Goal: Task Accomplishment & Management: Manage account settings

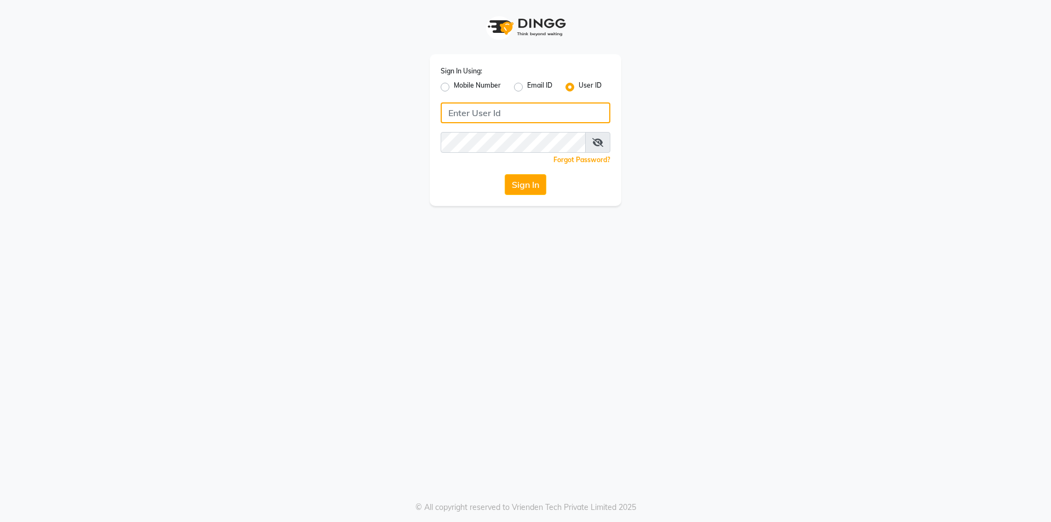
click at [551, 119] on input "Username" at bounding box center [526, 112] width 170 height 21
type input "e1808-13"
click at [533, 176] on button "Sign In" at bounding box center [526, 184] width 42 height 21
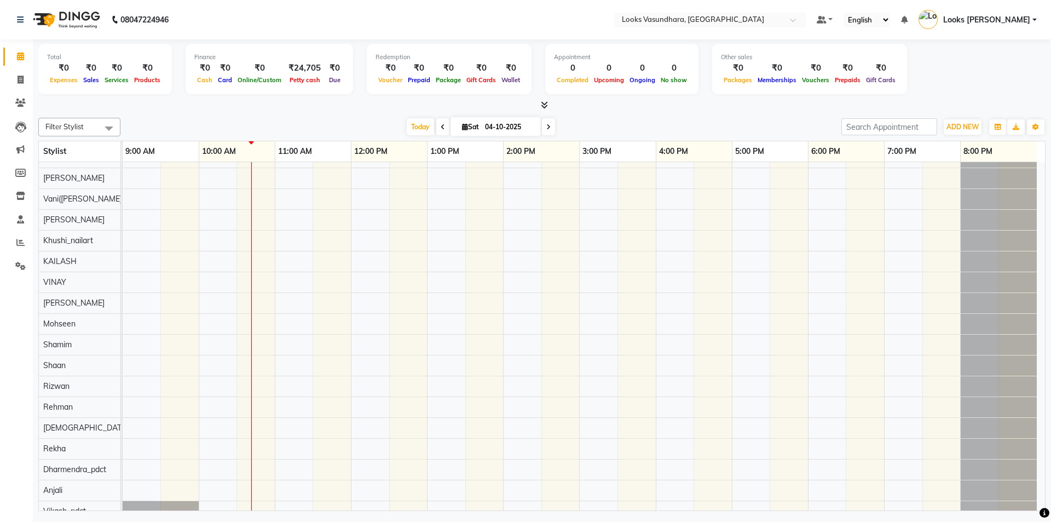
click at [548, 104] on div at bounding box center [541, 105] width 1007 height 11
click at [544, 105] on icon at bounding box center [544, 105] width 7 height 8
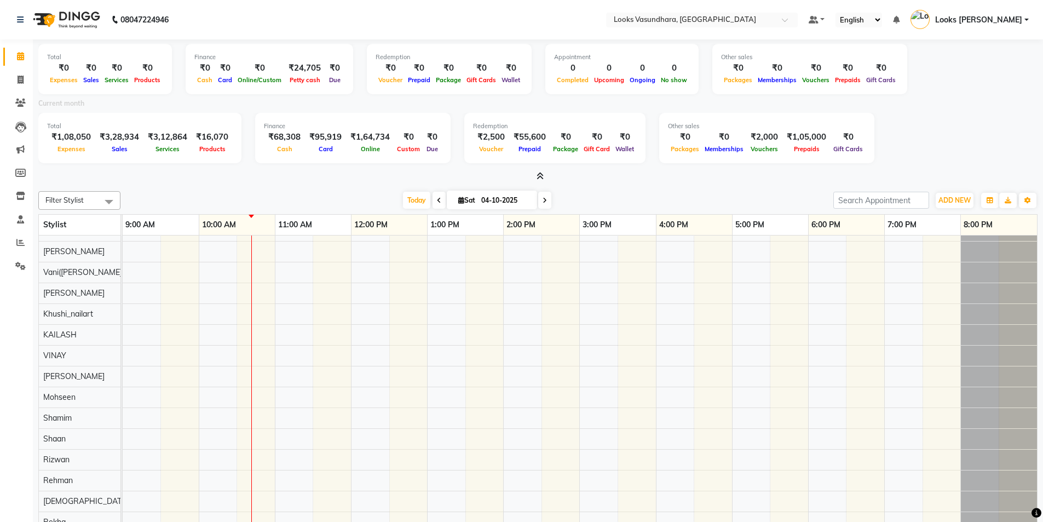
click at [539, 175] on icon at bounding box center [539, 176] width 7 height 8
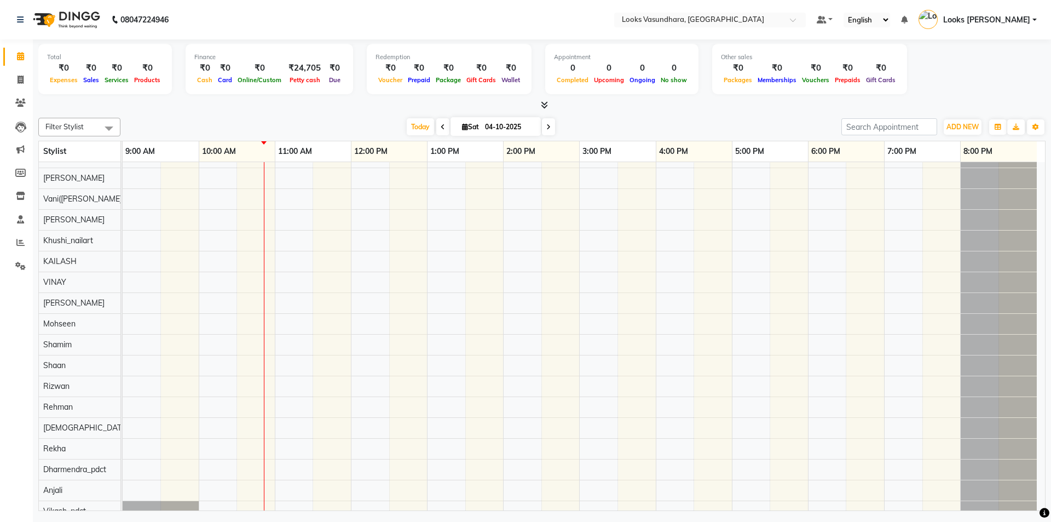
click at [541, 102] on icon at bounding box center [544, 105] width 7 height 8
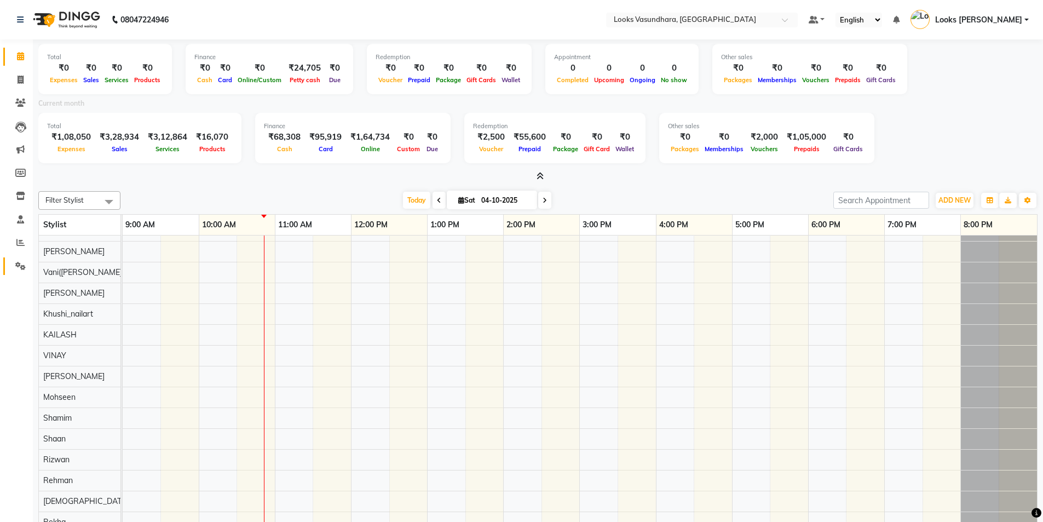
click at [10, 265] on link "Settings" at bounding box center [16, 266] width 26 height 18
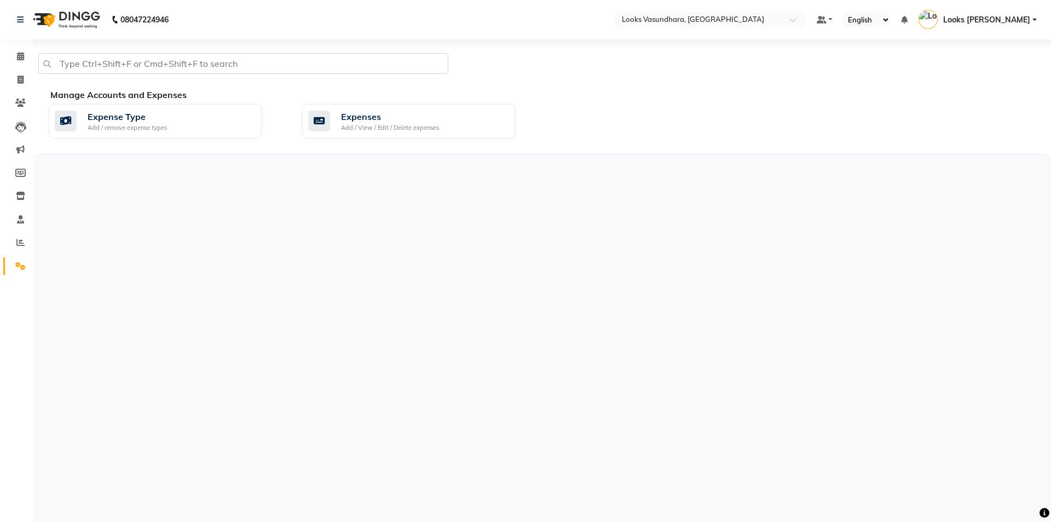
click at [19, 66] on li "Calendar" at bounding box center [16, 57] width 33 height 24
click at [17, 53] on icon at bounding box center [20, 56] width 7 height 8
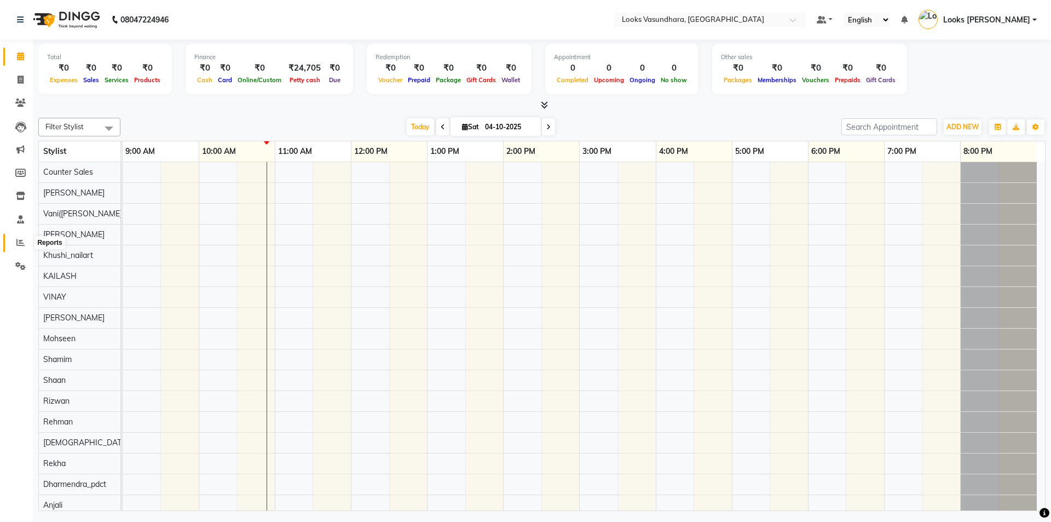
click at [19, 242] on icon at bounding box center [20, 242] width 8 height 8
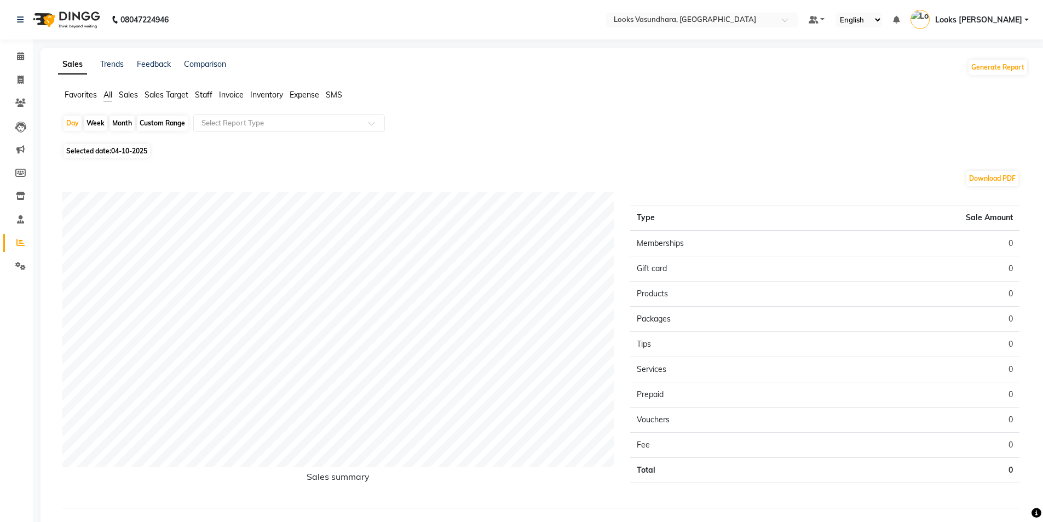
click at [203, 99] on span "Staff" at bounding box center [204, 95] width 18 height 10
click at [251, 124] on input "text" at bounding box center [278, 123] width 158 height 11
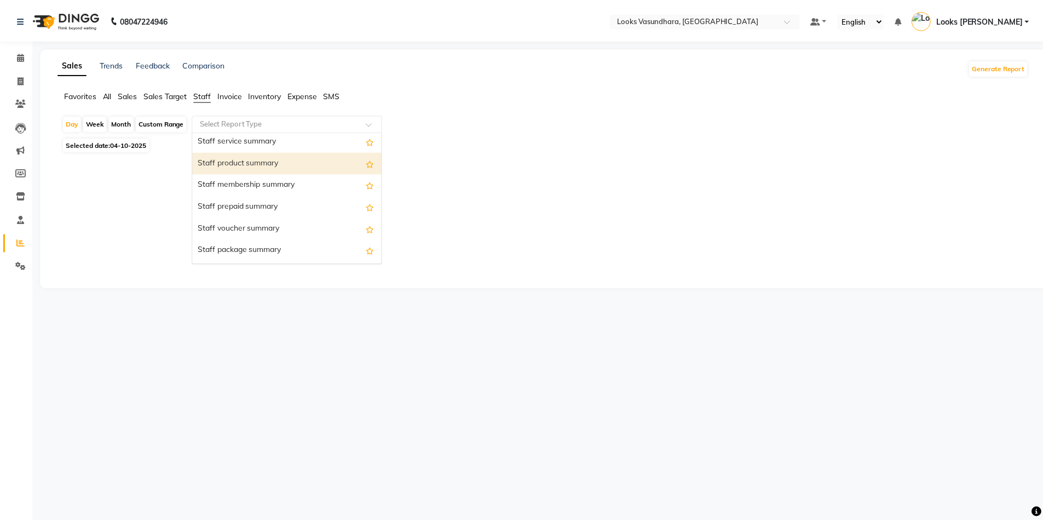
scroll to position [274, 0]
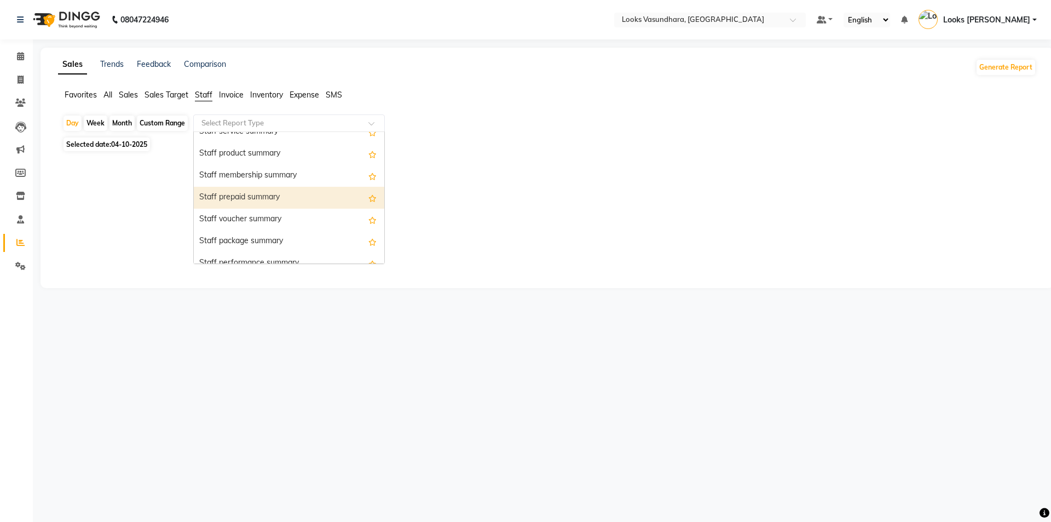
click at [253, 196] on div "Staff prepaid summary" at bounding box center [289, 198] width 190 height 22
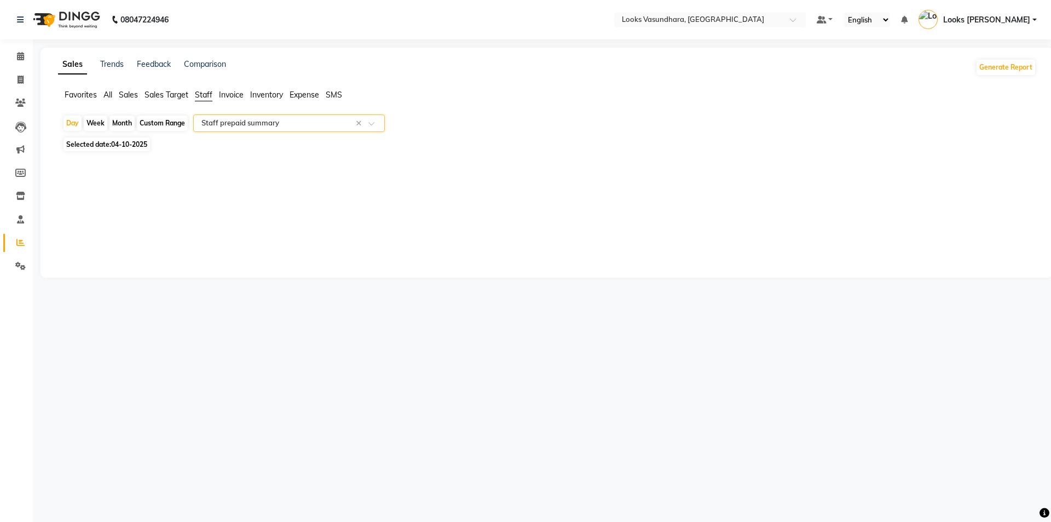
click at [121, 147] on span "04-10-2025" at bounding box center [129, 144] width 36 height 8
select select "10"
select select "2025"
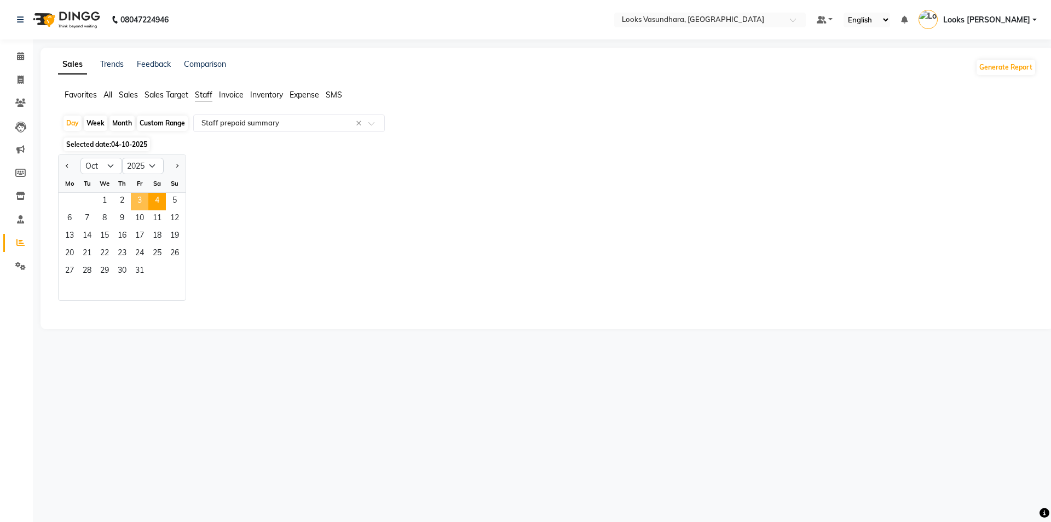
click at [136, 204] on span "3" at bounding box center [140, 202] width 18 height 18
select select "full_report"
select select "pdf"
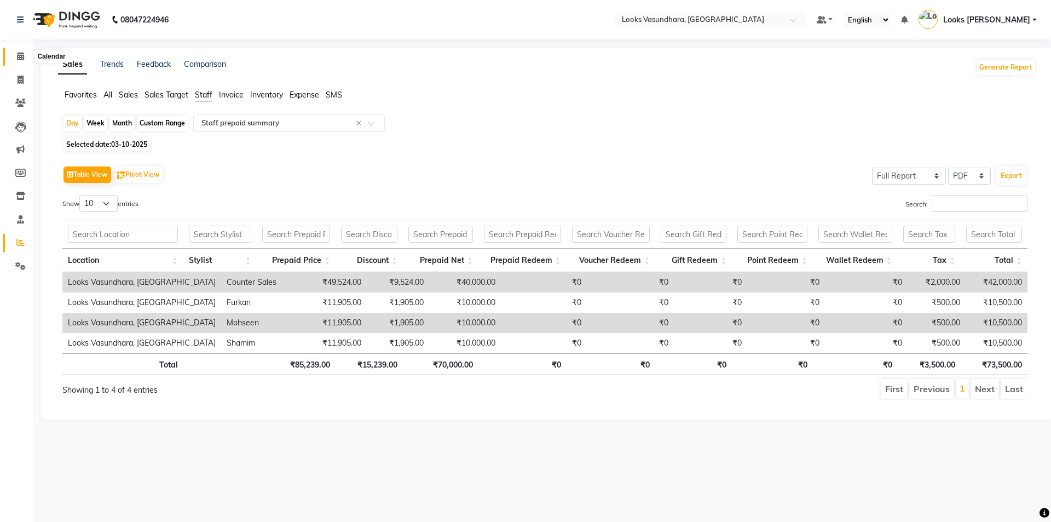
click at [25, 54] on span at bounding box center [20, 56] width 19 height 13
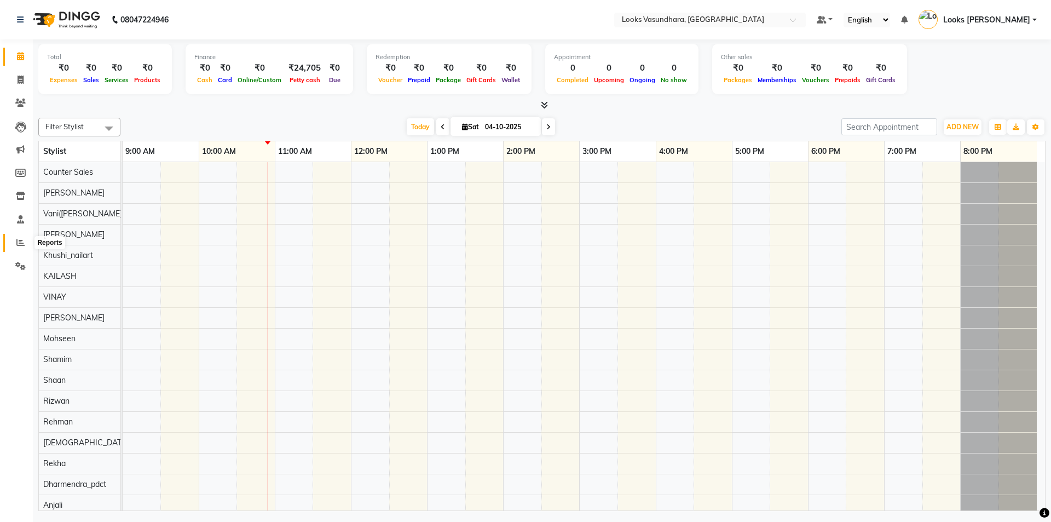
click at [15, 244] on span at bounding box center [20, 242] width 19 height 13
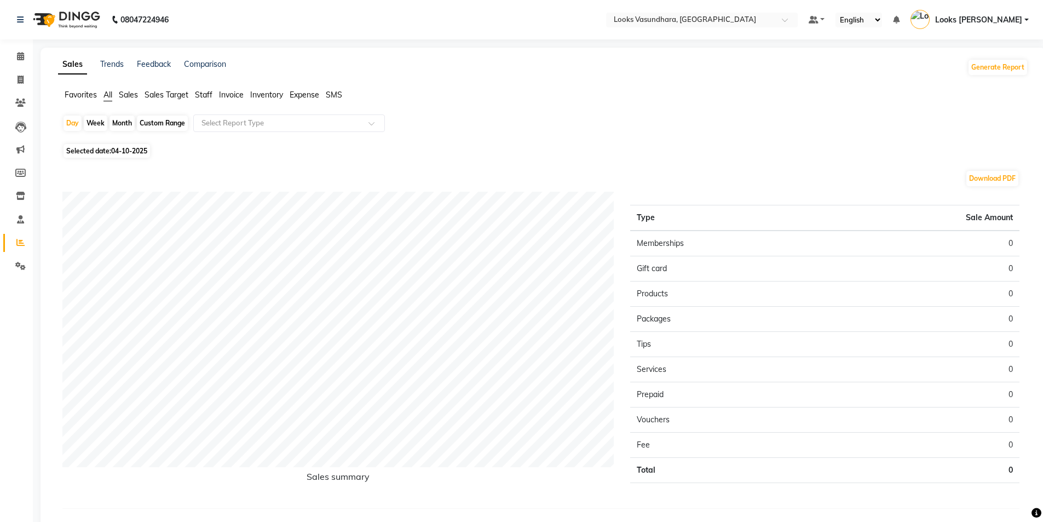
click at [210, 96] on span "Staff" at bounding box center [204, 95] width 18 height 10
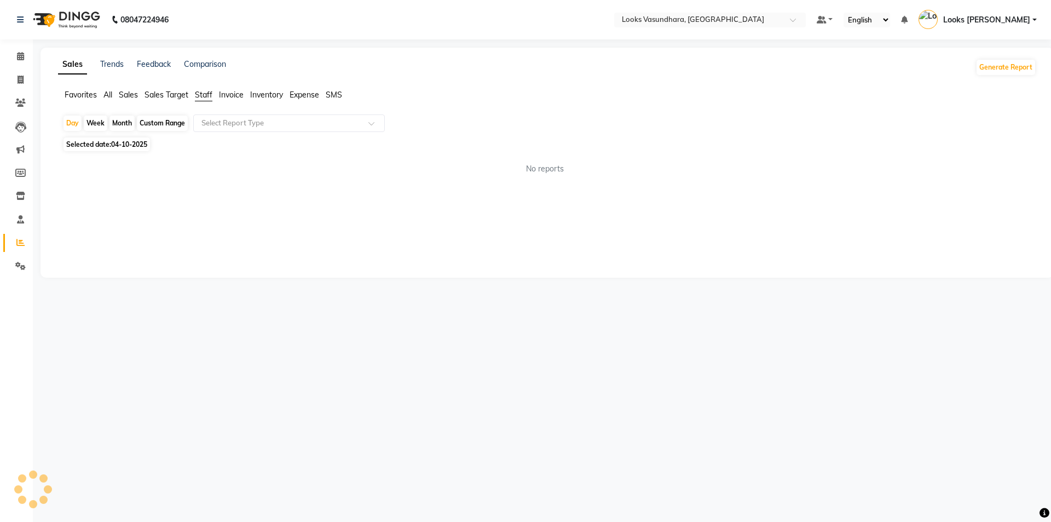
click at [111, 146] on span "Selected date: 04-10-2025" at bounding box center [106, 144] width 86 height 14
select select "10"
select select "2025"
click at [115, 136] on div "Day Week Month Custom Range Select Report Type Selected date: 04-10-2025 ★ Mark…" at bounding box center [547, 195] width 978 height 163
click at [120, 143] on span "04-10-2025" at bounding box center [129, 144] width 36 height 8
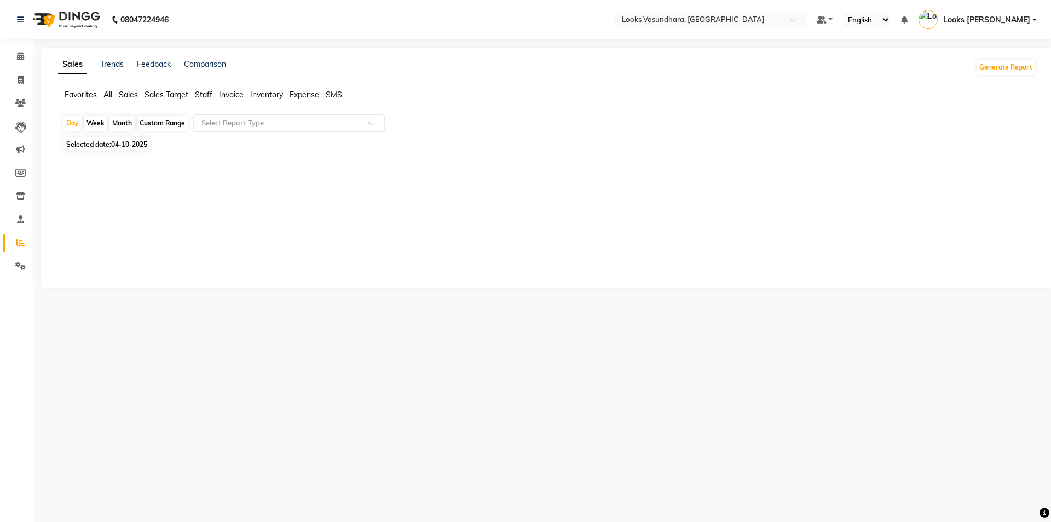
select select "10"
select select "2025"
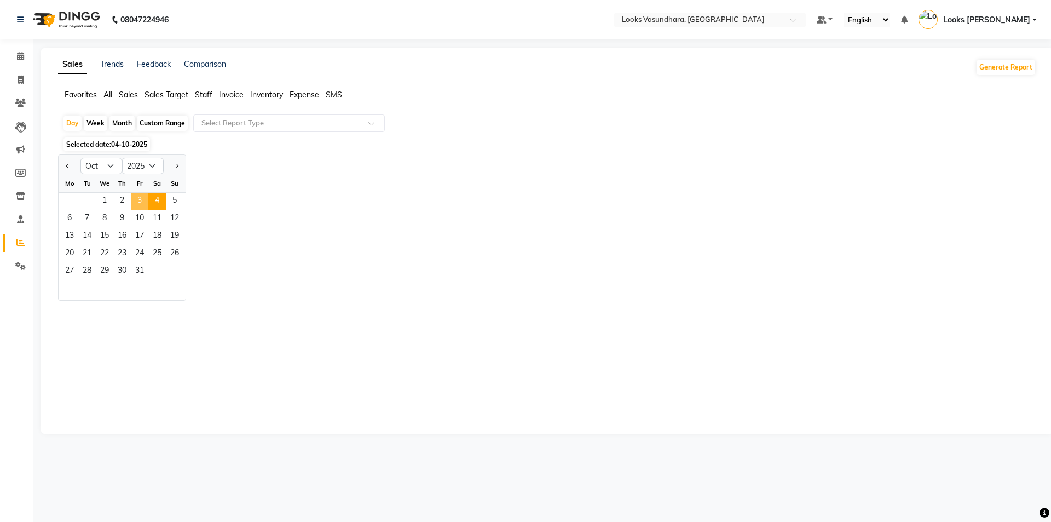
click at [144, 201] on span "3" at bounding box center [140, 202] width 18 height 18
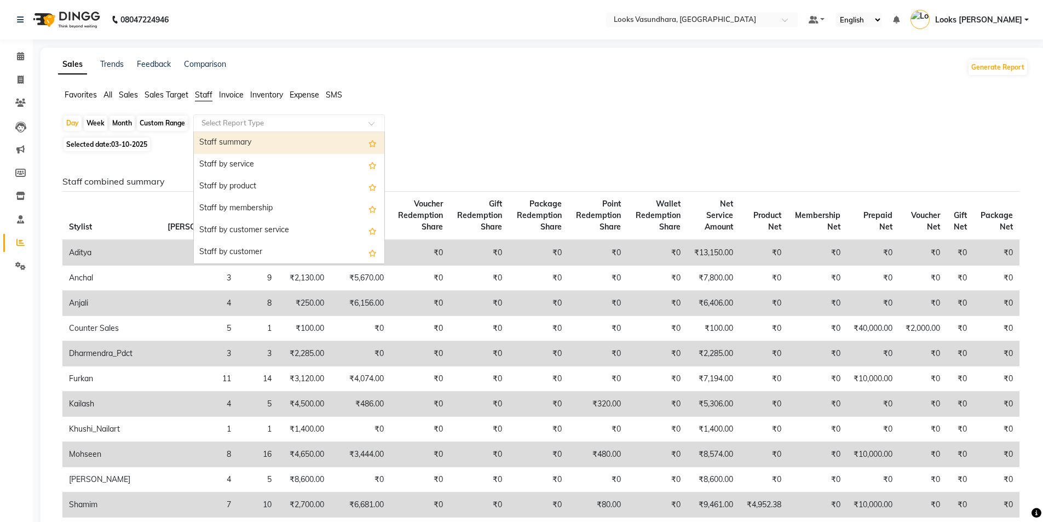
click at [246, 123] on input "text" at bounding box center [278, 123] width 158 height 11
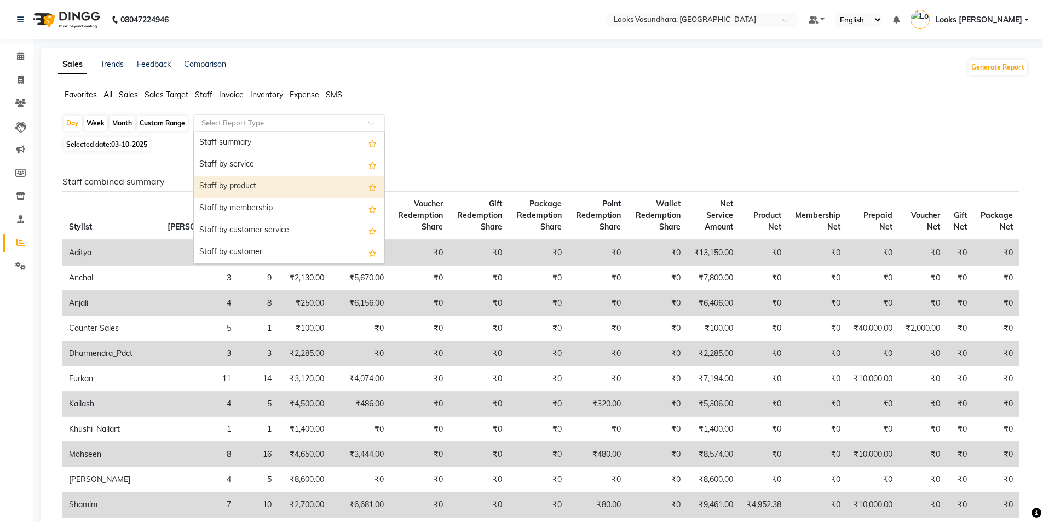
click at [245, 188] on div "Staff by product" at bounding box center [289, 187] width 190 height 22
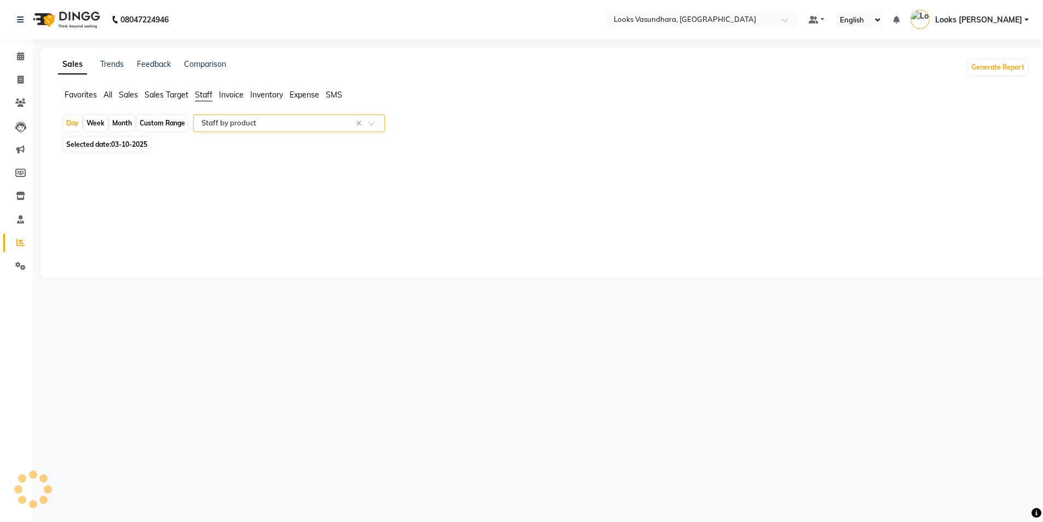
select select "full_report"
select select "pdf"
click at [13, 63] on link "Calendar" at bounding box center [16, 57] width 26 height 18
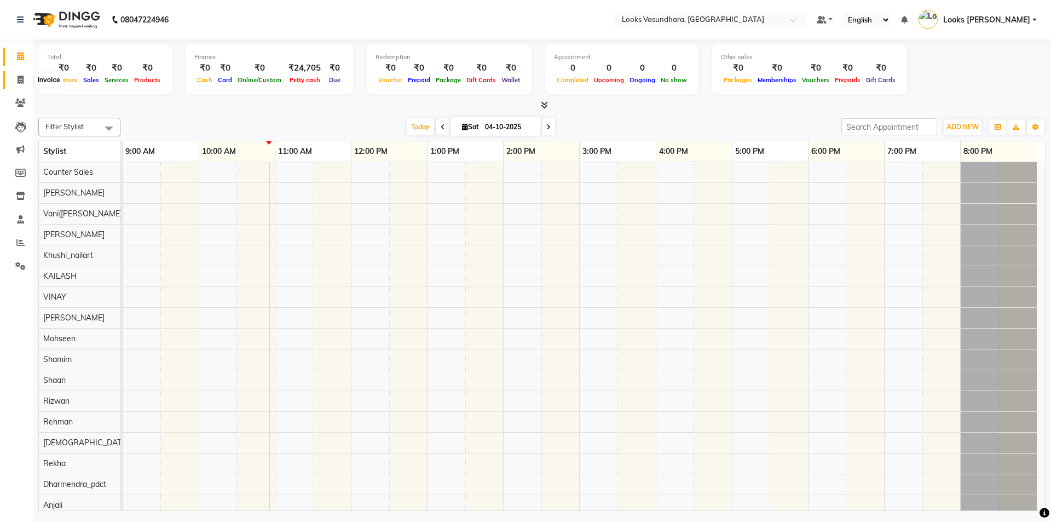
click at [20, 79] on icon at bounding box center [21, 80] width 6 height 8
select select "4370"
select select "service"
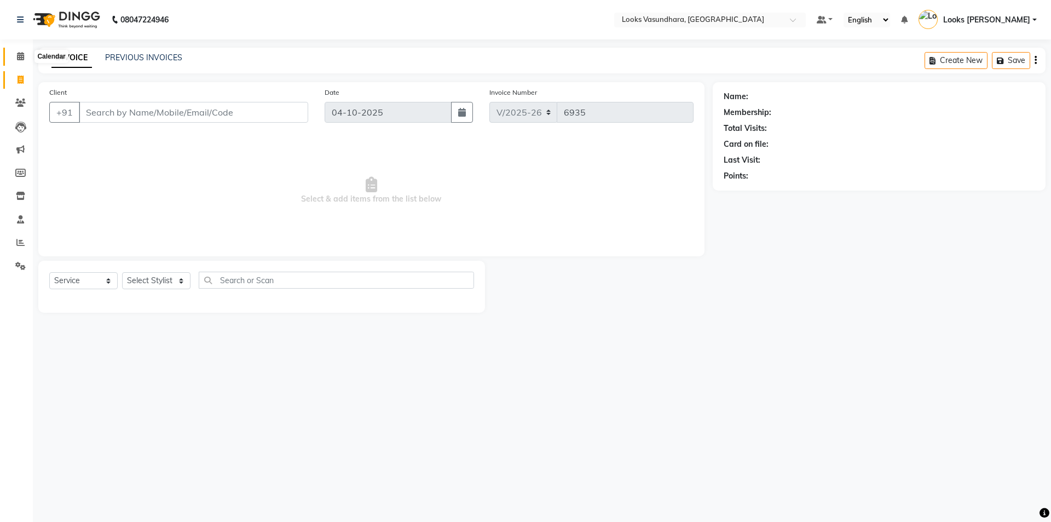
click at [20, 62] on span at bounding box center [20, 56] width 19 height 13
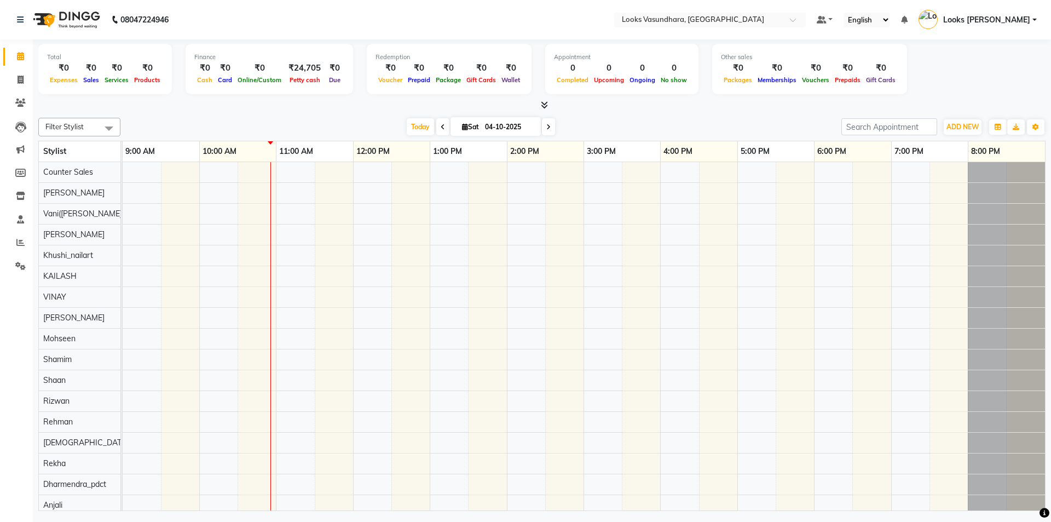
click at [539, 101] on span at bounding box center [541, 105] width 11 height 11
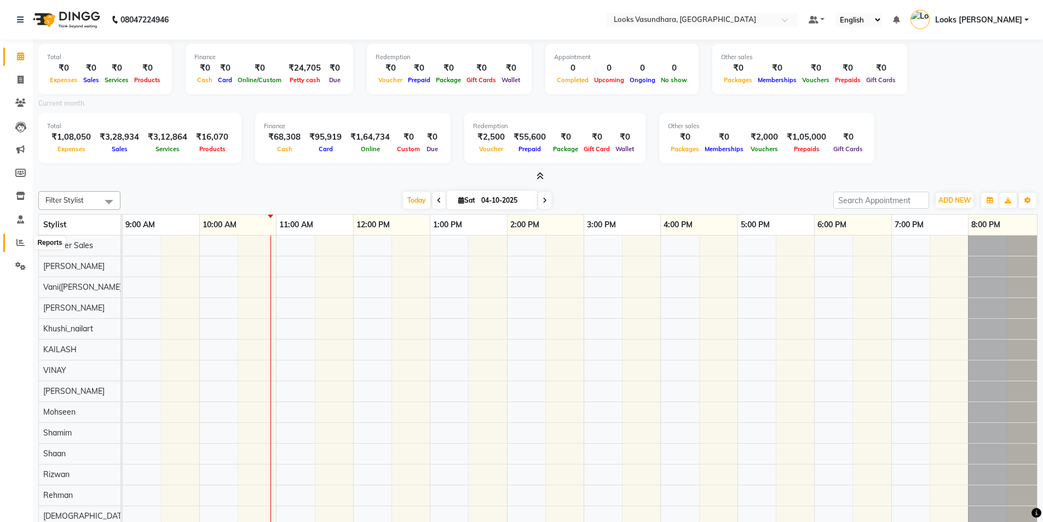
click at [21, 236] on link "Reports" at bounding box center [16, 243] width 26 height 18
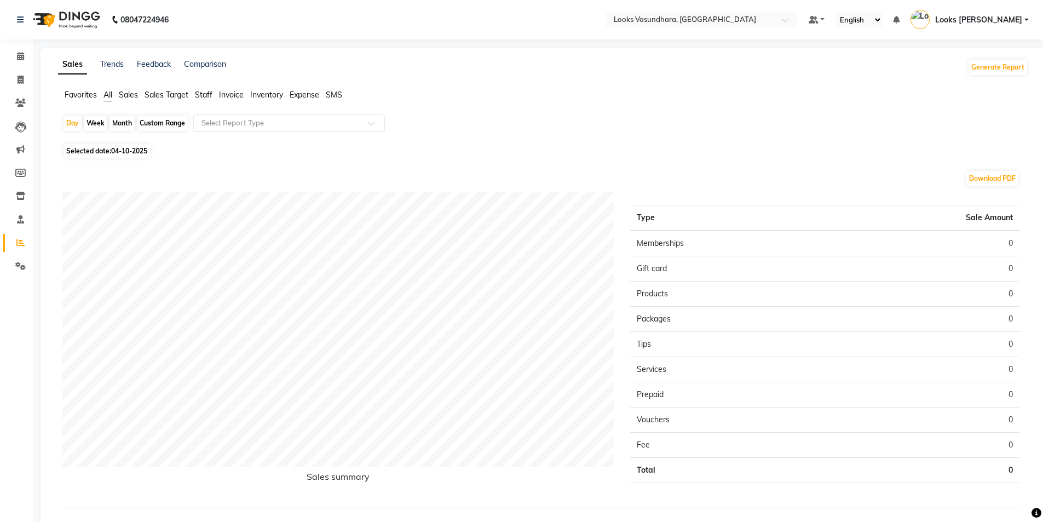
click at [132, 96] on span "Sales" at bounding box center [128, 95] width 19 height 10
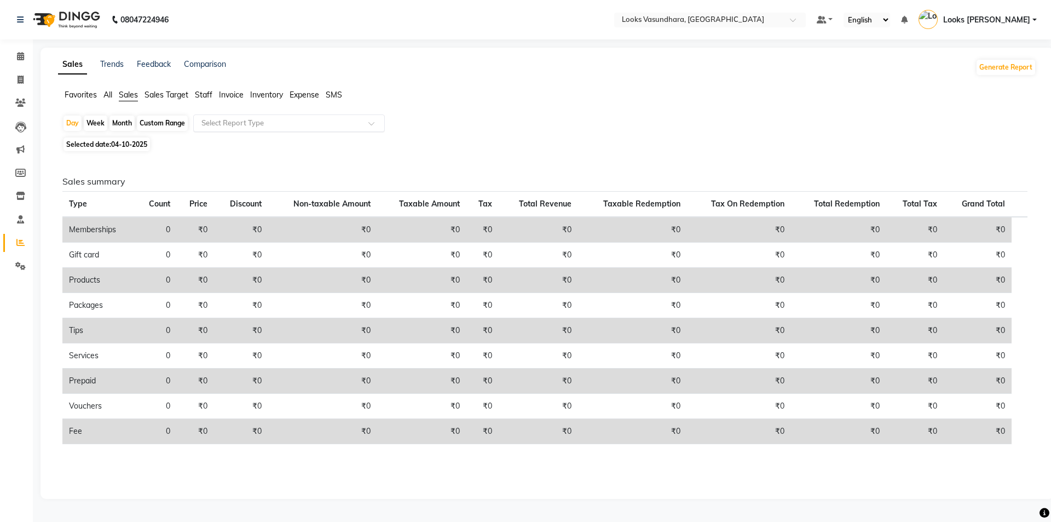
click at [277, 122] on input "text" at bounding box center [278, 123] width 158 height 11
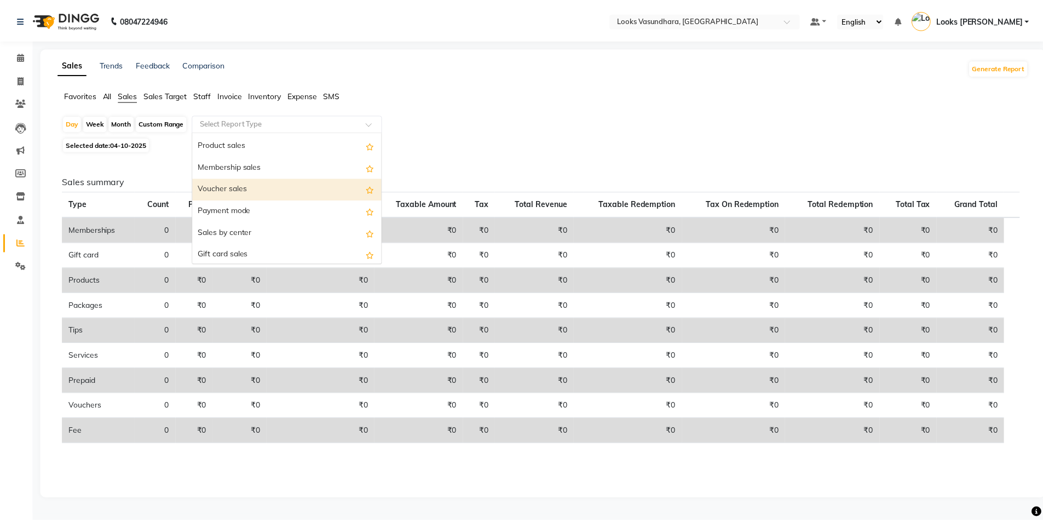
scroll to position [88, 0]
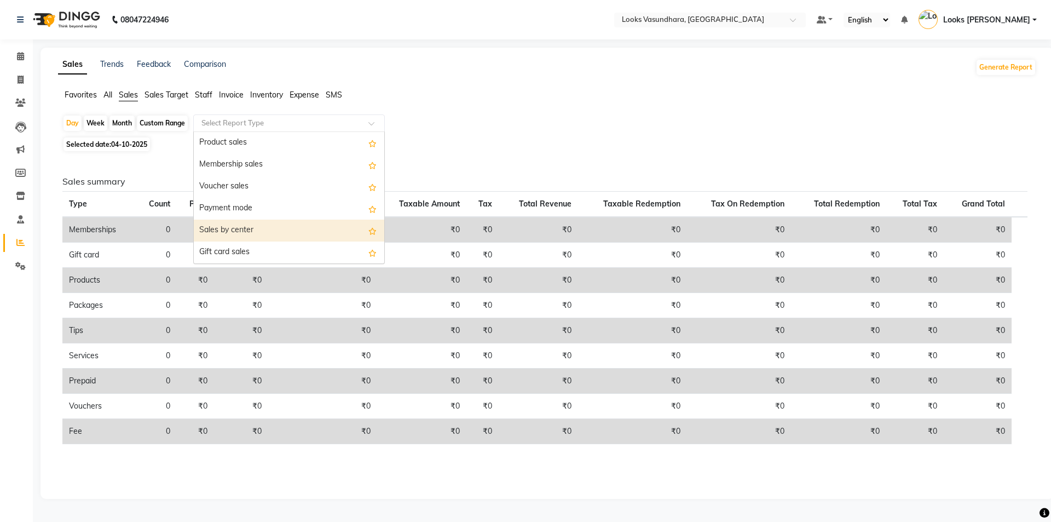
click at [271, 221] on div "Sales by center" at bounding box center [289, 230] width 190 height 22
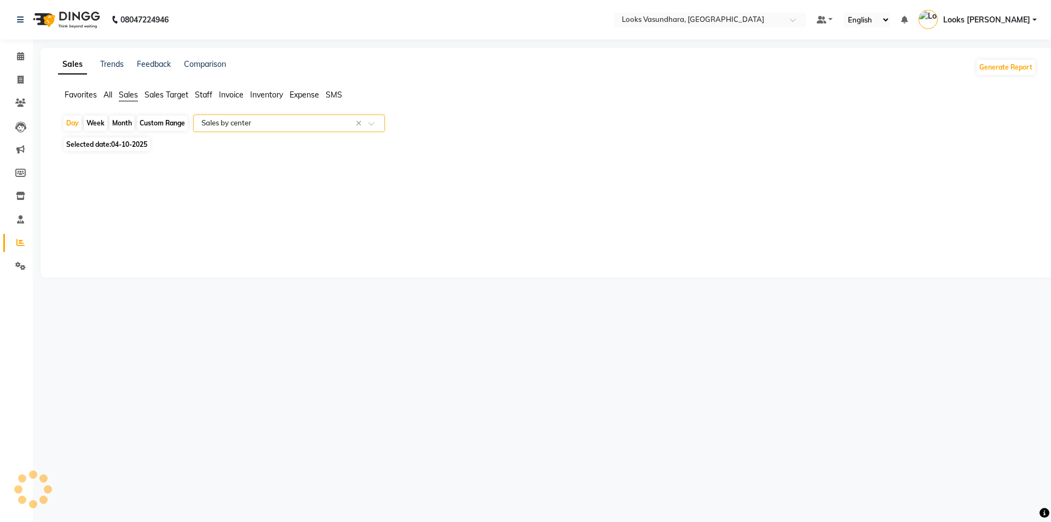
click at [106, 144] on span "Selected date: 04-10-2025" at bounding box center [106, 144] width 86 height 14
select select "10"
select select "2025"
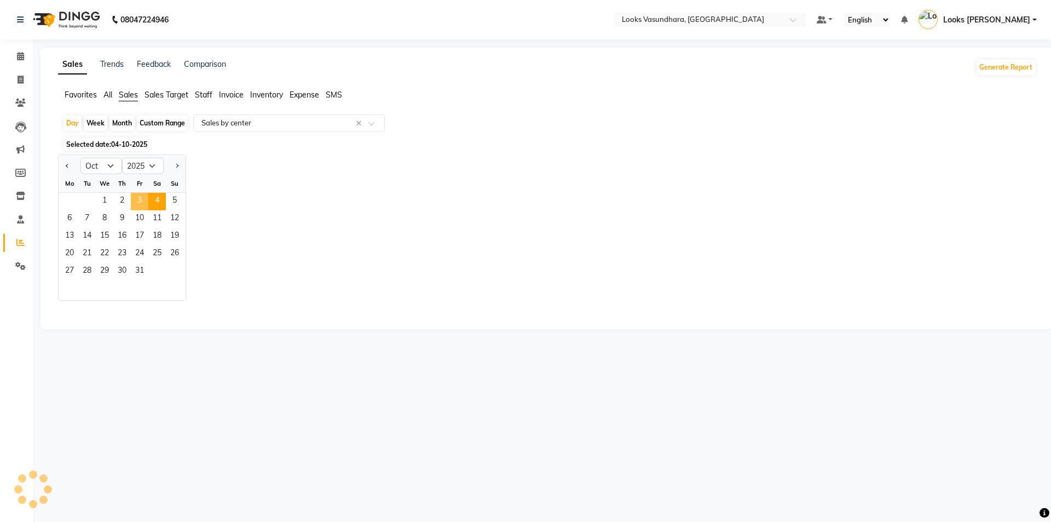
click at [142, 200] on span "3" at bounding box center [140, 202] width 18 height 18
select select "full_report"
select select "pdf"
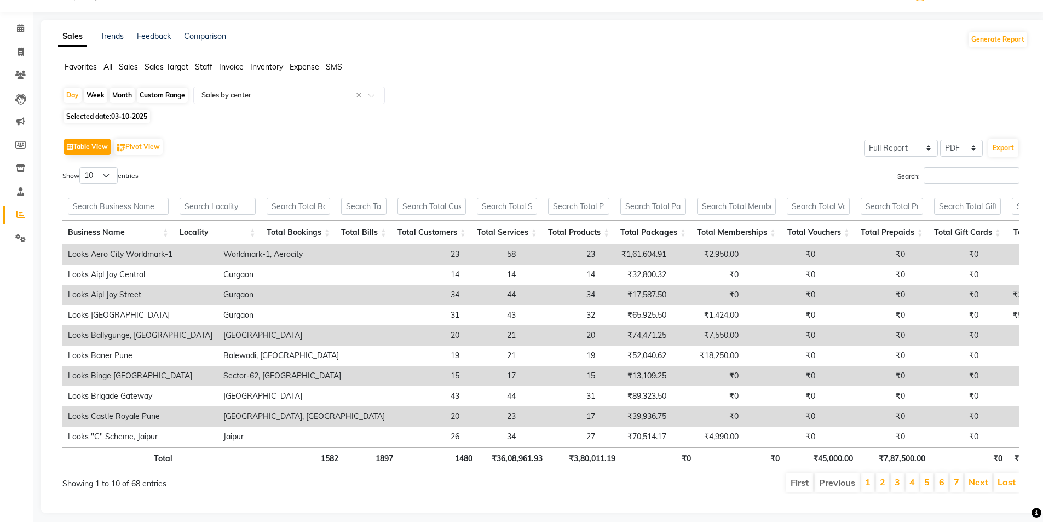
scroll to position [52, 0]
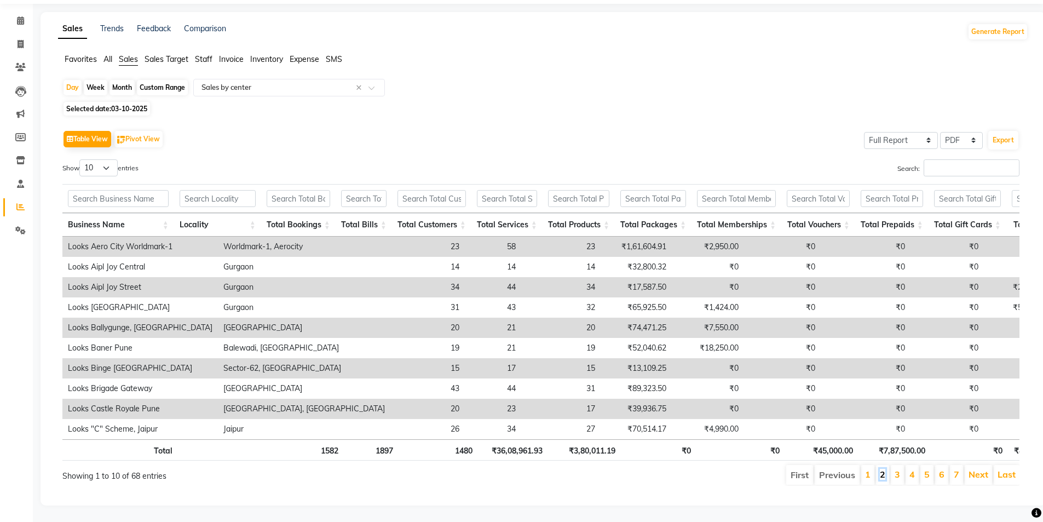
click at [885, 468] on link "2" at bounding box center [882, 473] width 5 height 11
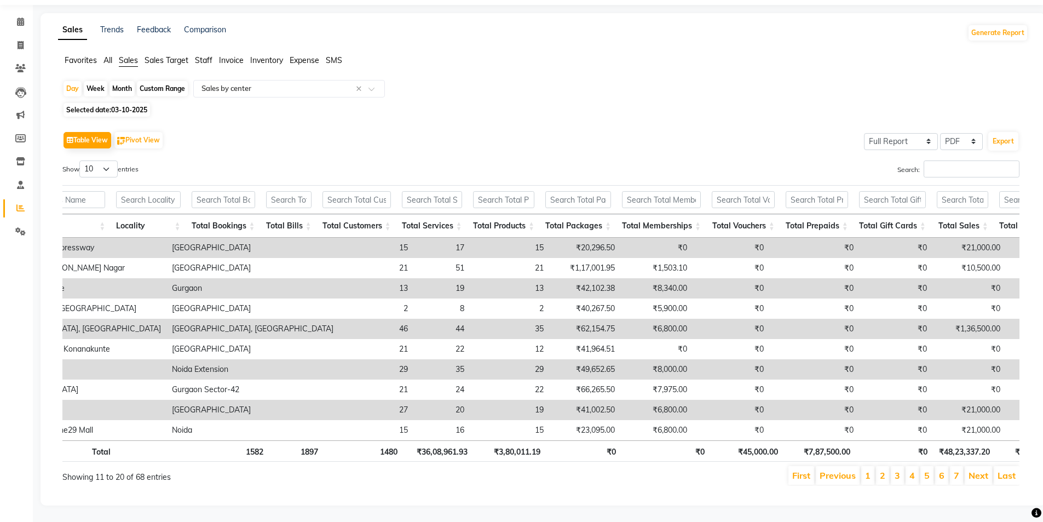
scroll to position [0, 0]
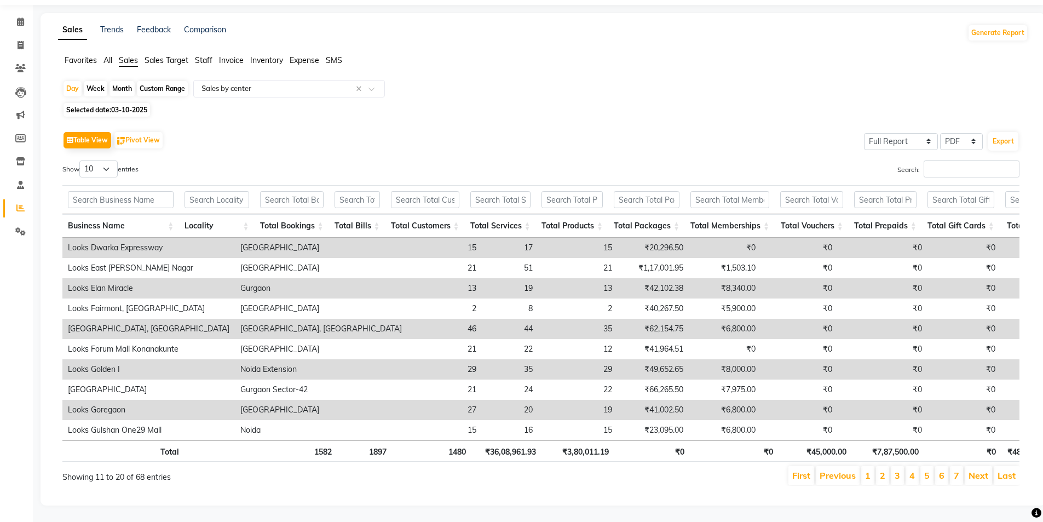
click at [164, 81] on div "Custom Range" at bounding box center [162, 88] width 51 height 15
select select "10"
select select "2025"
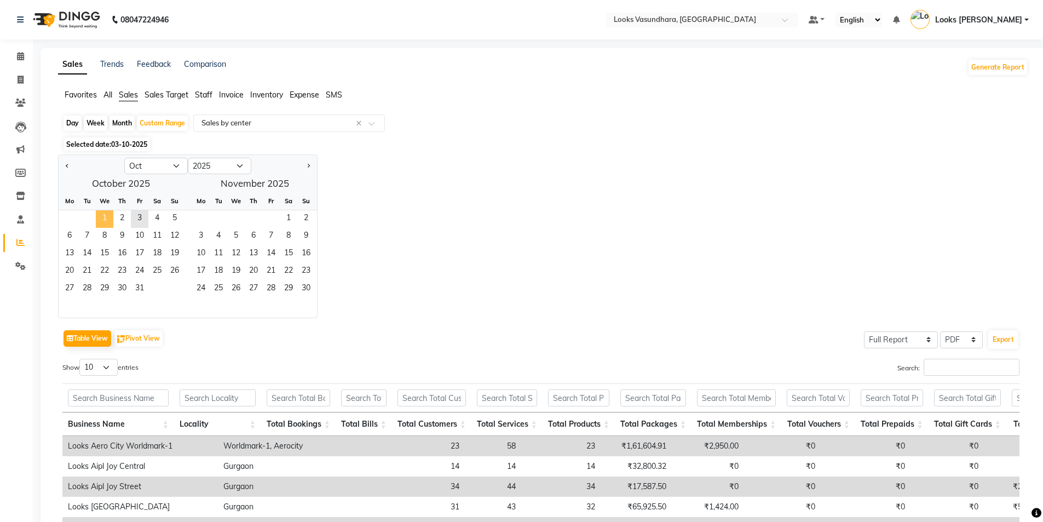
click at [104, 218] on span "1" at bounding box center [105, 219] width 18 height 18
click at [141, 219] on span "3" at bounding box center [140, 219] width 18 height 18
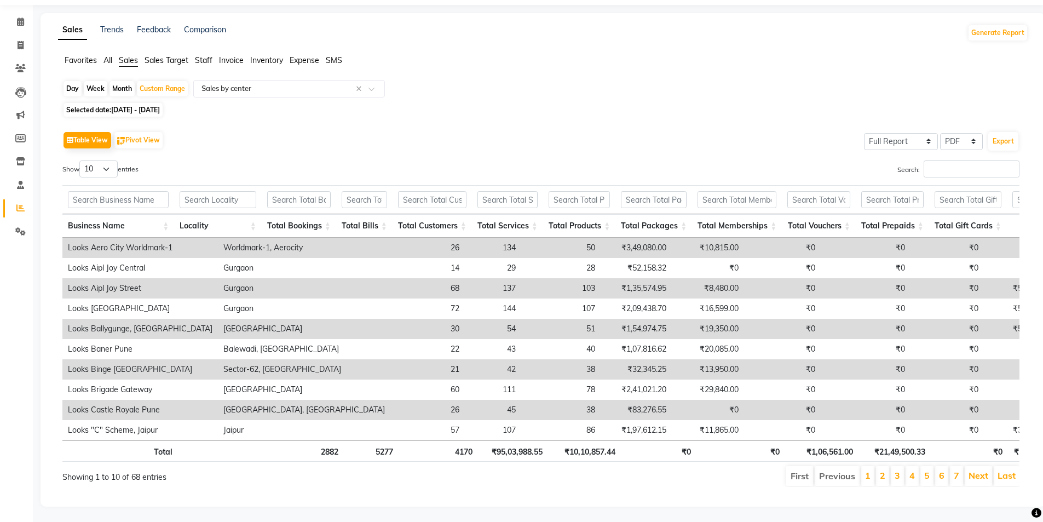
scroll to position [52, 0]
click at [880, 465] on li "2" at bounding box center [882, 475] width 13 height 20
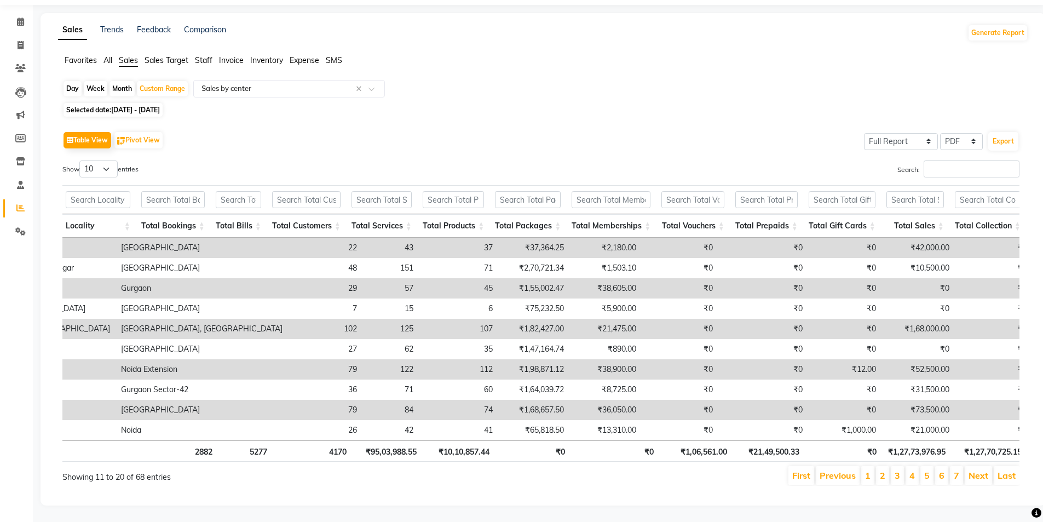
scroll to position [0, 0]
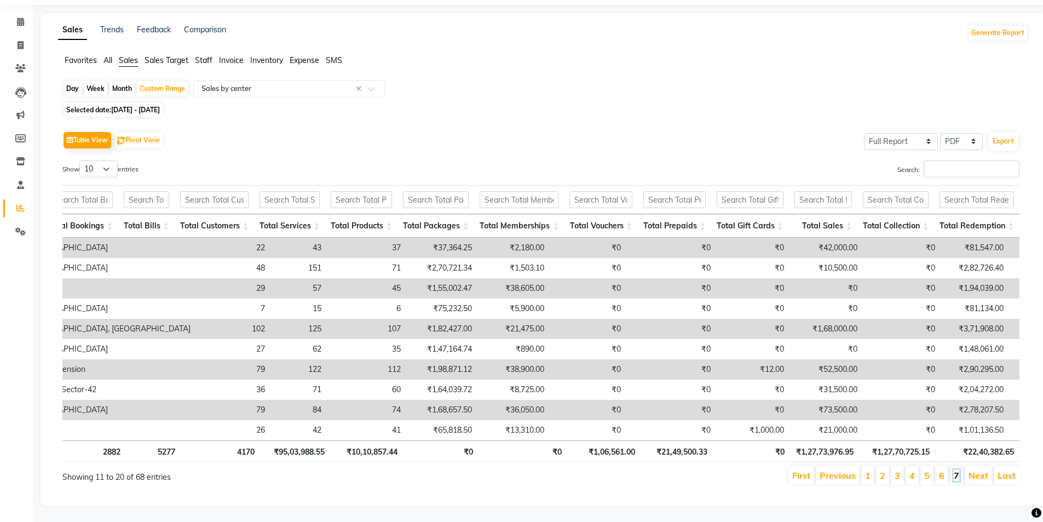
click at [956, 470] on link "7" at bounding box center [955, 475] width 5 height 11
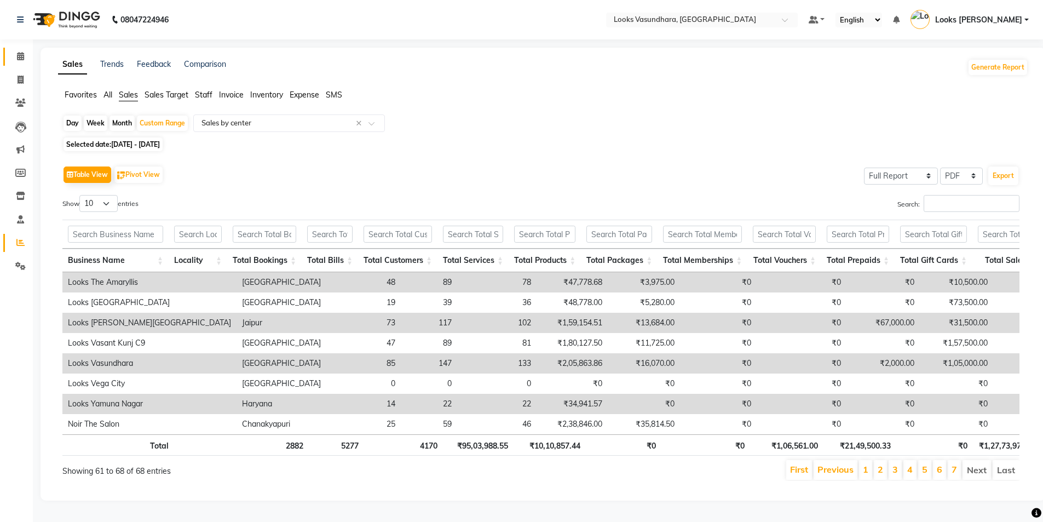
click at [10, 48] on link "Calendar" at bounding box center [16, 57] width 26 height 18
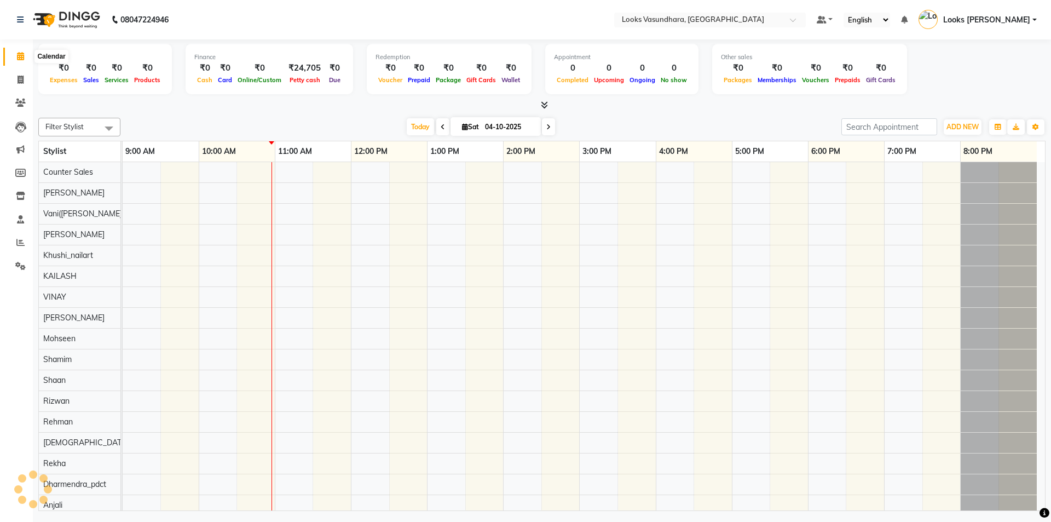
click at [20, 61] on span at bounding box center [20, 56] width 19 height 13
click at [18, 72] on link "Invoice" at bounding box center [16, 80] width 26 height 18
select select "service"
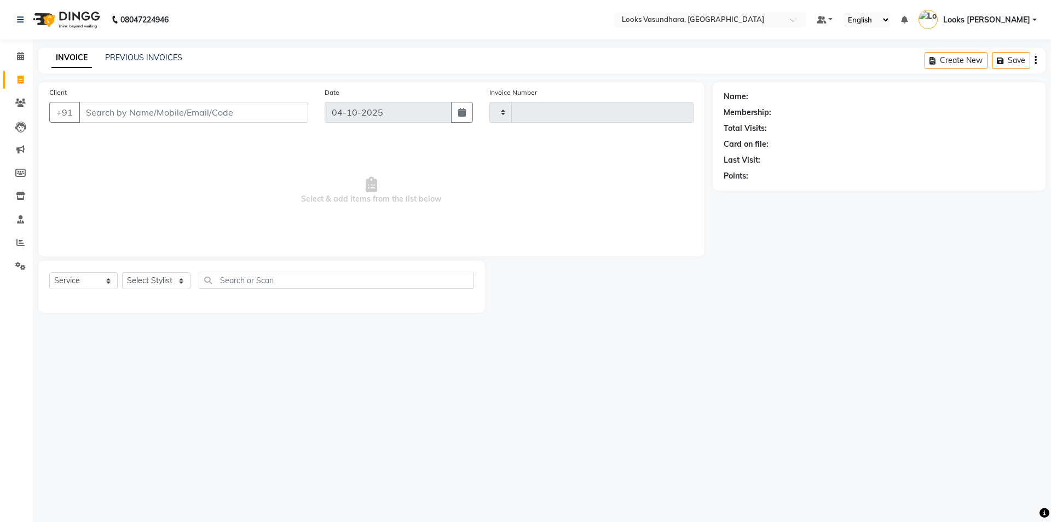
type input "6935"
select select "4370"
click at [147, 286] on select "Select Stylist Aditya [PERSON_NAME] Anjali [PERSON_NAME] Kumar_MSTR Counter Sal…" at bounding box center [156, 280] width 68 height 17
select select "62390"
click at [122, 272] on select "Select Stylist Aditya [PERSON_NAME] Anjali [PERSON_NAME] Kumar_MSTR Counter Sal…" at bounding box center [156, 280] width 68 height 17
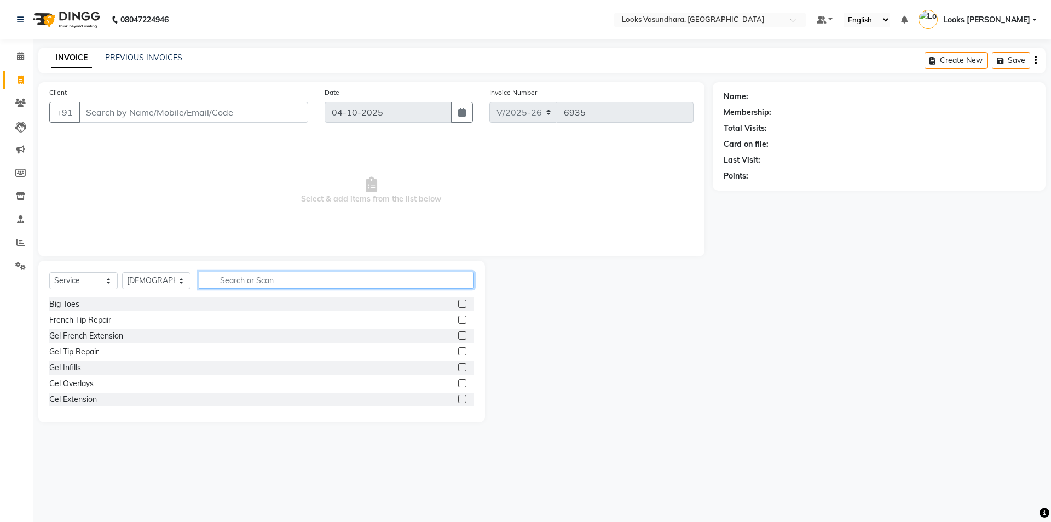
click at [250, 284] on input "text" at bounding box center [336, 279] width 275 height 17
type input "cut"
click at [458, 315] on label at bounding box center [462, 319] width 8 height 8
click at [458, 316] on input "checkbox" at bounding box center [461, 319] width 7 height 7
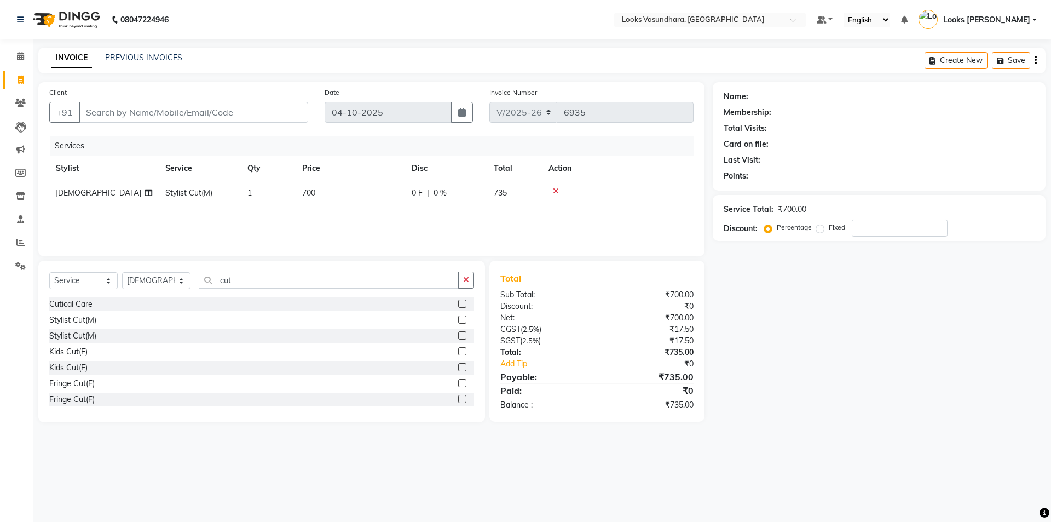
checkbox input "false"
click at [359, 198] on td "700" at bounding box center [350, 193] width 109 height 25
select select "62390"
click at [359, 198] on input "700" at bounding box center [402, 195] width 96 height 17
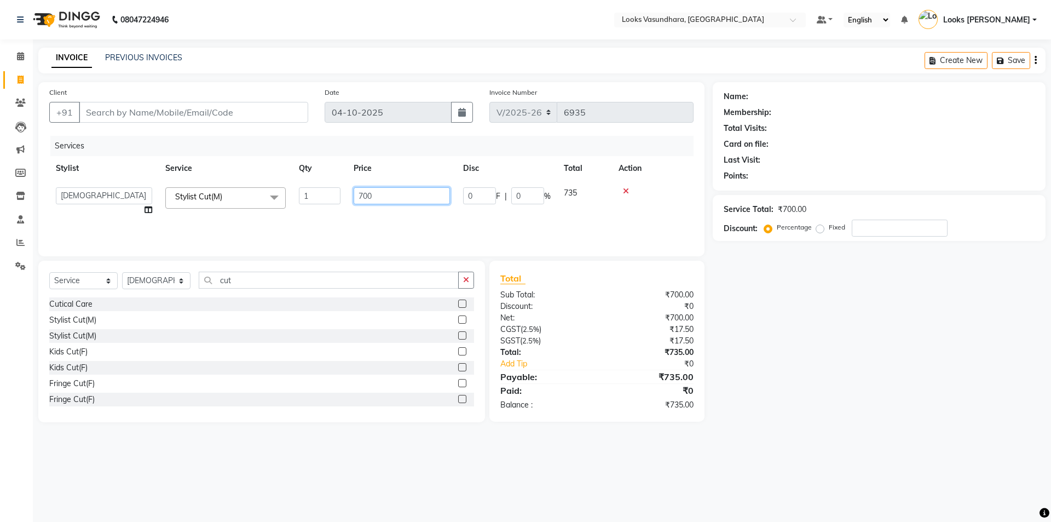
click at [359, 198] on input "700" at bounding box center [402, 195] width 96 height 17
type input "400"
click at [225, 123] on div "Client +91" at bounding box center [178, 108] width 275 height 45
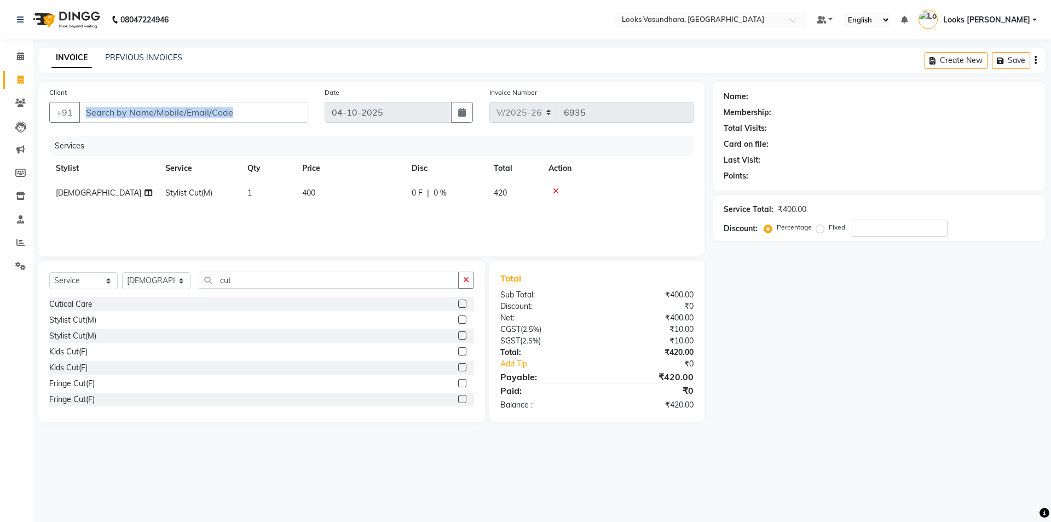
click at [225, 123] on div "Client +91" at bounding box center [178, 108] width 275 height 45
click at [224, 114] on input "Client" at bounding box center [193, 112] width 229 height 21
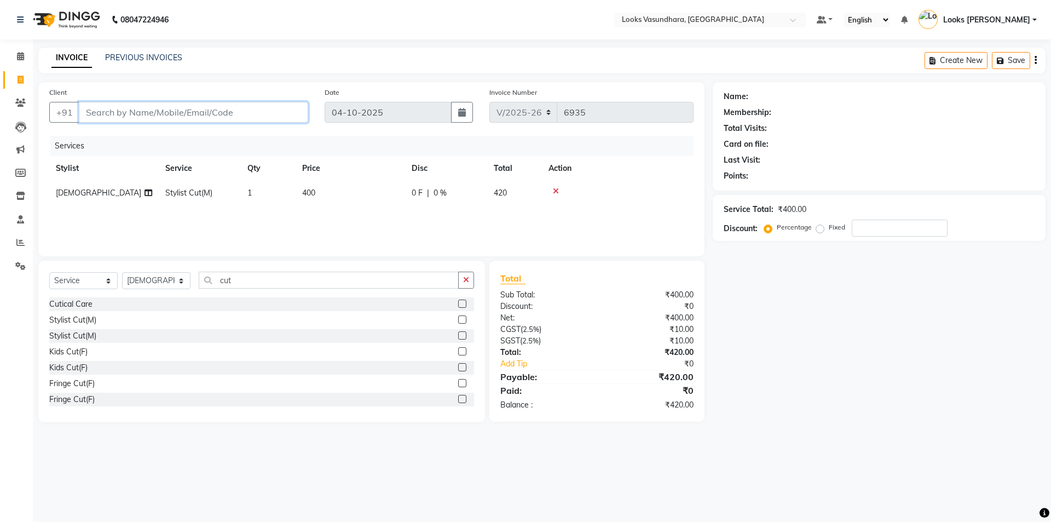
type input "9"
type input "0"
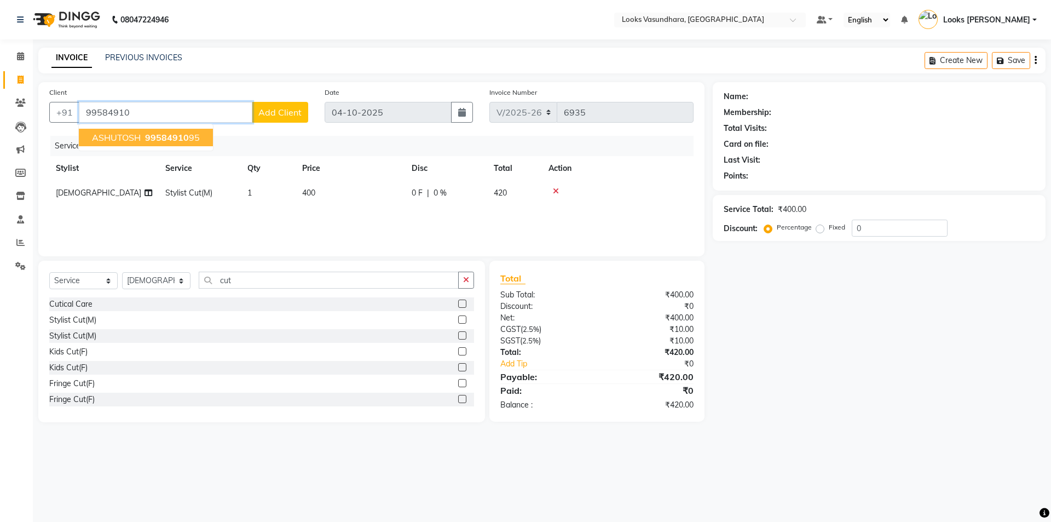
click at [172, 139] on span "99584910" at bounding box center [167, 137] width 44 height 11
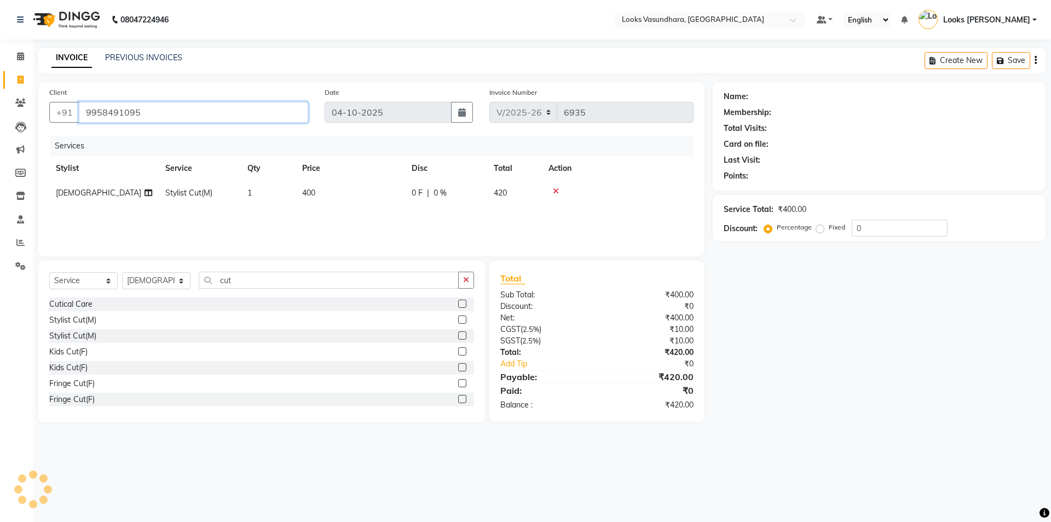
type input "9958491095"
select select "1: Object"
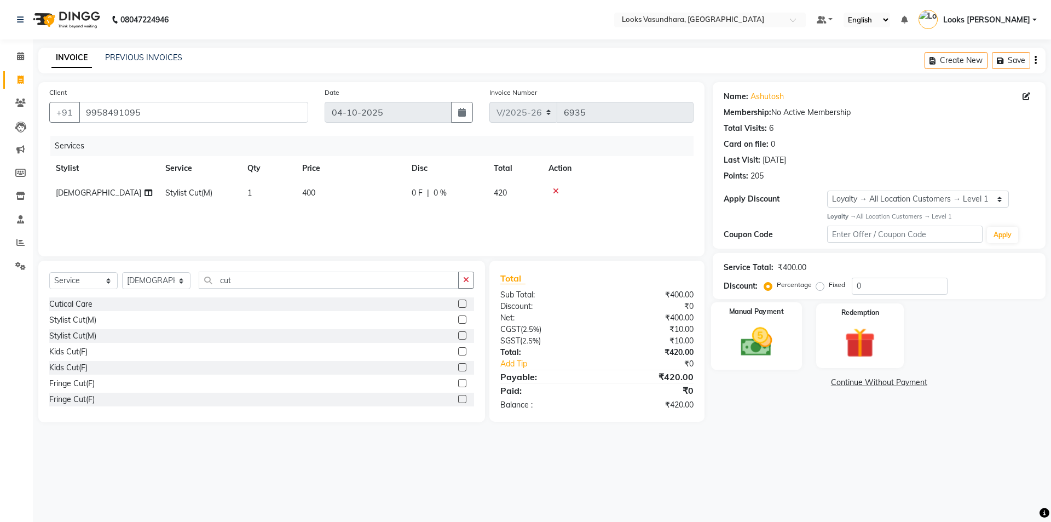
click at [759, 354] on img at bounding box center [756, 341] width 51 height 36
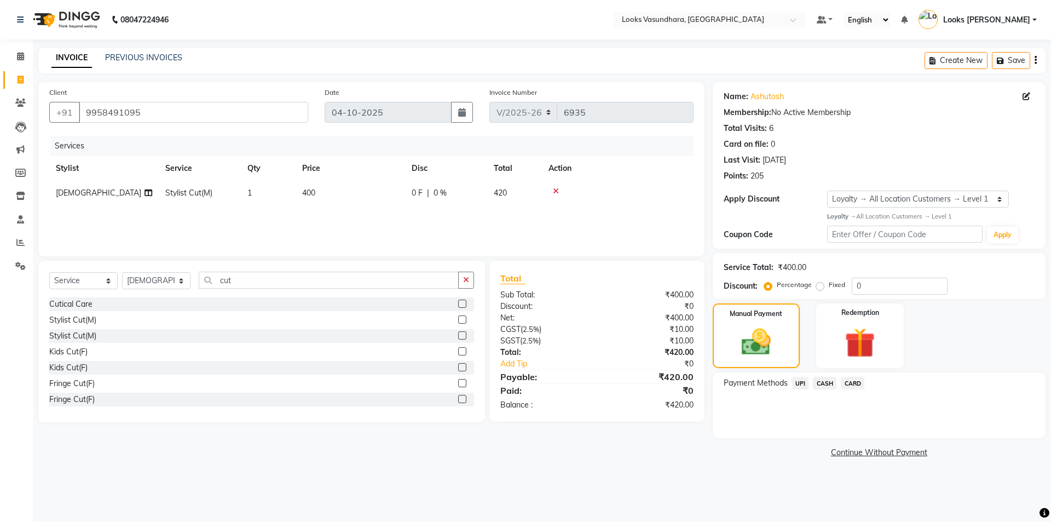
click at [825, 381] on span "CASH" at bounding box center [825, 383] width 24 height 13
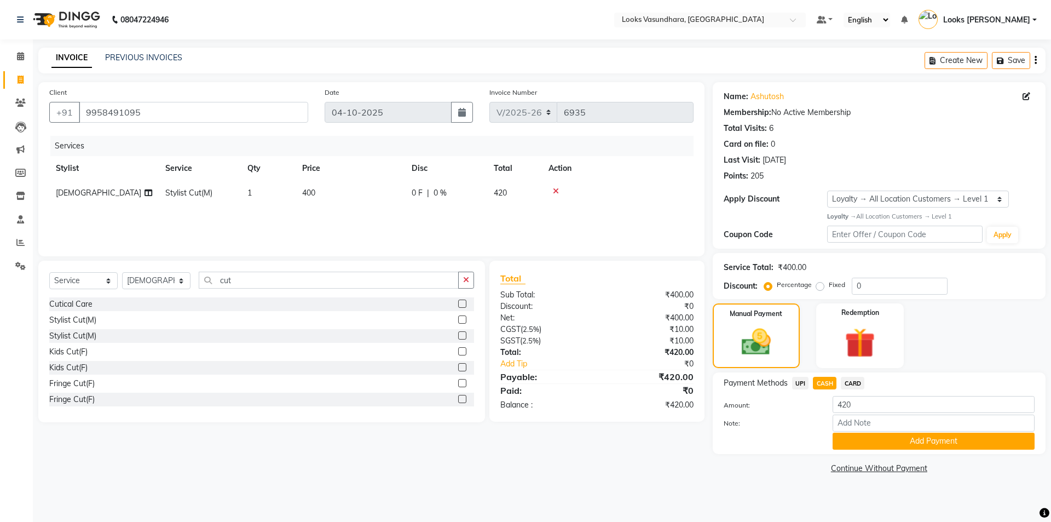
click at [825, 381] on span "CASH" at bounding box center [825, 383] width 24 height 13
click at [850, 438] on button "Add Payment" at bounding box center [933, 440] width 202 height 17
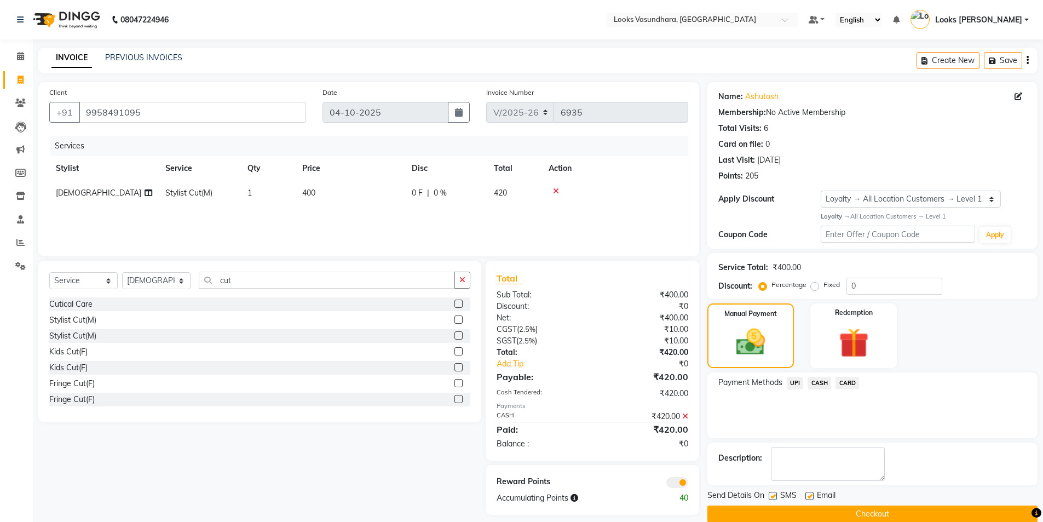
click at [850, 438] on div "Name: Ashutosh Membership: No Active Membership Total Visits: 6 Card on file: 0…" at bounding box center [876, 302] width 338 height 440
click at [807, 499] on label at bounding box center [809, 495] width 8 height 8
click at [807, 499] on input "checkbox" at bounding box center [808, 496] width 7 height 7
checkbox input "false"
click at [801, 506] on button "Checkout" at bounding box center [872, 513] width 330 height 17
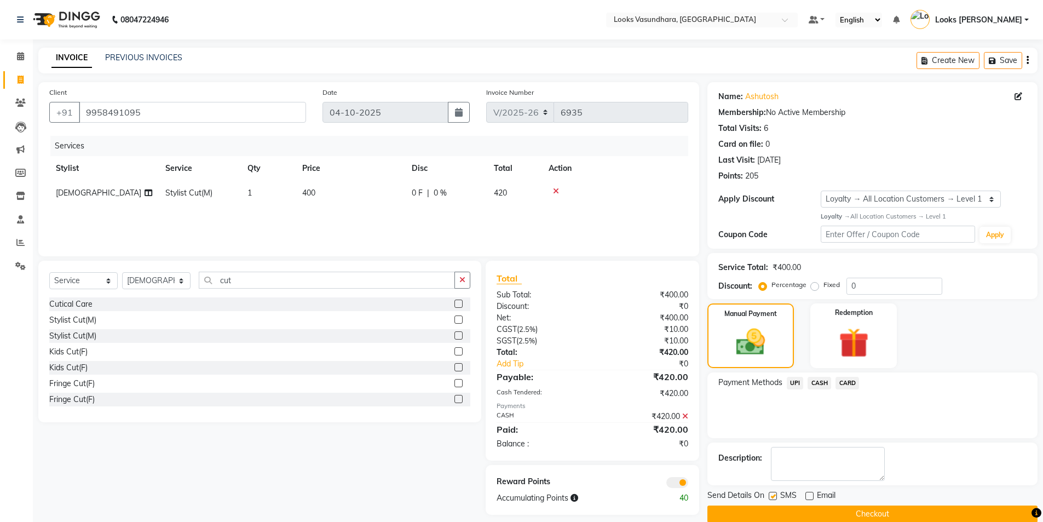
click at [801, 506] on div "Checkout" at bounding box center [872, 513] width 330 height 17
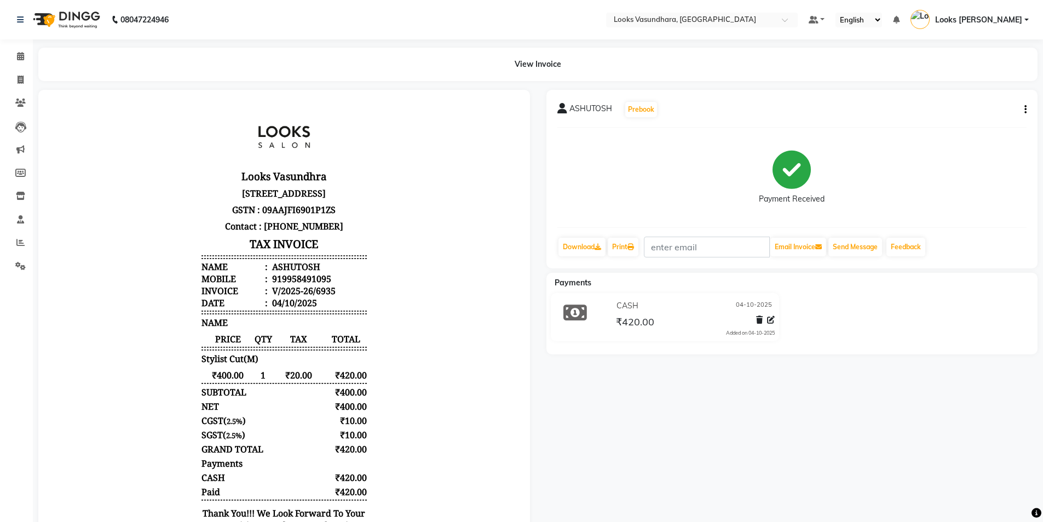
click at [18, 47] on li "Calendar" at bounding box center [16, 57] width 33 height 24
click at [14, 65] on link "Calendar" at bounding box center [16, 57] width 26 height 18
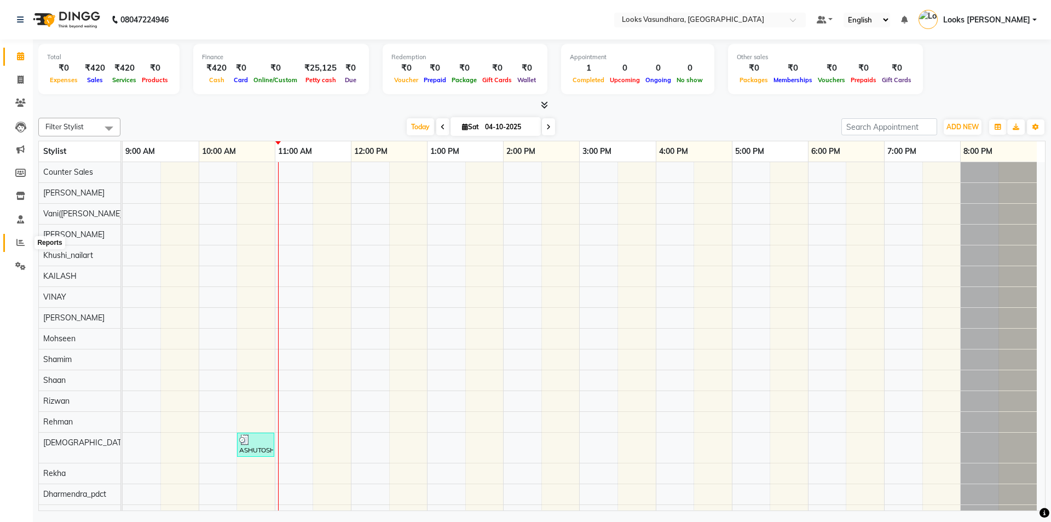
click at [14, 234] on link "Reports" at bounding box center [16, 243] width 26 height 18
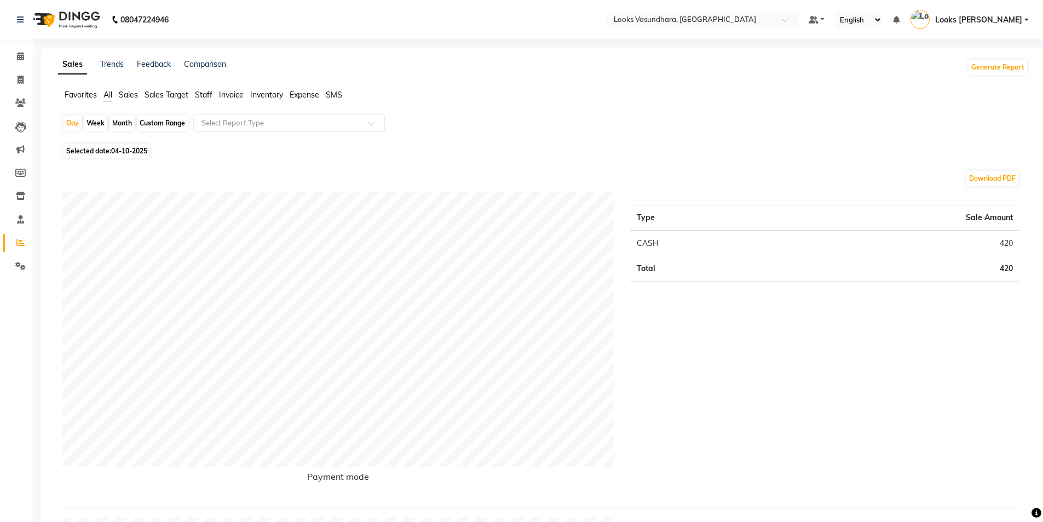
click at [192, 96] on ul "Favorites All Sales Sales Target Staff Invoice Inventory Expense SMS" at bounding box center [543, 95] width 970 height 12
click at [196, 96] on span "Staff" at bounding box center [204, 95] width 18 height 10
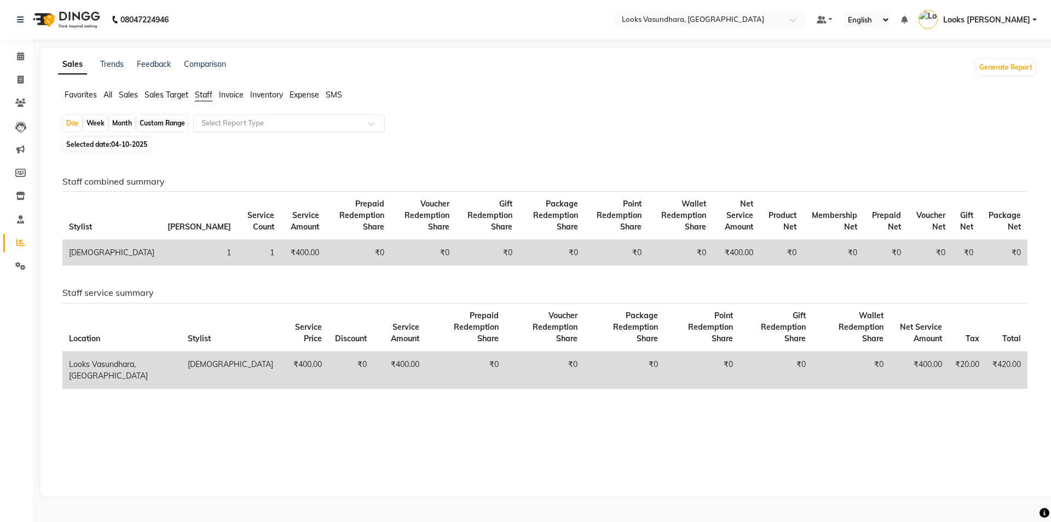
click at [223, 124] on input "text" at bounding box center [278, 123] width 158 height 11
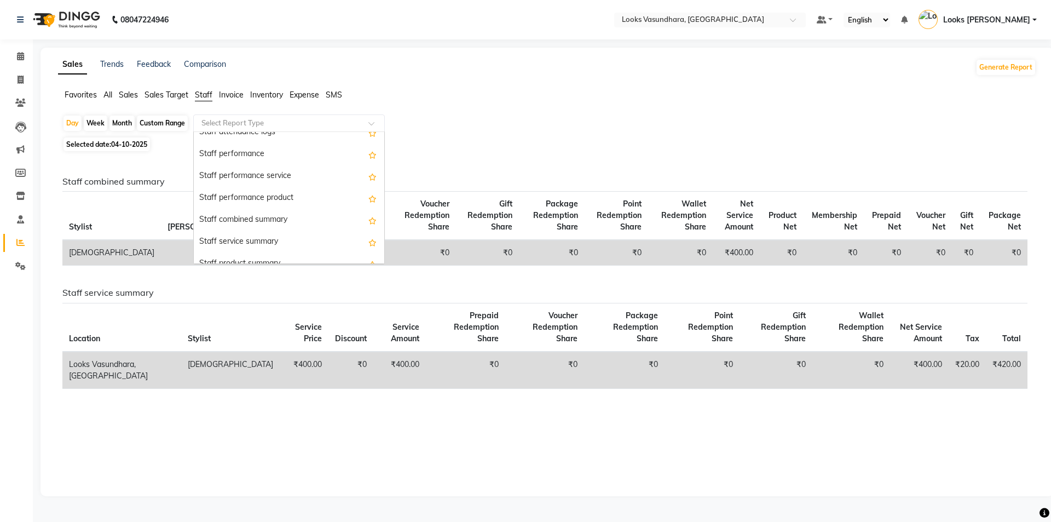
scroll to position [164, 0]
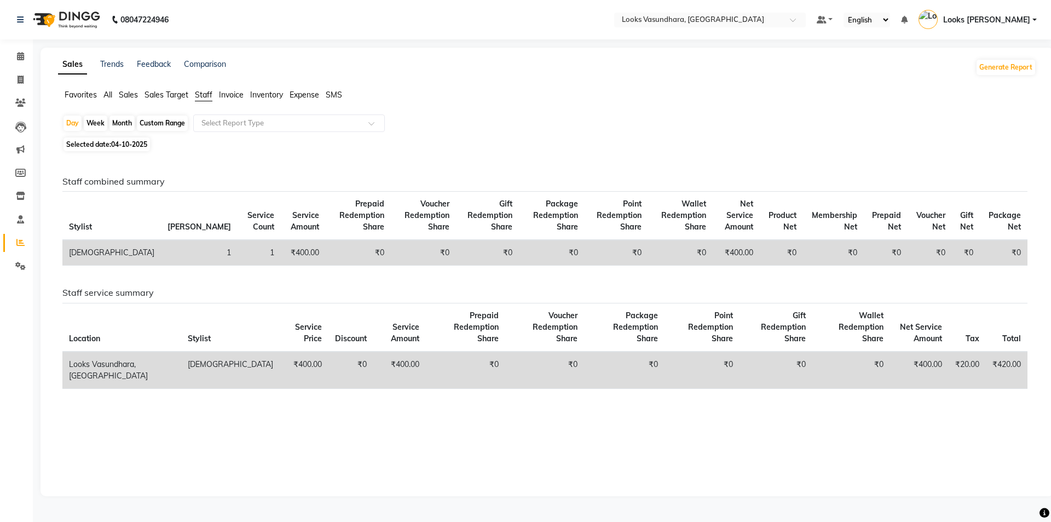
click at [207, 92] on span "Staff" at bounding box center [204, 95] width 18 height 10
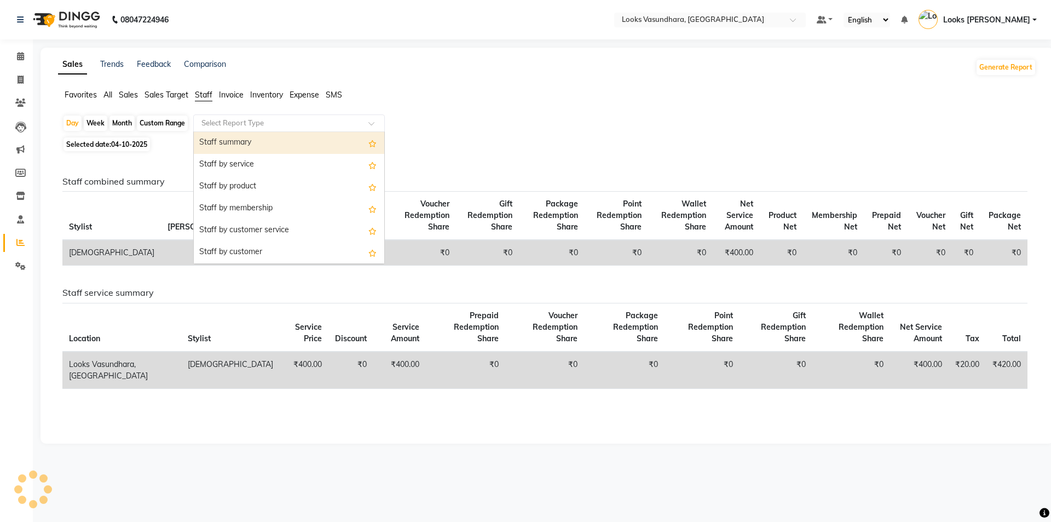
click at [238, 118] on input "text" at bounding box center [278, 123] width 158 height 11
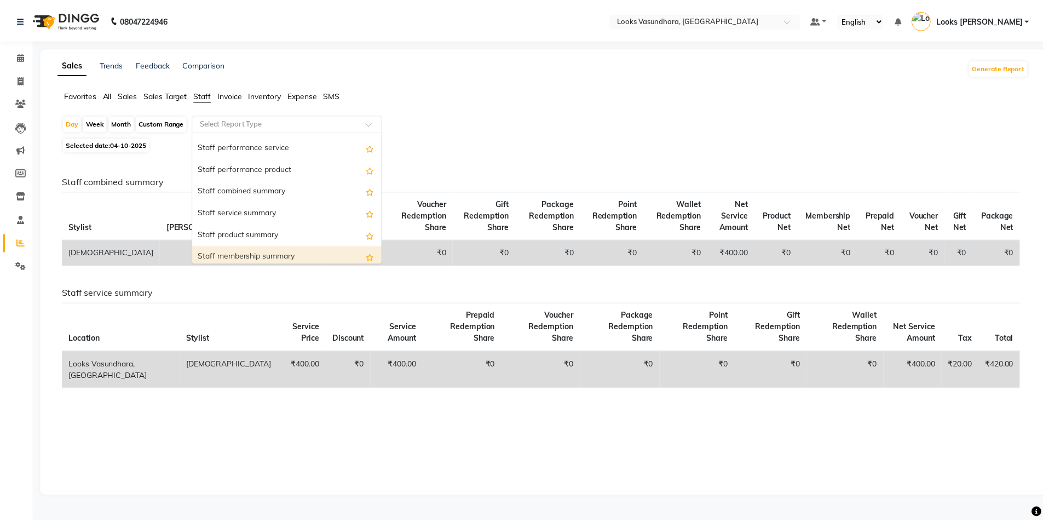
scroll to position [219, 0]
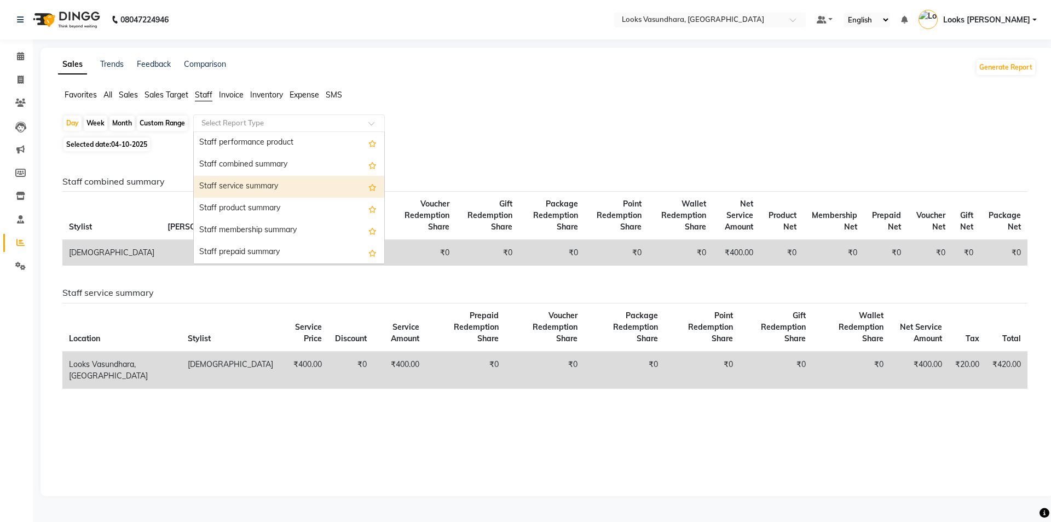
click at [275, 188] on div "Staff service summary" at bounding box center [289, 187] width 190 height 22
select select "full_report"
select select "pdf"
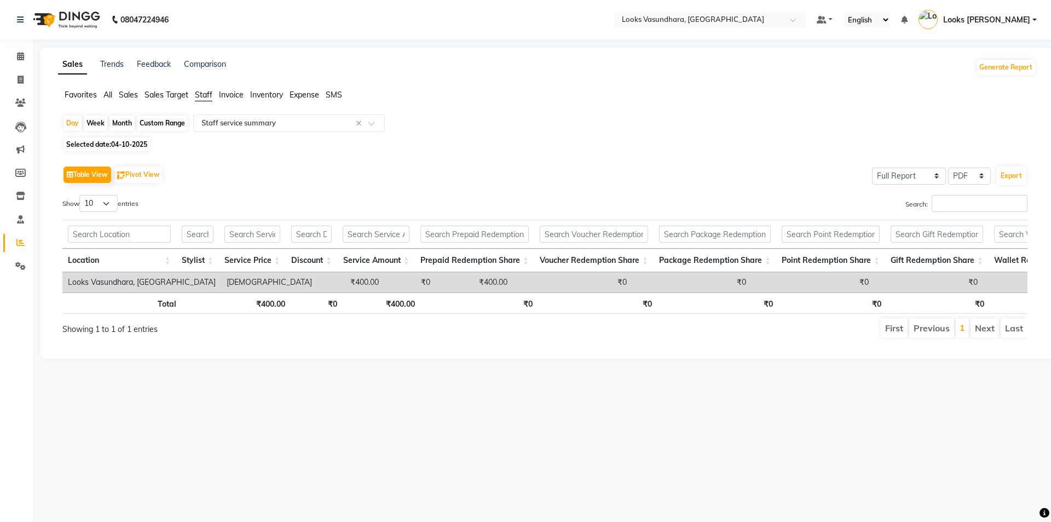
click at [126, 144] on span "04-10-2025" at bounding box center [129, 144] width 36 height 8
select select "10"
select select "2025"
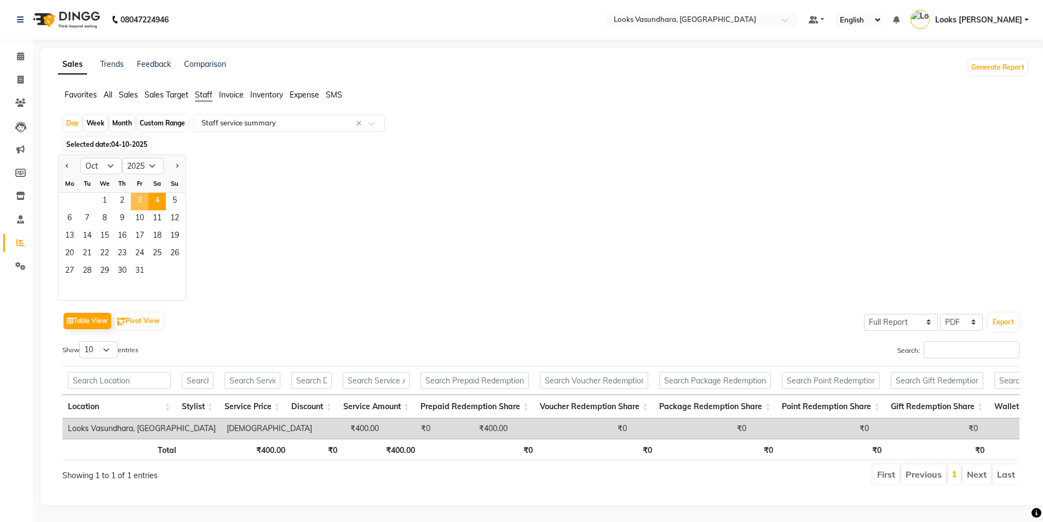
click at [138, 200] on span "3" at bounding box center [140, 202] width 18 height 18
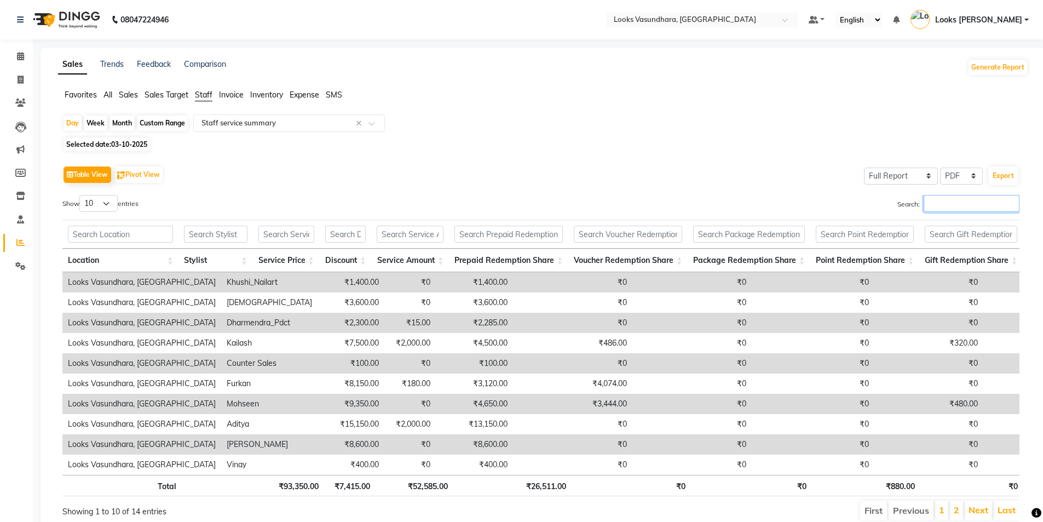
click at [955, 209] on input "Search:" at bounding box center [971, 203] width 96 height 17
click at [21, 83] on icon at bounding box center [21, 80] width 6 height 8
select select "4370"
select select "service"
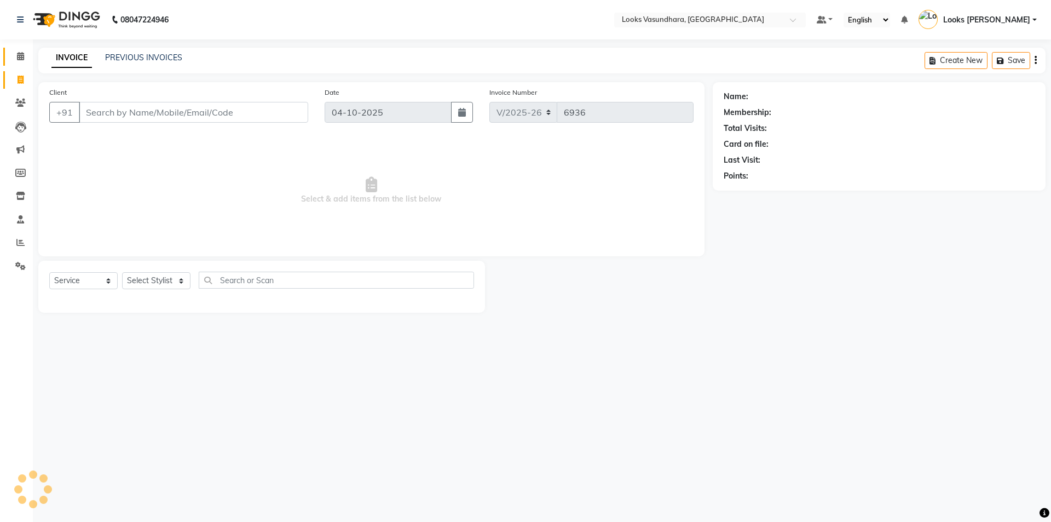
click at [24, 55] on icon at bounding box center [20, 56] width 7 height 8
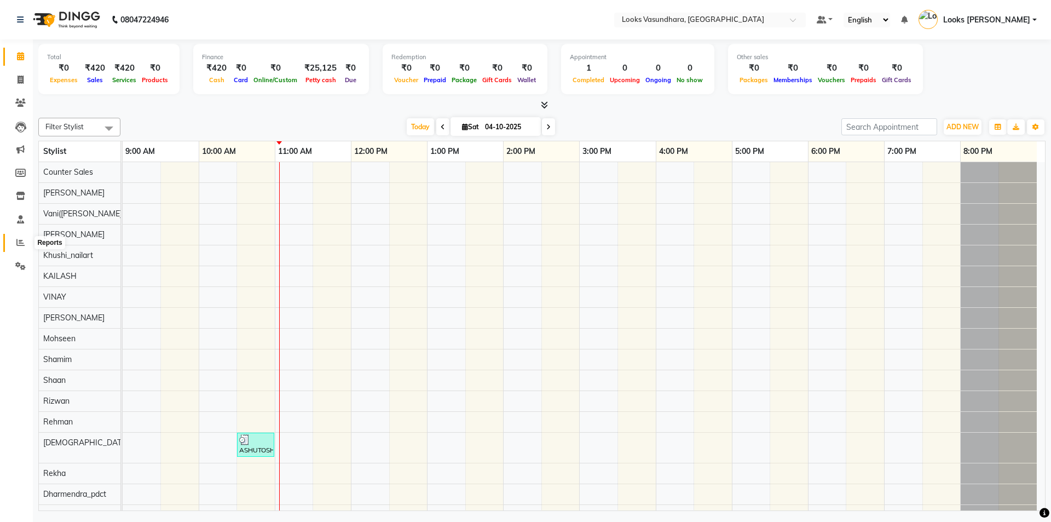
click at [19, 238] on span at bounding box center [20, 242] width 19 height 13
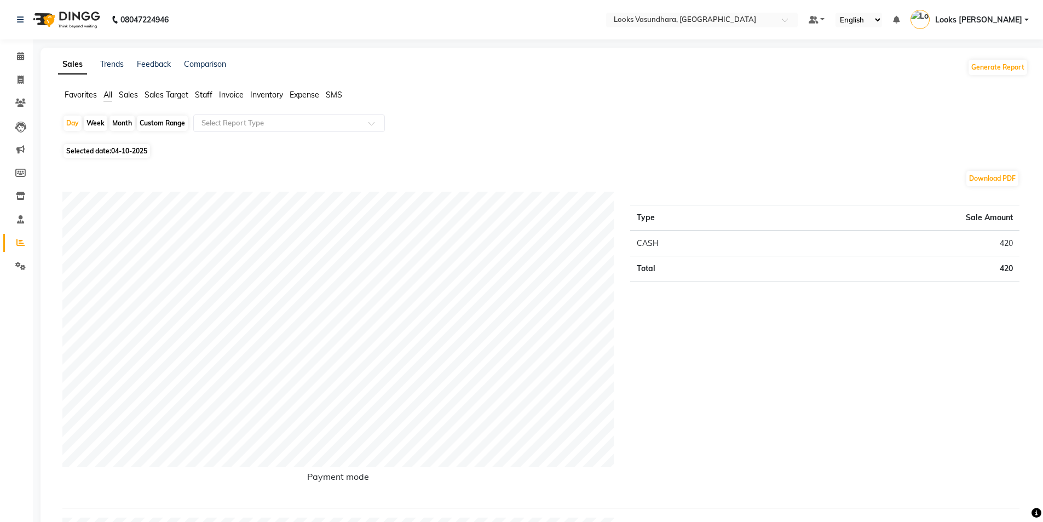
click at [206, 94] on span "Staff" at bounding box center [204, 95] width 18 height 10
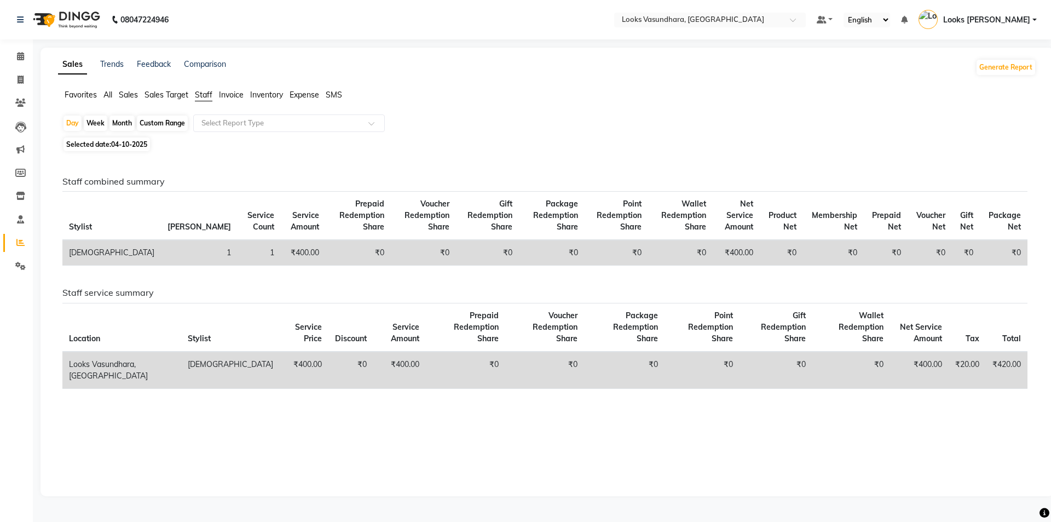
click at [114, 148] on span "04-10-2025" at bounding box center [129, 144] width 36 height 8
select select "10"
select select "2025"
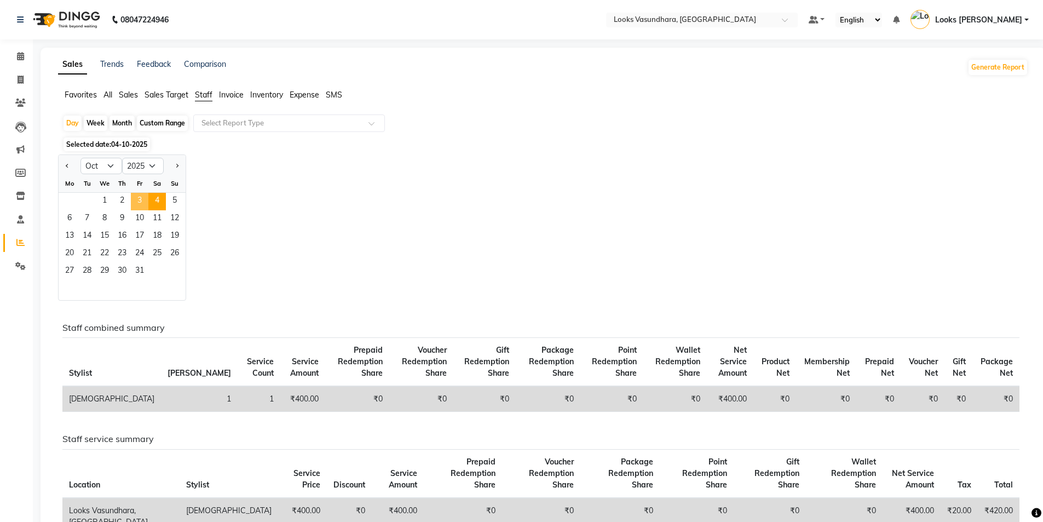
click at [140, 203] on span "3" at bounding box center [140, 202] width 18 height 18
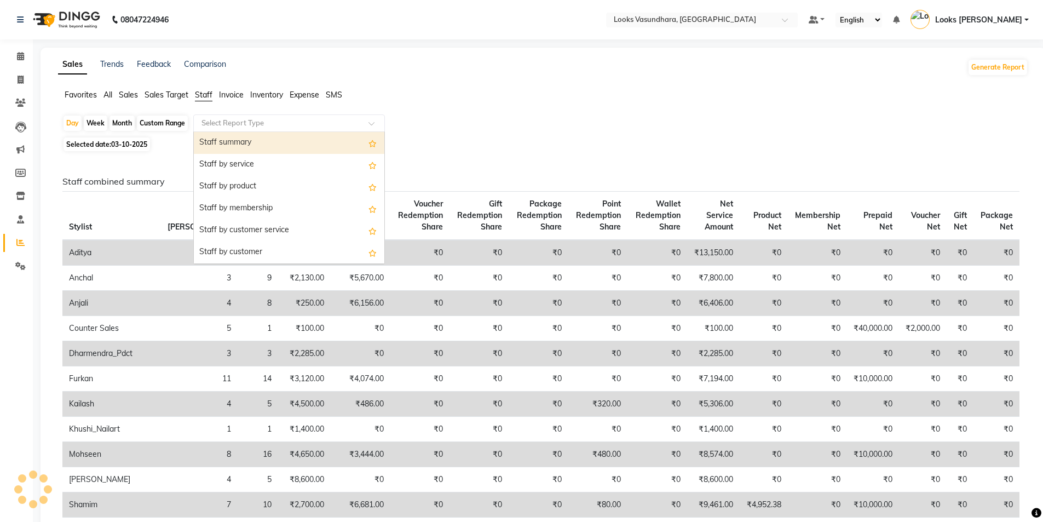
click at [294, 123] on input "text" at bounding box center [278, 123] width 158 height 11
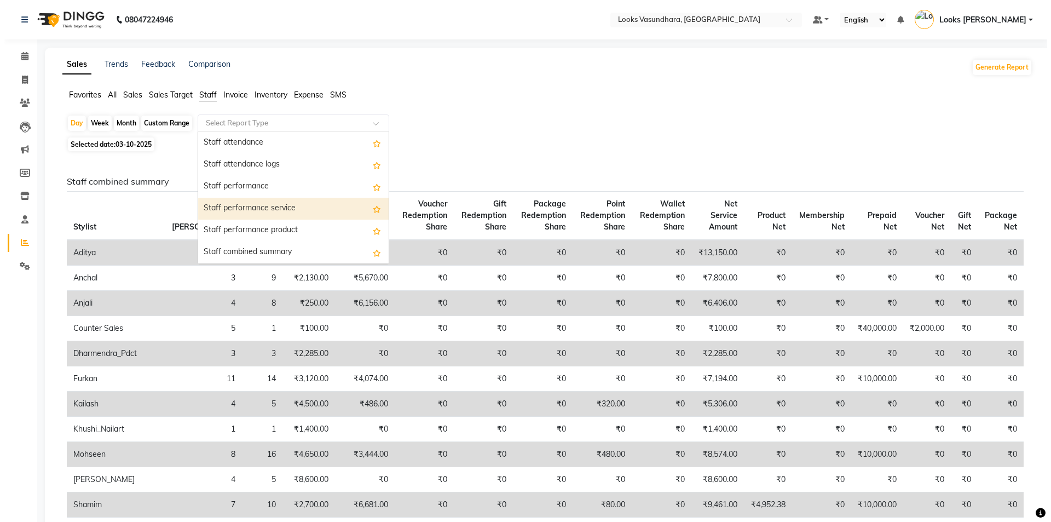
scroll to position [164, 0]
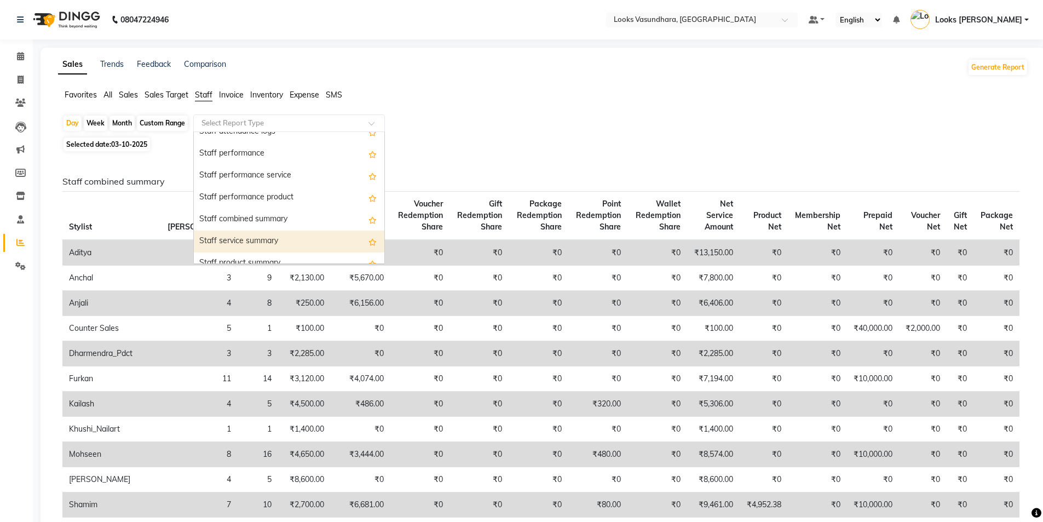
click at [290, 232] on div "Staff service summary" at bounding box center [289, 241] width 190 height 22
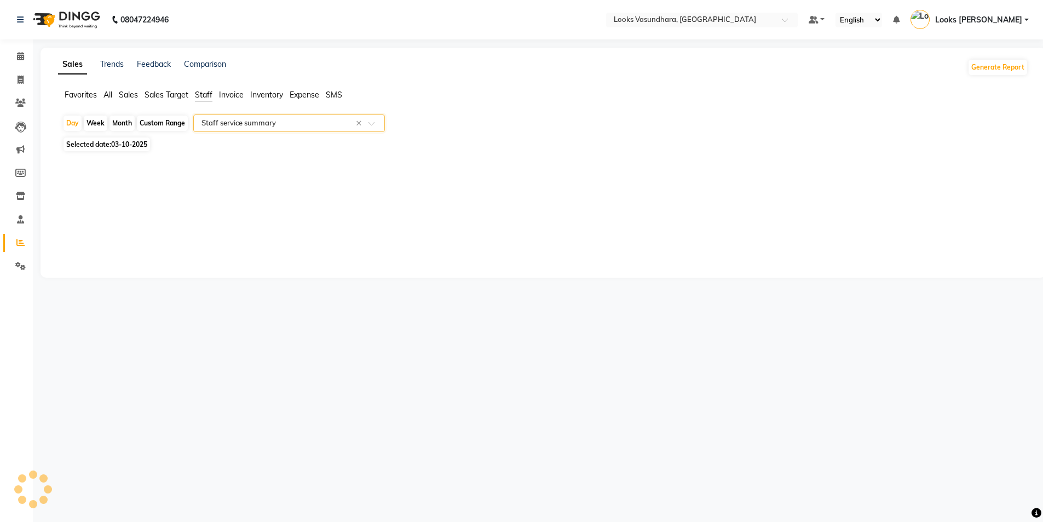
select select "full_report"
select select "pdf"
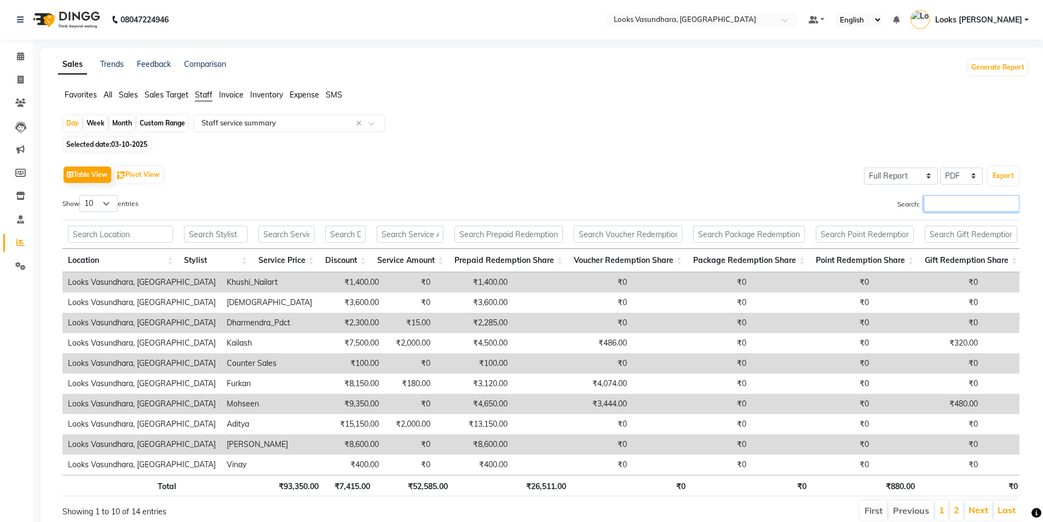
click at [963, 205] on input "Search:" at bounding box center [971, 203] width 96 height 17
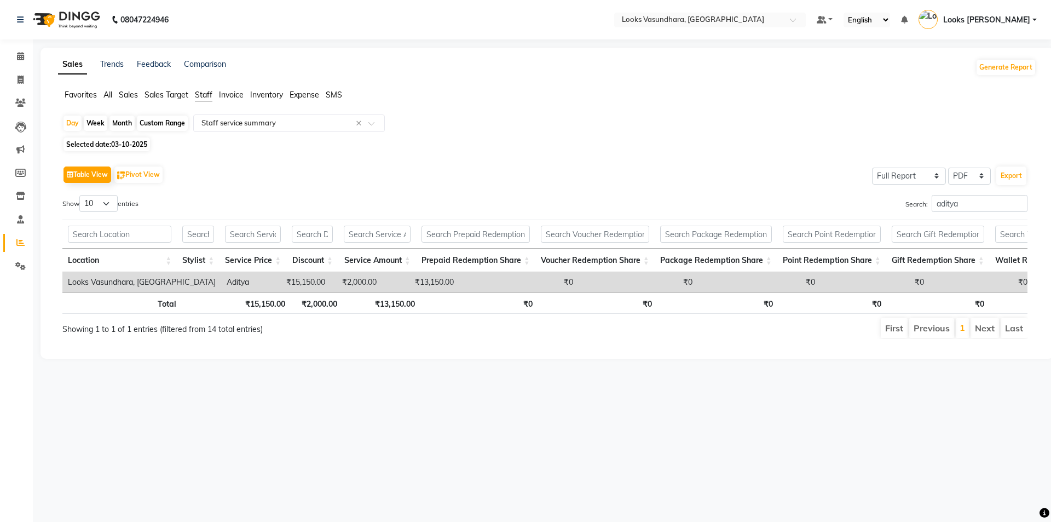
scroll to position [0, 1]
drag, startPoint x: 871, startPoint y: 312, endPoint x: 979, endPoint y: 312, distance: 107.8
click at [979, 312] on tr "Total ₹15,150.00 ₹2,000.00 ₹13,150.00 ₹0 ₹0 ₹0 ₹0 ₹0 ₹0 ₹13,150.00 ₹657.50 ₹13,…" at bounding box center [674, 302] width 1225 height 21
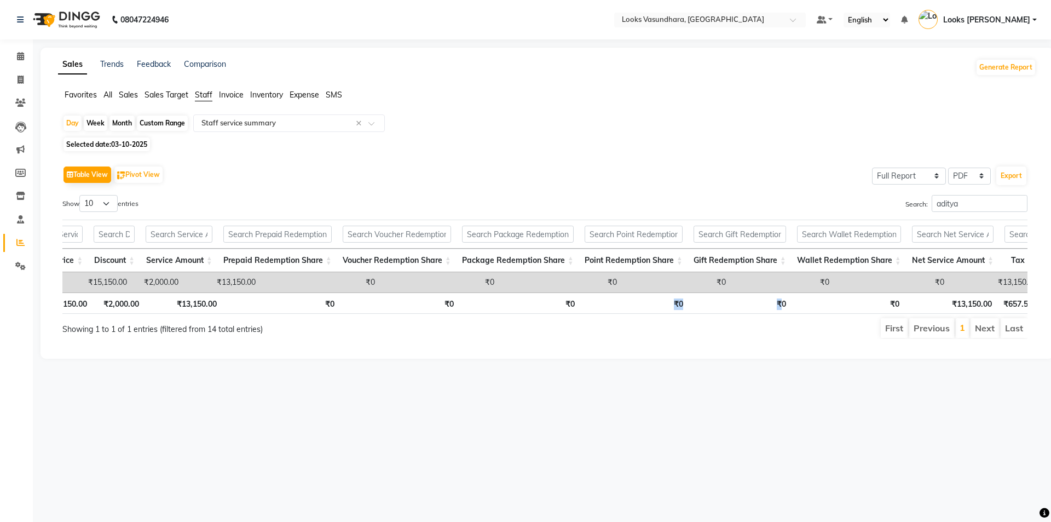
scroll to position [0, 261]
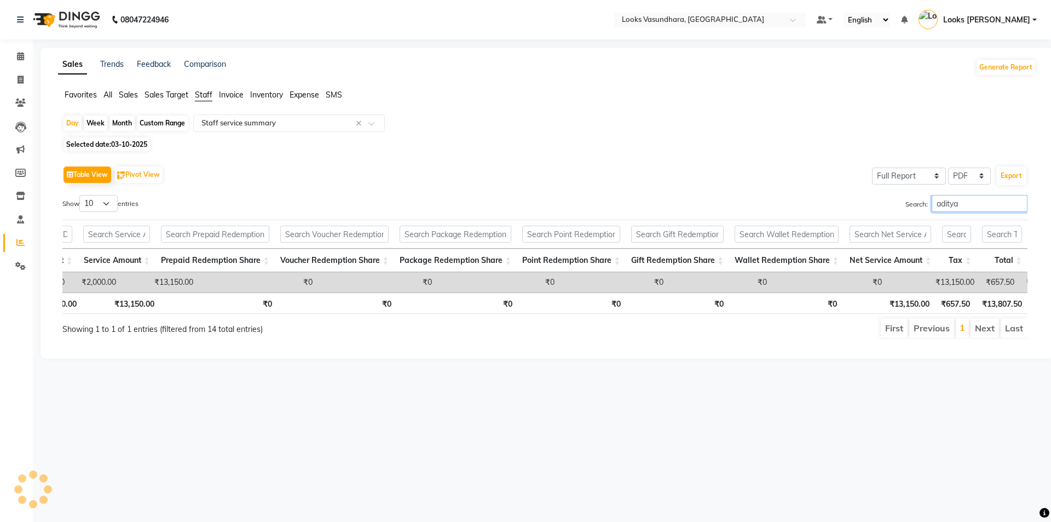
click at [972, 204] on input "aditya" at bounding box center [980, 203] width 96 height 17
type input "s"
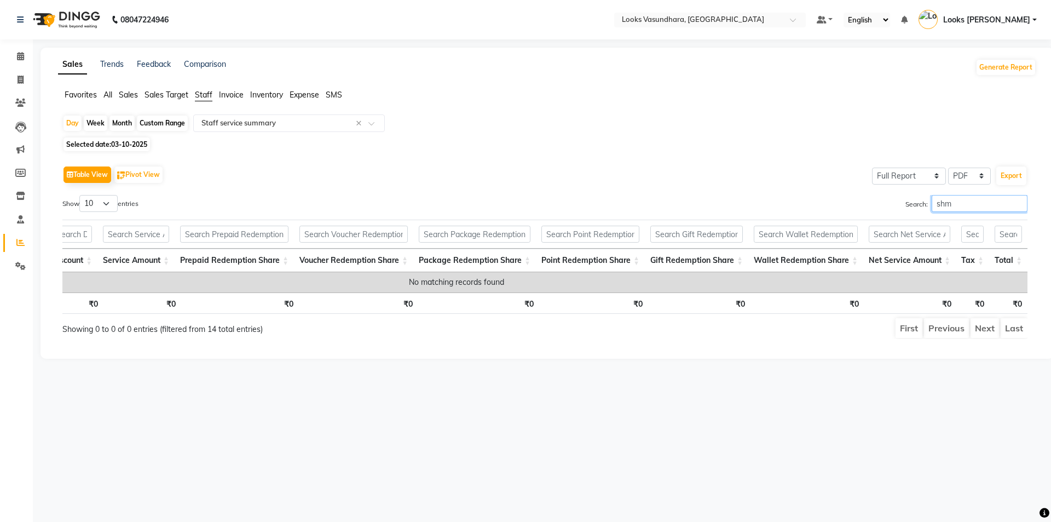
scroll to position [0, 171]
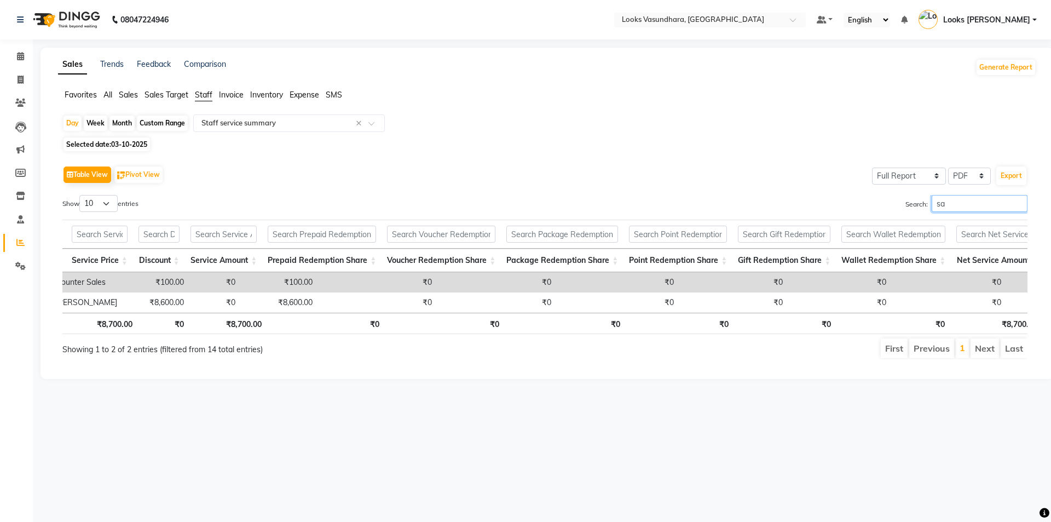
type input "s"
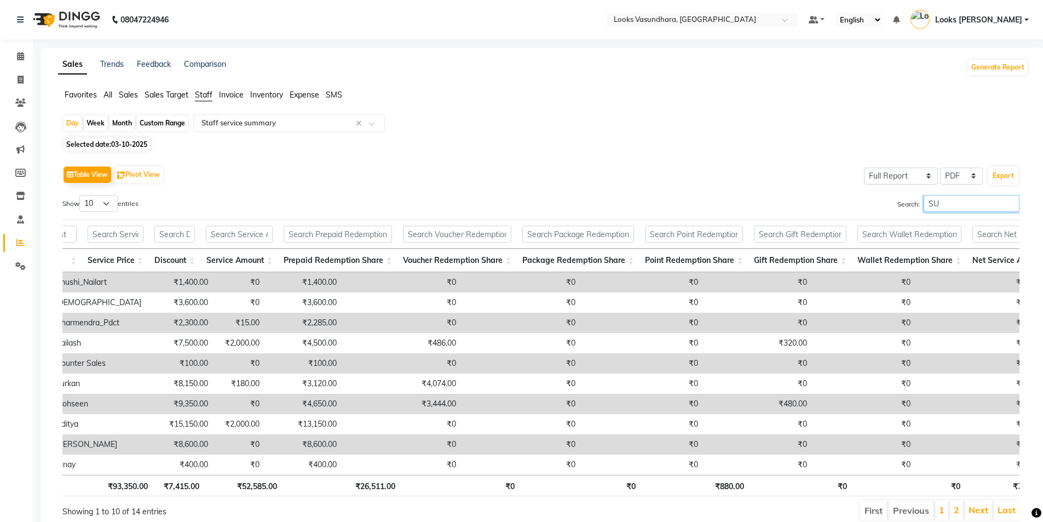
type input "S"
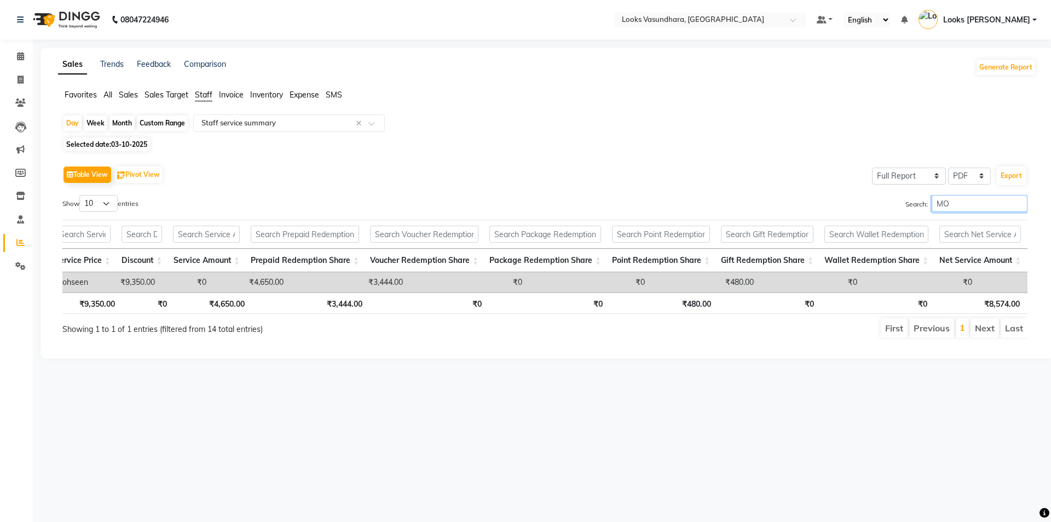
type input "M"
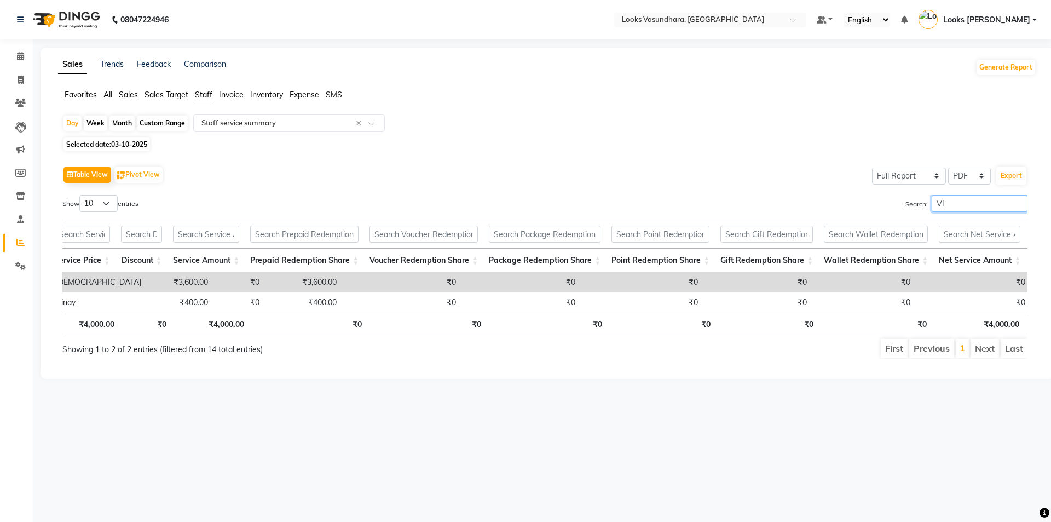
type input "V"
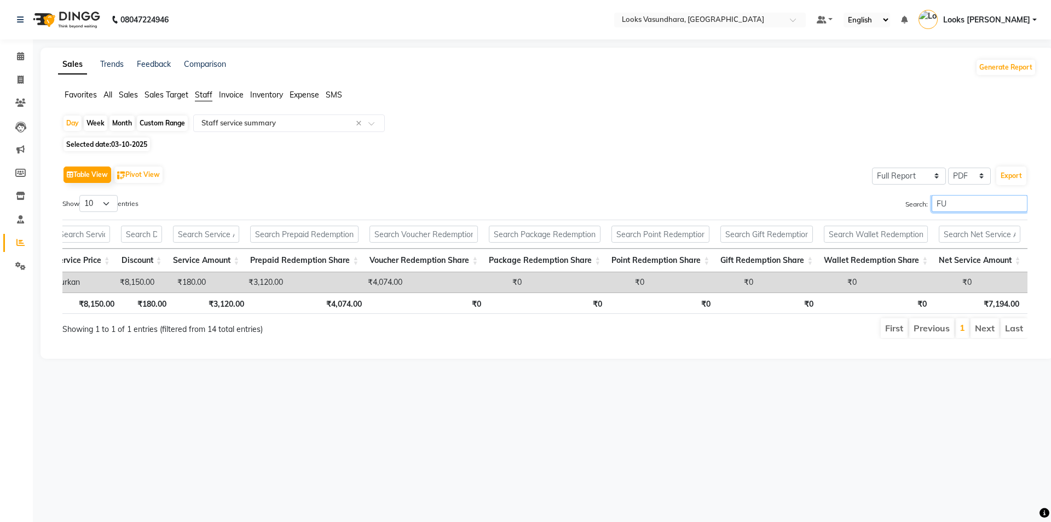
type input "F"
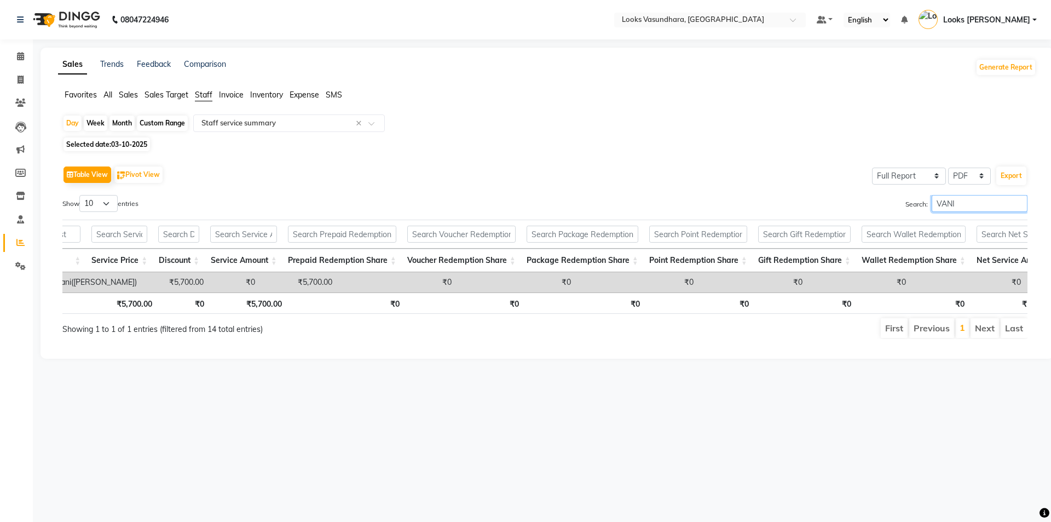
scroll to position [0, 293]
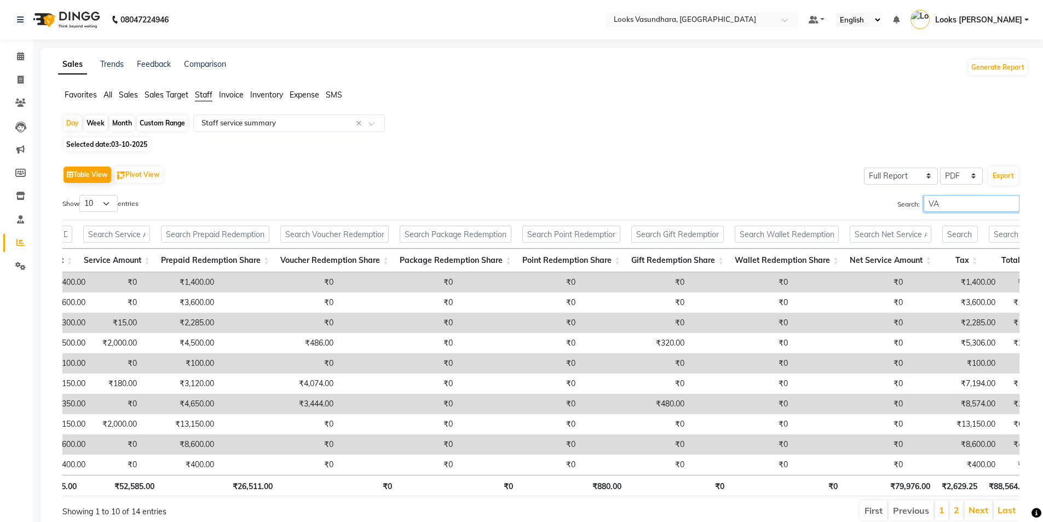
type input "V"
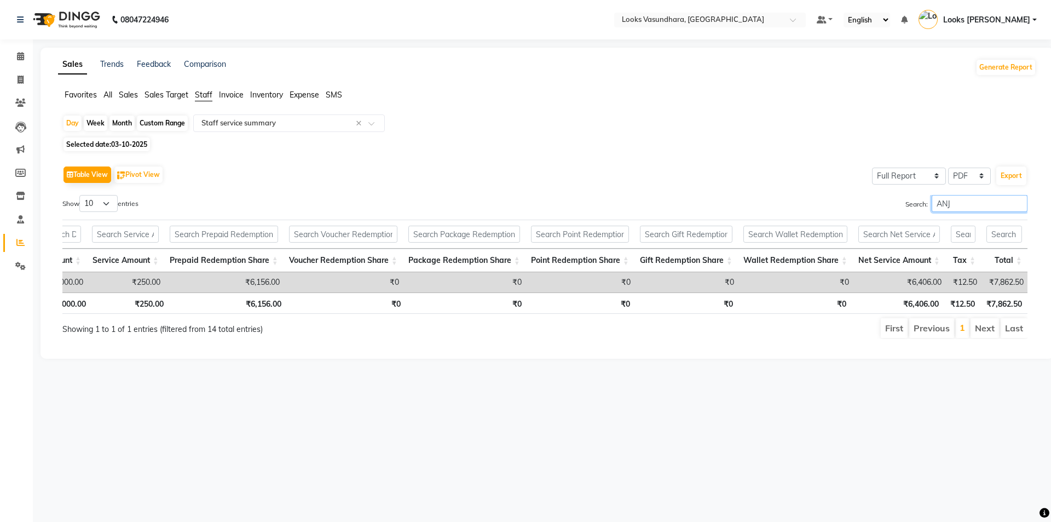
scroll to position [0, 251]
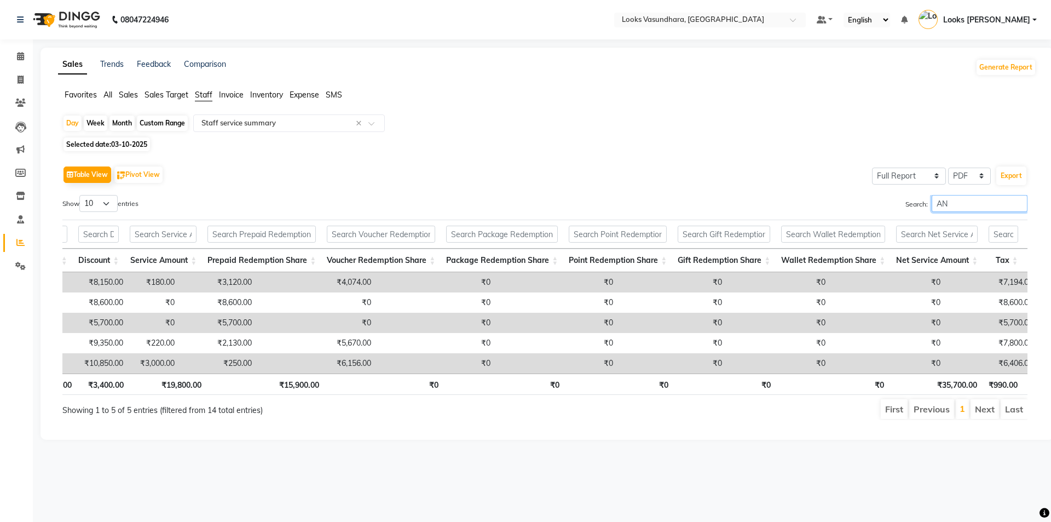
type input "A"
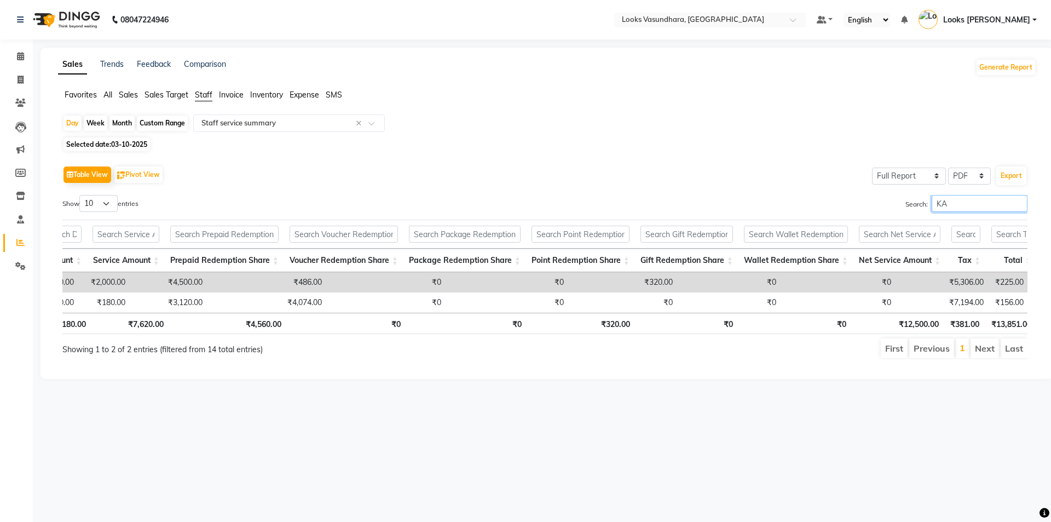
type input "K"
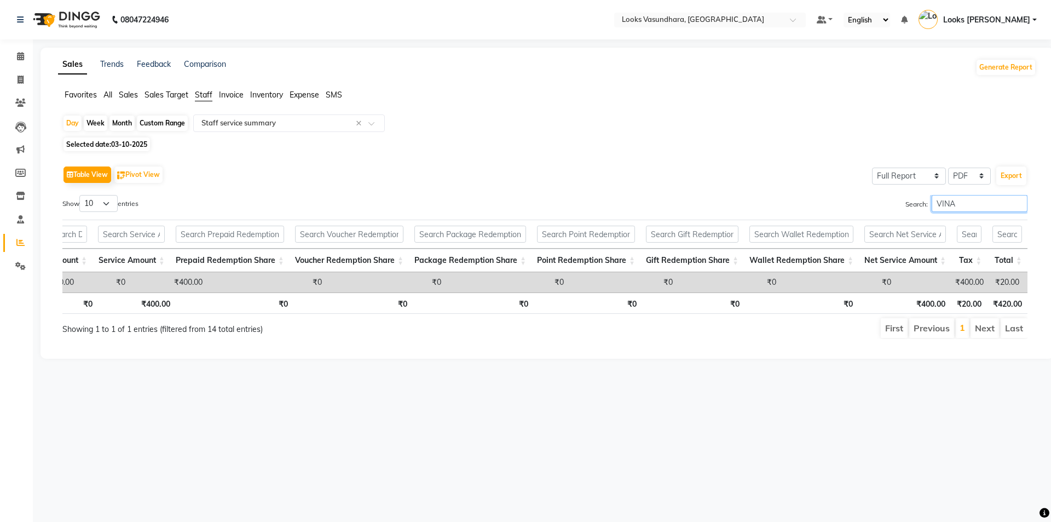
scroll to position [0, 245]
type input "V"
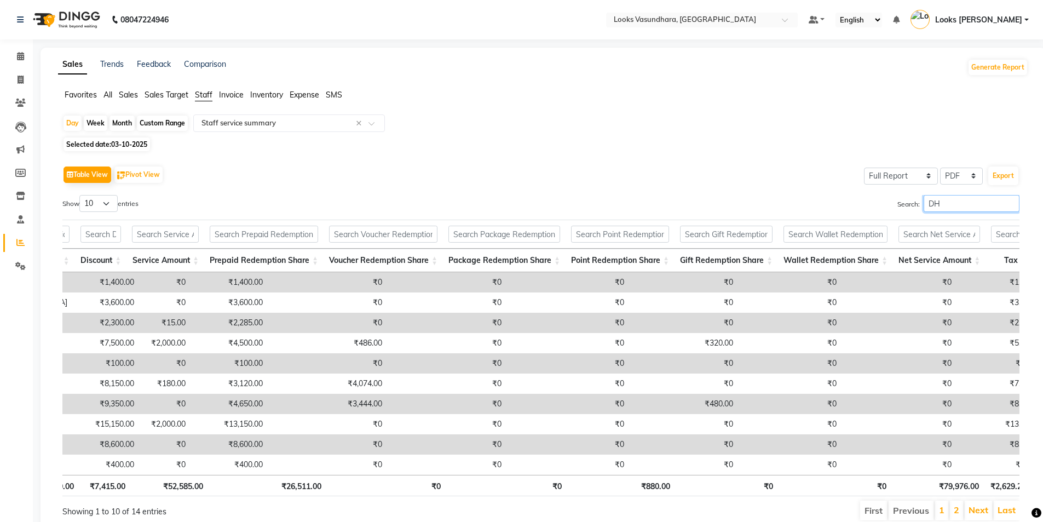
type input "D"
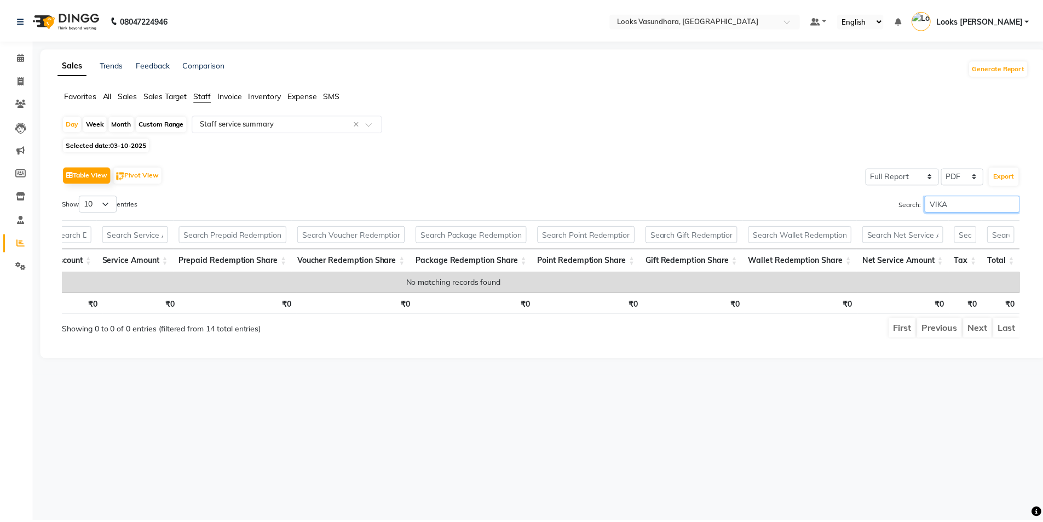
scroll to position [0, 171]
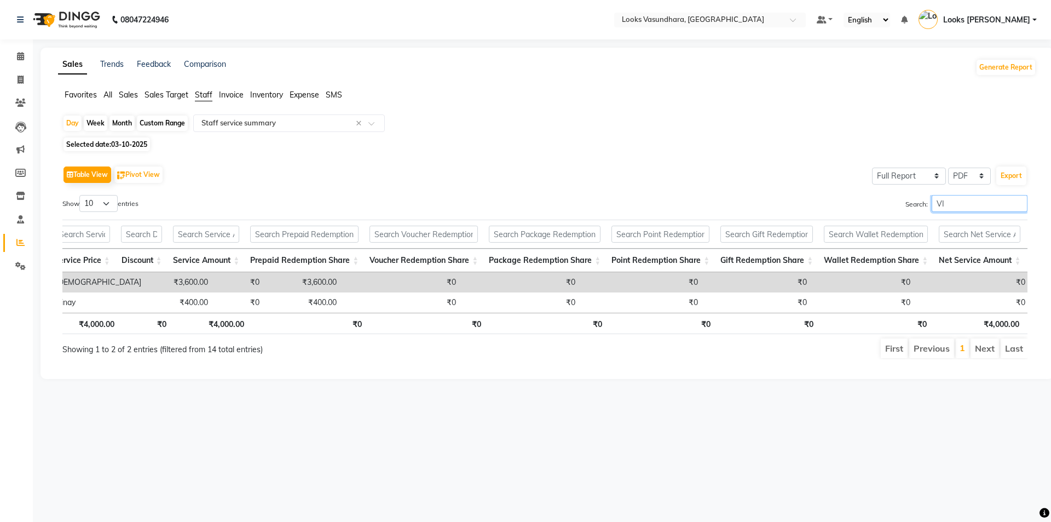
type input "V"
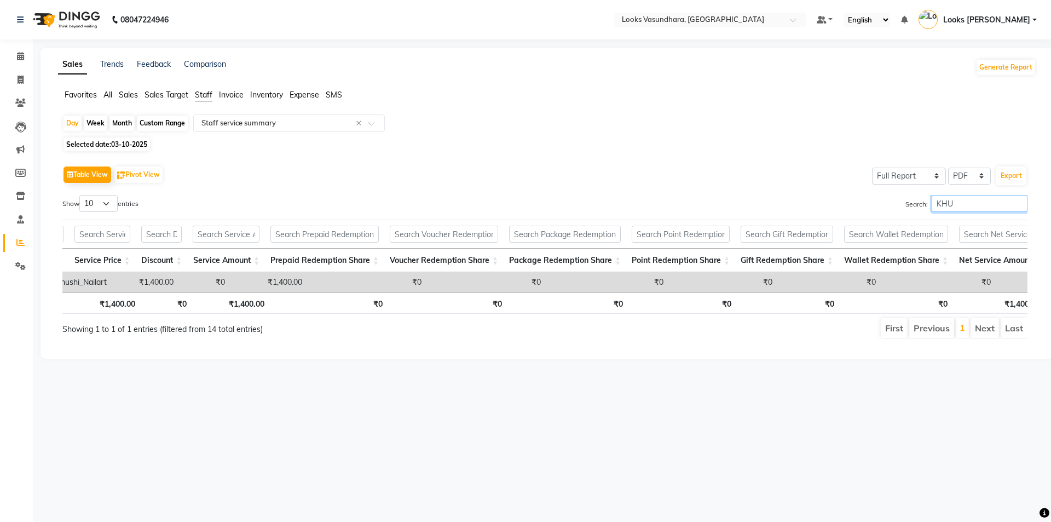
type input "KHU"
click at [22, 58] on icon at bounding box center [20, 56] width 7 height 8
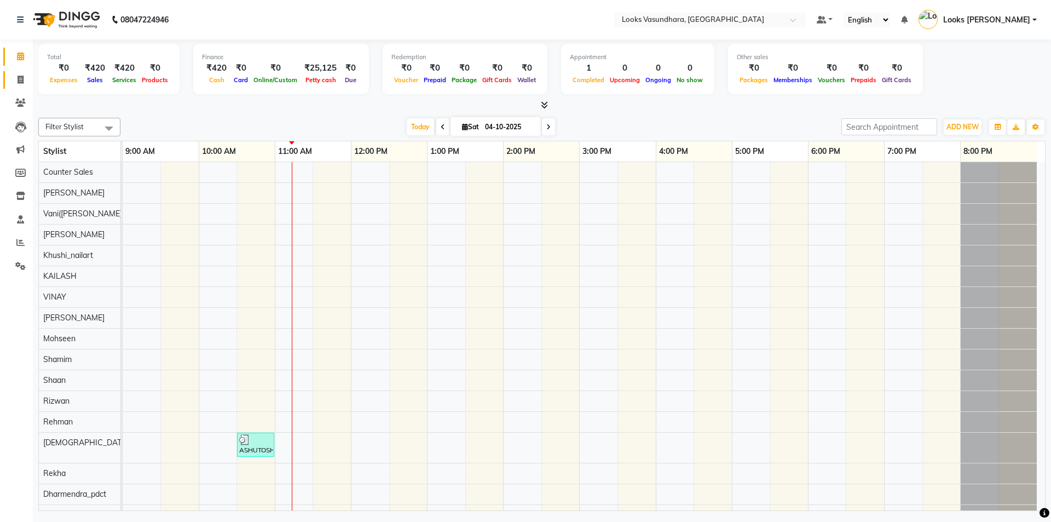
click at [16, 73] on link "Invoice" at bounding box center [16, 80] width 26 height 18
select select "service"
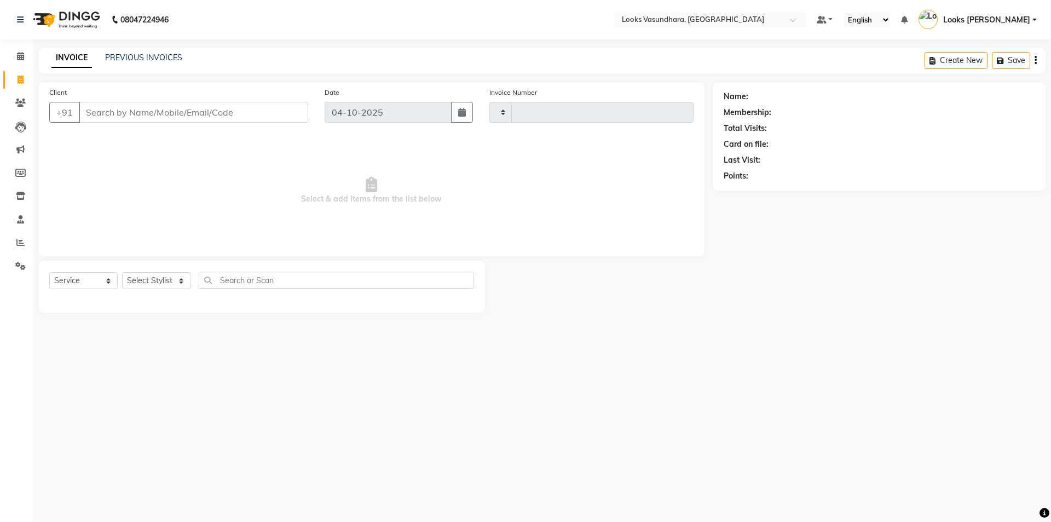
type input "6936"
select select "4370"
click at [154, 273] on select "Select Stylist" at bounding box center [156, 280] width 68 height 17
click at [154, 273] on select "Select Stylist Aditya [PERSON_NAME] Anjali [PERSON_NAME] Kumar_MSTR Counter Sal…" at bounding box center [156, 280] width 68 height 17
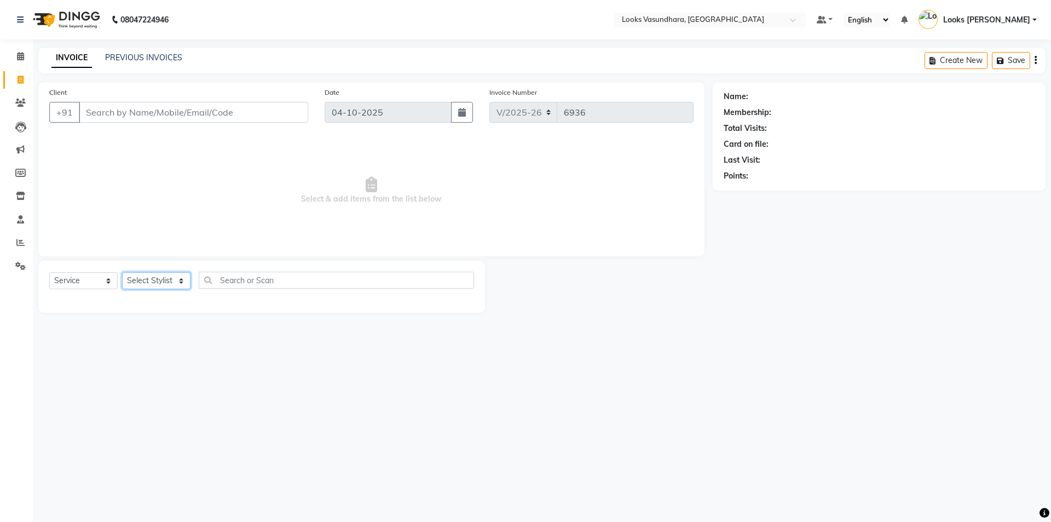
select select "33103"
click at [122, 272] on select "Select Stylist Aditya [PERSON_NAME] Anjali [PERSON_NAME] Kumar_MSTR Counter Sal…" at bounding box center [156, 280] width 68 height 17
click at [157, 150] on span "Select & add items from the list below" at bounding box center [371, 190] width 644 height 109
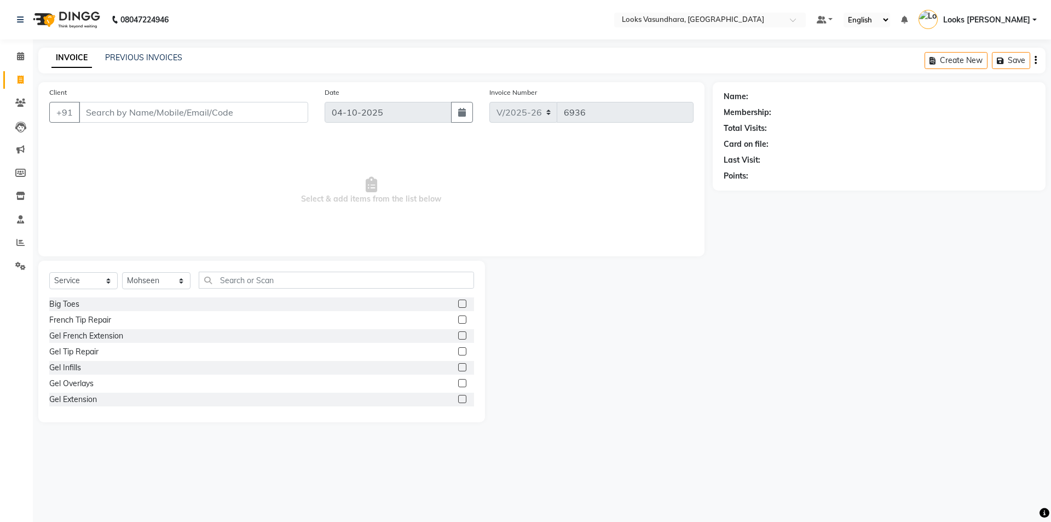
click at [253, 268] on div "Select Service Product Membership Package Voucher Prepaid Gift Card Select Styl…" at bounding box center [261, 341] width 447 height 161
click at [244, 277] on input "text" at bounding box center [336, 279] width 275 height 17
click at [244, 277] on input "C" at bounding box center [336, 279] width 275 height 17
type input "CUT"
click at [458, 316] on label at bounding box center [462, 319] width 8 height 8
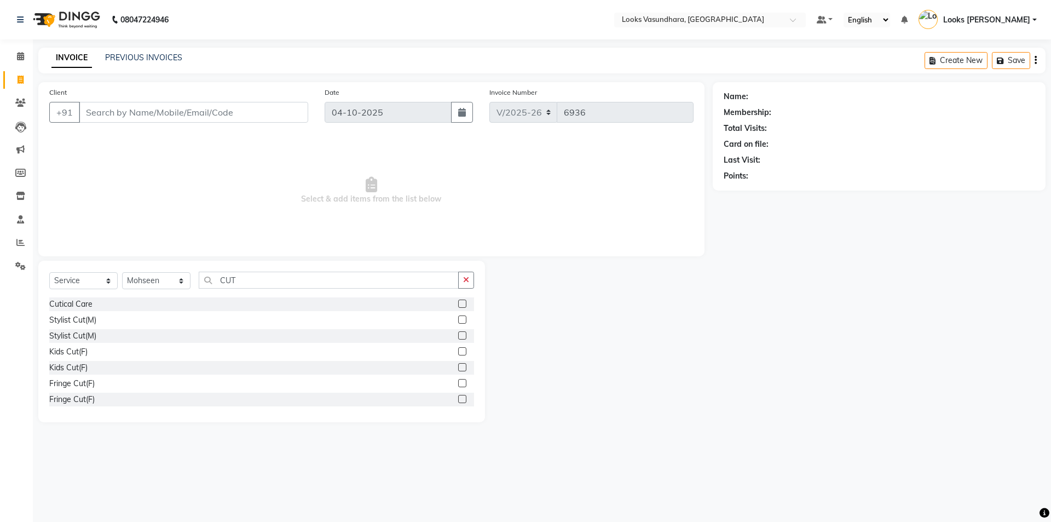
click at [458, 316] on input "checkbox" at bounding box center [461, 319] width 7 height 7
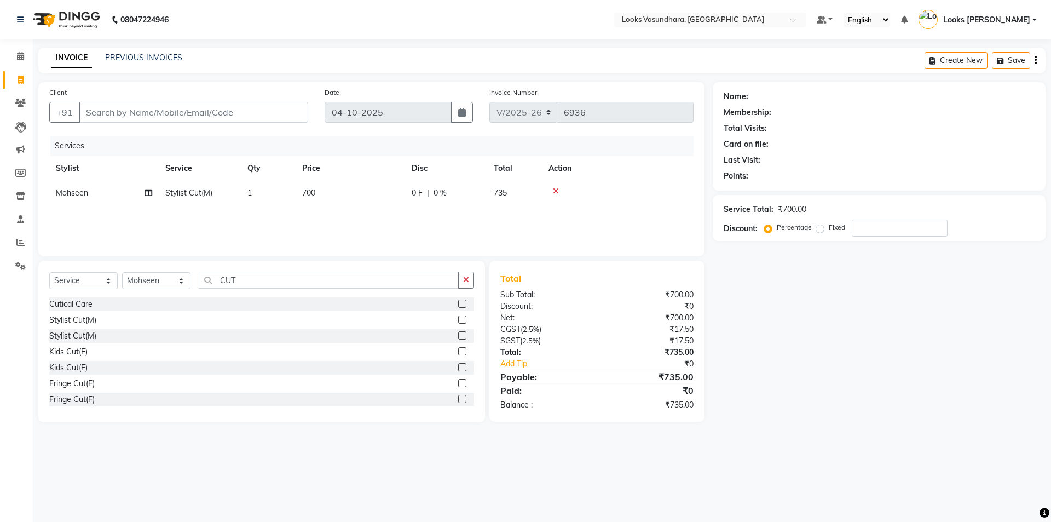
checkbox input "false"
click at [371, 198] on td "700" at bounding box center [350, 193] width 109 height 25
select select "33103"
click at [371, 198] on input "700" at bounding box center [402, 195] width 96 height 17
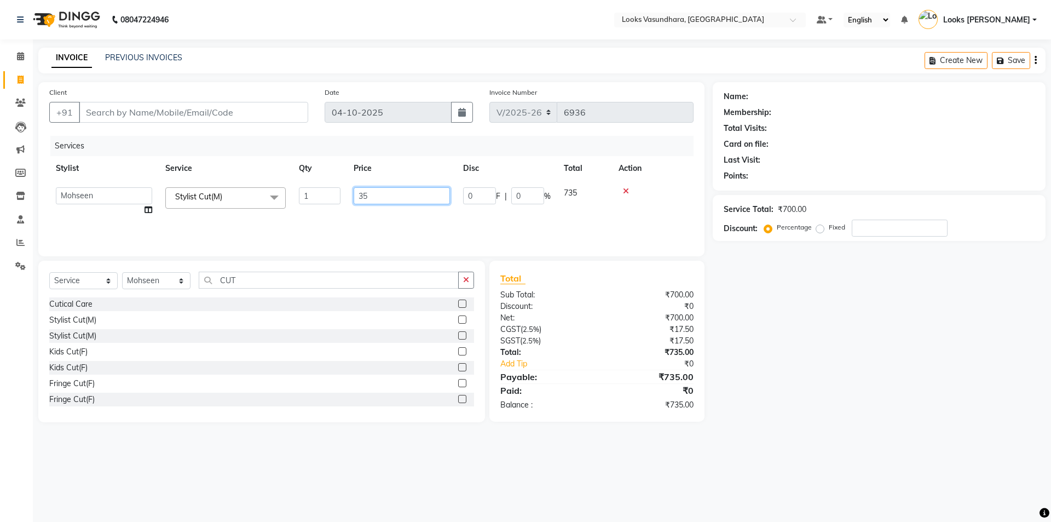
type input "350"
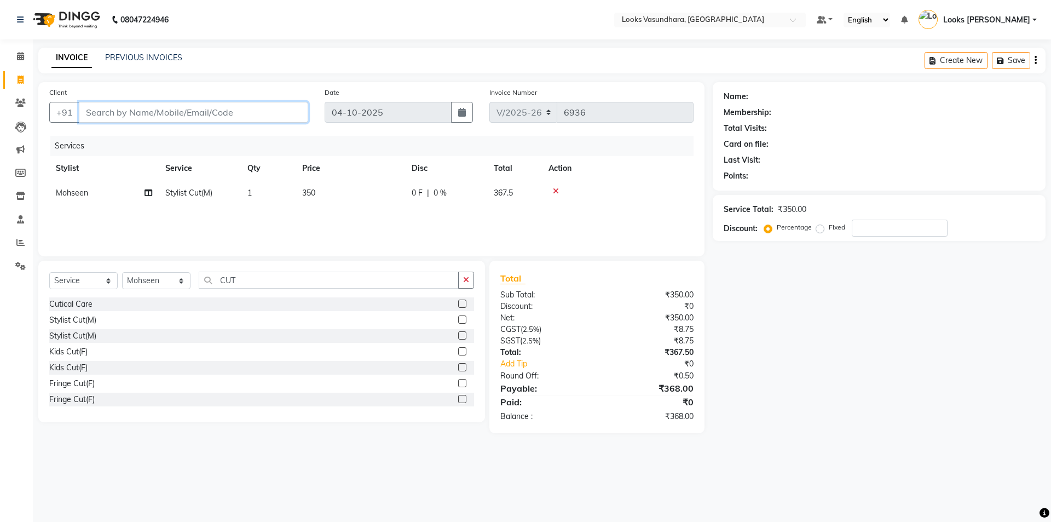
click at [154, 119] on input "Client" at bounding box center [193, 112] width 229 height 21
type input "9"
type input "0"
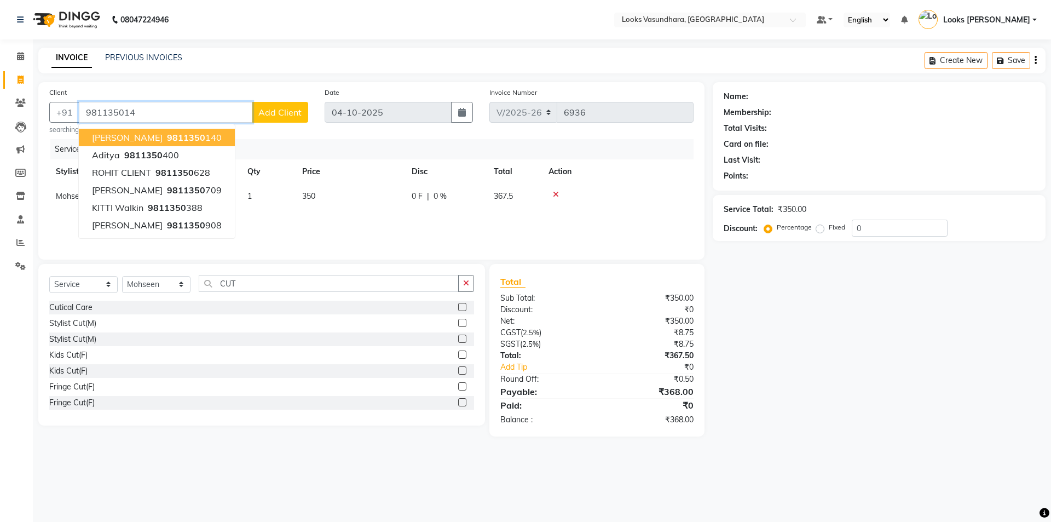
click at [183, 135] on span "9811350" at bounding box center [186, 137] width 38 height 11
type input "9811350140"
click at [183, 135] on div "Client +91 9811350140 ABHINAV GOYAL 9811350 140 aditya 9811350 400 ROHIT CLIENT…" at bounding box center [371, 170] width 666 height 177
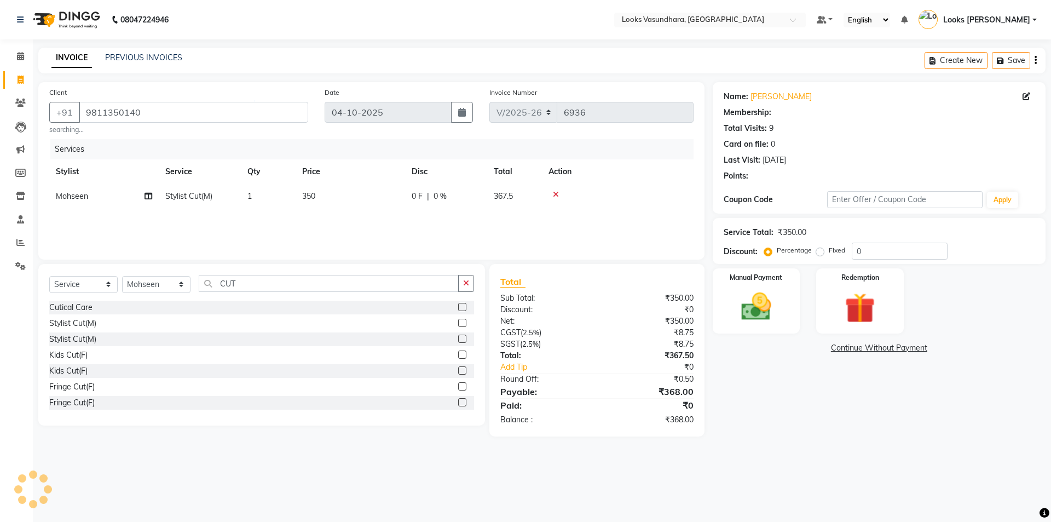
select select "1: Object"
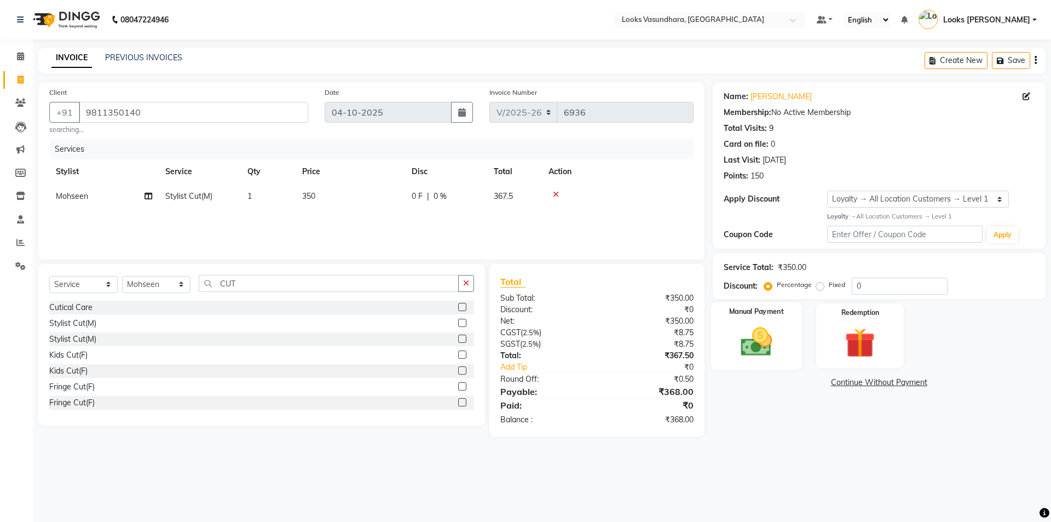
click at [773, 354] on img at bounding box center [756, 341] width 51 height 36
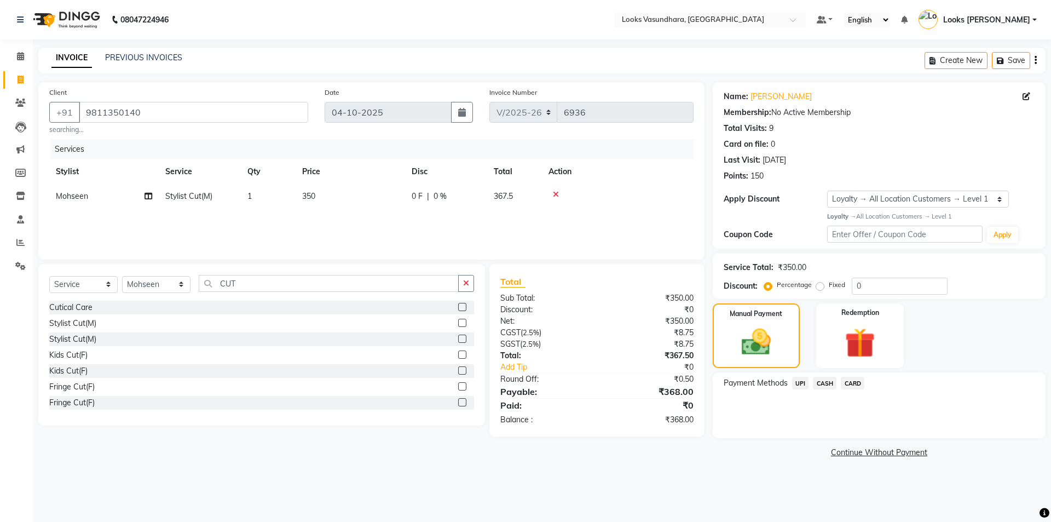
click at [806, 380] on span "UPI" at bounding box center [800, 383] width 17 height 13
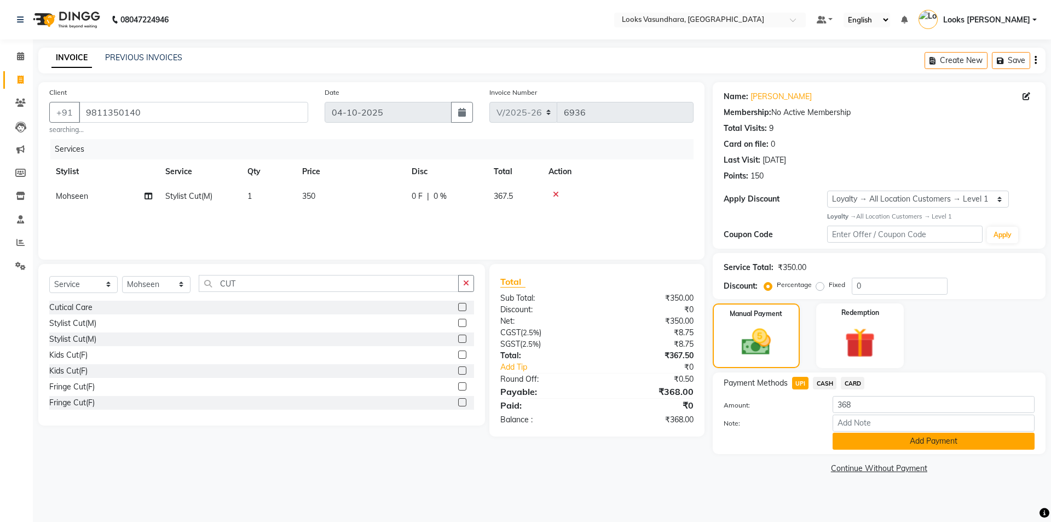
click at [860, 438] on button "Add Payment" at bounding box center [933, 440] width 202 height 17
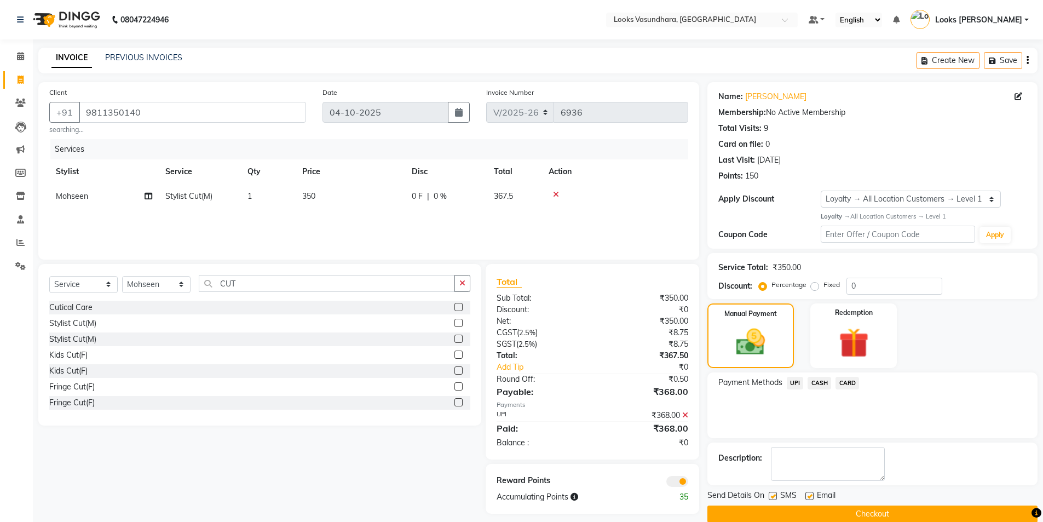
click at [860, 438] on div "Name: Abhinav Goyal Membership: No Active Membership Total Visits: 9 Card on fi…" at bounding box center [876, 302] width 338 height 440
click at [807, 495] on label at bounding box center [809, 495] width 8 height 8
click at [807, 495] on input "checkbox" at bounding box center [808, 496] width 7 height 7
checkbox input "false"
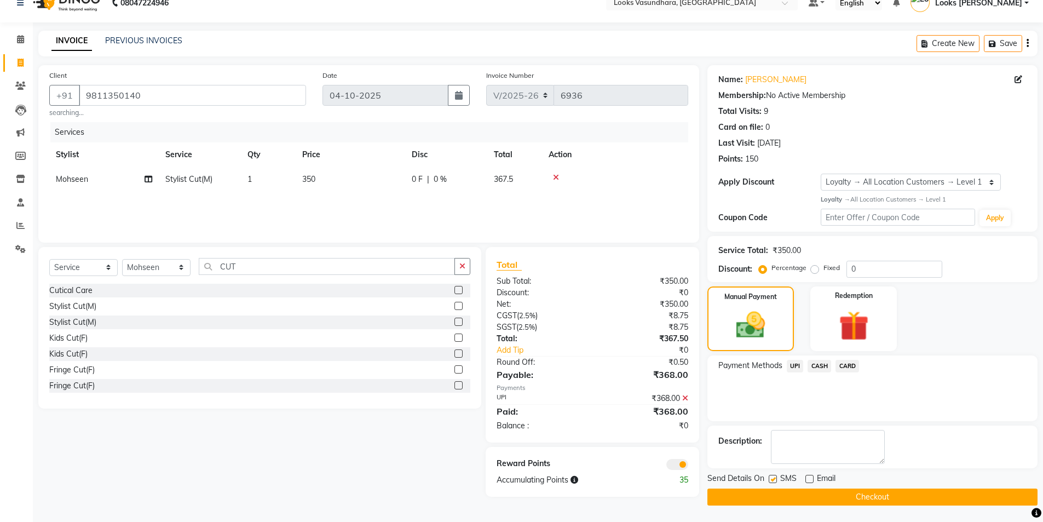
click at [764, 494] on button "Checkout" at bounding box center [872, 496] width 330 height 17
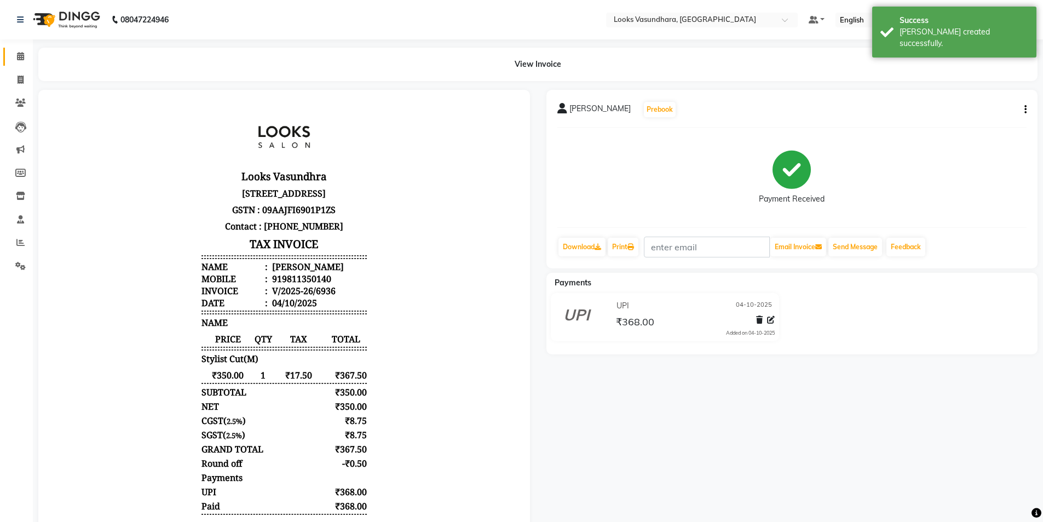
click at [20, 58] on icon at bounding box center [20, 56] width 7 height 8
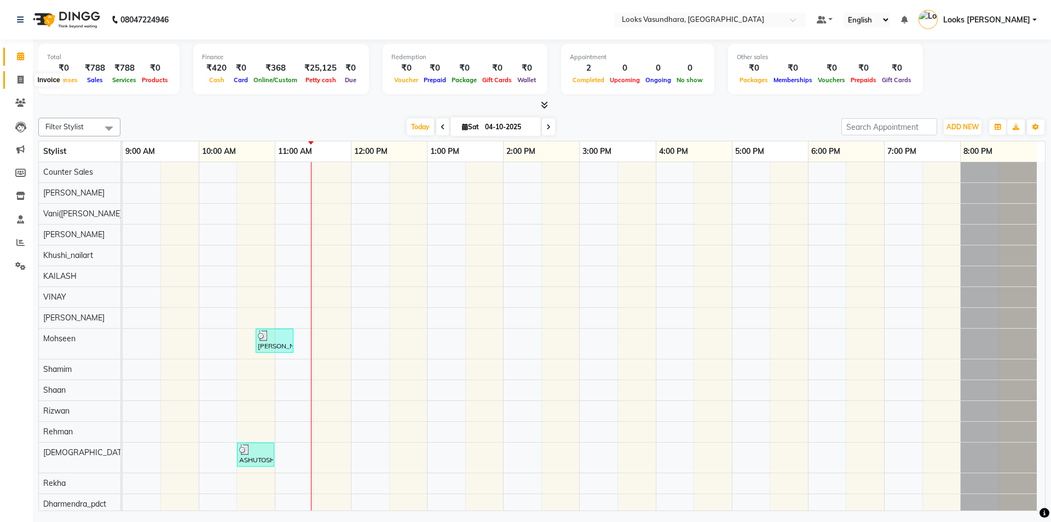
click at [15, 83] on span at bounding box center [20, 80] width 19 height 13
select select "service"
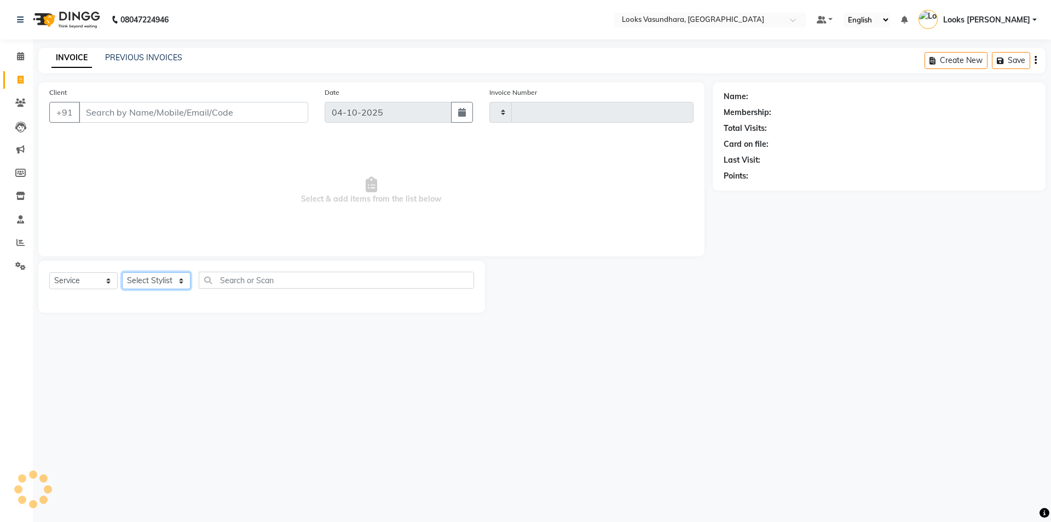
click at [157, 281] on select "Select Stylist" at bounding box center [156, 280] width 68 height 17
type input "6937"
select select "4370"
click at [158, 281] on select "Select Stylist" at bounding box center [156, 280] width 68 height 17
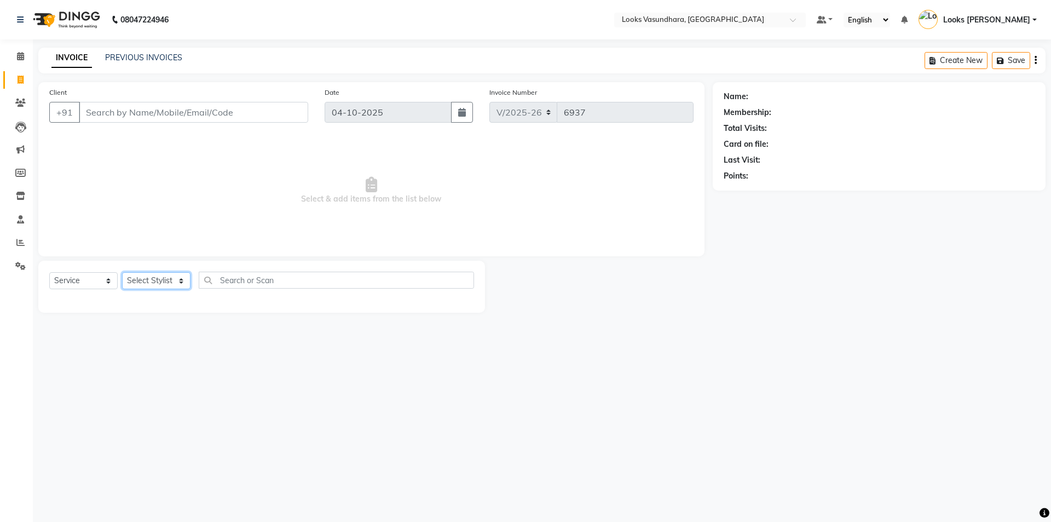
click at [158, 281] on select "Select Stylist" at bounding box center [156, 280] width 68 height 17
click at [159, 281] on select "Select Stylist" at bounding box center [156, 280] width 68 height 17
select select "35769"
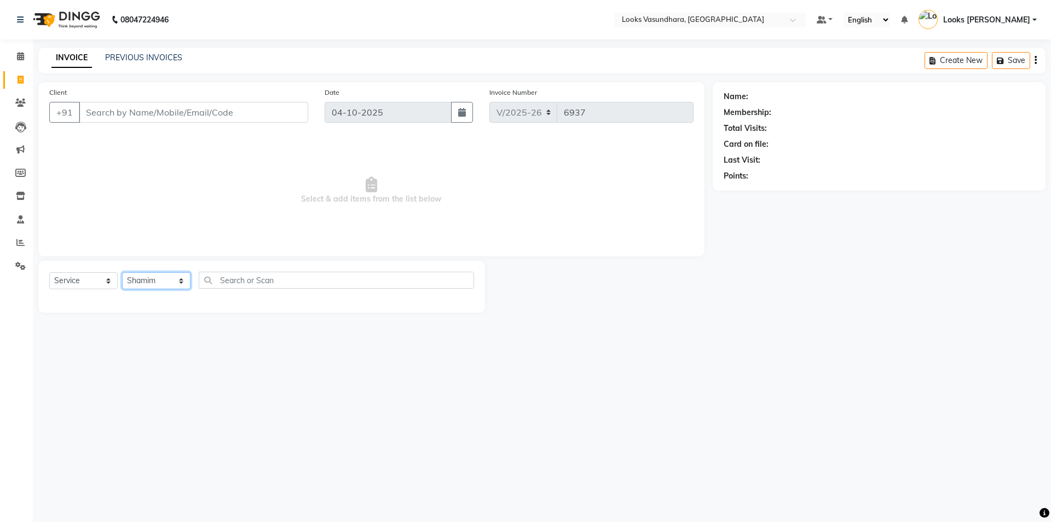
click at [122, 272] on select "Select Stylist Aditya [PERSON_NAME] Anjali [PERSON_NAME] Kumar_MSTR Counter Sal…" at bounding box center [156, 280] width 68 height 17
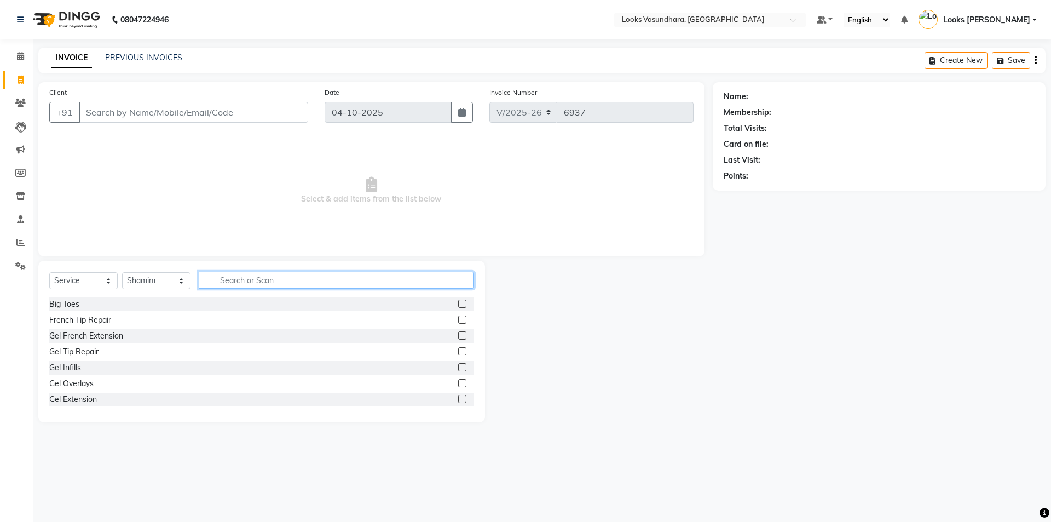
click at [238, 280] on input "text" at bounding box center [336, 279] width 275 height 17
type input "CUT"
click at [458, 321] on label at bounding box center [462, 319] width 8 height 8
click at [458, 321] on input "checkbox" at bounding box center [461, 319] width 7 height 7
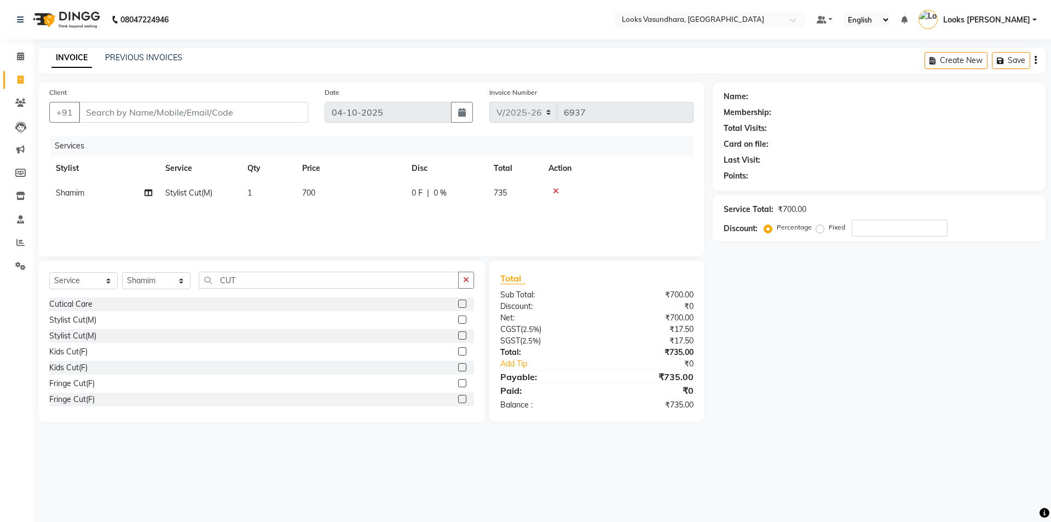
checkbox input "false"
click at [357, 195] on td "700" at bounding box center [350, 193] width 109 height 25
select select "35769"
type input "900"
click at [161, 117] on input "Client" at bounding box center [193, 112] width 229 height 21
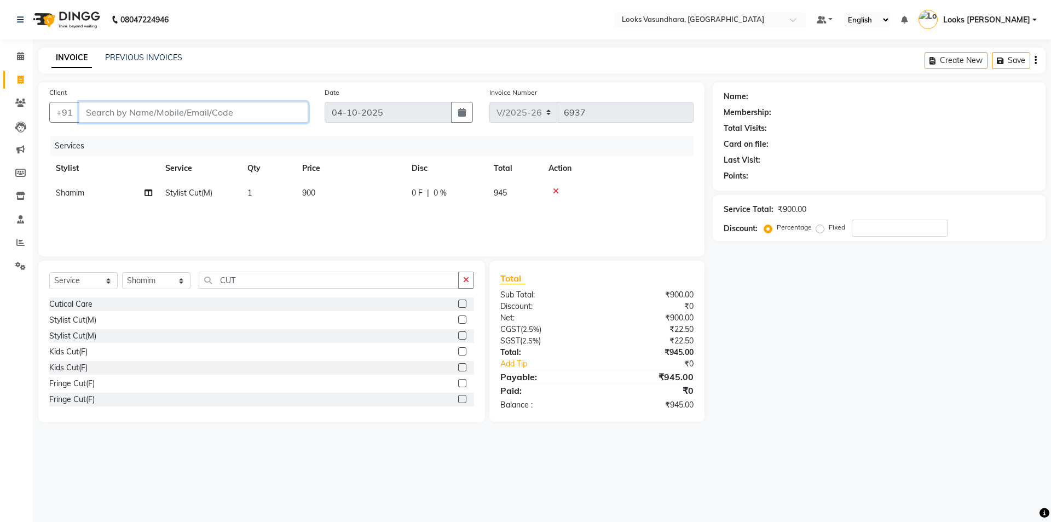
type input "8"
type input "0"
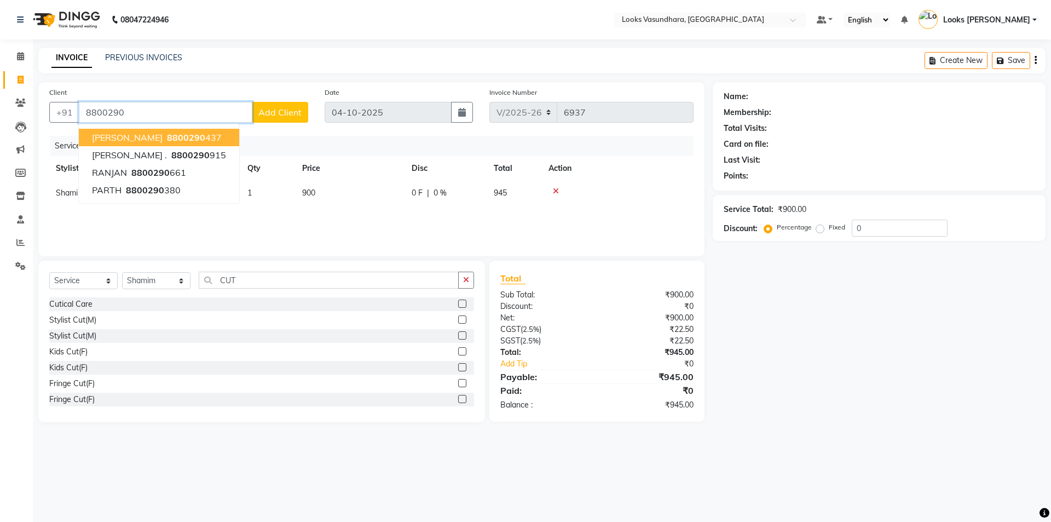
click at [180, 135] on button "MANISHA KOCHHAR 8800290 437" at bounding box center [159, 138] width 160 height 18
type input "8800290437"
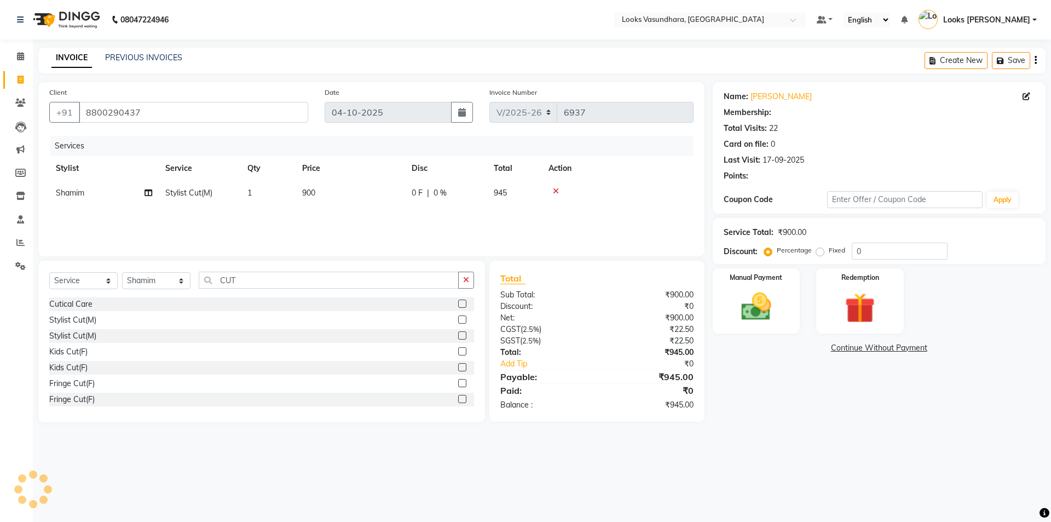
select select "1: Object"
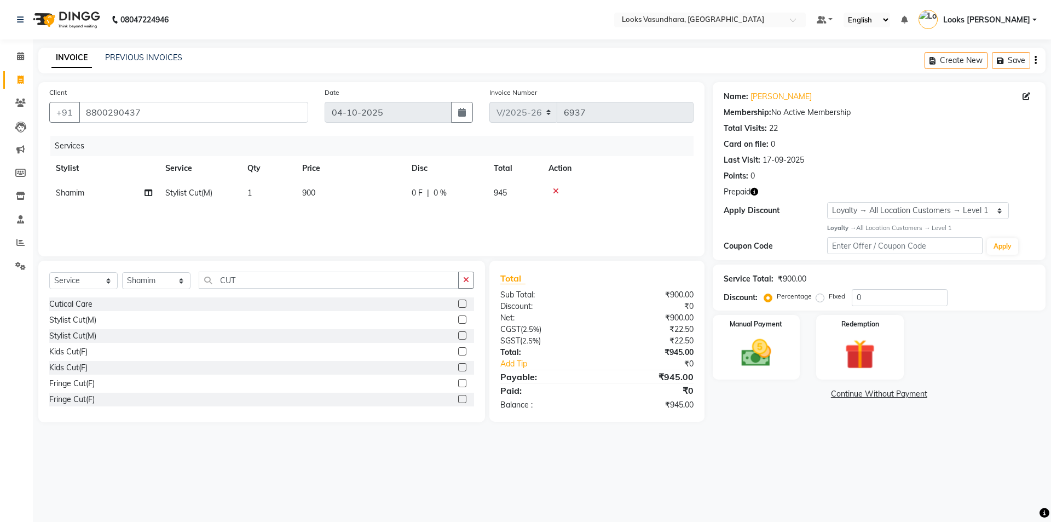
click at [755, 189] on icon "button" at bounding box center [754, 192] width 8 height 8
click at [861, 350] on img at bounding box center [859, 354] width 51 height 39
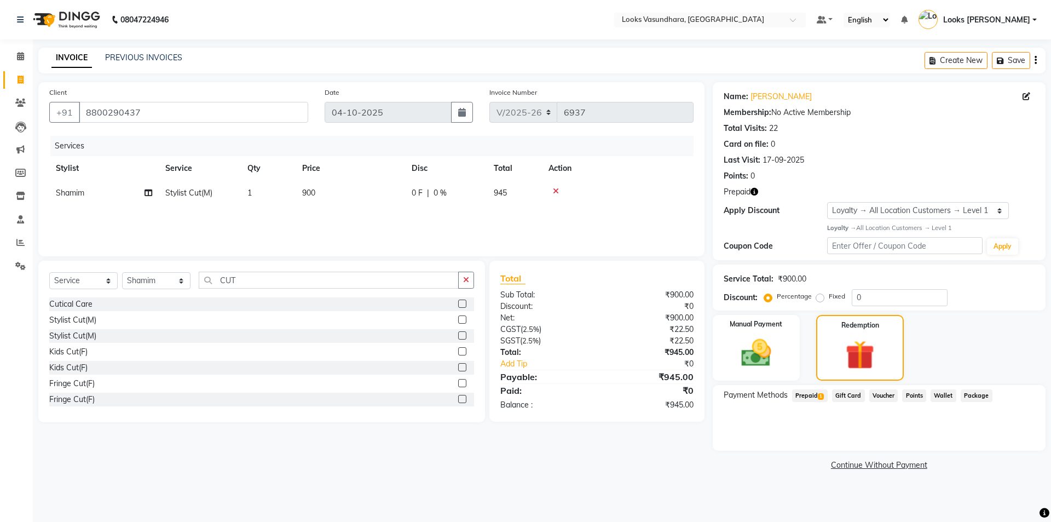
click at [814, 395] on span "Prepaid 1" at bounding box center [810, 395] width 36 height 13
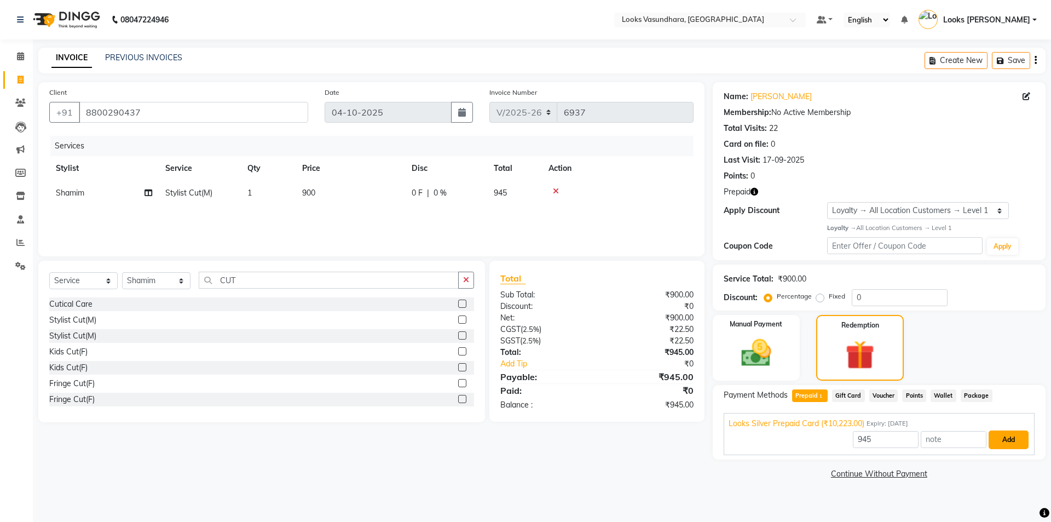
click at [1011, 439] on button "Add" at bounding box center [1008, 439] width 40 height 19
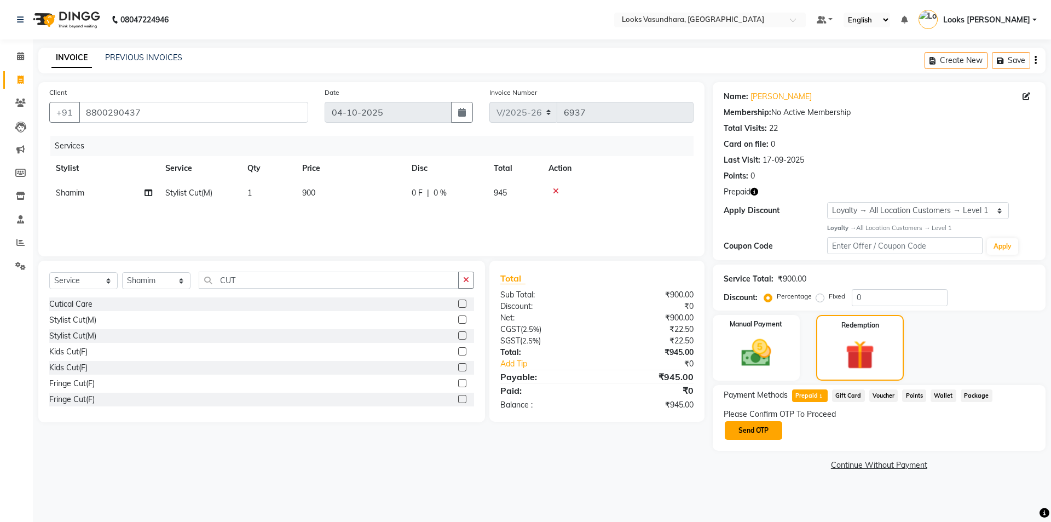
click at [759, 426] on button "Send OTP" at bounding box center [753, 430] width 57 height 19
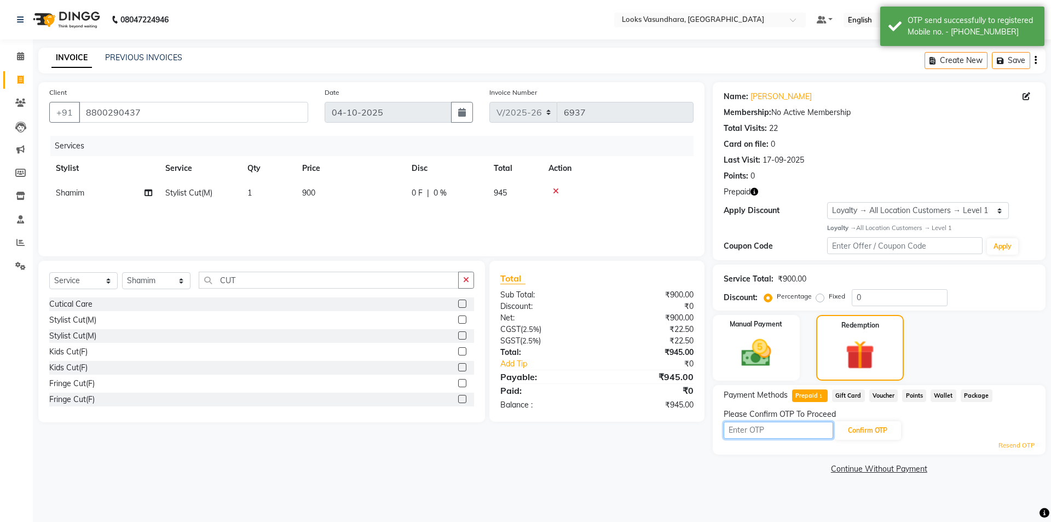
click at [762, 429] on input "text" at bounding box center [778, 429] width 109 height 17
type input "3190"
click at [871, 430] on button "Confirm OTP" at bounding box center [867, 430] width 67 height 19
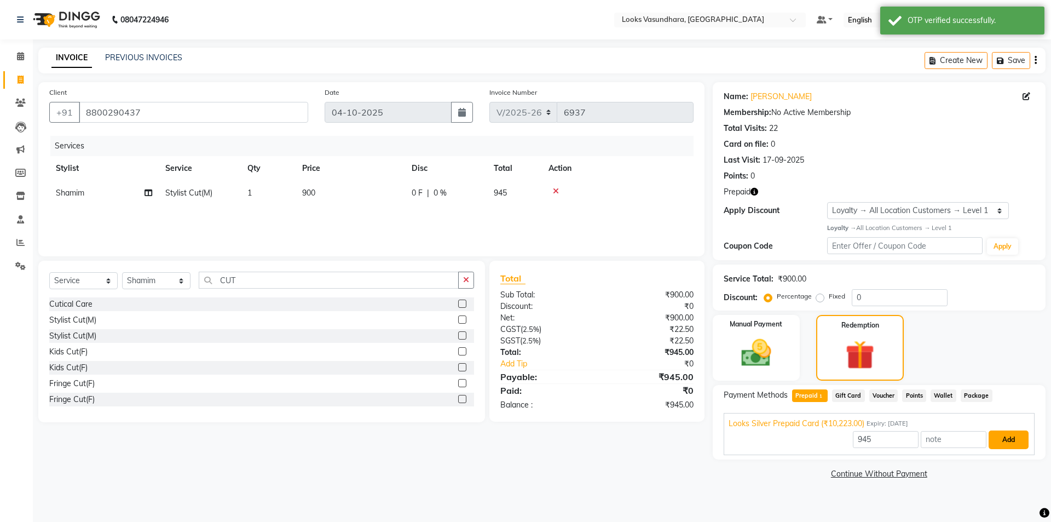
click at [1016, 438] on button "Add" at bounding box center [1008, 439] width 40 height 19
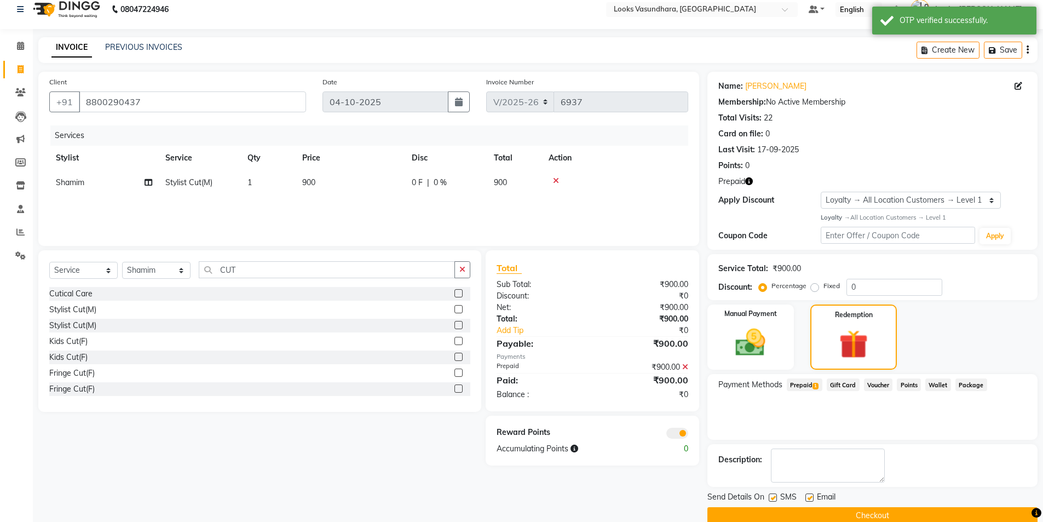
scroll to position [29, 0]
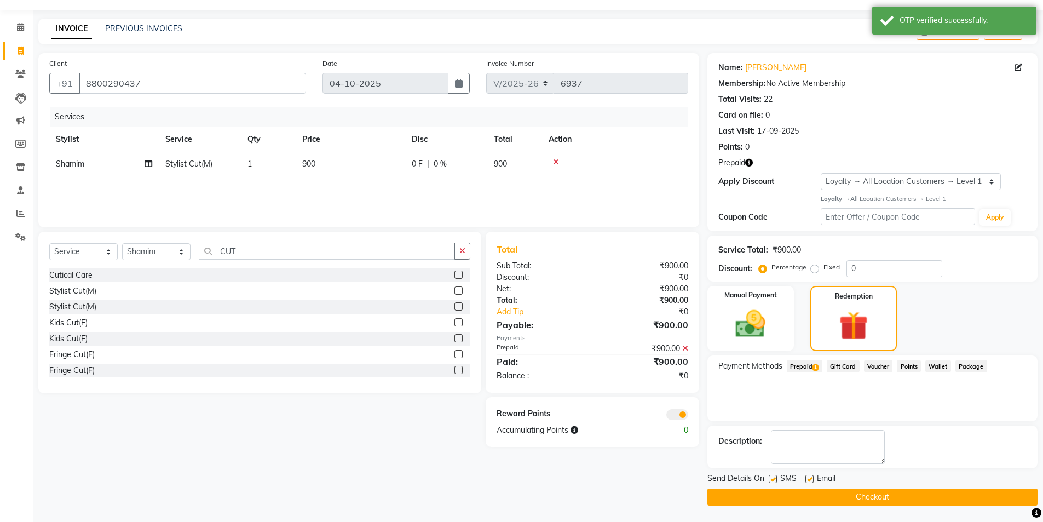
click at [810, 477] on label at bounding box center [809, 479] width 8 height 8
click at [810, 477] on input "checkbox" at bounding box center [808, 479] width 7 height 7
checkbox input "false"
click at [799, 494] on button "Checkout" at bounding box center [872, 496] width 330 height 17
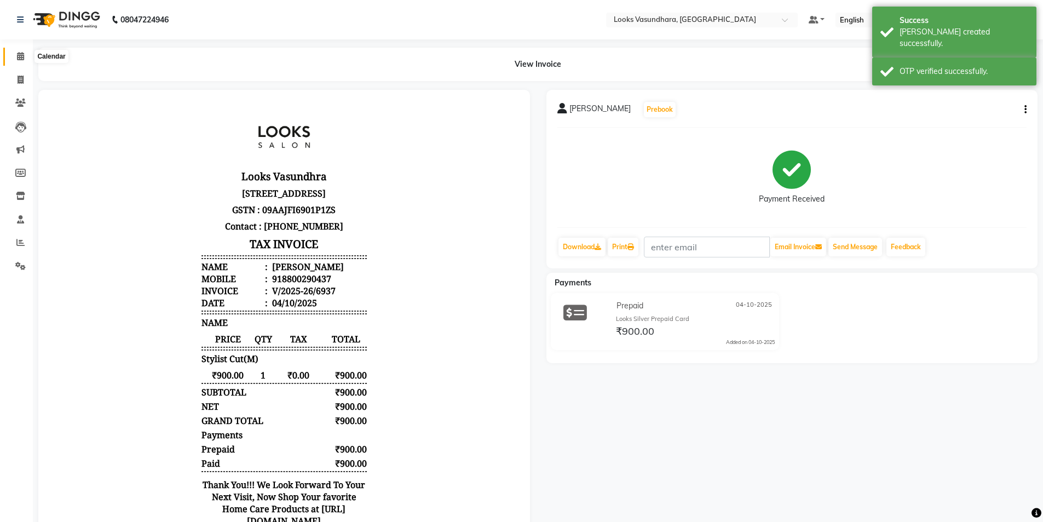
click at [21, 55] on icon at bounding box center [20, 56] width 7 height 8
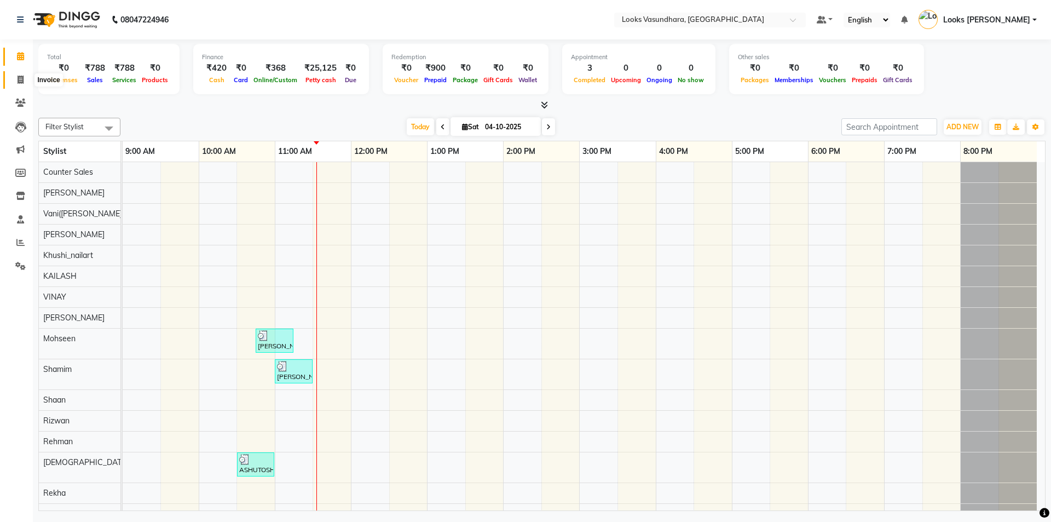
click at [18, 76] on icon at bounding box center [21, 80] width 6 height 8
select select "service"
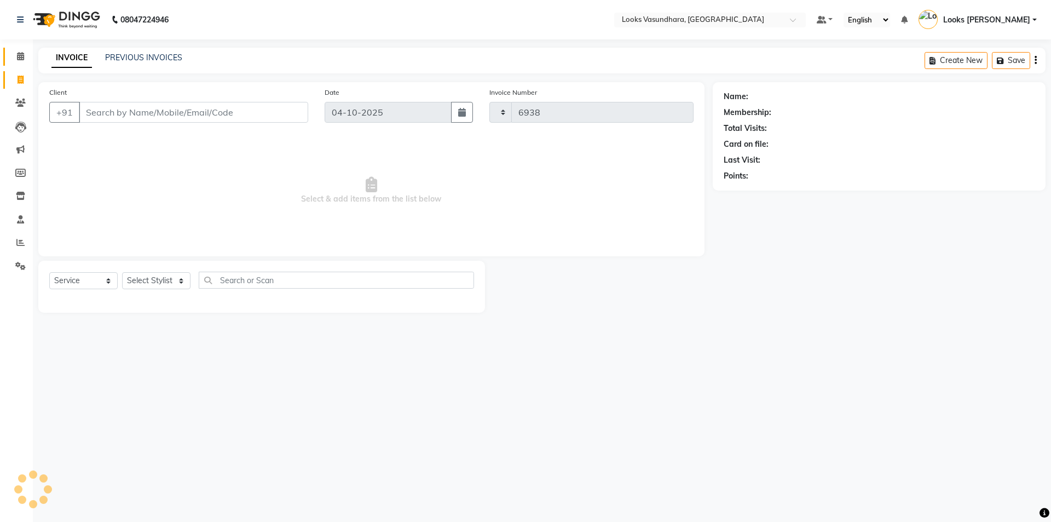
click at [18, 55] on icon at bounding box center [20, 56] width 7 height 8
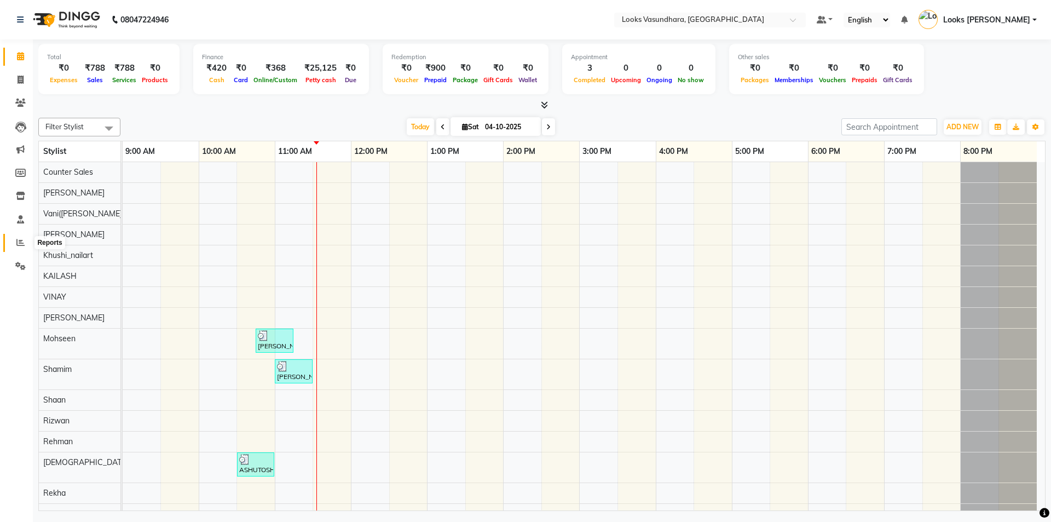
click at [15, 240] on span at bounding box center [20, 242] width 19 height 13
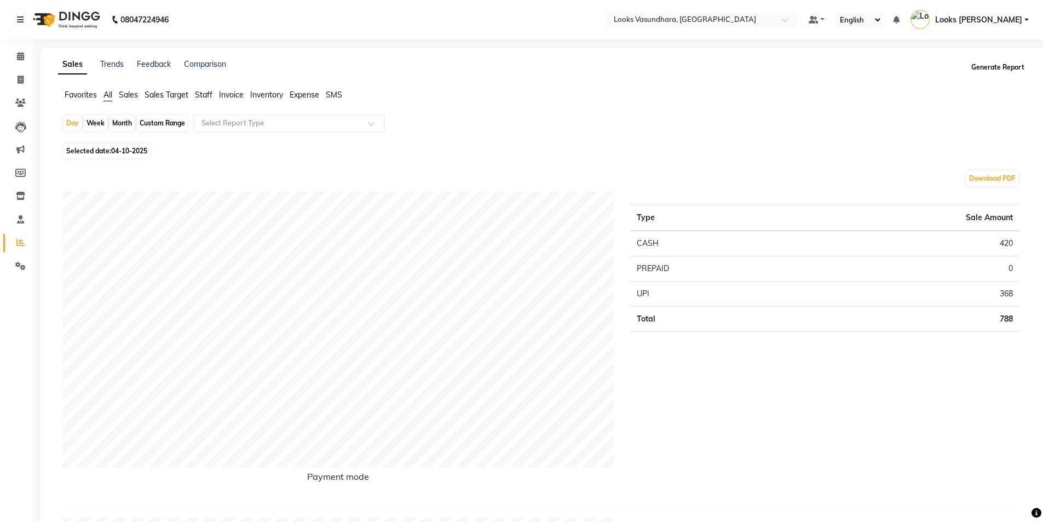
click at [997, 62] on button "Generate Report" at bounding box center [997, 67] width 59 height 15
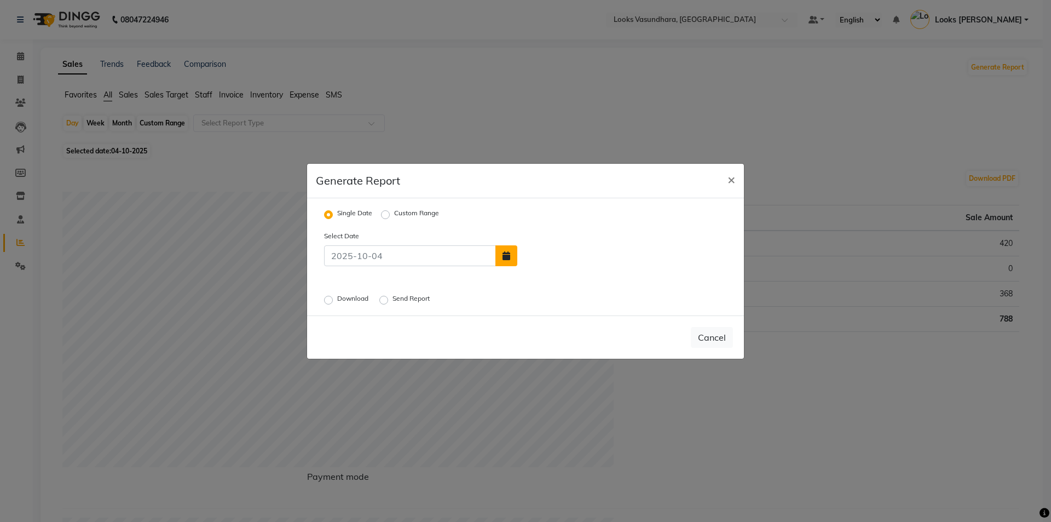
click at [516, 256] on button "button" at bounding box center [506, 255] width 22 height 21
select select "10"
click at [569, 231] on div "1" at bounding box center [565, 230] width 18 height 18
type input "01-10-2025"
click at [337, 299] on label "Download" at bounding box center [353, 299] width 33 height 13
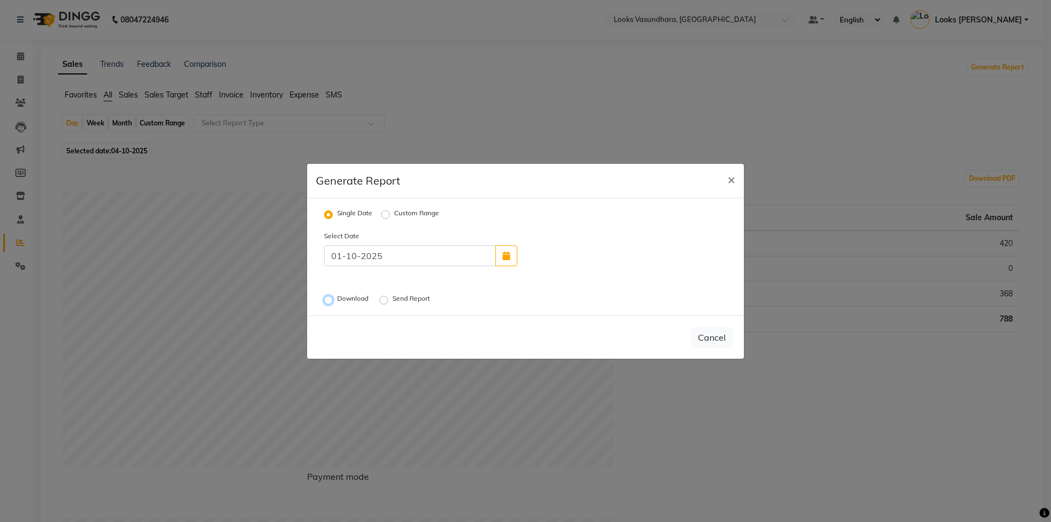
click at [329, 299] on input "Download" at bounding box center [330, 300] width 8 height 8
radio input "true"
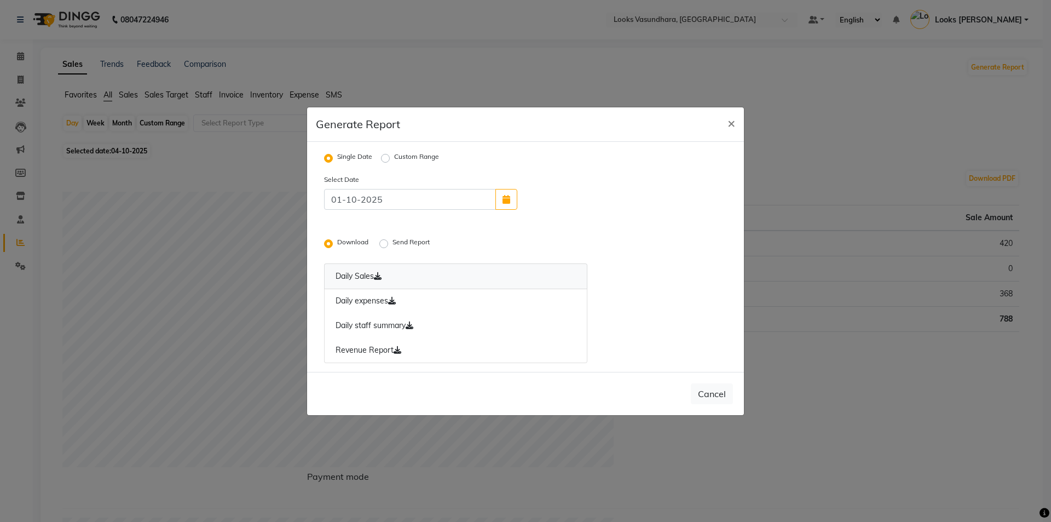
click at [361, 273] on link "Daily Sales" at bounding box center [455, 276] width 263 height 26
click at [363, 301] on link "Daily expenses" at bounding box center [455, 300] width 263 height 25
click at [367, 322] on link "Daily staff summary" at bounding box center [455, 325] width 263 height 25
click at [371, 351] on link "Revenue Report" at bounding box center [455, 350] width 263 height 25
click at [721, 123] on button "×" at bounding box center [731, 122] width 25 height 31
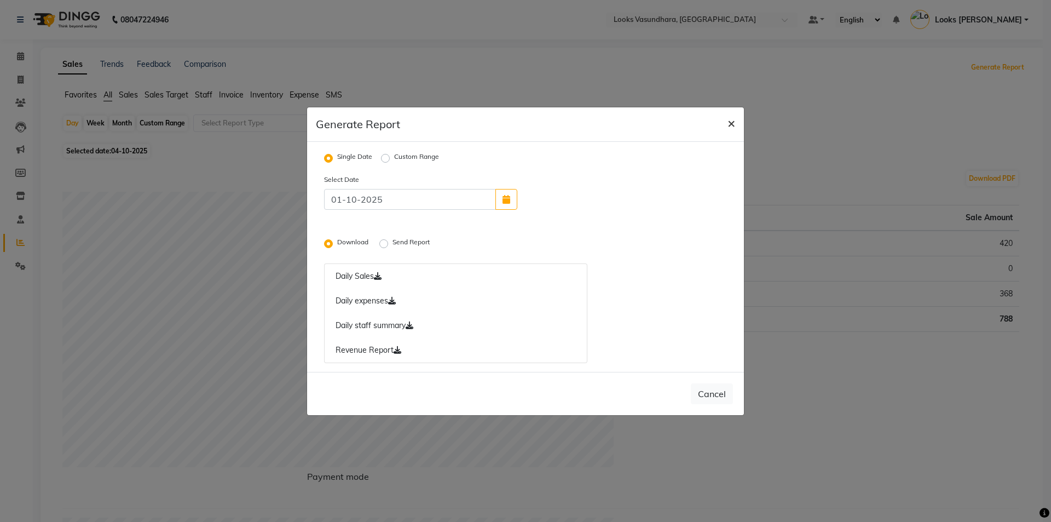
radio input "false"
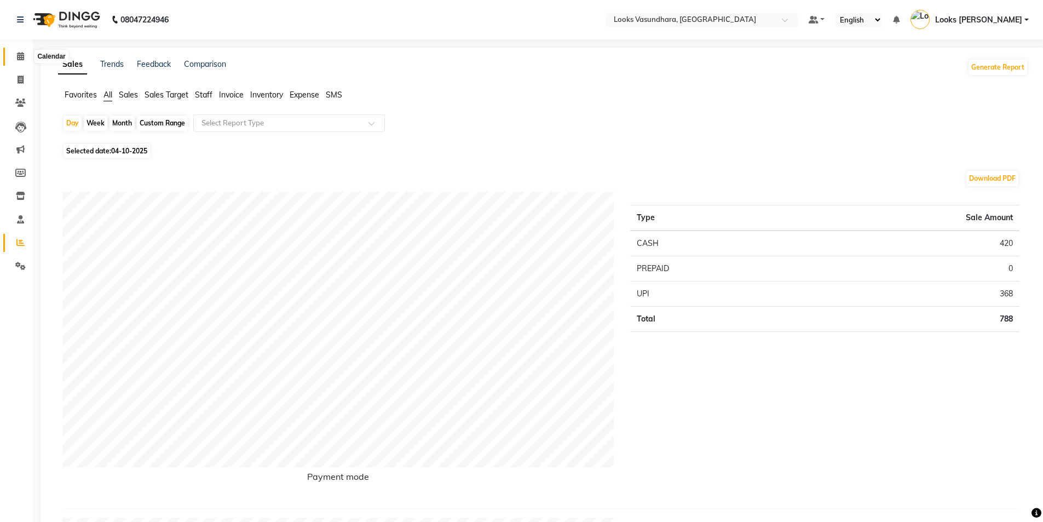
click at [20, 57] on icon at bounding box center [20, 56] width 7 height 8
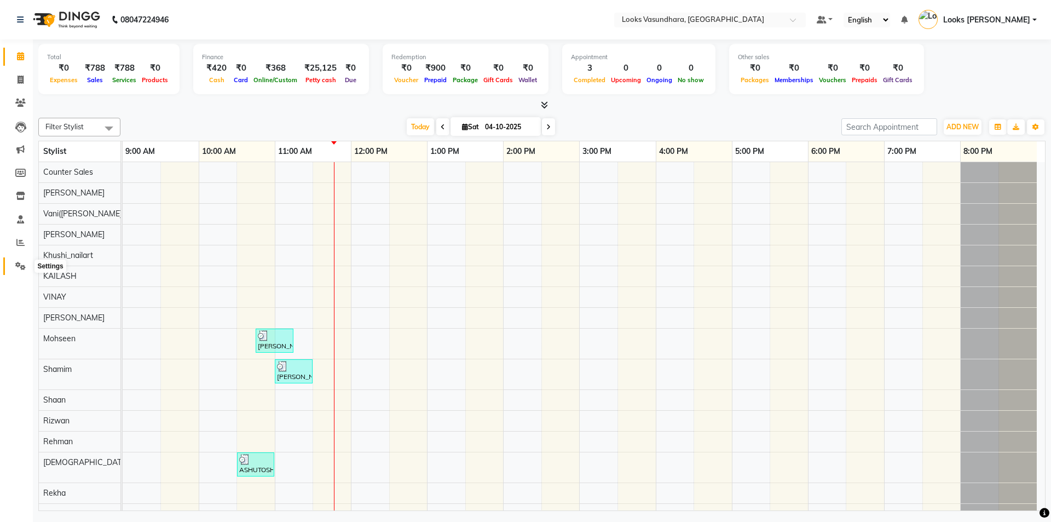
click at [20, 264] on icon at bounding box center [20, 266] width 10 height 8
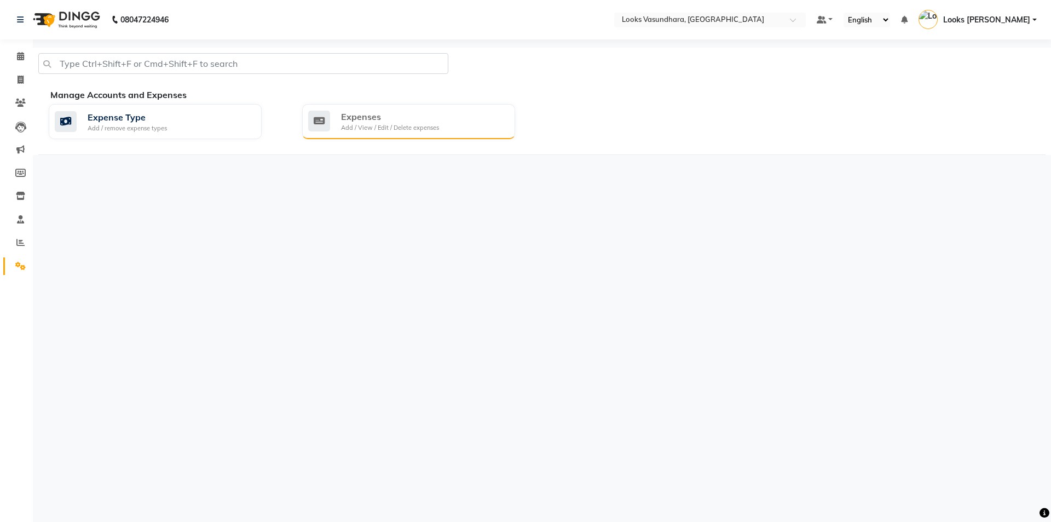
click at [466, 137] on div "Expenses Add / View / Edit / Delete expenses" at bounding box center [408, 121] width 213 height 35
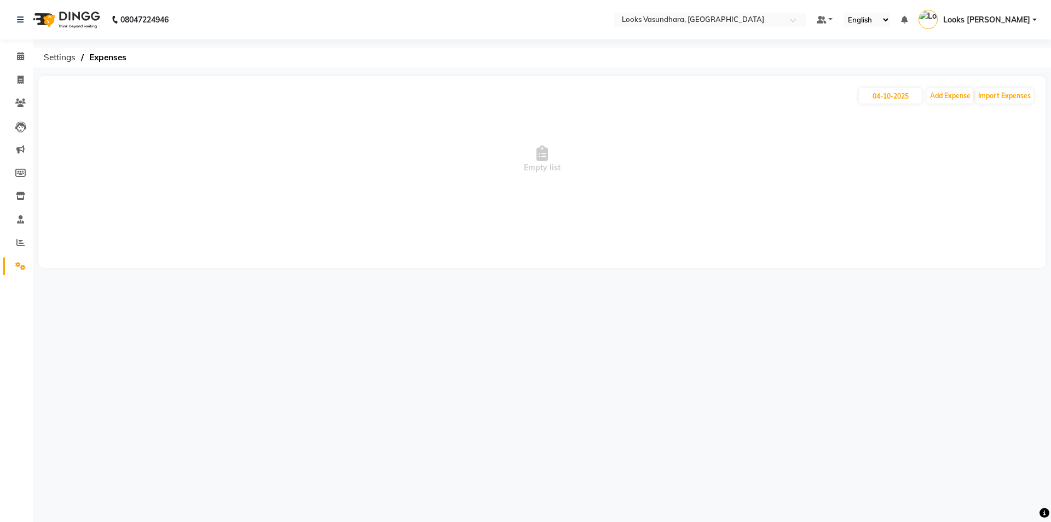
click at [488, 120] on span "Empty list" at bounding box center [541, 159] width 985 height 109
click at [948, 94] on button "Add Expense" at bounding box center [950, 95] width 46 height 15
select select "1"
select select "3176"
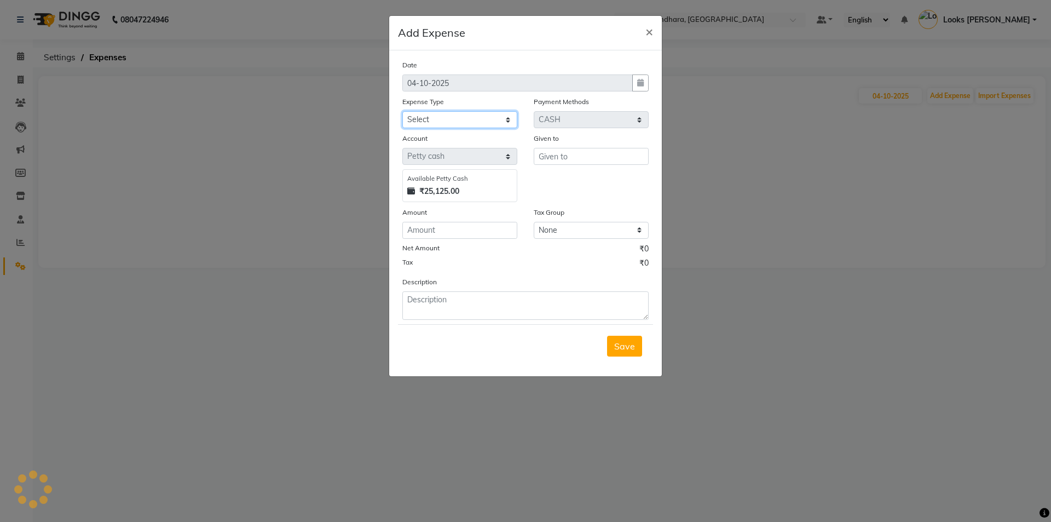
click at [440, 113] on select "Select Accommodation Aesthetics Bank Deposit BLINKIT Cash Handover Client Refun…" at bounding box center [459, 119] width 115 height 17
select select "23704"
click at [402, 111] on select "Select Accommodation Aesthetics Bank Deposit BLINKIT Cash Handover Client Refun…" at bounding box center [459, 119] width 115 height 17
click at [562, 151] on input "text" at bounding box center [591, 156] width 115 height 17
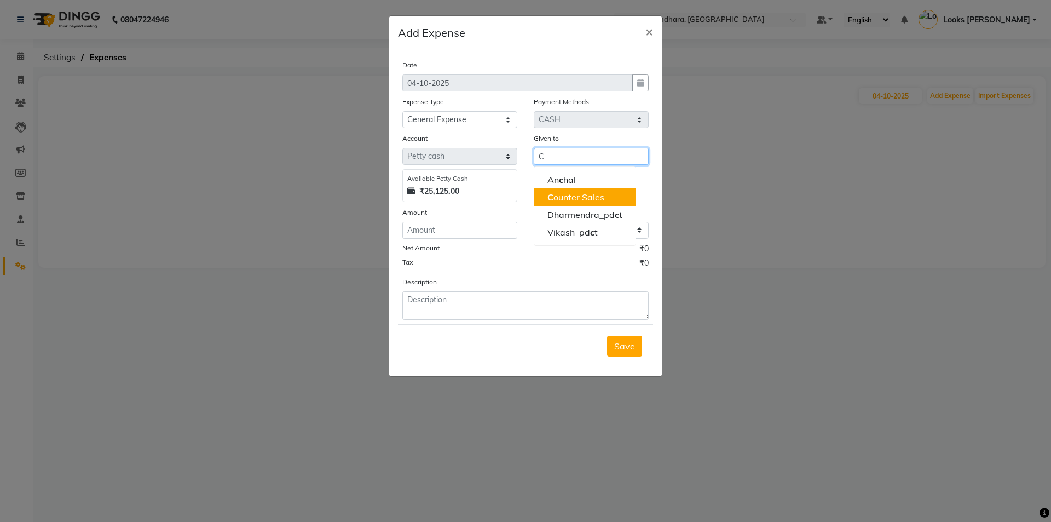
click at [566, 201] on ngb-highlight "C ounter Sales" at bounding box center [575, 197] width 57 height 11
type input "Counter Sales"
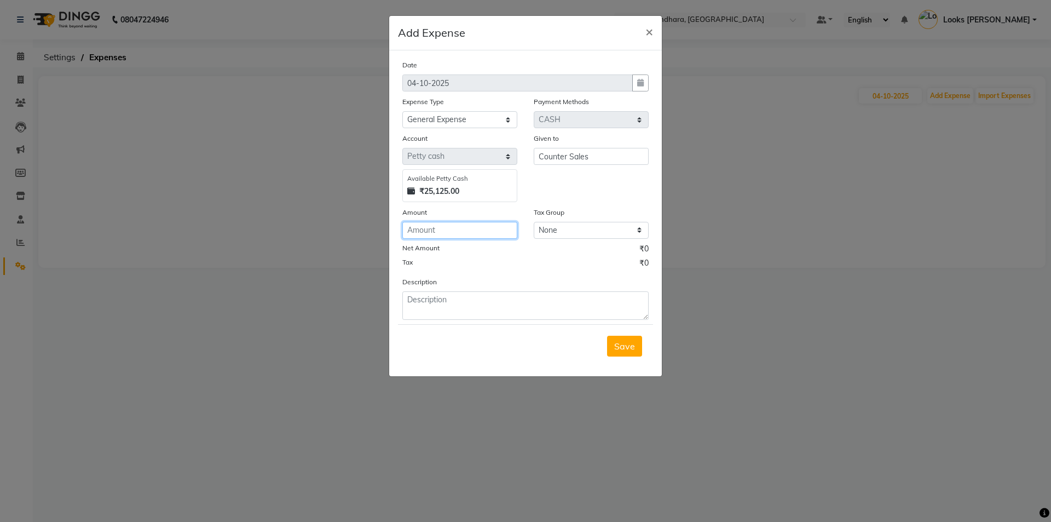
click at [462, 229] on input "number" at bounding box center [459, 230] width 115 height 17
type input "60"
click at [460, 312] on textarea at bounding box center [525, 305] width 246 height 28
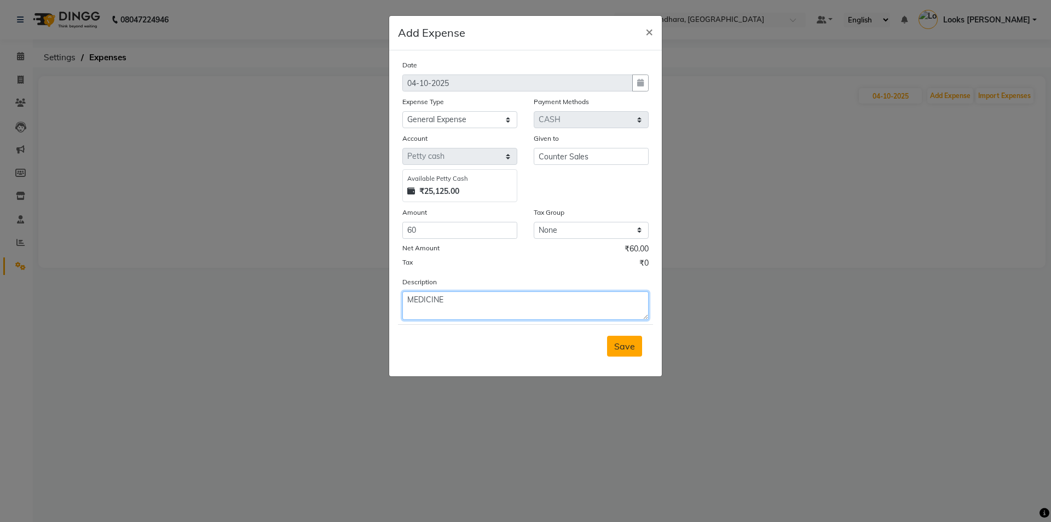
type textarea "MEDICINE"
click at [638, 344] on button "Save" at bounding box center [624, 345] width 35 height 21
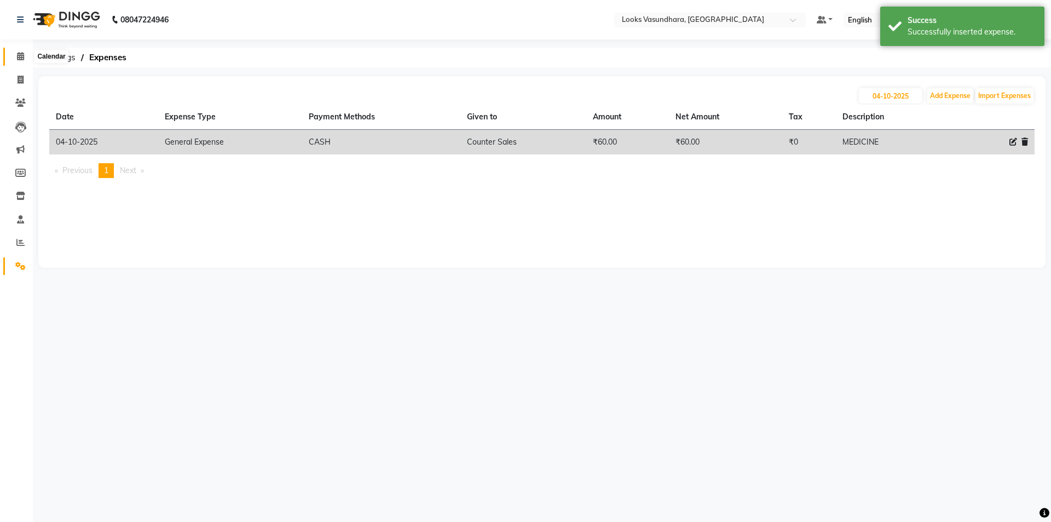
click at [15, 60] on span at bounding box center [20, 56] width 19 height 13
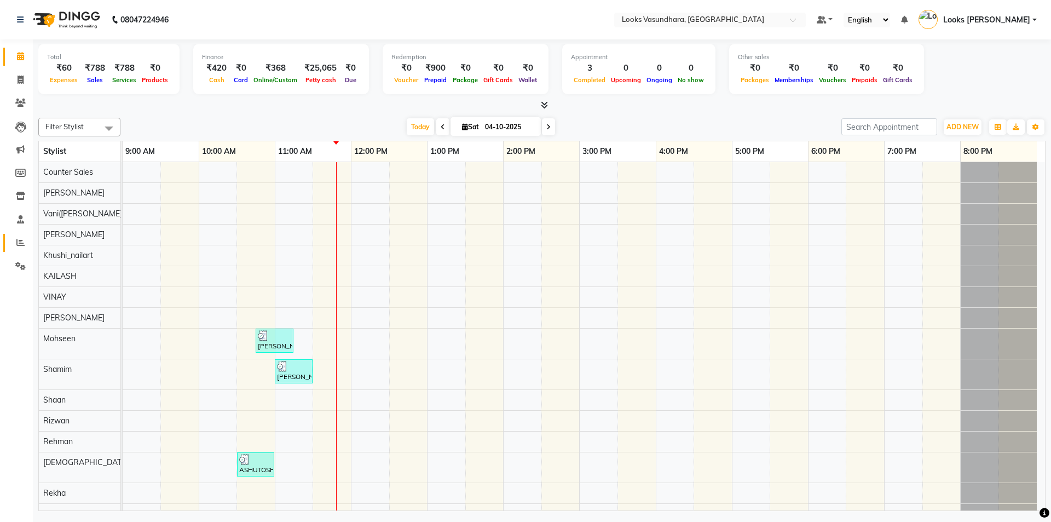
click at [20, 235] on link "Reports" at bounding box center [16, 243] width 26 height 18
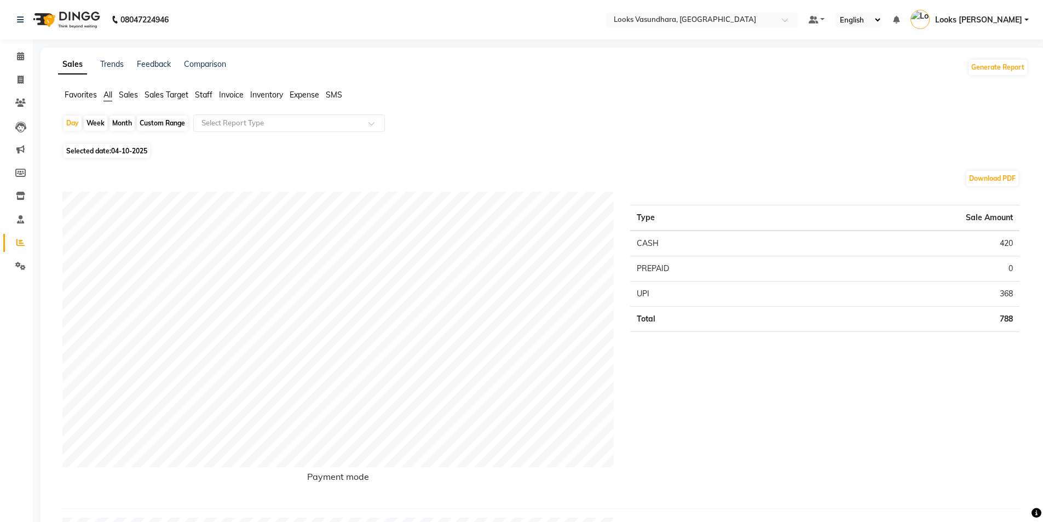
click at [132, 94] on span "Sales" at bounding box center [128, 95] width 19 height 10
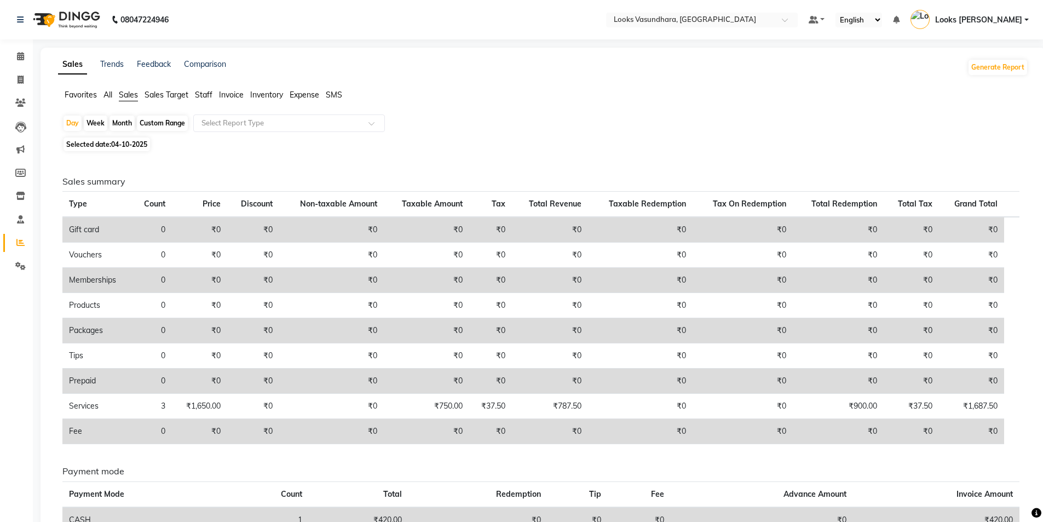
click at [113, 142] on span "04-10-2025" at bounding box center [129, 144] width 36 height 8
select select "10"
select select "2025"
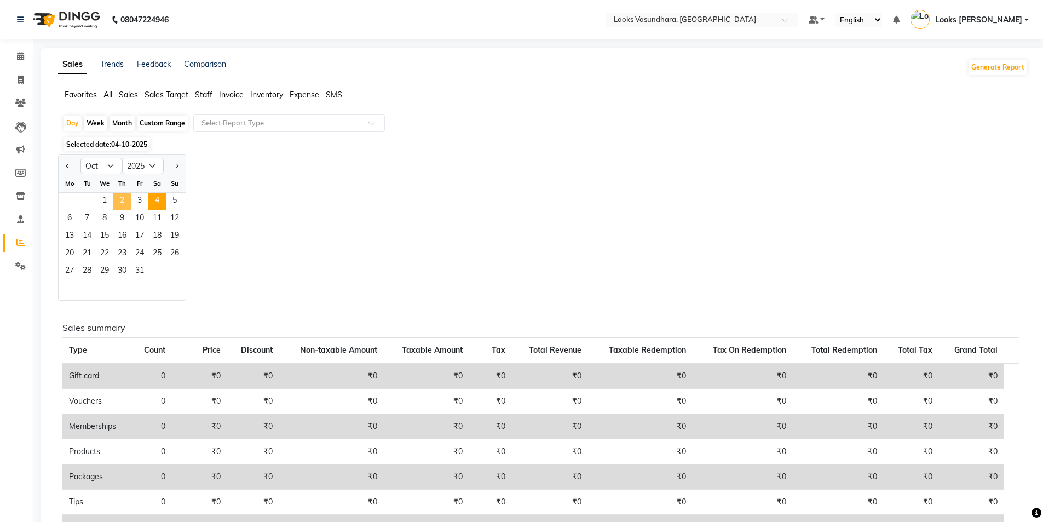
click at [115, 205] on span "2" at bounding box center [122, 202] width 18 height 18
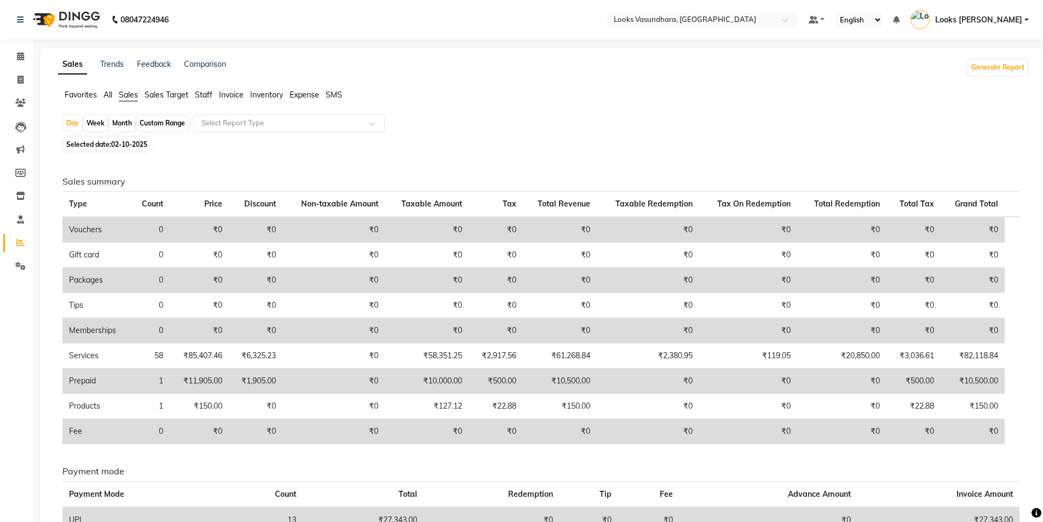
click at [236, 126] on input "text" at bounding box center [278, 123] width 158 height 11
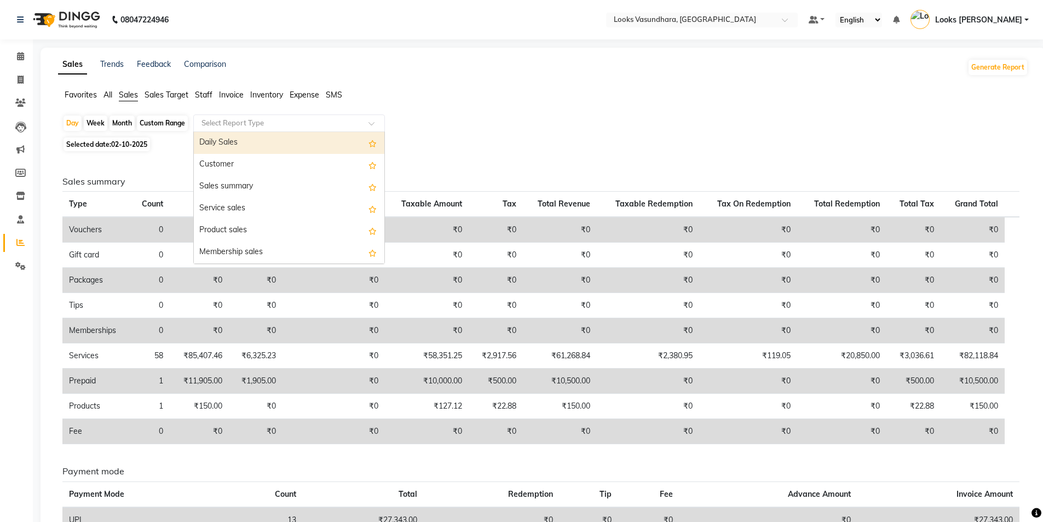
click at [203, 90] on span "Staff" at bounding box center [204, 95] width 18 height 10
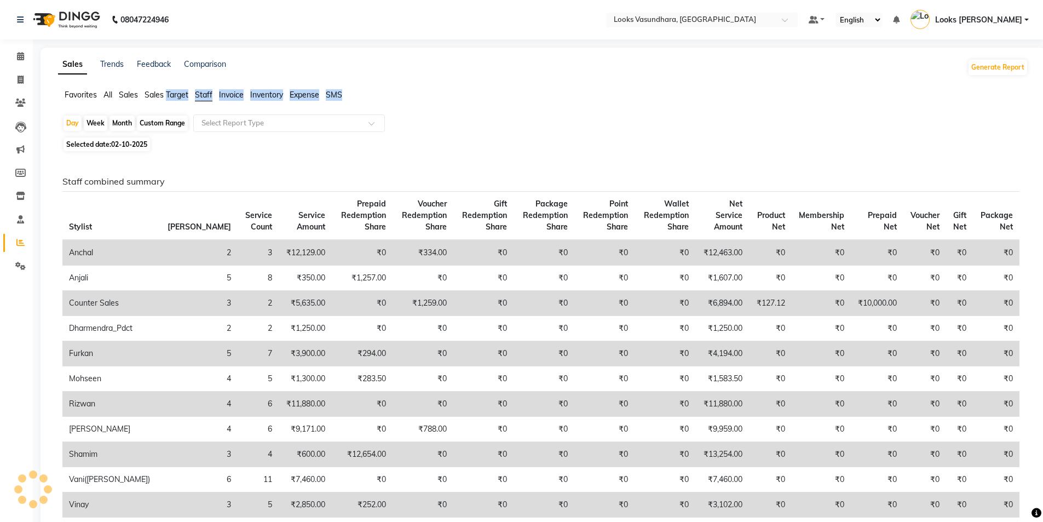
click at [204, 94] on span "Staff" at bounding box center [204, 95] width 18 height 10
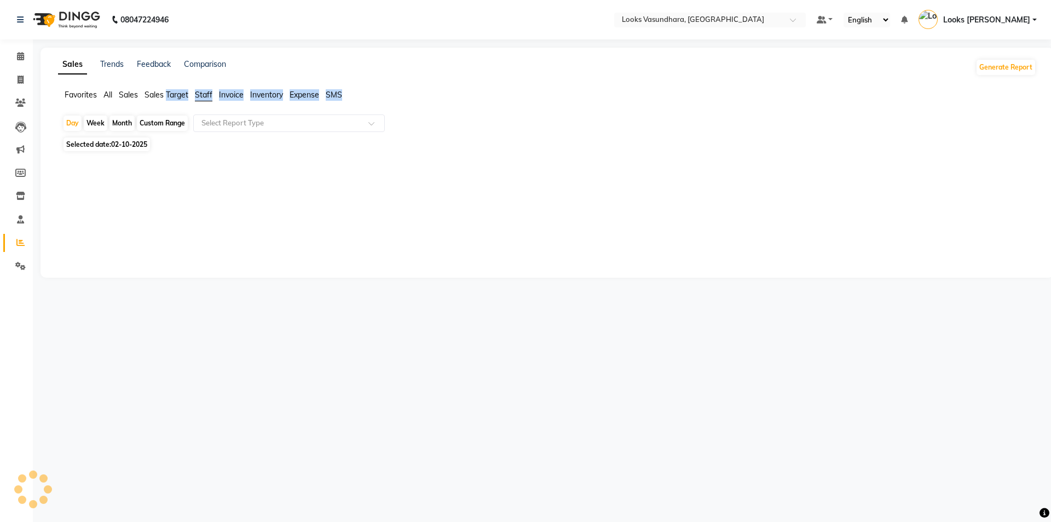
click at [207, 94] on span "Staff" at bounding box center [204, 95] width 18 height 10
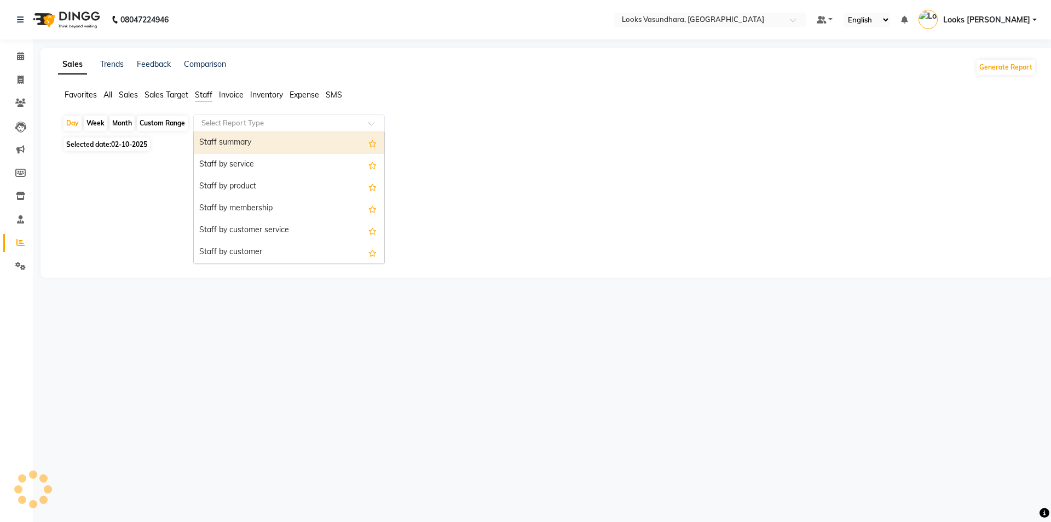
click at [246, 127] on input "text" at bounding box center [278, 123] width 158 height 11
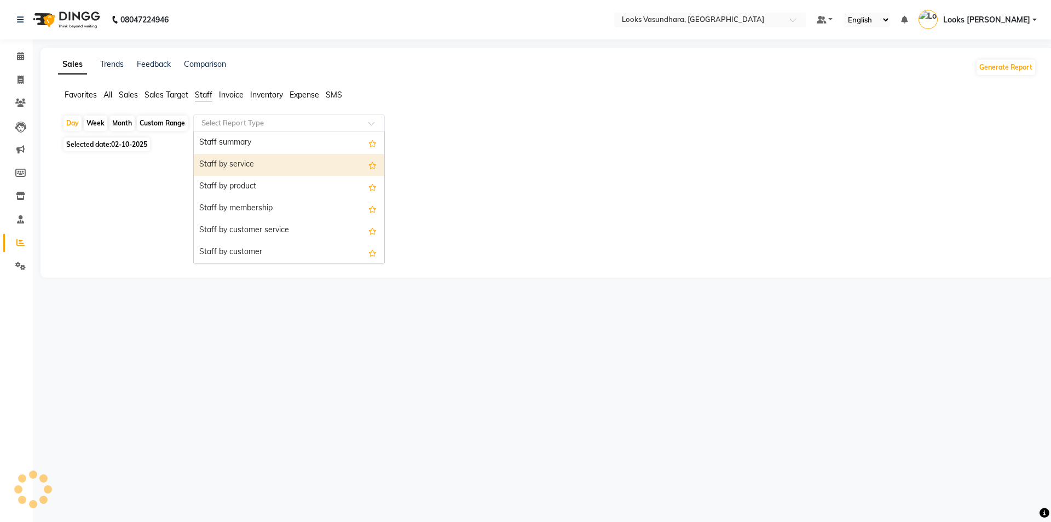
click at [251, 181] on div "Staff by product" at bounding box center [289, 187] width 190 height 22
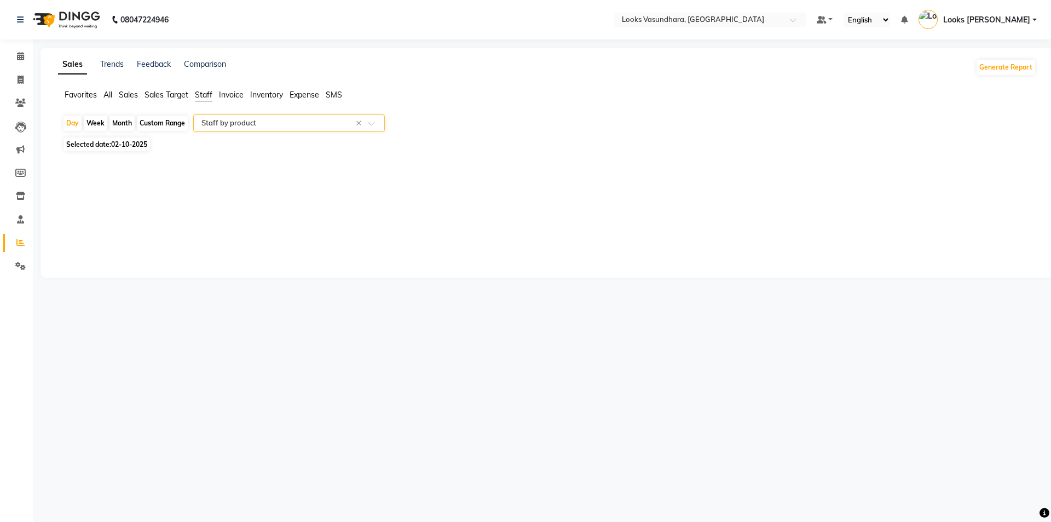
click at [251, 181] on div "Sales Trends Feedback Comparison Generate Report Favorites All Sales Sales Targ…" at bounding box center [547, 163] width 1013 height 230
select select "full_report"
select select "pdf"
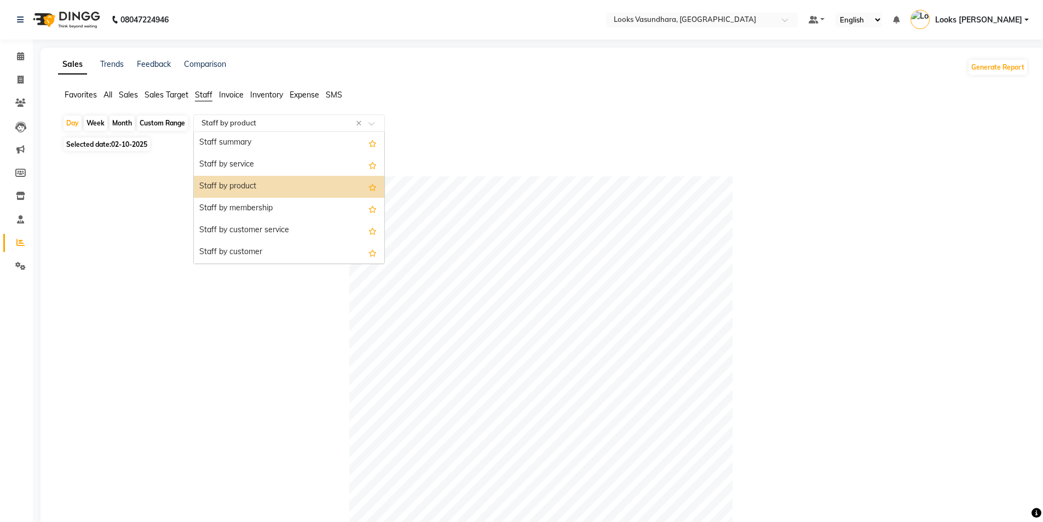
click at [241, 121] on input "text" at bounding box center [278, 123] width 158 height 11
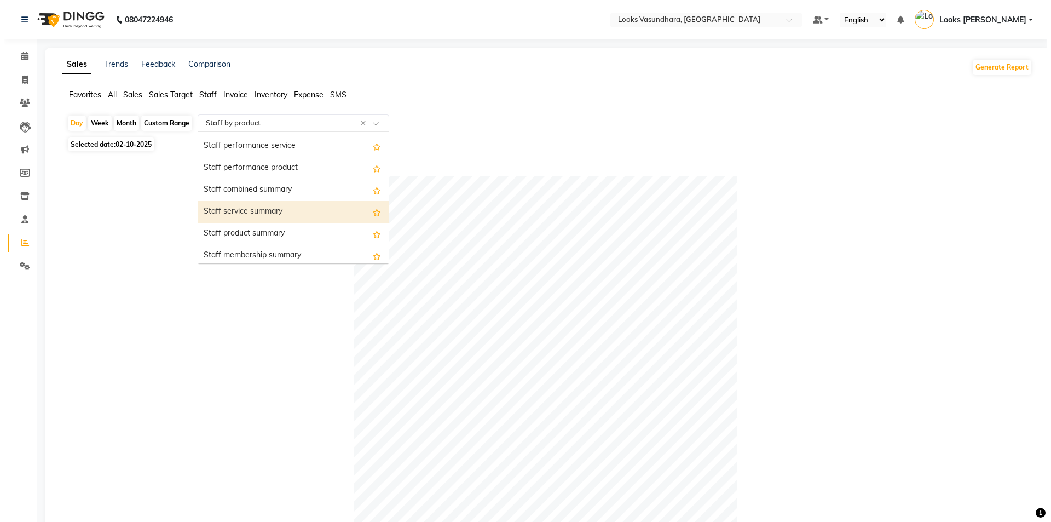
scroll to position [219, 0]
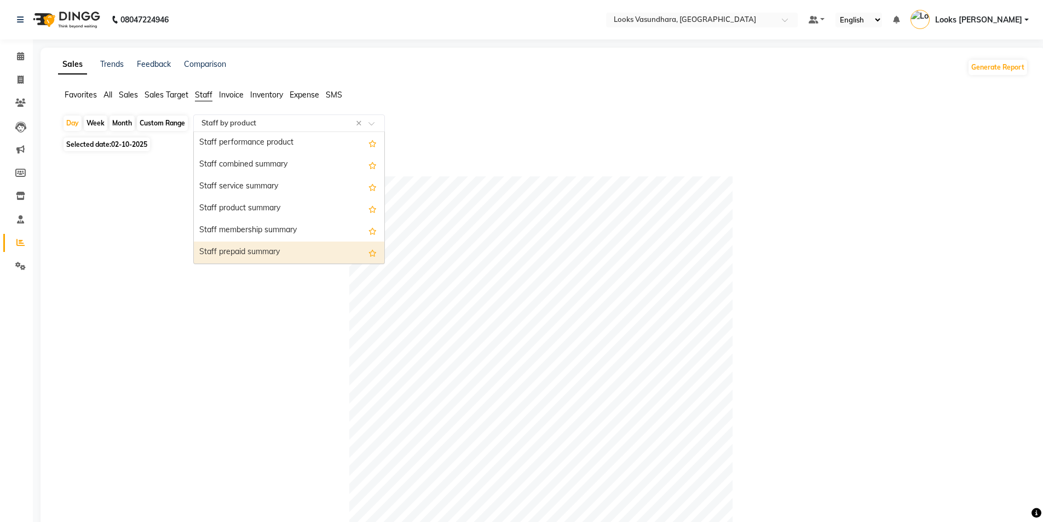
click at [272, 246] on div "Staff prepaid summary" at bounding box center [289, 252] width 190 height 22
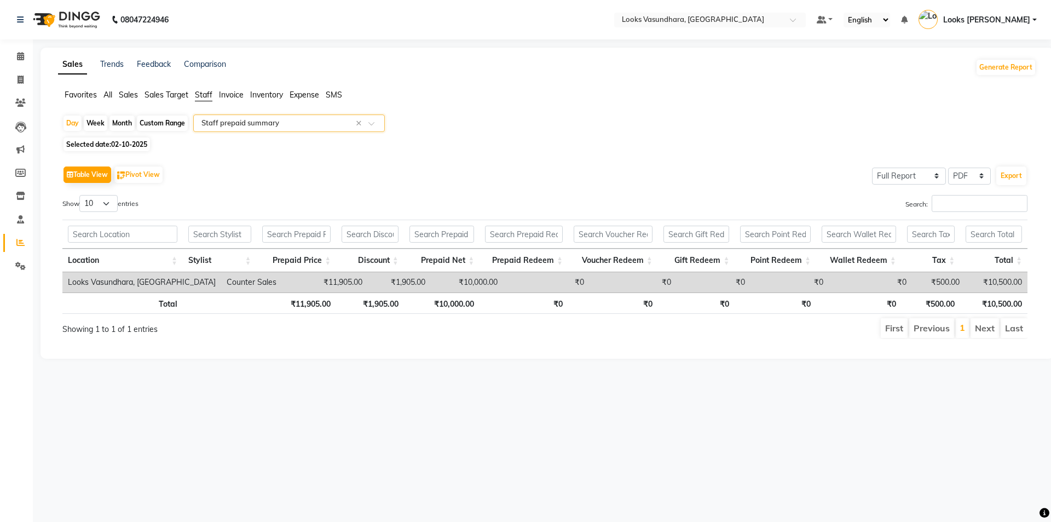
click at [122, 136] on div "Day Week Month Custom Range Select Report Type × Staff prepaid summary × Select…" at bounding box center [547, 230] width 978 height 233
click at [119, 136] on div "Day Week Month Custom Range Select Report Type × Staff prepaid summary × Select…" at bounding box center [547, 230] width 978 height 233
click at [114, 138] on span "Selected date: 02-10-2025" at bounding box center [106, 144] width 86 height 14
select select "10"
select select "2025"
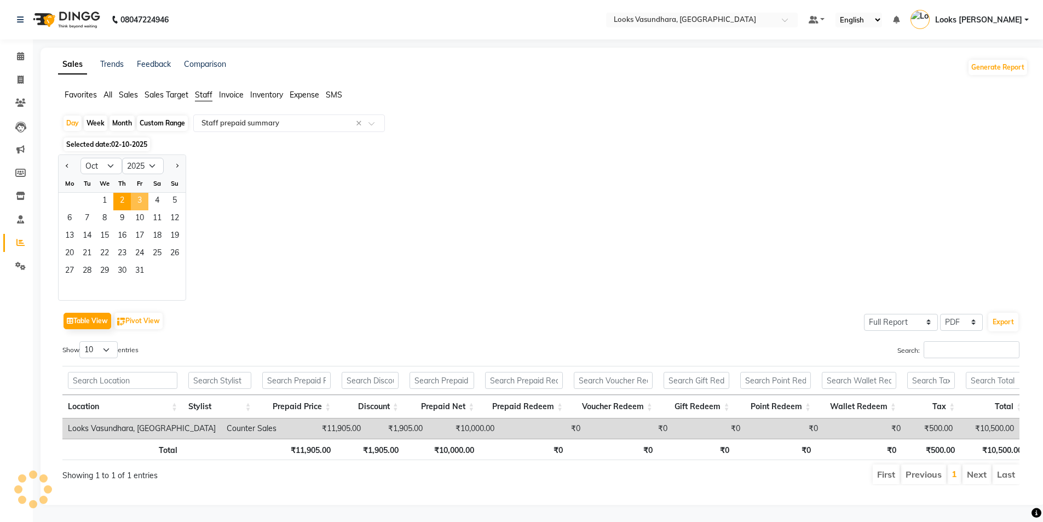
click at [138, 201] on span "3" at bounding box center [140, 202] width 18 height 18
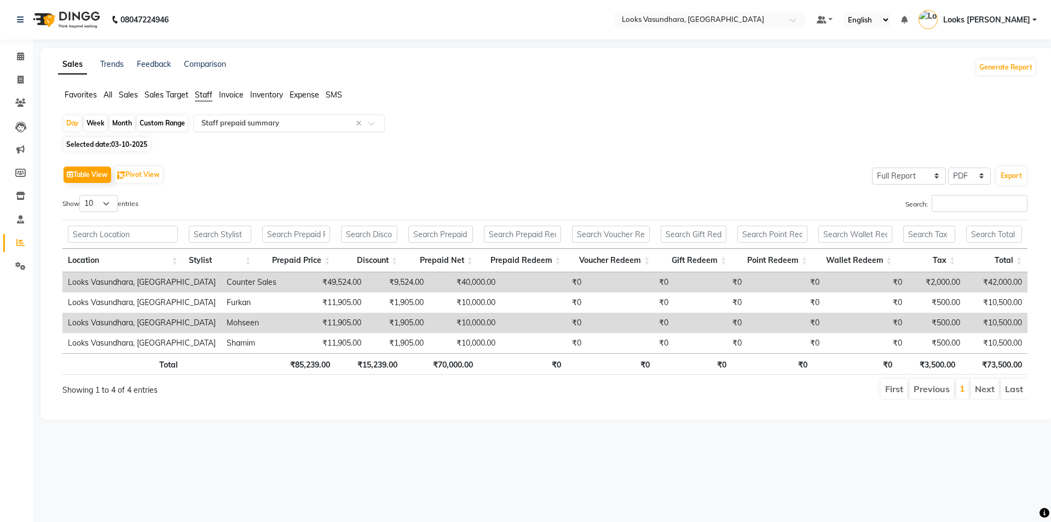
click at [238, 124] on input "text" at bounding box center [278, 123] width 158 height 11
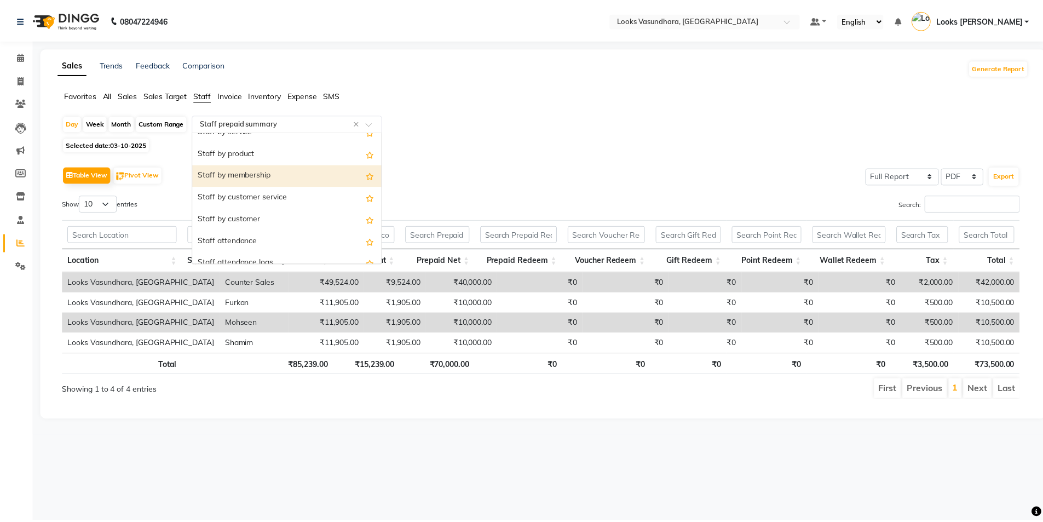
scroll to position [33, 0]
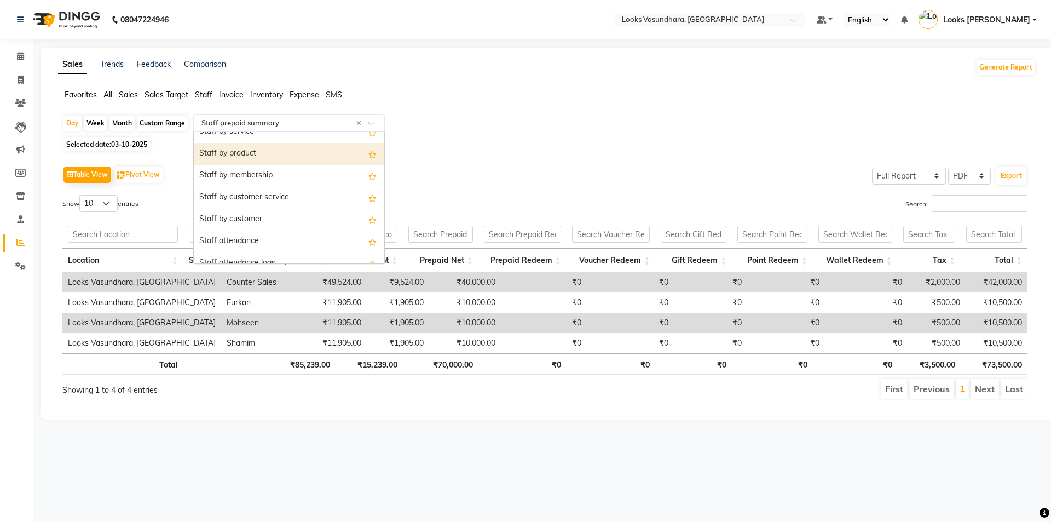
click at [265, 163] on div "Staff by product" at bounding box center [289, 154] width 190 height 22
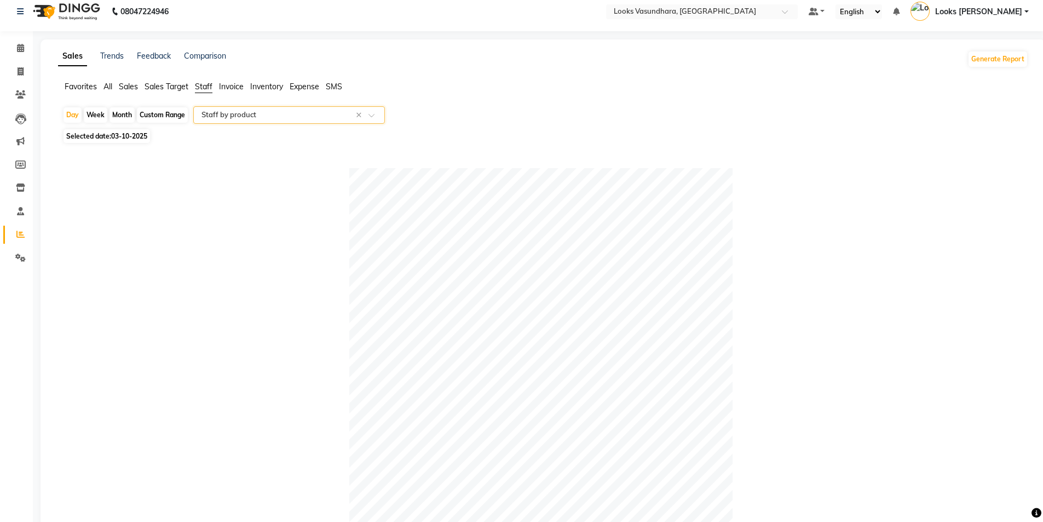
scroll to position [0, 0]
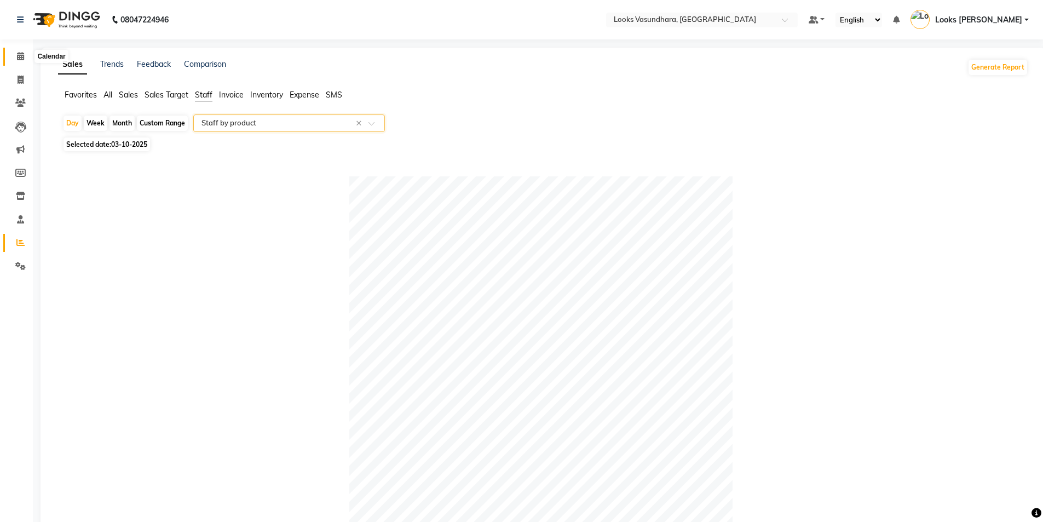
click at [20, 54] on icon at bounding box center [20, 56] width 7 height 8
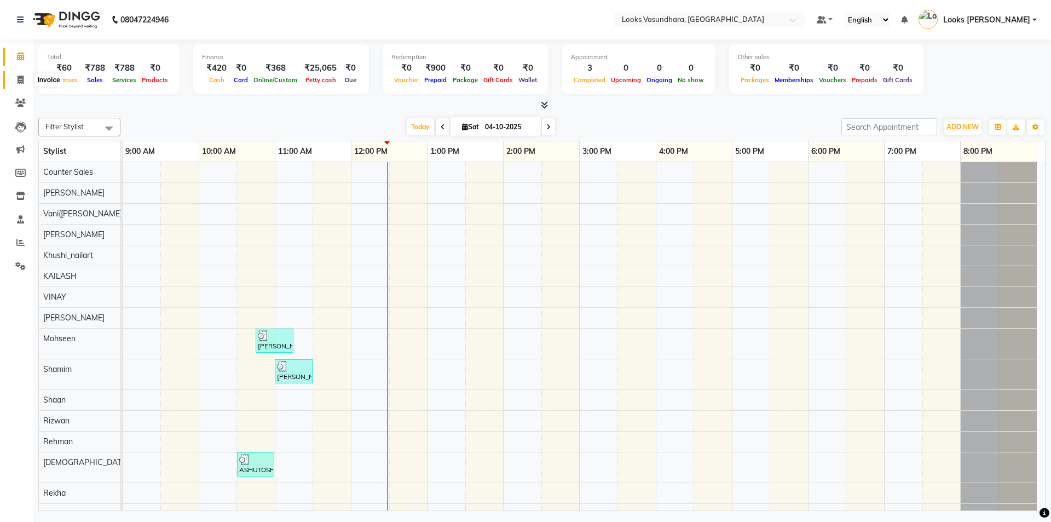
click at [22, 83] on icon at bounding box center [21, 80] width 6 height 8
select select "service"
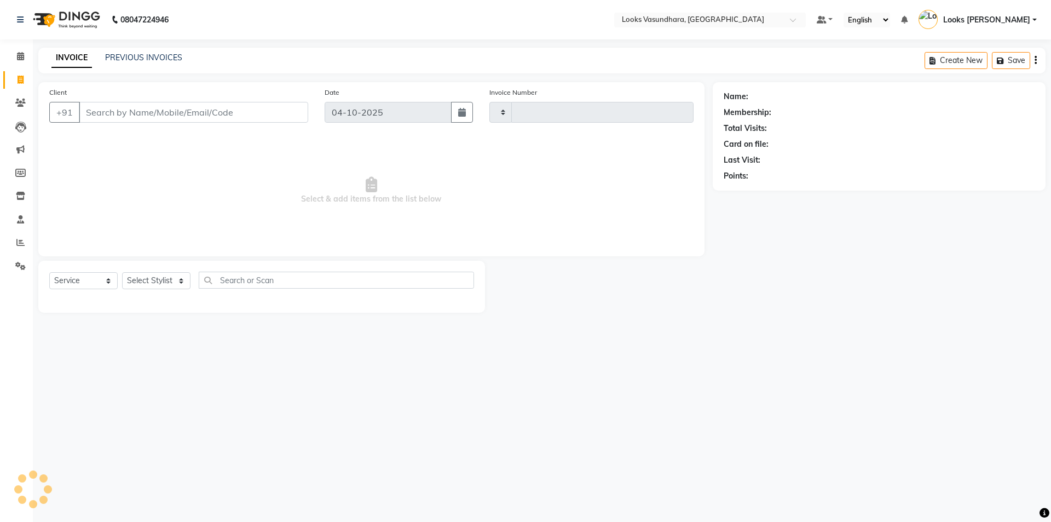
type input "6938"
select select "4370"
click at [152, 275] on select "Select Stylist" at bounding box center [156, 280] width 68 height 17
select select "70565"
click at [122, 272] on select "Select Stylist Aditya [PERSON_NAME] Anjali [PERSON_NAME] Kumar_MSTR Counter Sal…" at bounding box center [156, 280] width 68 height 17
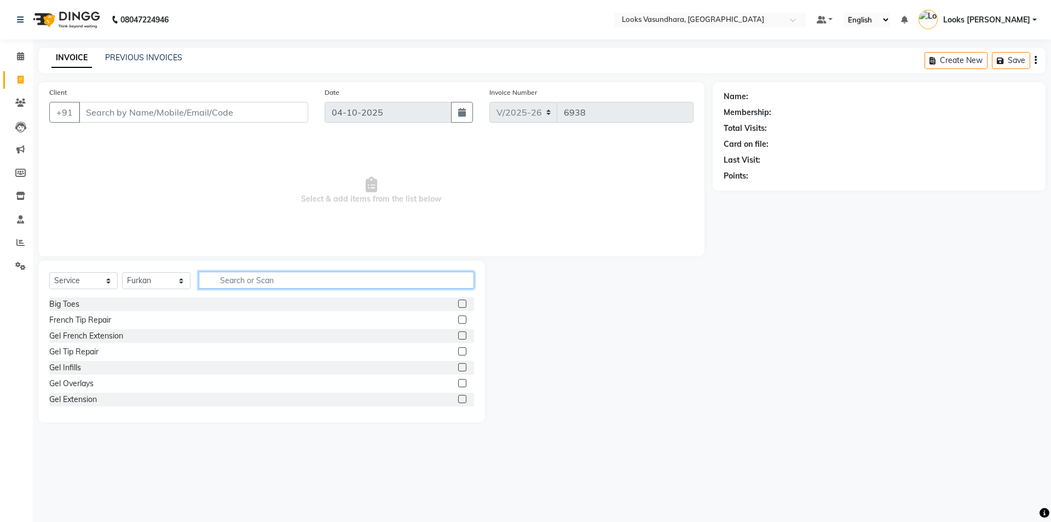
click at [229, 275] on input "text" at bounding box center [336, 279] width 275 height 17
type input "CUT"
click at [458, 319] on label at bounding box center [462, 319] width 8 height 8
click at [458, 319] on input "checkbox" at bounding box center [461, 319] width 7 height 7
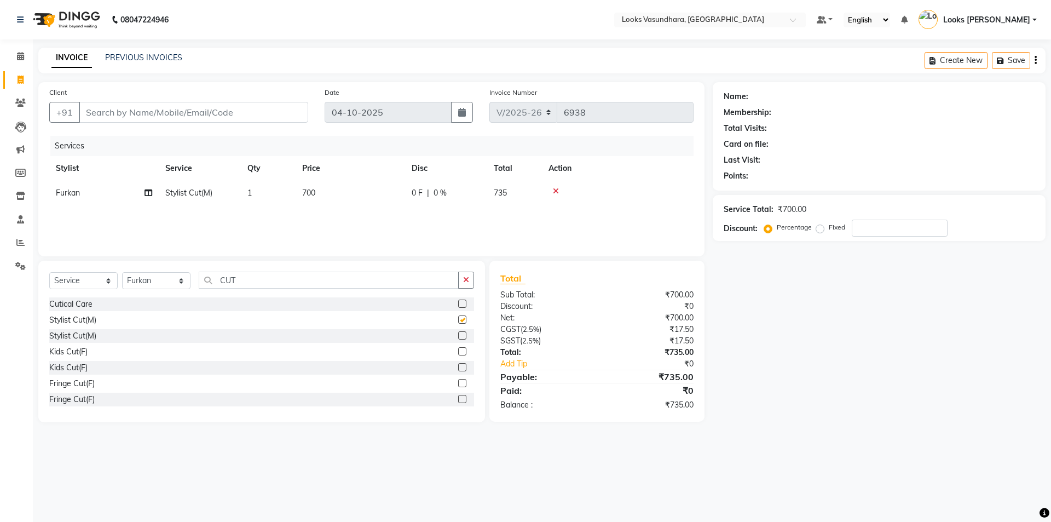
checkbox input "false"
click at [254, 111] on input "Client" at bounding box center [193, 112] width 229 height 21
type input "9"
type input "0"
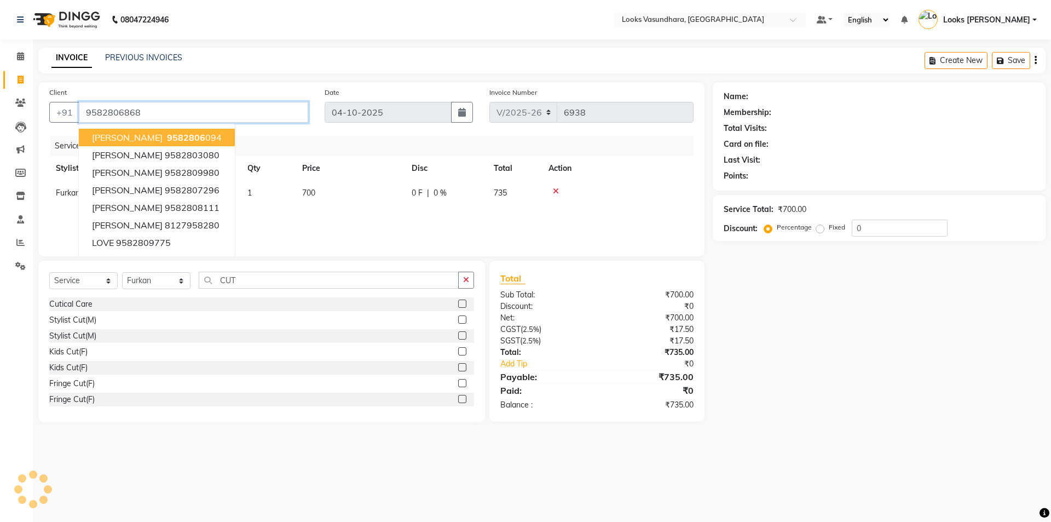
type input "9582806868"
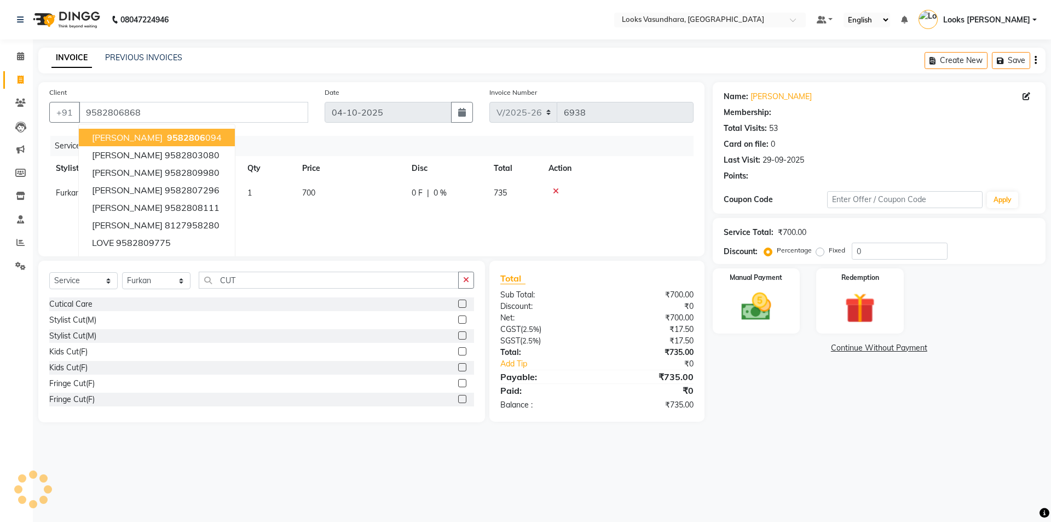
select select "1: Object"
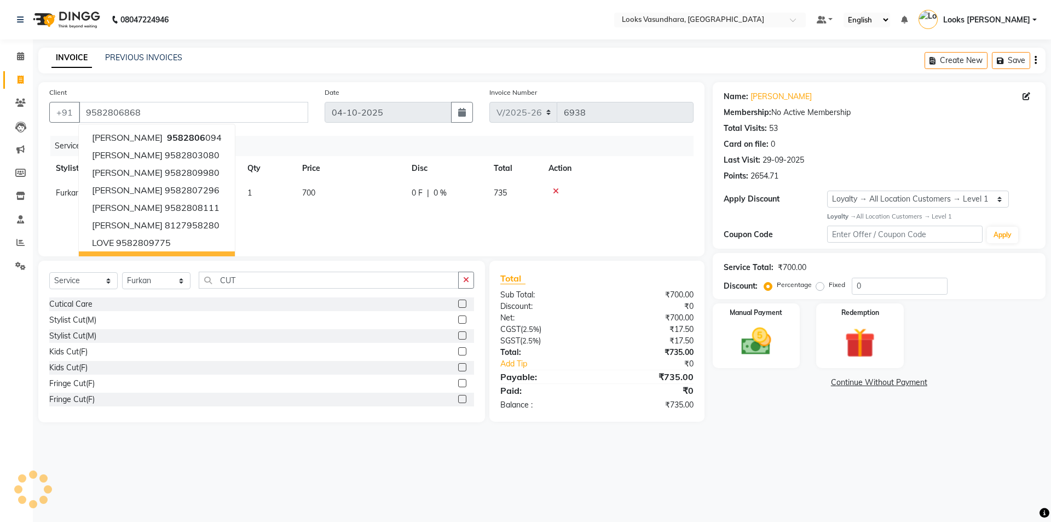
click at [311, 200] on td "700" at bounding box center [350, 193] width 109 height 25
select select "70565"
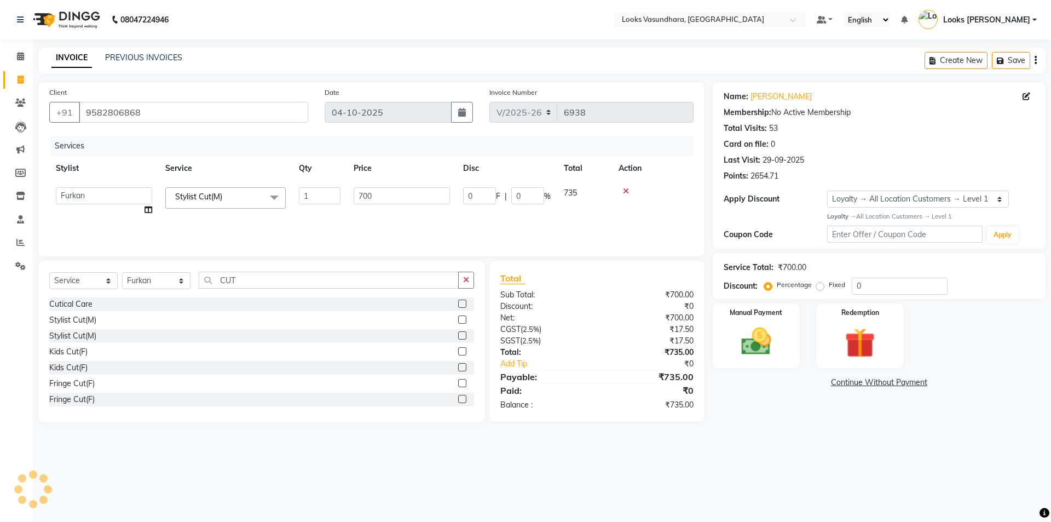
click at [294, 259] on div "Client +91 9582806868 Date 04-10-2025 Invoice Number V/2025 V/2025-26 6938 Serv…" at bounding box center [371, 252] width 682 height 340
click at [282, 286] on input "CUT" at bounding box center [329, 279] width 260 height 17
type input "C"
type input "BE"
click at [458, 335] on label at bounding box center [462, 335] width 8 height 8
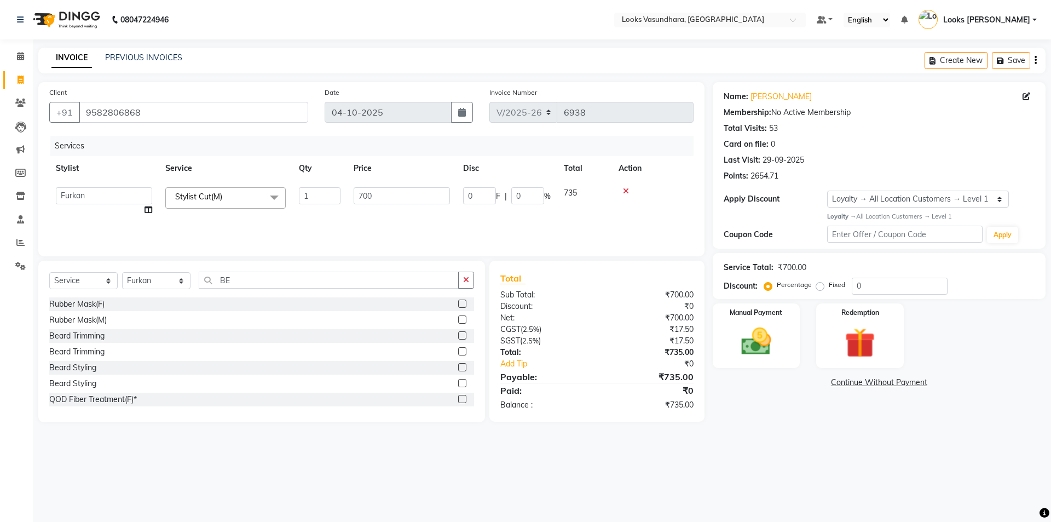
click at [458, 335] on input "checkbox" at bounding box center [461, 335] width 7 height 7
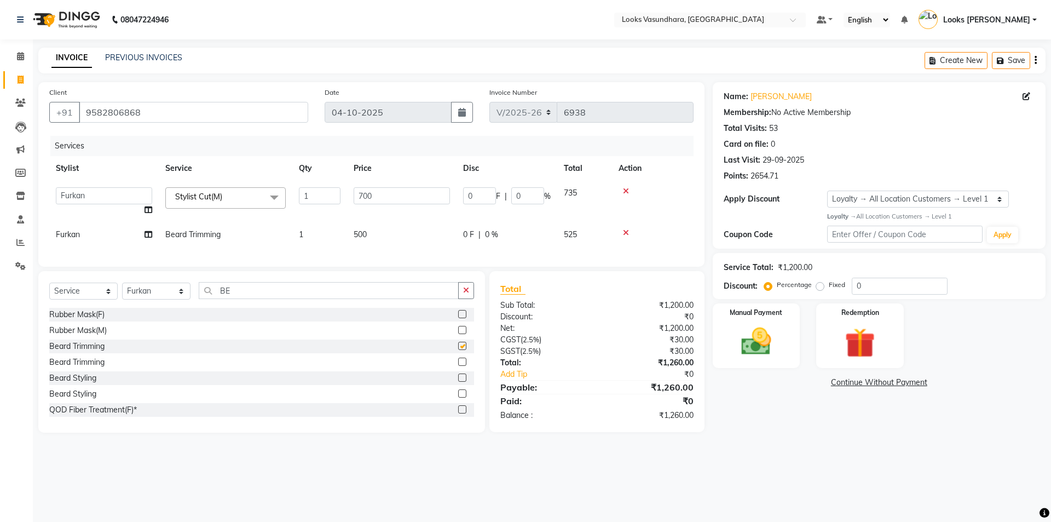
checkbox input "false"
click at [396, 200] on input "700" at bounding box center [402, 195] width 96 height 17
type input "7"
type input "350"
click at [386, 227] on td "500" at bounding box center [401, 234] width 109 height 25
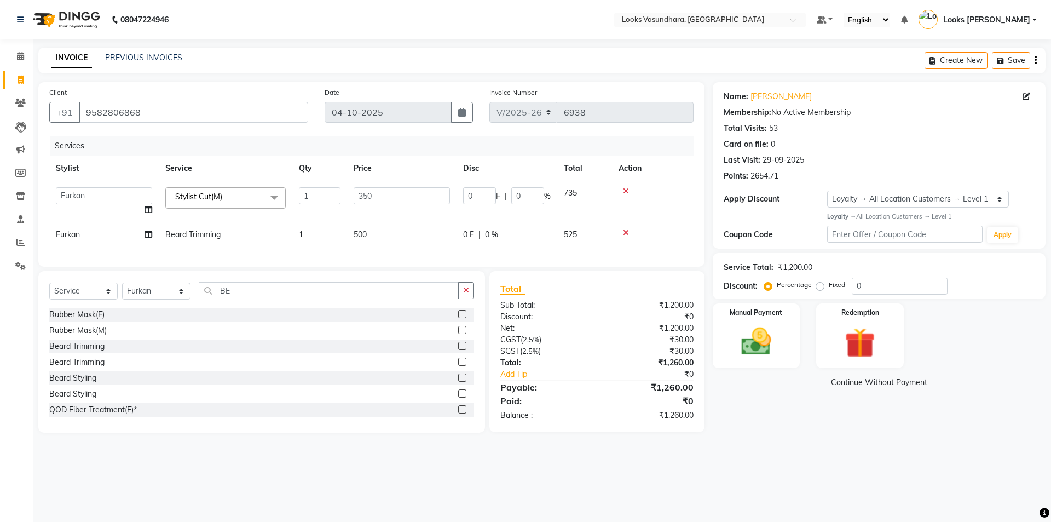
select select "70565"
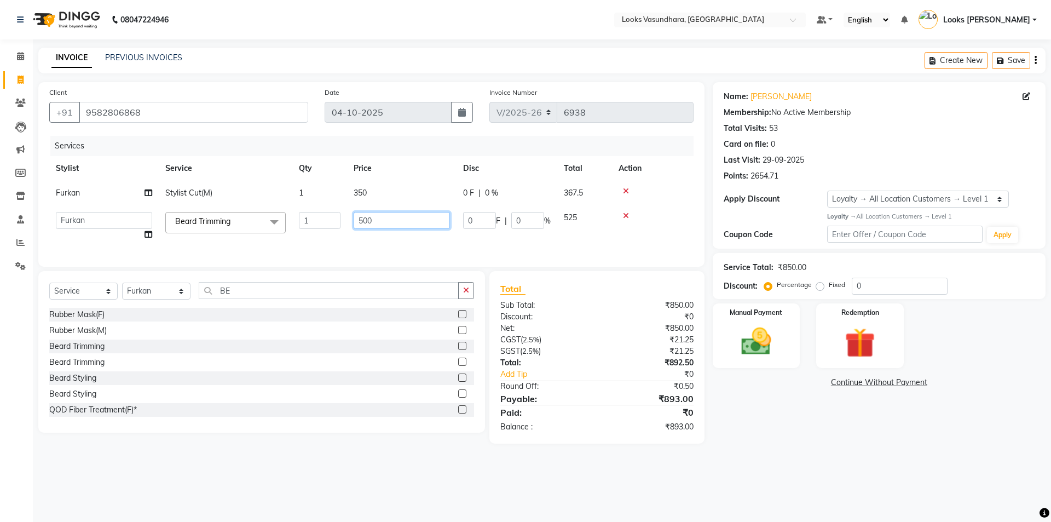
click at [394, 218] on input "500" at bounding box center [402, 220] width 96 height 17
type input "5"
type input "250"
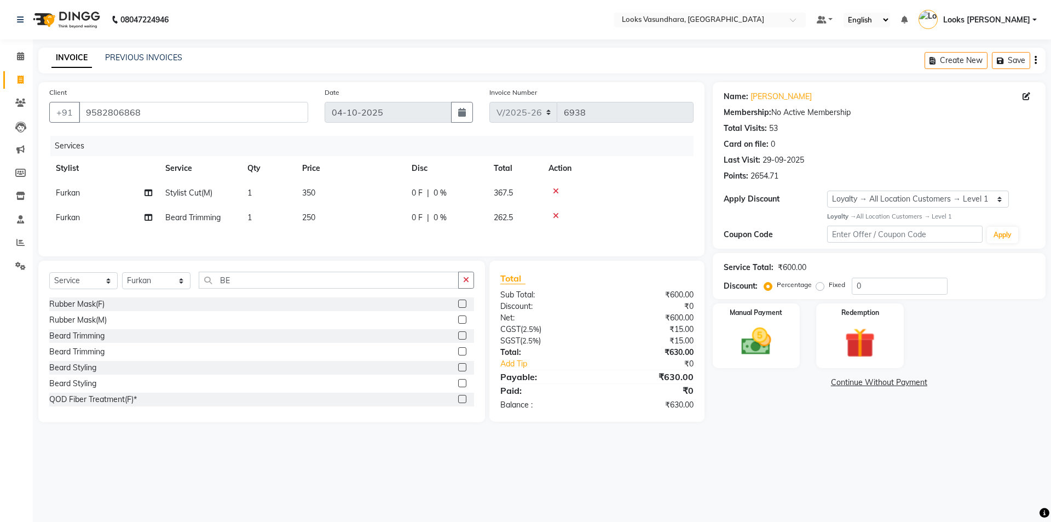
click at [426, 239] on div "Services Stylist Service Qty Price Disc Total Action Furkan Stylist Cut(M) 1 35…" at bounding box center [371, 190] width 644 height 109
click at [754, 361] on div "Manual Payment" at bounding box center [755, 335] width 91 height 67
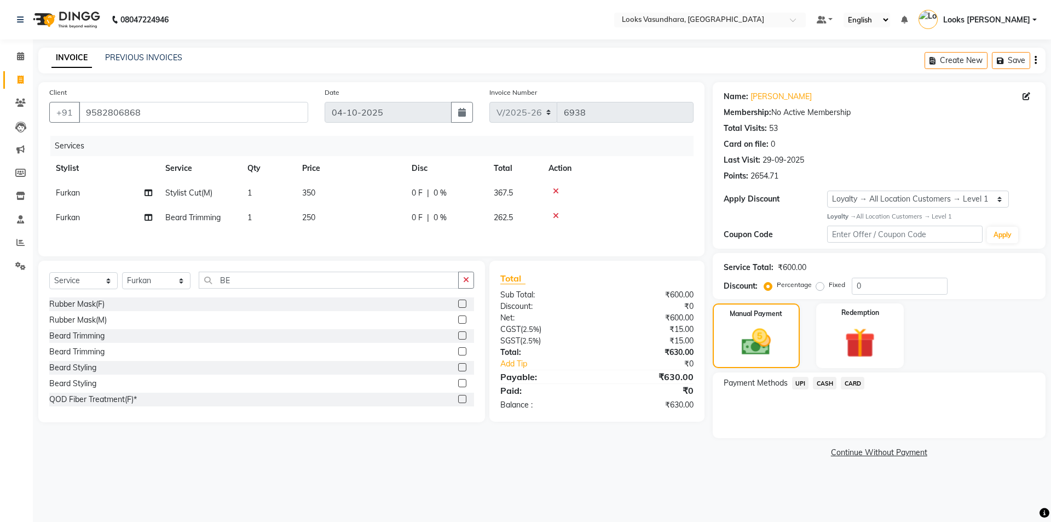
click at [818, 379] on span "CASH" at bounding box center [825, 383] width 24 height 13
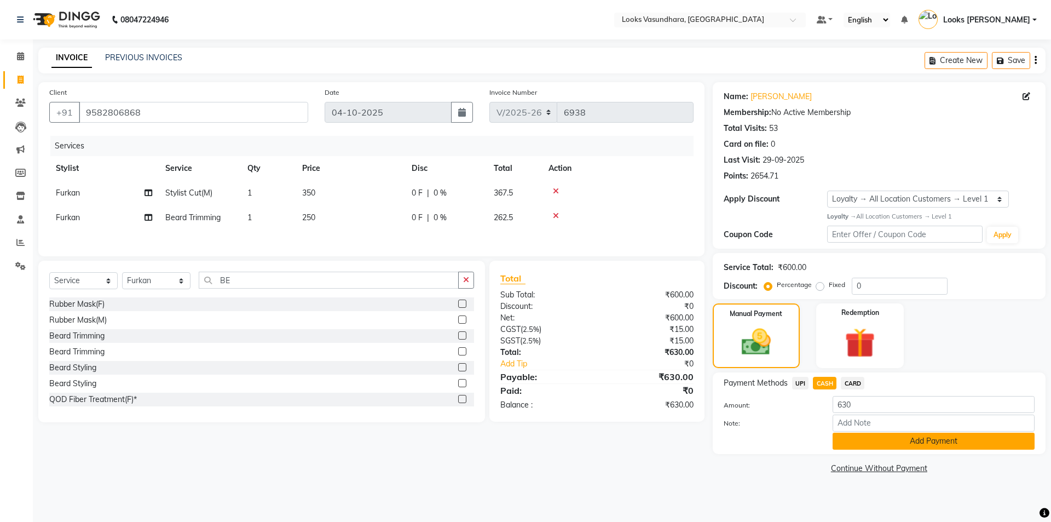
click at [855, 446] on button "Add Payment" at bounding box center [933, 440] width 202 height 17
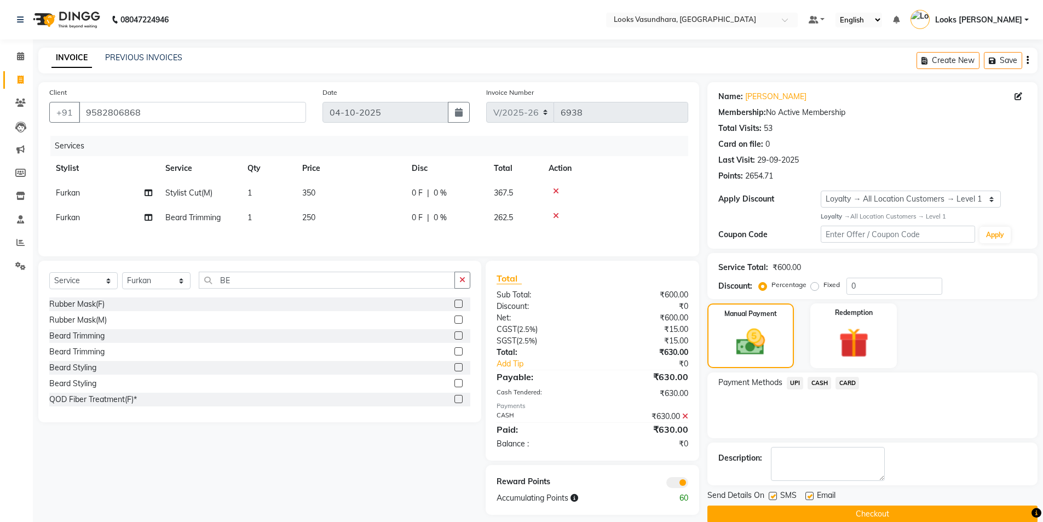
click at [812, 492] on label at bounding box center [809, 495] width 8 height 8
click at [812, 493] on input "checkbox" at bounding box center [808, 496] width 7 height 7
click at [812, 492] on label at bounding box center [809, 495] width 8 height 8
click at [812, 493] on input "checkbox" at bounding box center [808, 496] width 7 height 7
checkbox input "true"
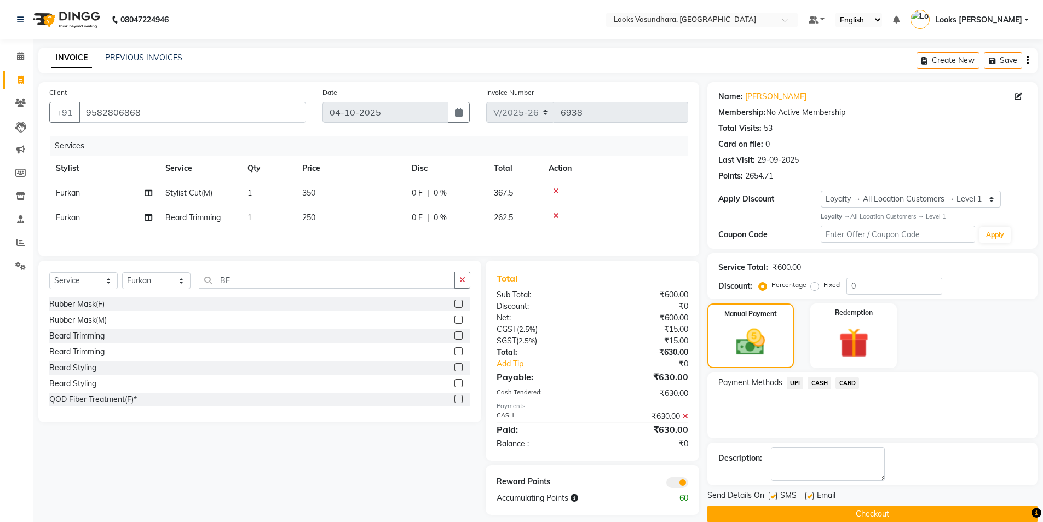
click at [808, 519] on button "Checkout" at bounding box center [872, 513] width 330 height 17
click at [775, 509] on button "Checkout" at bounding box center [872, 513] width 330 height 17
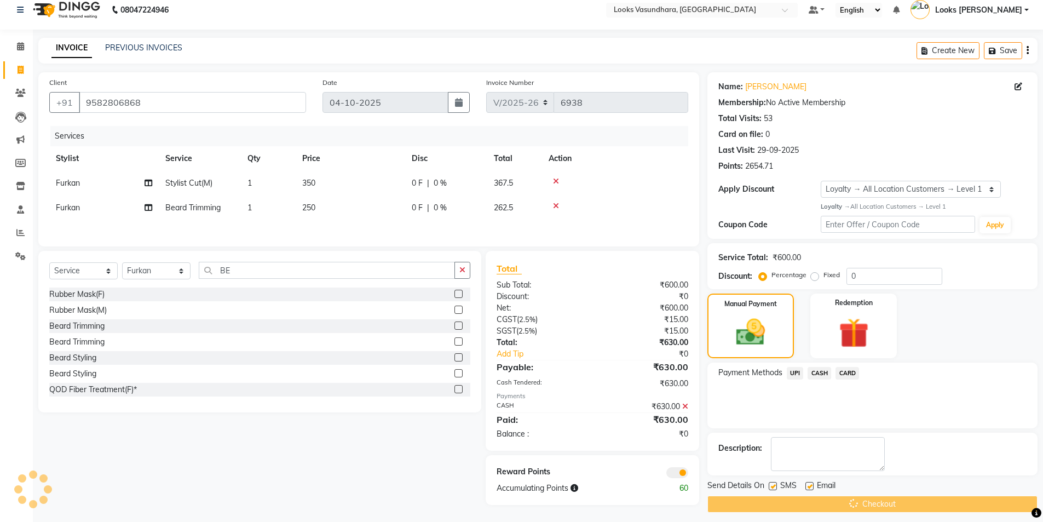
scroll to position [17, 0]
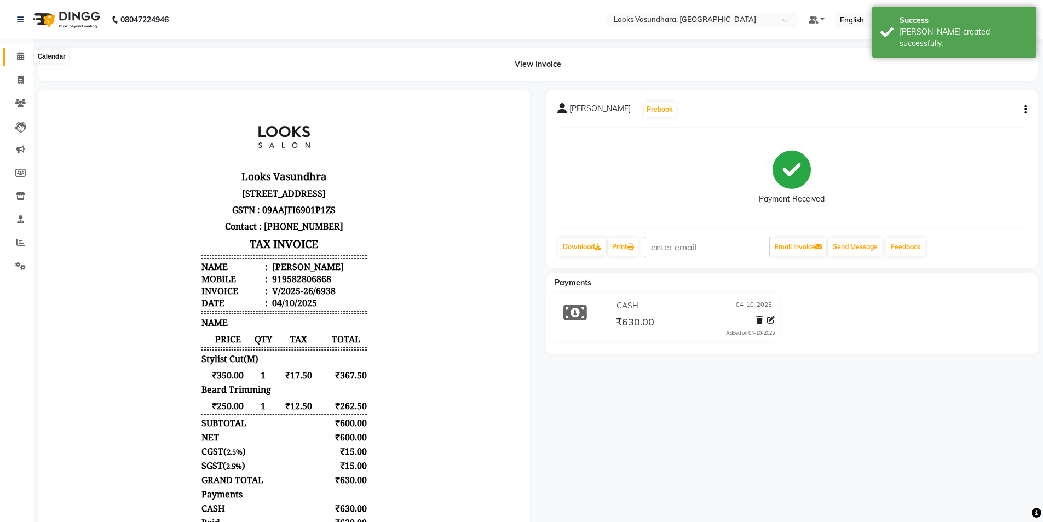
click at [28, 50] on span at bounding box center [20, 56] width 19 height 13
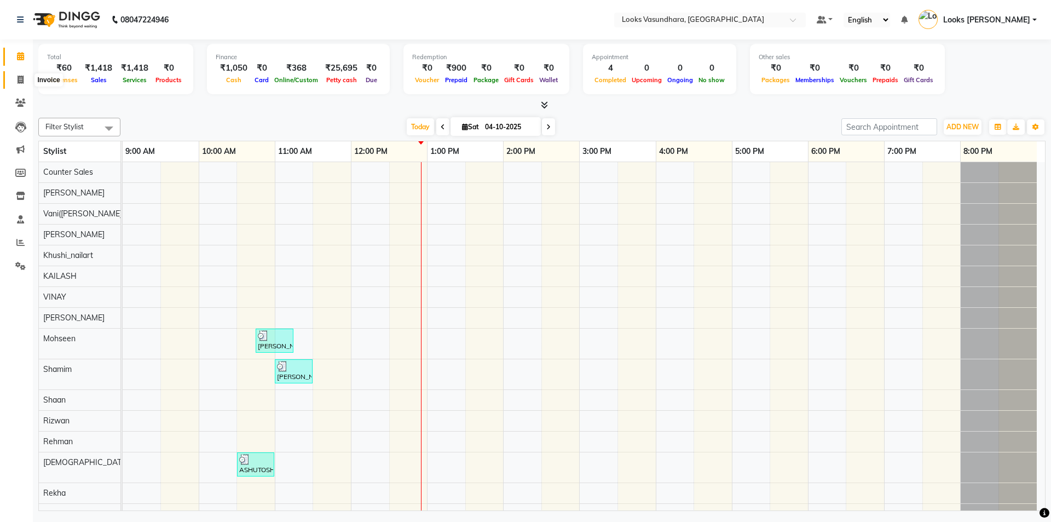
click at [21, 80] on icon at bounding box center [21, 80] width 6 height 8
select select "service"
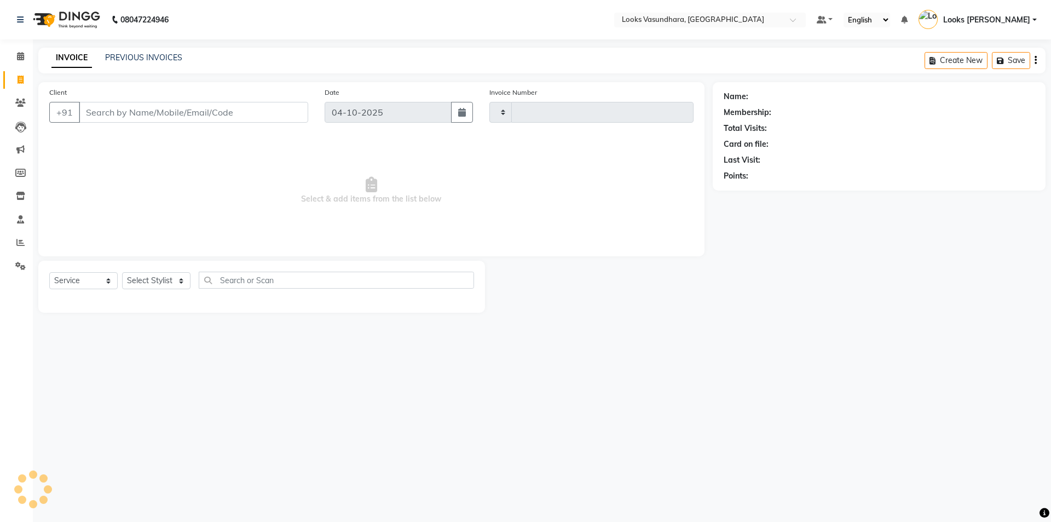
type input "6939"
select select "4370"
click at [154, 279] on select "Select Stylist" at bounding box center [156, 280] width 68 height 17
select select "33103"
click at [122, 272] on select "Select Stylist Aditya [PERSON_NAME] Anjali [PERSON_NAME] Kumar_MSTR Counter Sal…" at bounding box center [156, 280] width 68 height 17
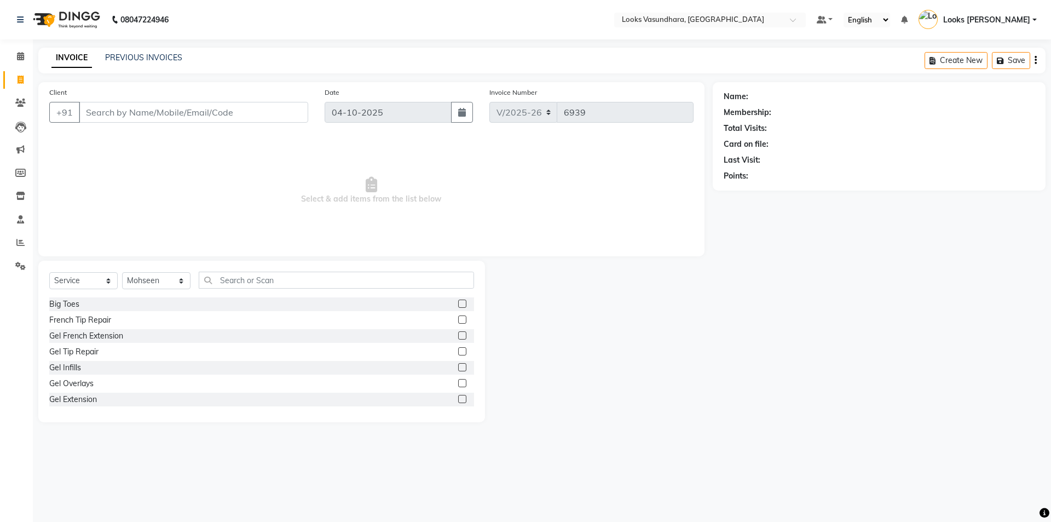
click at [228, 288] on div "Select Service Product Membership Package Voucher Prepaid Gift Card Select Styl…" at bounding box center [261, 284] width 425 height 26
click at [222, 276] on input "text" at bounding box center [336, 279] width 275 height 17
type input "CUT"
click at [458, 315] on div at bounding box center [466, 320] width 16 height 14
click at [458, 324] on div at bounding box center [461, 320] width 7 height 11
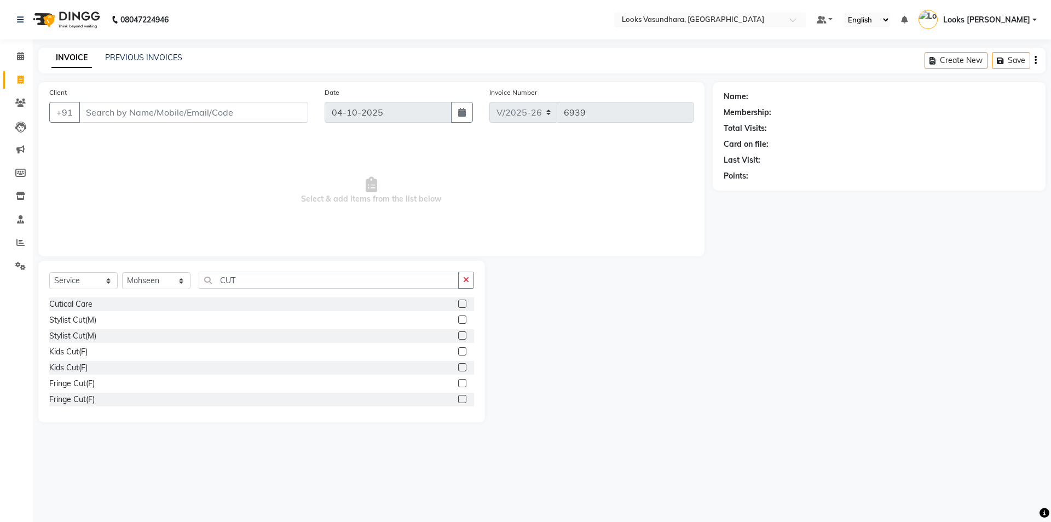
click at [458, 317] on label at bounding box center [462, 319] width 8 height 8
click at [458, 317] on input "checkbox" at bounding box center [461, 319] width 7 height 7
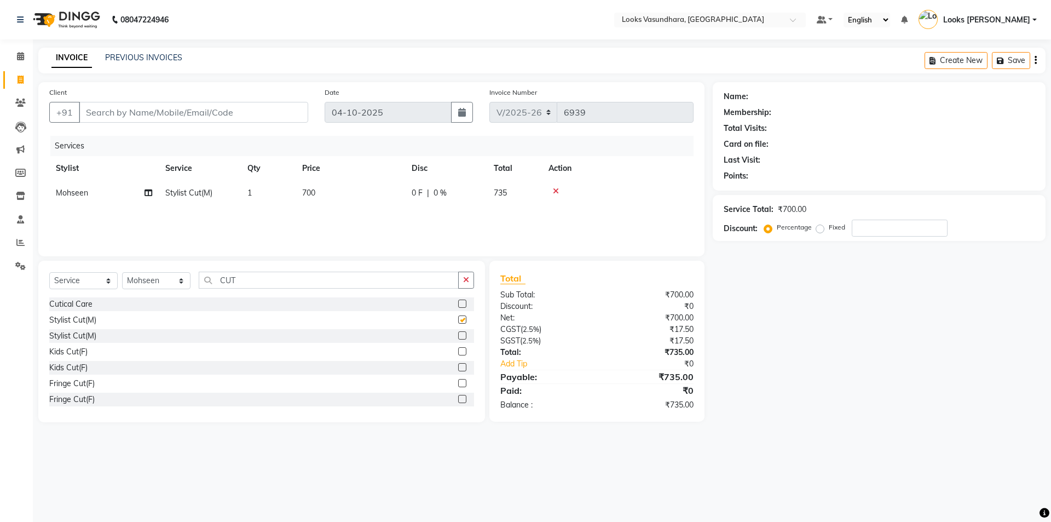
click at [372, 201] on td "700" at bounding box center [350, 193] width 109 height 25
checkbox input "false"
select select "33103"
click at [389, 195] on input "700" at bounding box center [402, 195] width 96 height 17
type input "7"
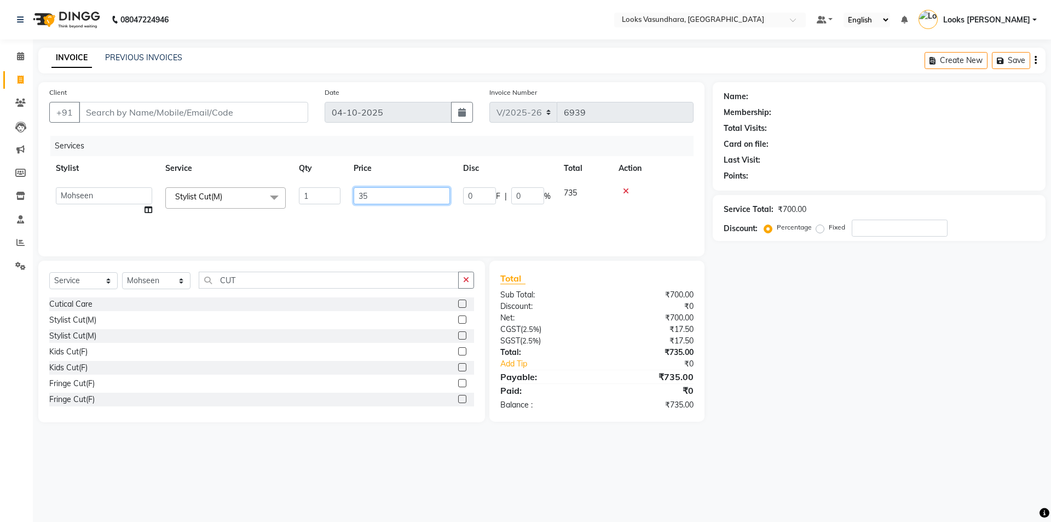
type input "350"
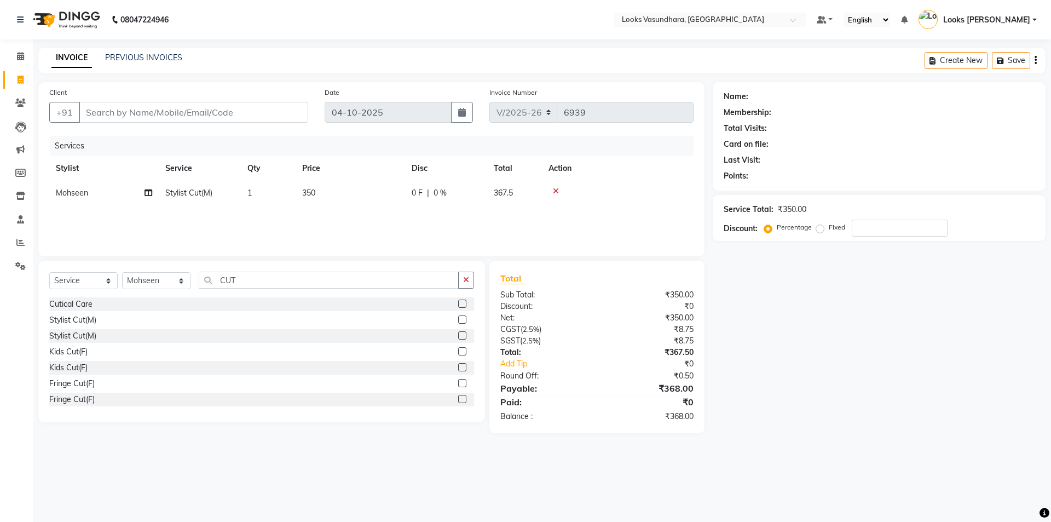
click at [508, 215] on div "Services Stylist Service Qty Price Disc Total Action Mohseen Stylist Cut(M) 1 3…" at bounding box center [371, 190] width 644 height 109
click at [169, 120] on input "Client" at bounding box center [193, 112] width 229 height 21
type input "9"
type input "0"
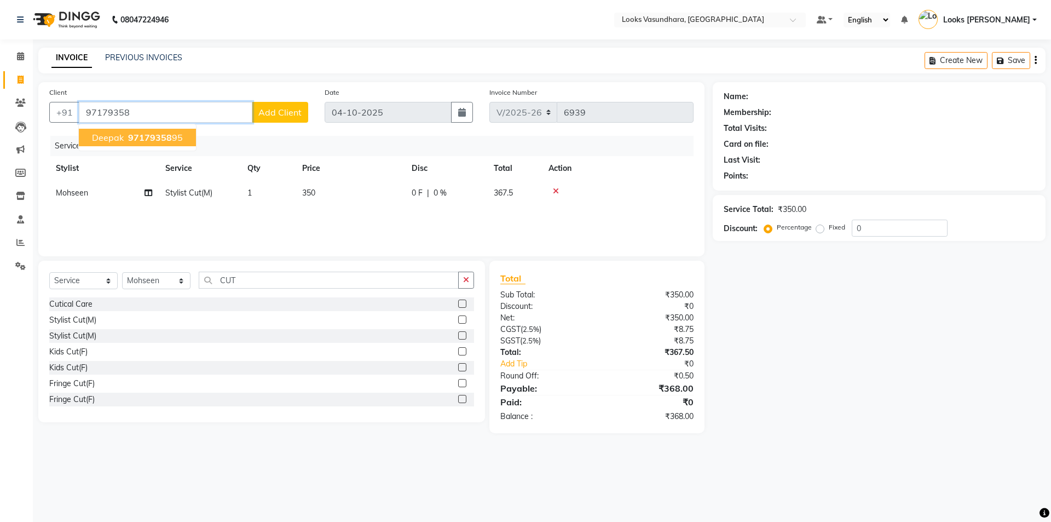
click at [151, 133] on span "97179358" at bounding box center [150, 137] width 44 height 11
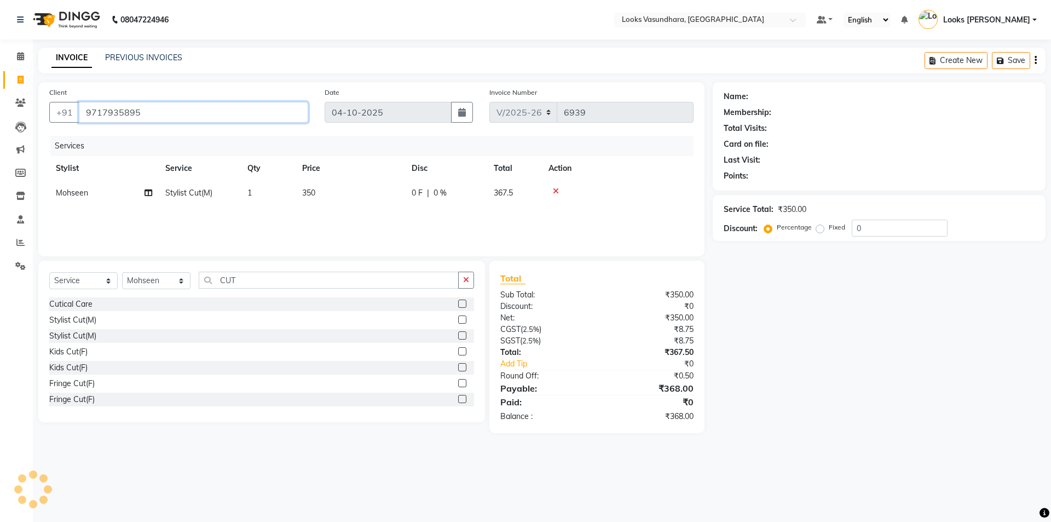
type input "9717935895"
select select "1: Object"
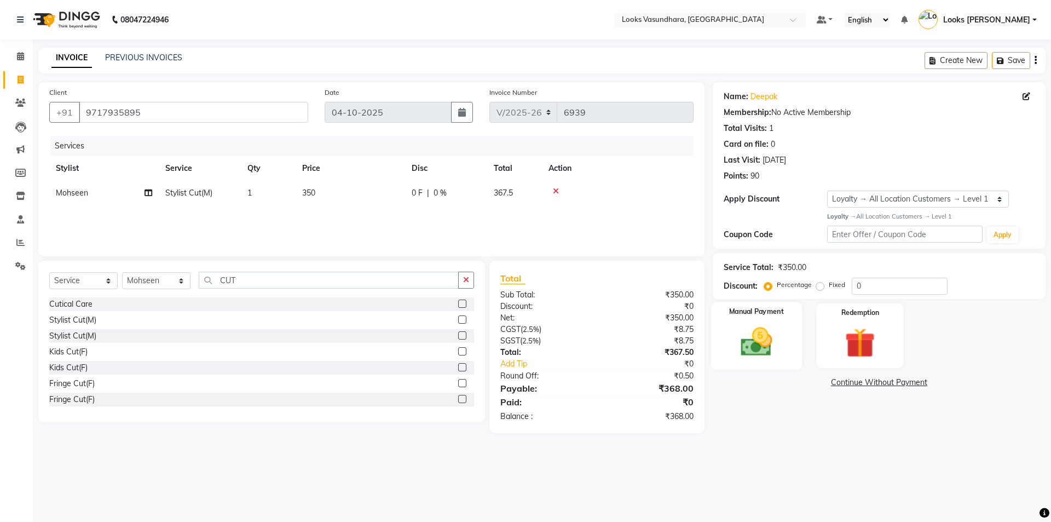
click at [765, 345] on img at bounding box center [756, 341] width 51 height 36
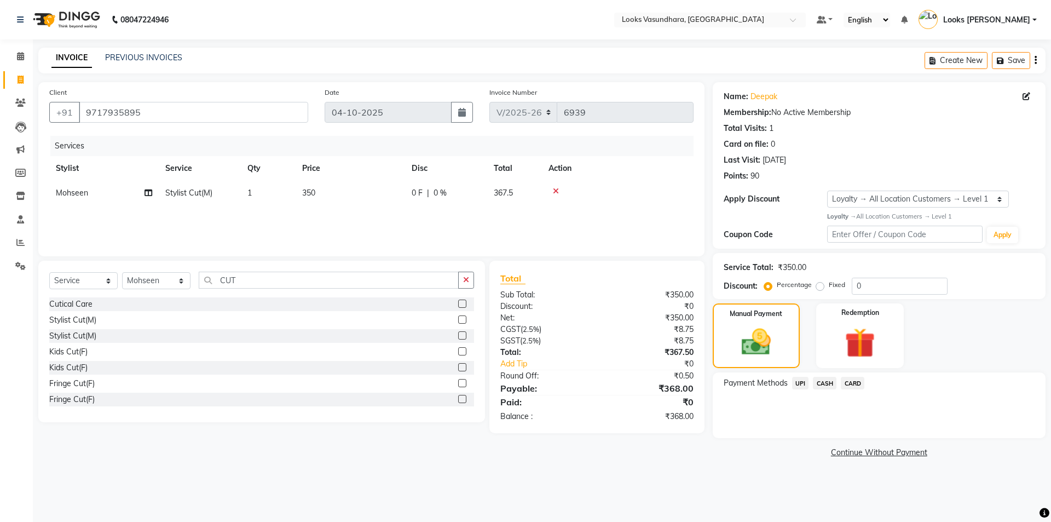
click at [798, 381] on span "UPI" at bounding box center [800, 383] width 17 height 13
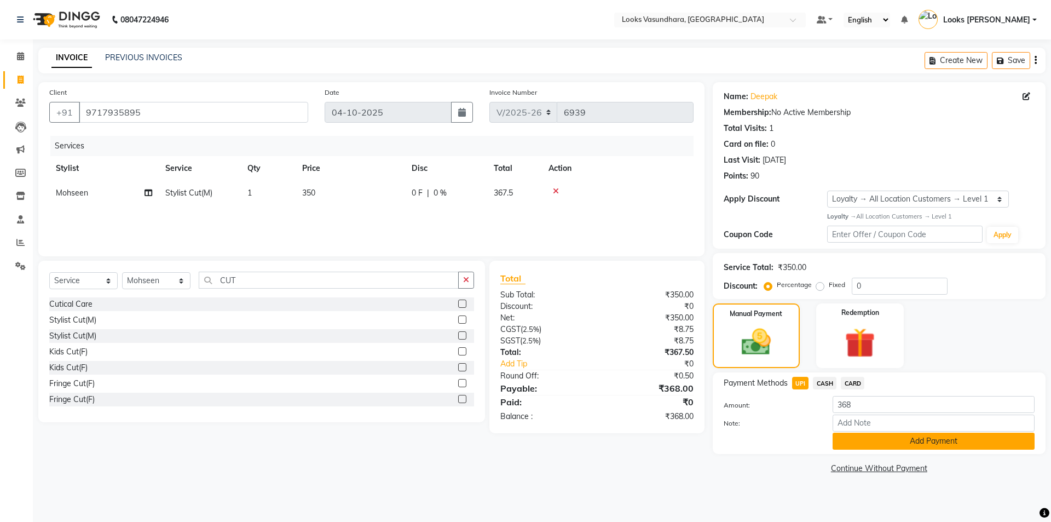
click at [878, 438] on button "Add Payment" at bounding box center [933, 440] width 202 height 17
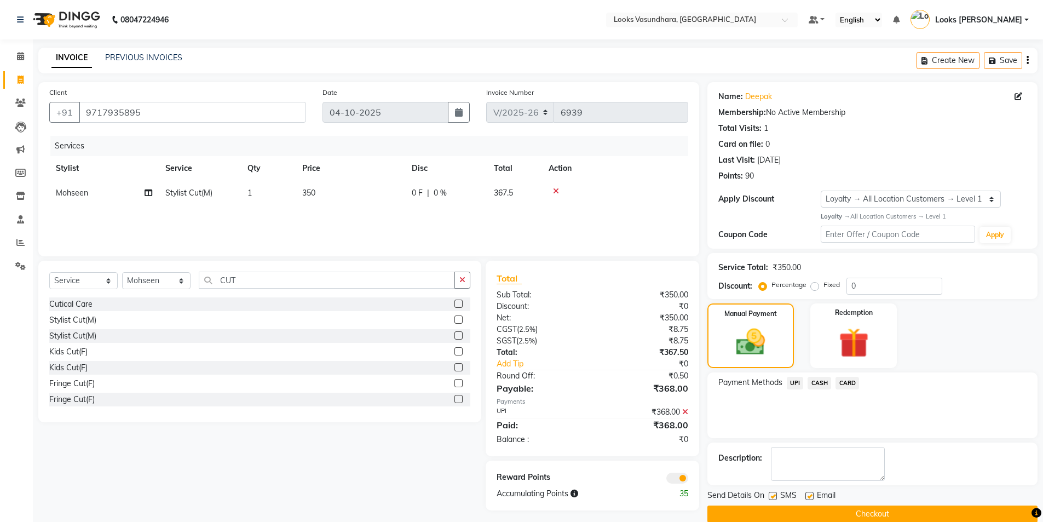
click at [810, 498] on label at bounding box center [809, 495] width 8 height 8
click at [810, 498] on input "checkbox" at bounding box center [808, 496] width 7 height 7
checkbox input "false"
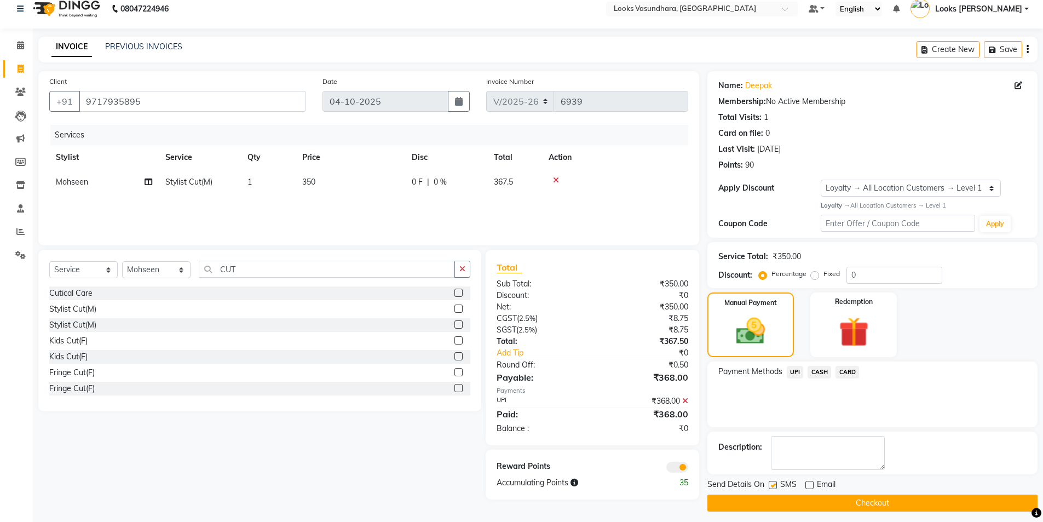
scroll to position [17, 0]
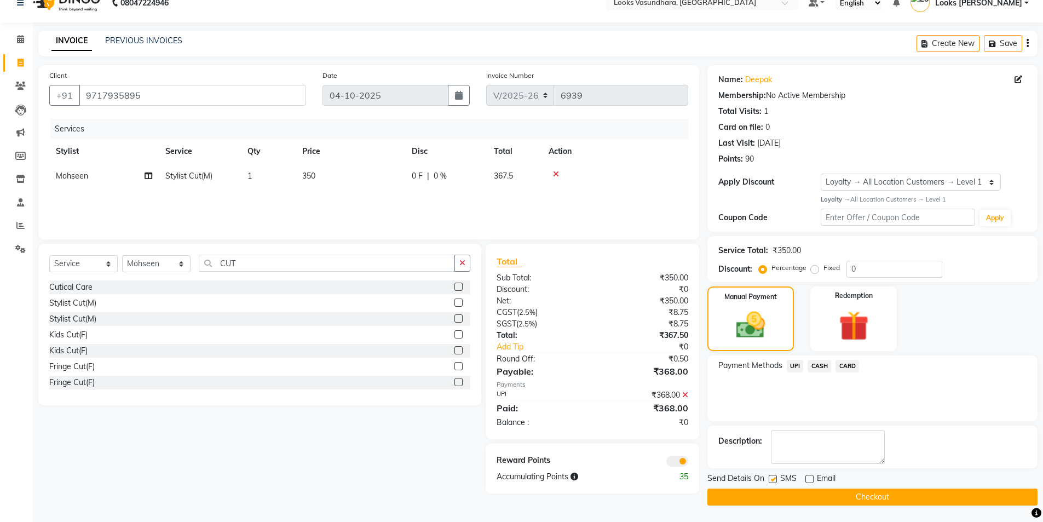
click at [855, 484] on div "Send Details On SMS Email Checkout" at bounding box center [872, 488] width 330 height 33
click at [724, 499] on button "Checkout" at bounding box center [872, 496] width 330 height 17
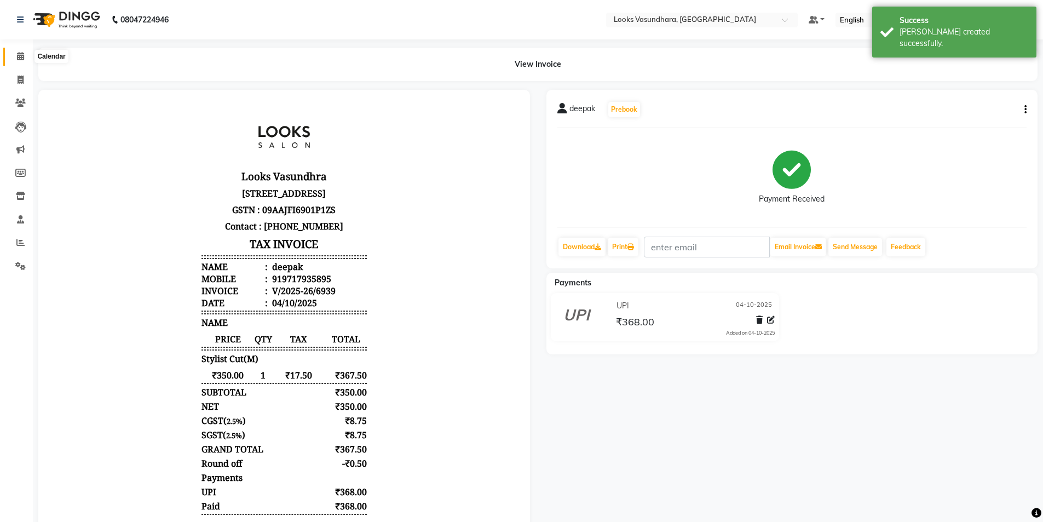
click at [26, 61] on span at bounding box center [20, 56] width 19 height 13
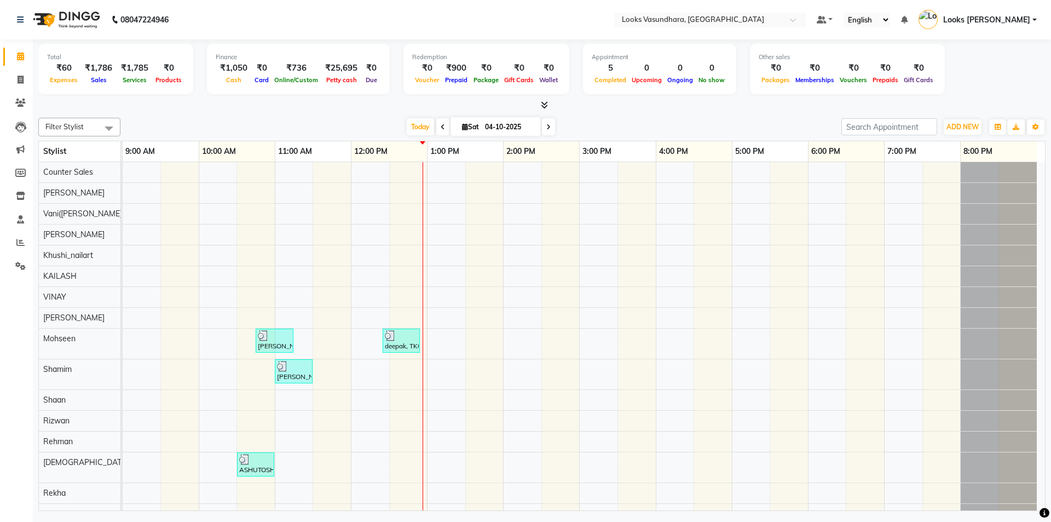
click at [543, 101] on icon at bounding box center [544, 105] width 7 height 8
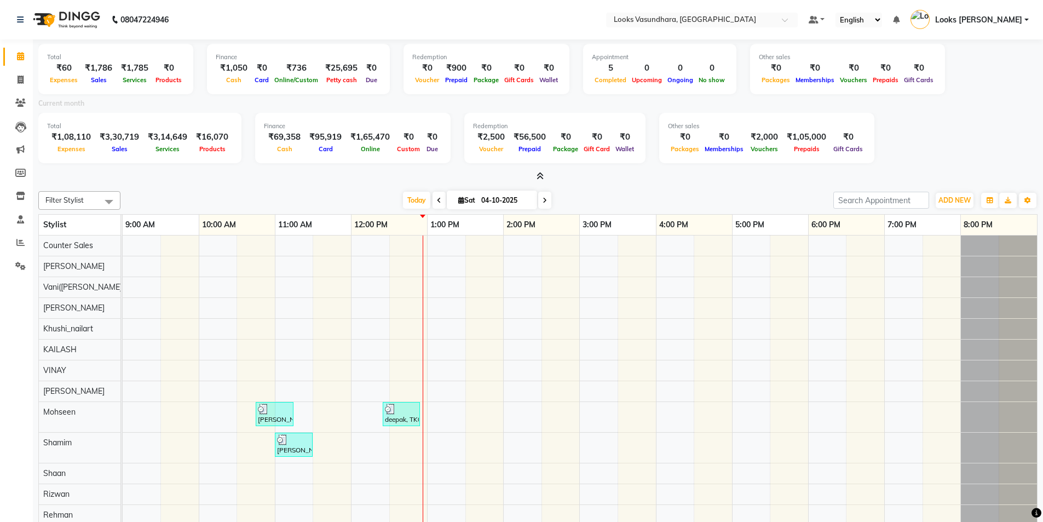
click at [537, 175] on icon at bounding box center [539, 176] width 7 height 8
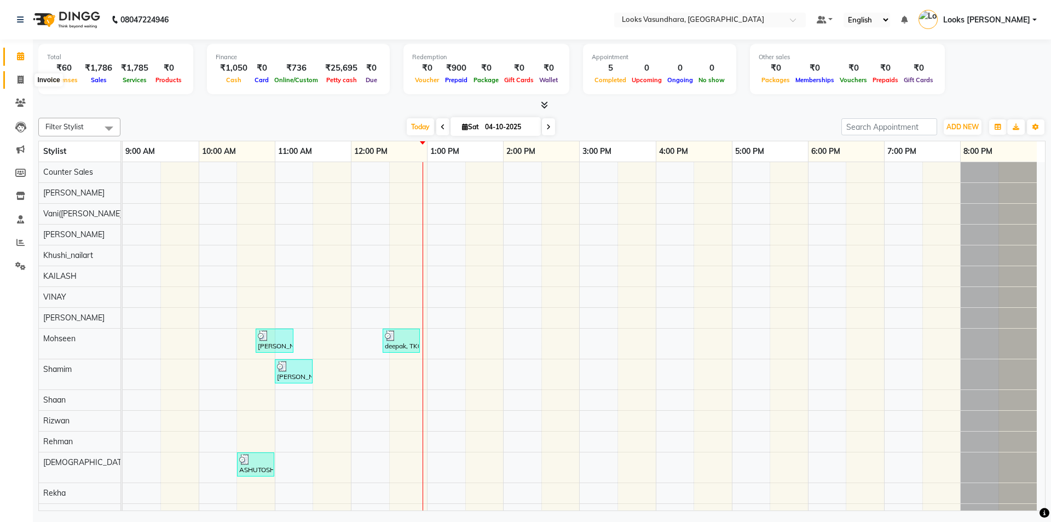
click at [16, 75] on span at bounding box center [20, 80] width 19 height 13
select select "4370"
select select "service"
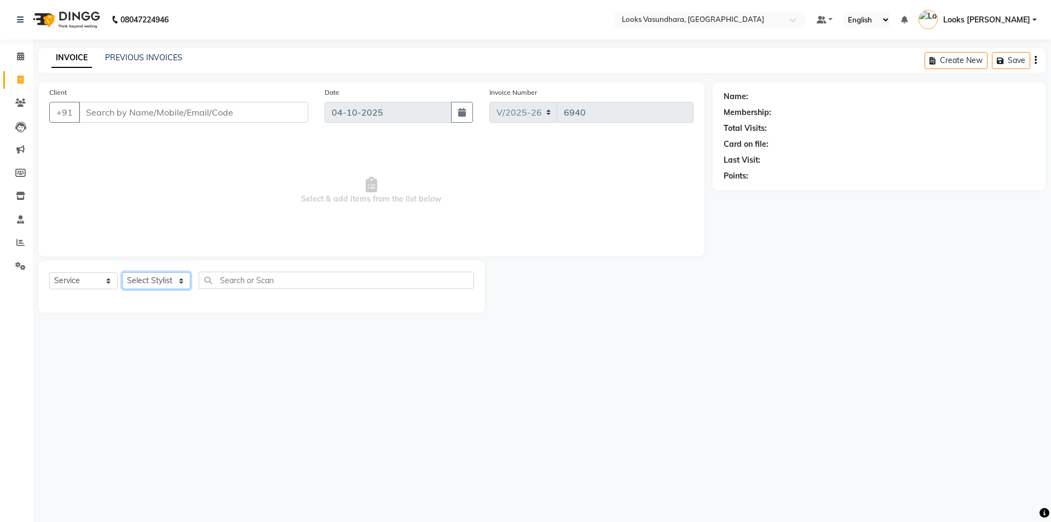
click at [143, 287] on select "Select Stylist" at bounding box center [156, 280] width 68 height 17
select select "70565"
click at [122, 272] on select "Select Stylist Aditya [PERSON_NAME] Anjali [PERSON_NAME] Kumar_MSTR Counter Sal…" at bounding box center [156, 280] width 68 height 17
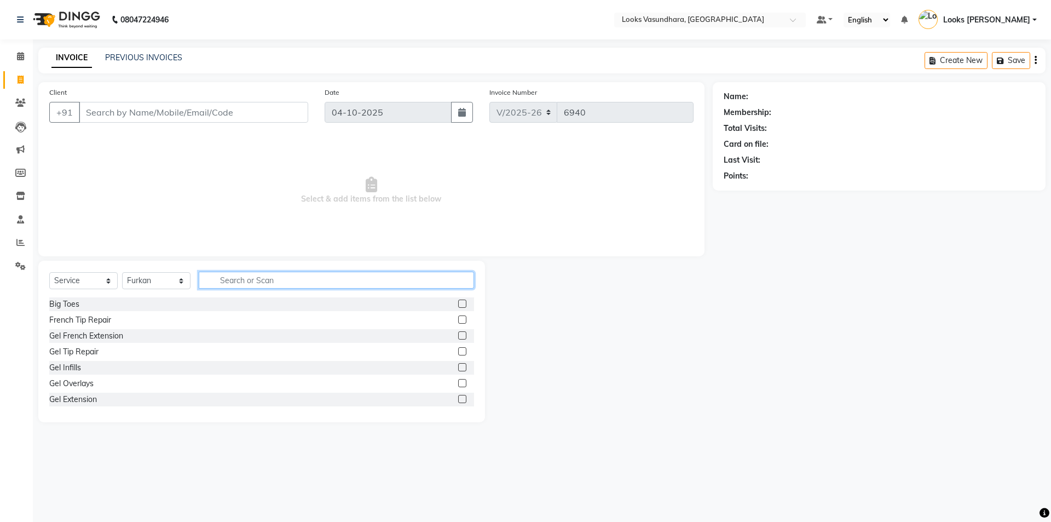
click at [254, 279] on input "text" at bounding box center [336, 279] width 275 height 17
type input "BE"
drag, startPoint x: 454, startPoint y: 334, endPoint x: 266, endPoint y: 306, distance: 189.8
click at [458, 334] on label at bounding box center [462, 335] width 8 height 8
click at [458, 334] on input "checkbox" at bounding box center [461, 335] width 7 height 7
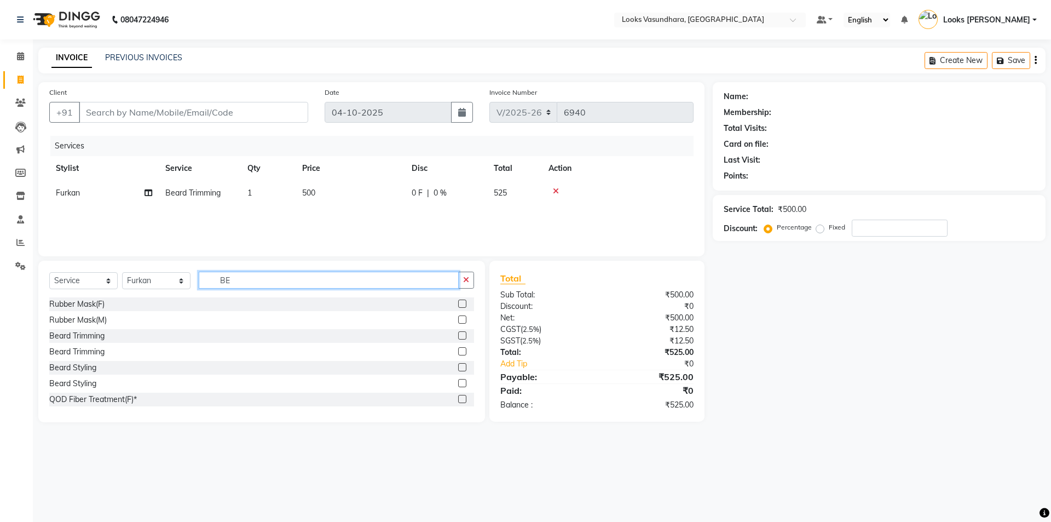
checkbox input "false"
click at [282, 280] on input "BE" at bounding box center [329, 279] width 260 height 17
type input "B"
type input "D TA"
click at [458, 321] on label at bounding box center [462, 319] width 8 height 8
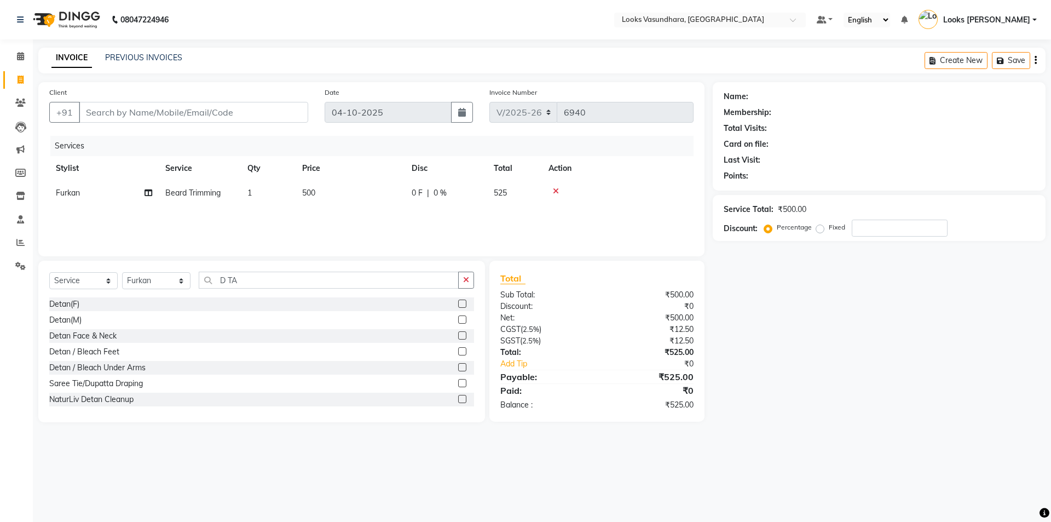
click at [458, 321] on input "checkbox" at bounding box center [461, 319] width 7 height 7
checkbox input "false"
click at [346, 194] on td "500" at bounding box center [350, 193] width 109 height 25
select select "70565"
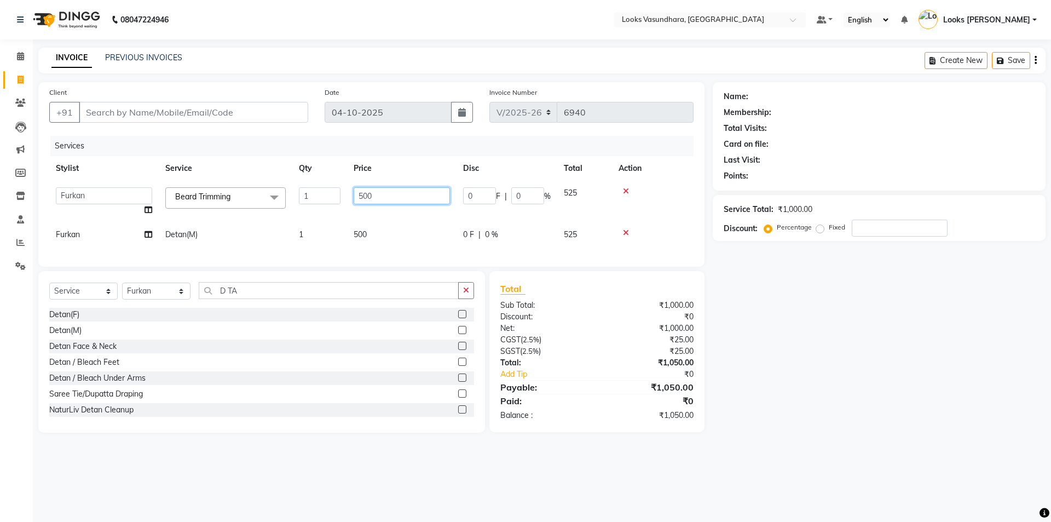
click at [404, 190] on input "500" at bounding box center [402, 195] width 96 height 17
type input "5"
type input "250"
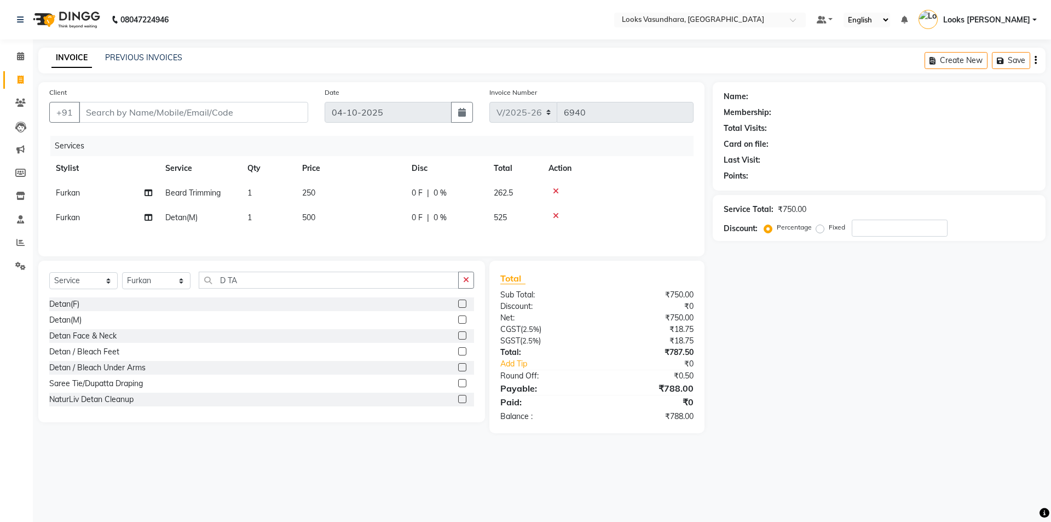
click at [401, 219] on tbody "Furkan Beard Trimming 1 250 0 F | 0 % 262.5 Furkan Detan(M) 1 500 0 F | 0 % 525" at bounding box center [371, 205] width 644 height 49
click at [390, 217] on td "500" at bounding box center [350, 217] width 109 height 25
select select "70565"
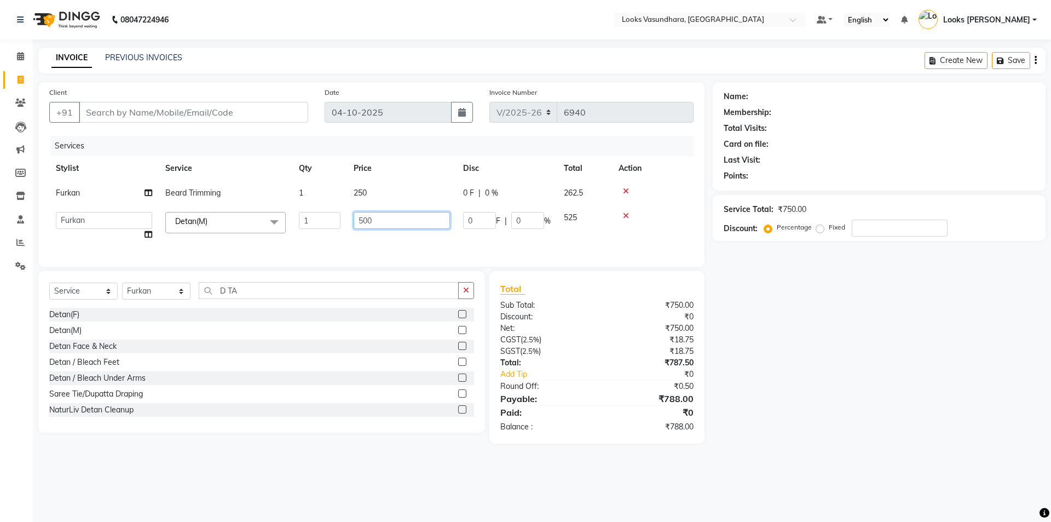
click at [398, 214] on input "500" at bounding box center [402, 220] width 96 height 17
type input "5"
type input "1000"
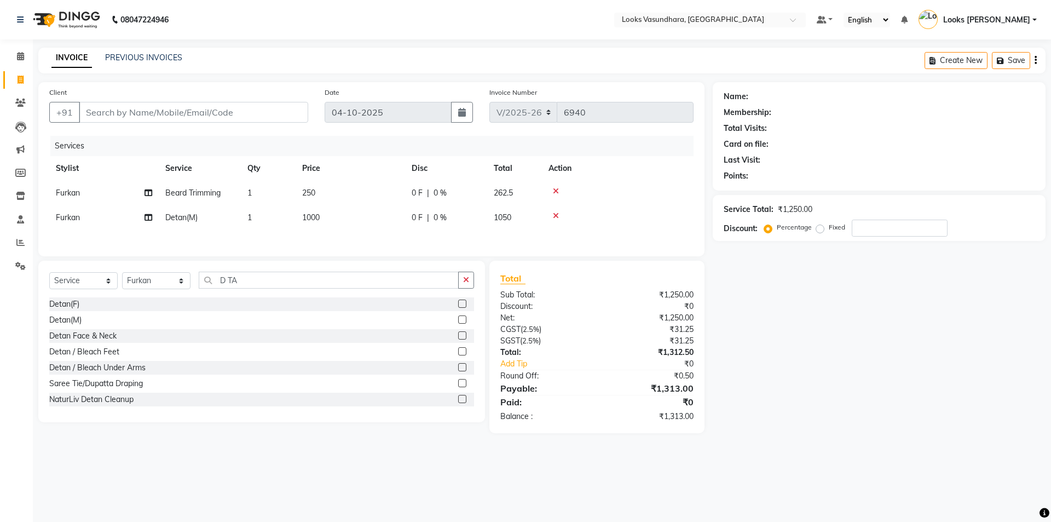
click at [394, 233] on div "Services Stylist Service Qty Price Disc Total Action Furkan Beard Trimming 1 25…" at bounding box center [371, 190] width 644 height 109
click at [184, 119] on input "Client" at bounding box center [193, 112] width 229 height 21
type input "9"
type input "0"
type input "9650594205"
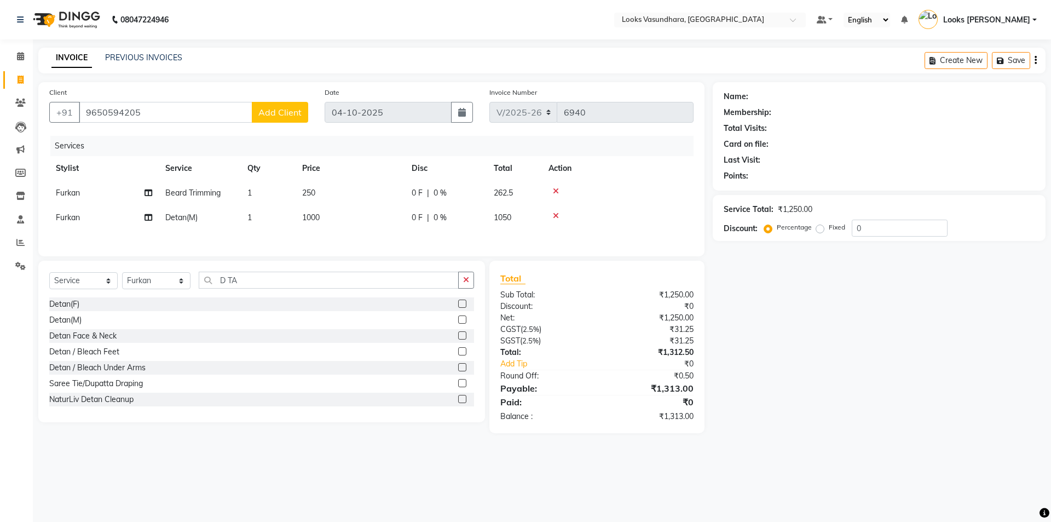
click at [296, 114] on span "Add Client" at bounding box center [279, 112] width 43 height 11
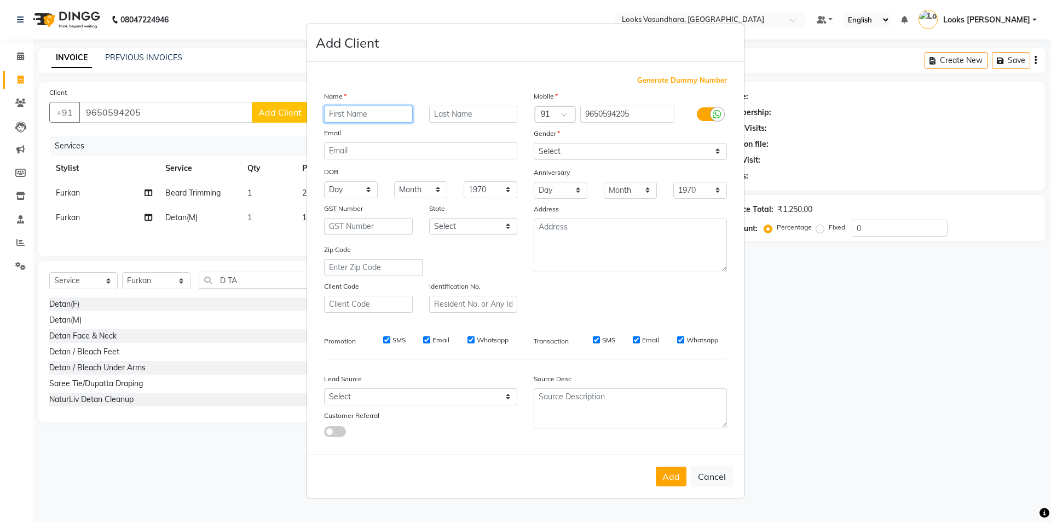
click at [349, 115] on input "text" at bounding box center [368, 114] width 89 height 17
click at [338, 113] on input "VEBHAV" at bounding box center [368, 114] width 89 height 17
type input "VABHAV"
click at [587, 153] on select "Select Male Female Other Prefer Not To Say" at bounding box center [630, 151] width 193 height 17
select select "male"
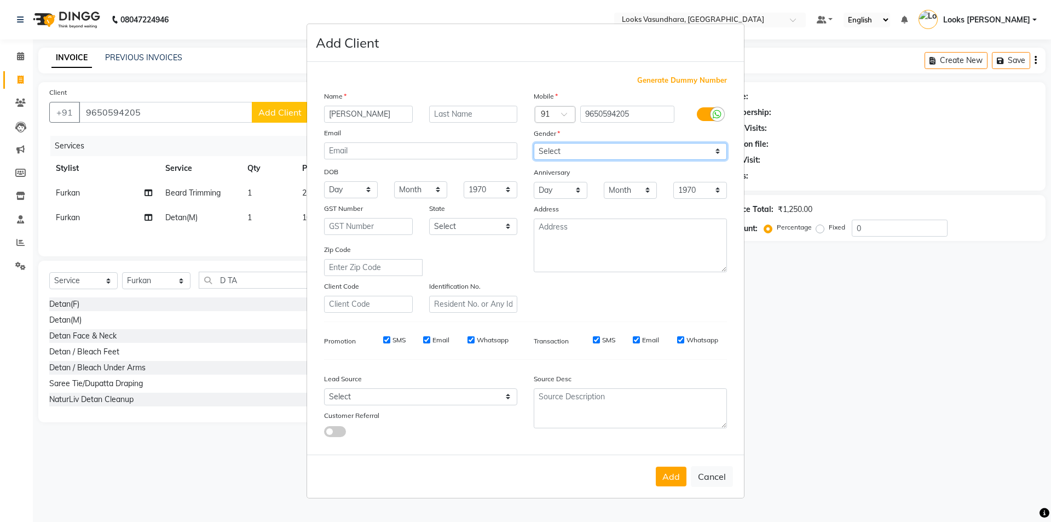
click at [534, 143] on select "Select Male Female Other Prefer Not To Say" at bounding box center [630, 151] width 193 height 17
click at [680, 481] on button "Add" at bounding box center [671, 476] width 31 height 20
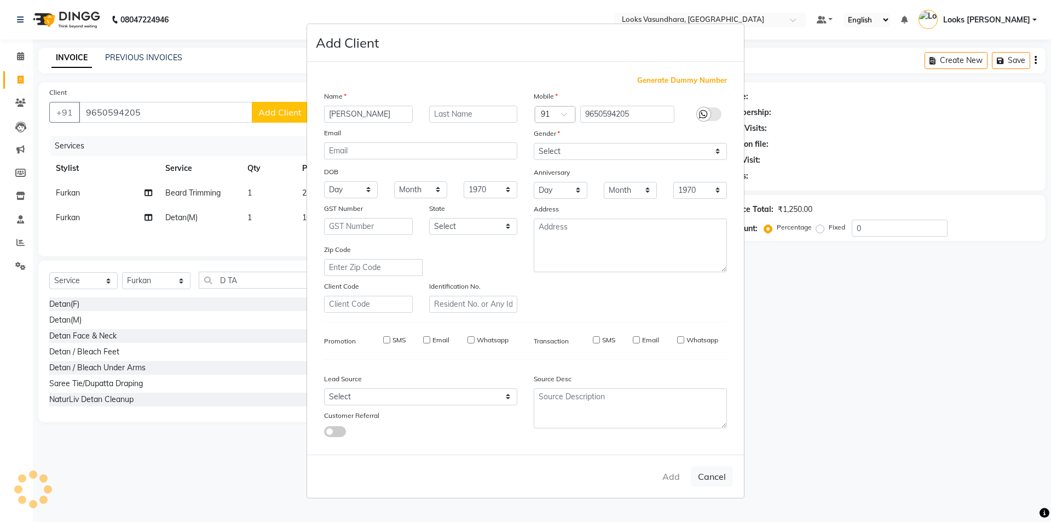
select select
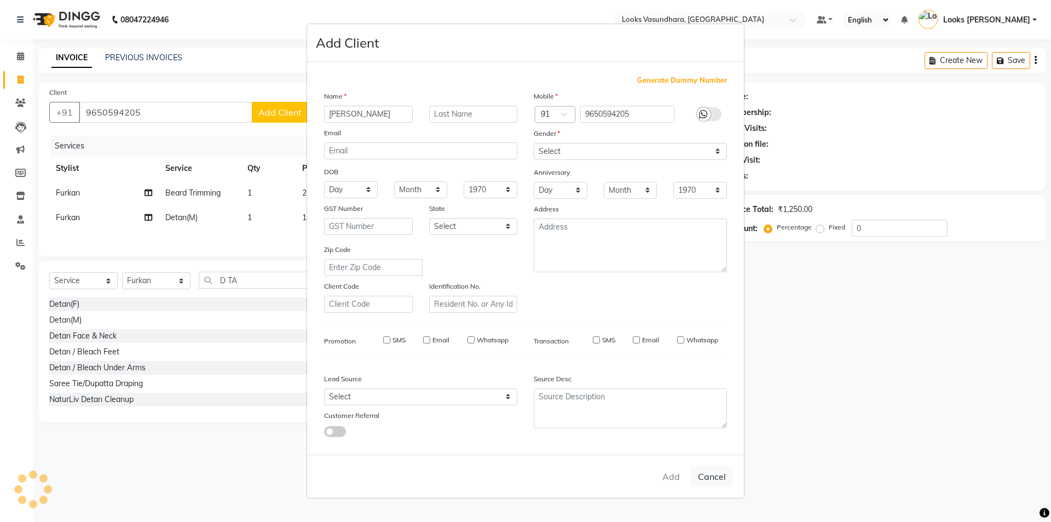
select select
checkbox input "false"
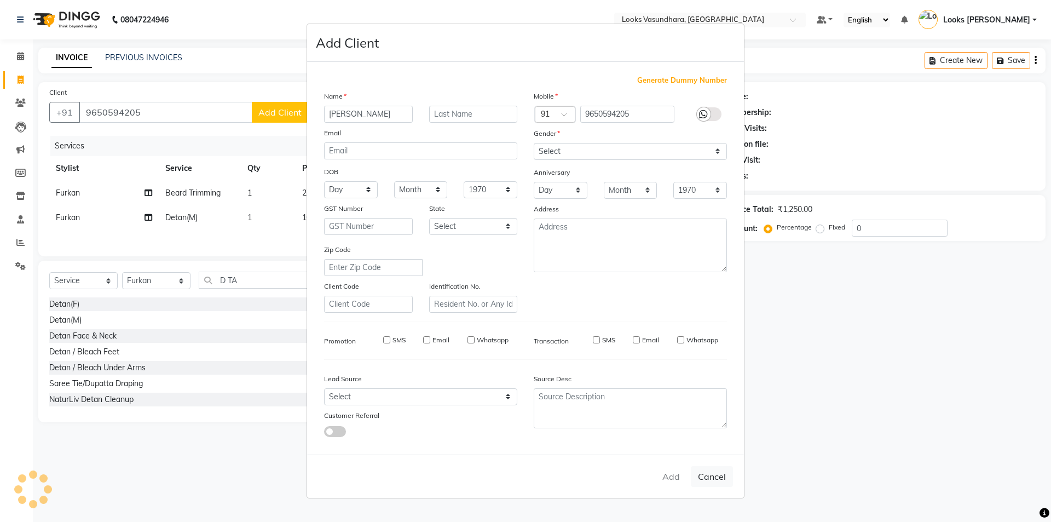
checkbox input "false"
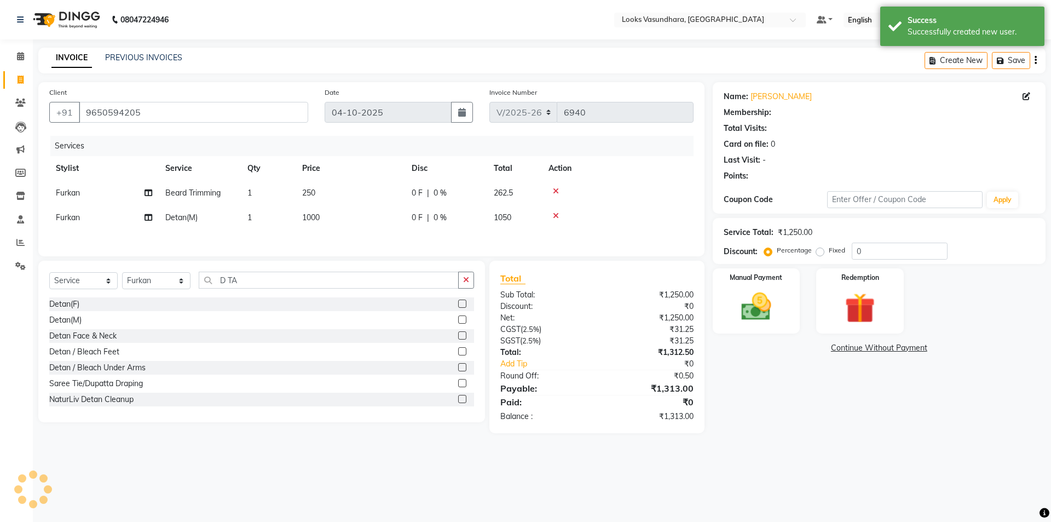
select select "1: Object"
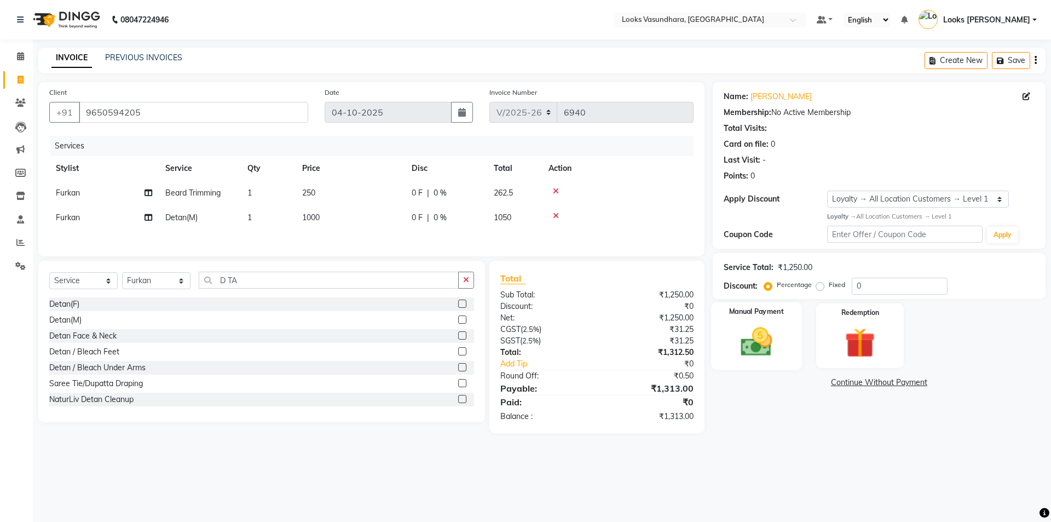
click at [767, 340] on img at bounding box center [756, 341] width 51 height 36
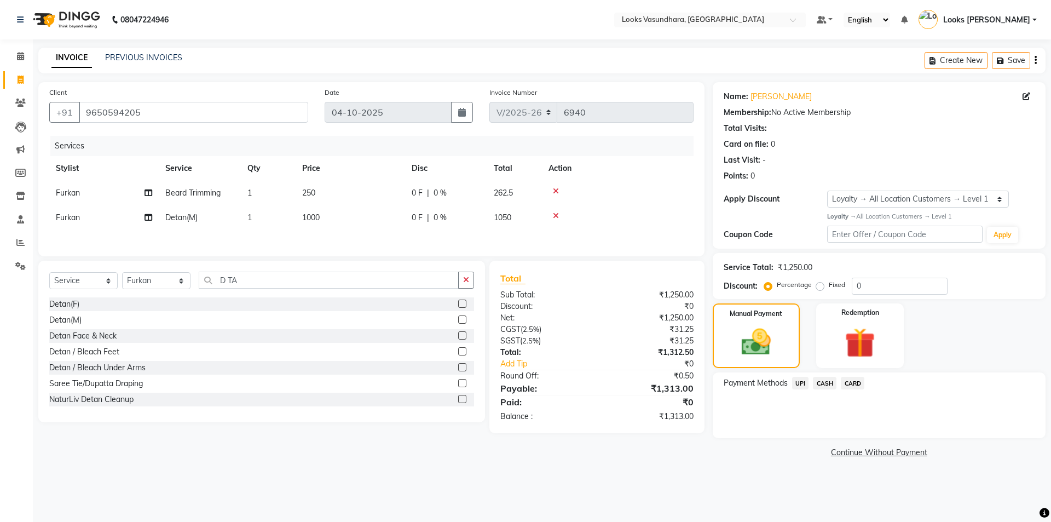
click at [829, 383] on span "CASH" at bounding box center [825, 383] width 24 height 13
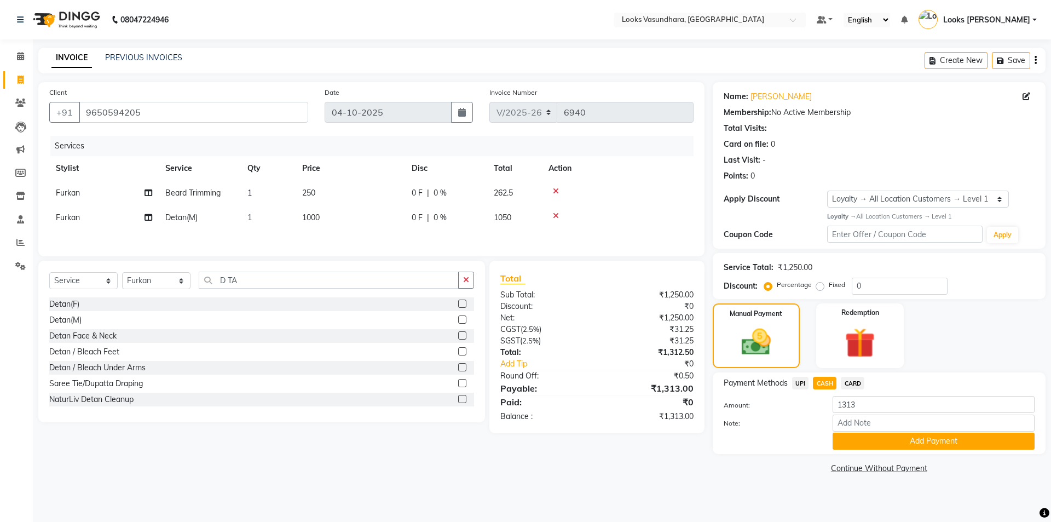
click at [878, 435] on button "Add Payment" at bounding box center [933, 440] width 202 height 17
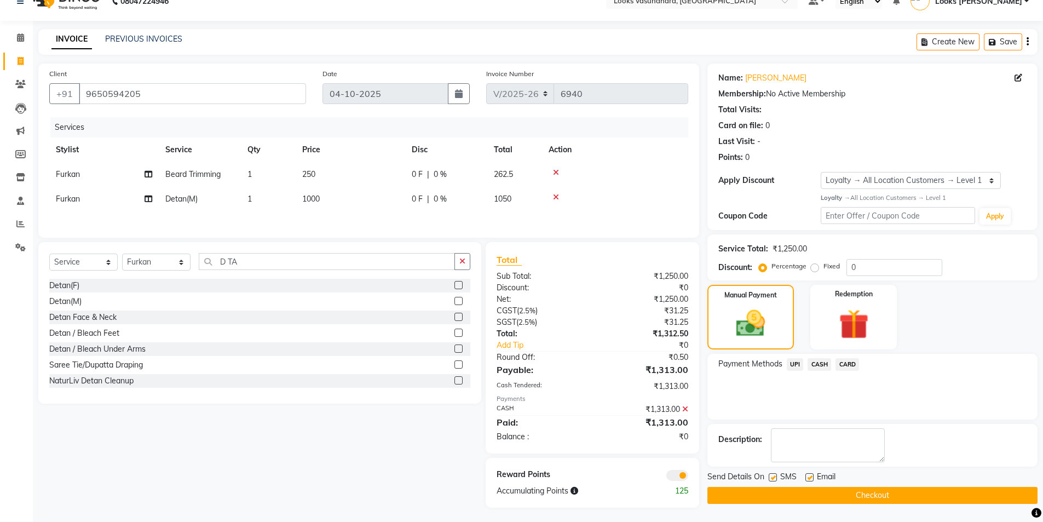
scroll to position [22, 0]
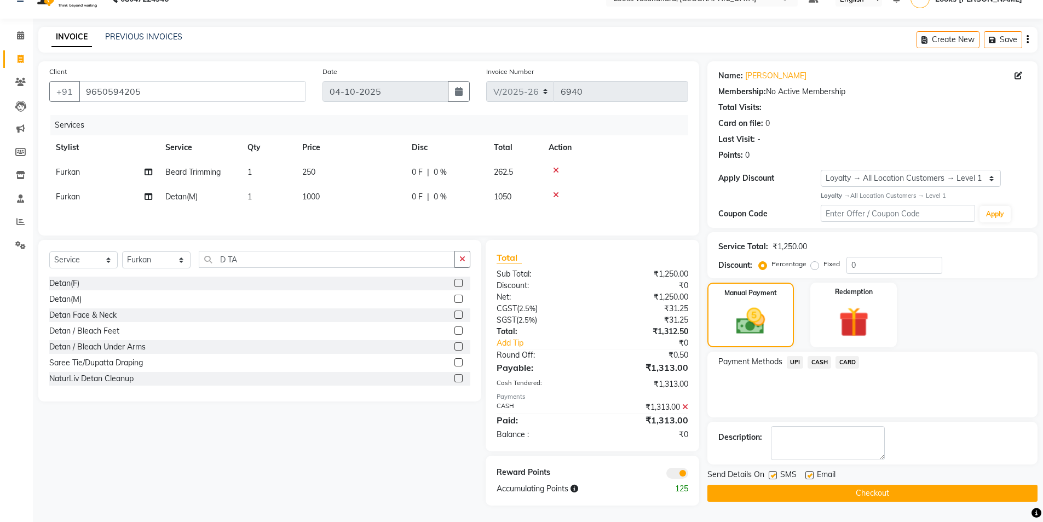
click at [807, 474] on label at bounding box center [809, 475] width 8 height 8
click at [807, 474] on input "checkbox" at bounding box center [808, 475] width 7 height 7
checkbox input "false"
click at [809, 490] on button "Checkout" at bounding box center [872, 492] width 330 height 17
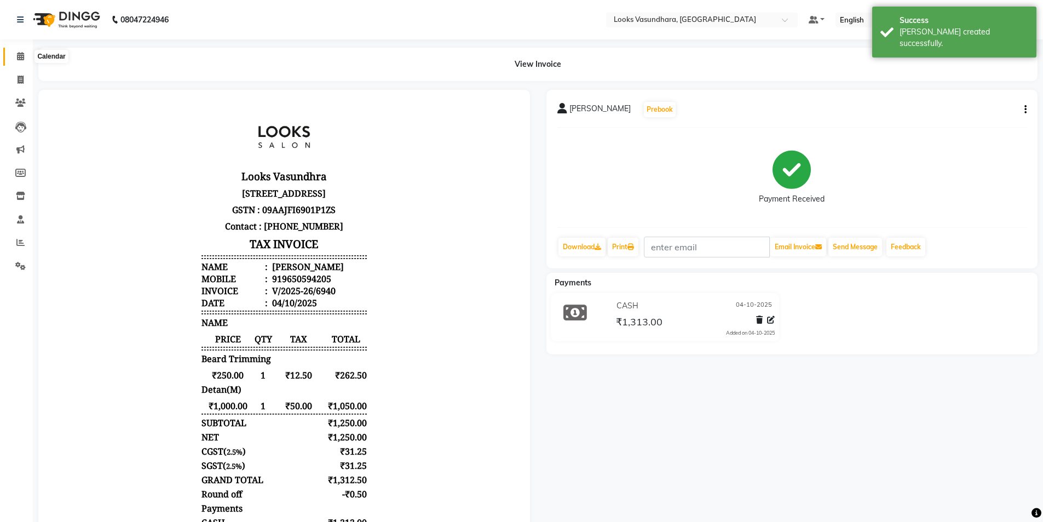
click at [15, 56] on span at bounding box center [20, 56] width 19 height 13
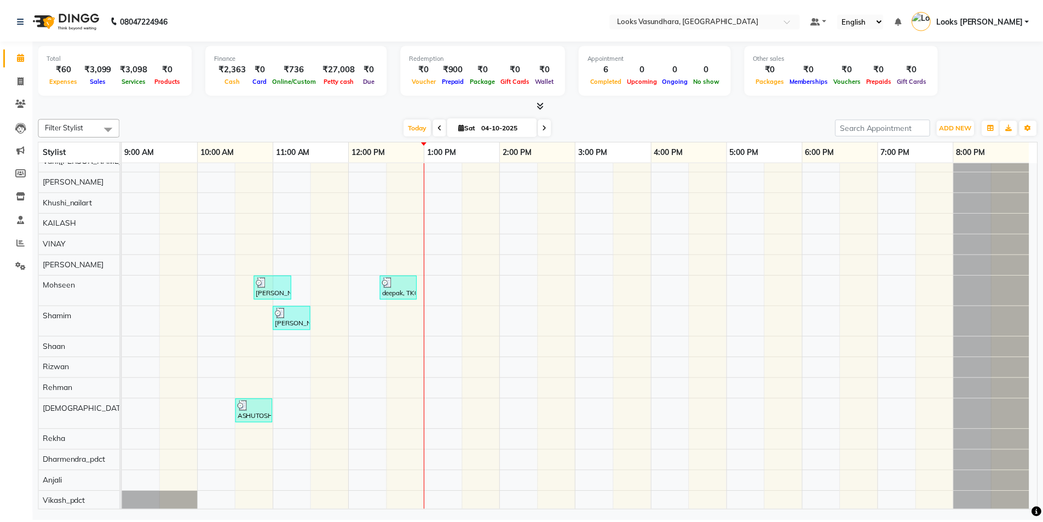
scroll to position [109, 0]
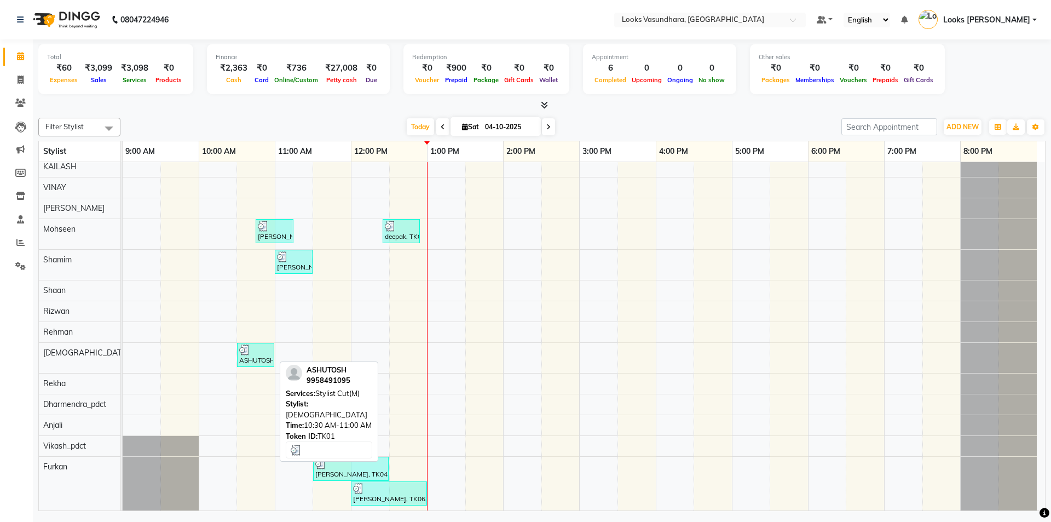
click at [248, 353] on img at bounding box center [244, 349] width 11 height 11
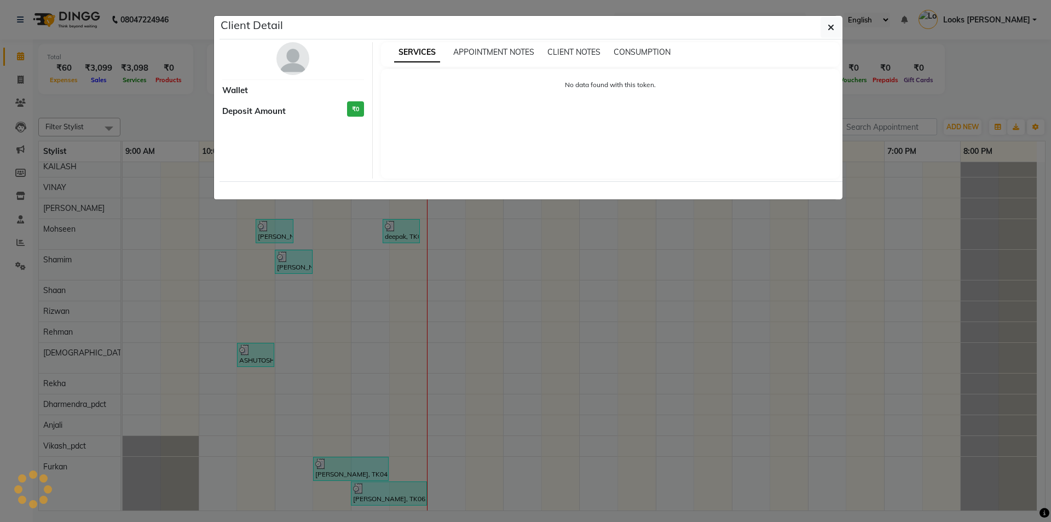
select select "3"
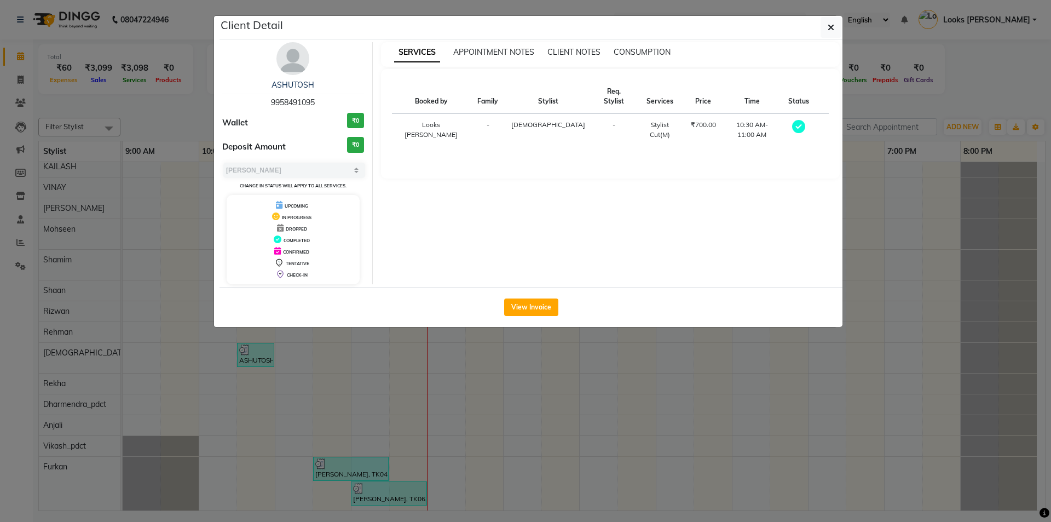
click at [520, 316] on div "View Invoice" at bounding box center [530, 307] width 623 height 40
click at [524, 309] on button "View Invoice" at bounding box center [531, 307] width 54 height 18
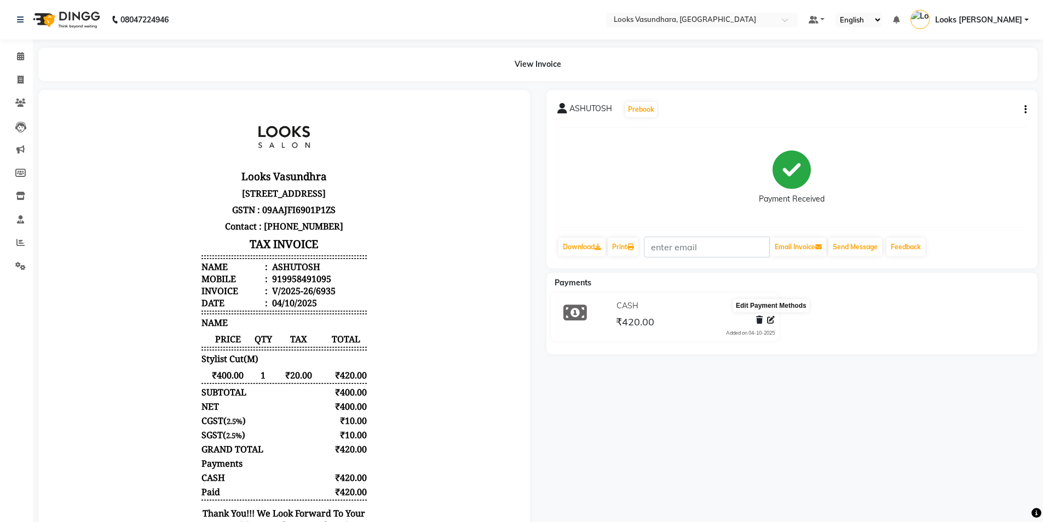
click at [771, 319] on icon at bounding box center [771, 320] width 8 height 8
select select "1"
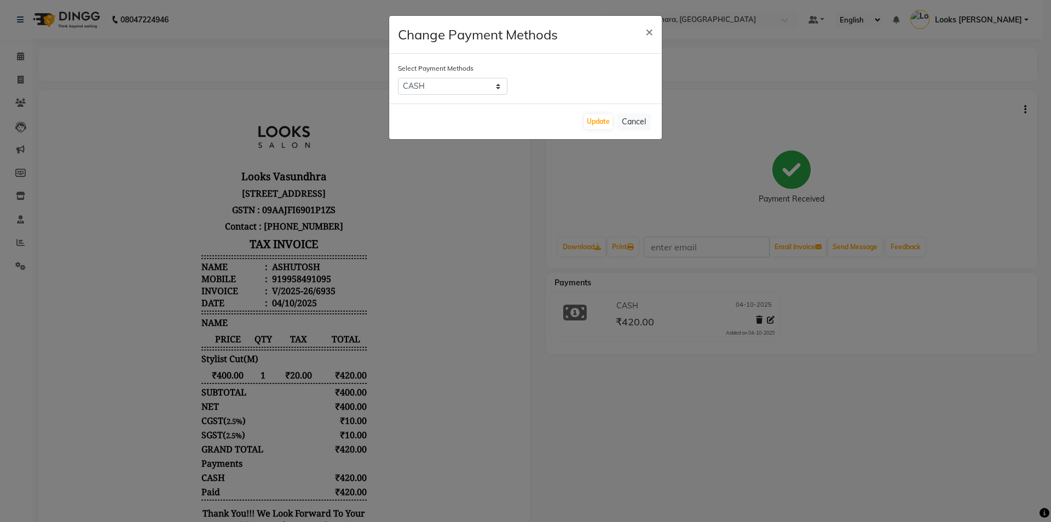
click at [657, 25] on button "×" at bounding box center [649, 31] width 25 height 31
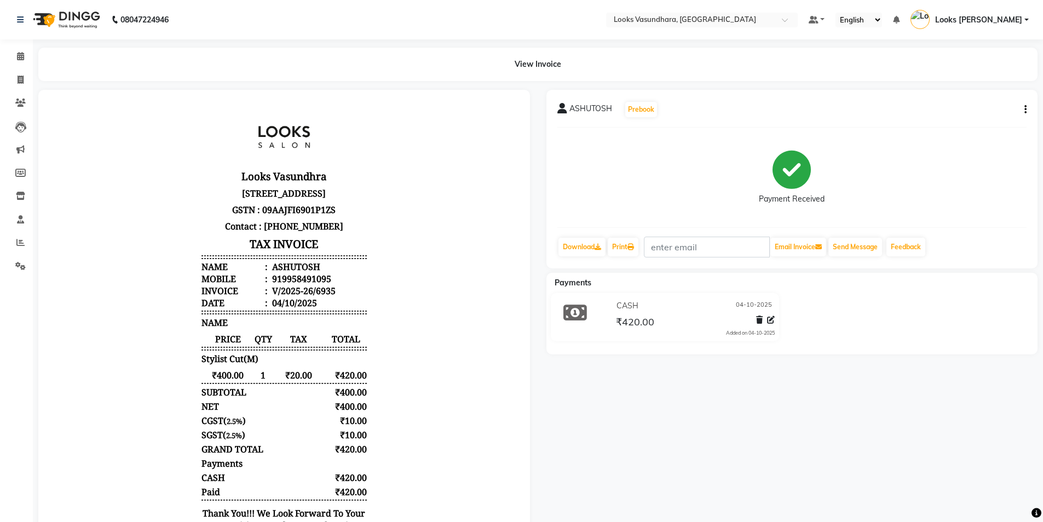
click at [1026, 113] on div "ASHUTOSH Prebook Payment Received Download Print Email Invoice Send Message Fee…" at bounding box center [791, 179] width 491 height 178
drag, startPoint x: 273, startPoint y: 290, endPoint x: 330, endPoint y: 289, distance: 56.9
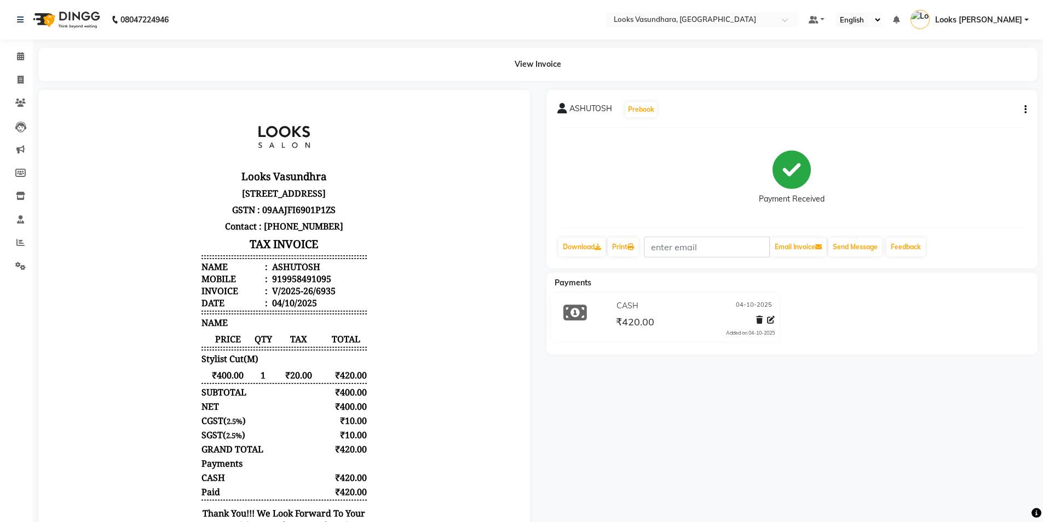
click at [288, 285] on div "919958491095" at bounding box center [300, 279] width 61 height 12
drag, startPoint x: 330, startPoint y: 289, endPoint x: 379, endPoint y: 293, distance: 49.5
click at [379, 293] on body "Looks Vasundhra Unit No.1, Upper Ground Floor, Sector-11, Vasundhara, Ghaziabad…" at bounding box center [284, 335] width 461 height 461
click at [22, 59] on icon at bounding box center [20, 56] width 7 height 8
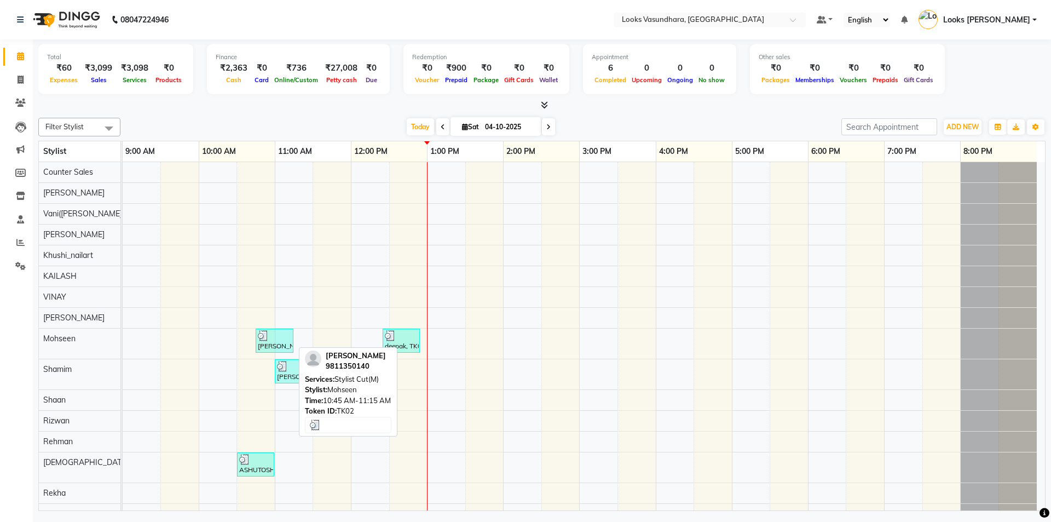
click at [270, 340] on div "[PERSON_NAME], TK02, 10:45 AM-11:15 AM, Stylist Cut(M)" at bounding box center [275, 340] width 36 height 21
select select "3"
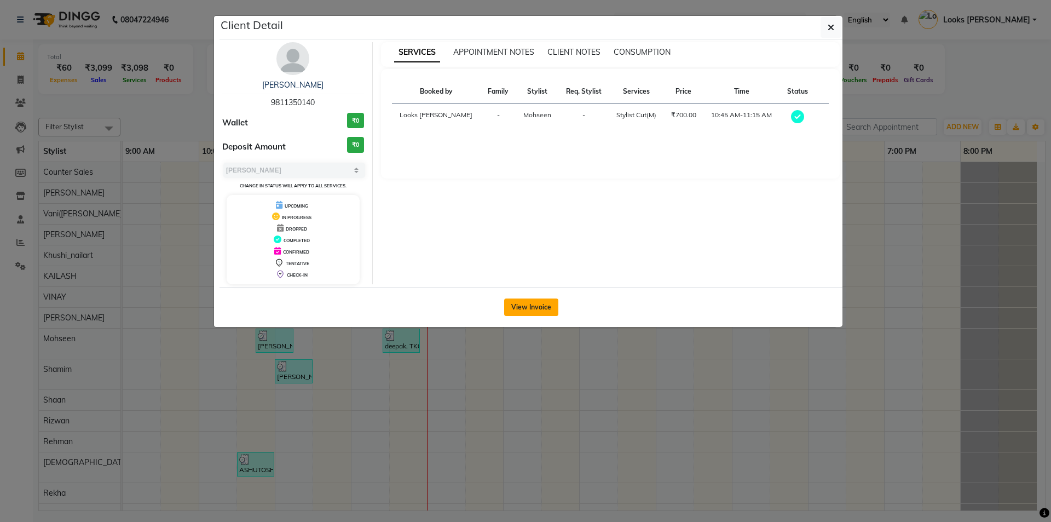
click at [527, 306] on button "View Invoice" at bounding box center [531, 307] width 54 height 18
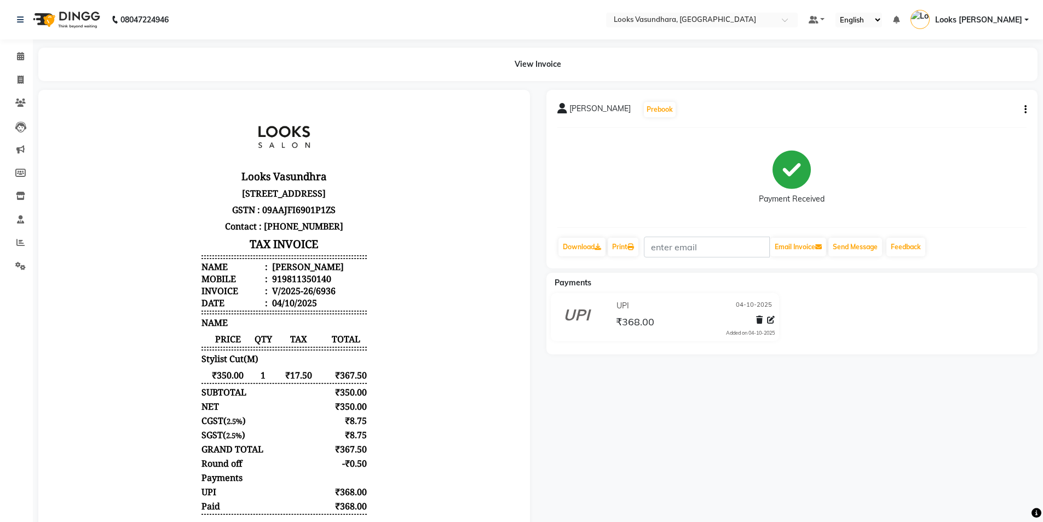
click at [1023, 111] on button "button" at bounding box center [1023, 109] width 7 height 11
click at [1013, 105] on div "ABHINAV GOYAL Prebook" at bounding box center [792, 110] width 470 height 18
click at [1026, 111] on div "ABHINAV GOYAL Prebook Payment Received Download Print Email Invoice Send Messag…" at bounding box center [791, 179] width 491 height 178
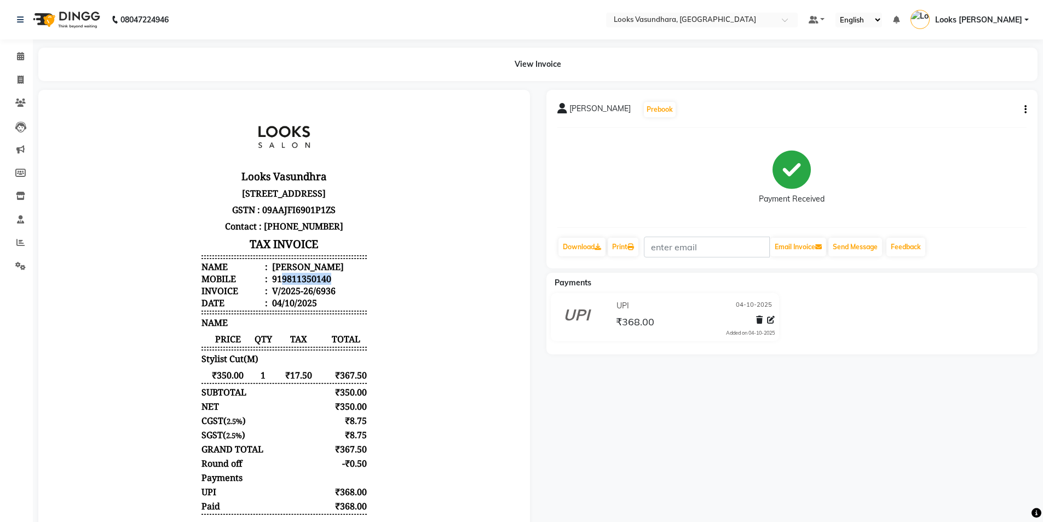
drag, startPoint x: 271, startPoint y: 290, endPoint x: 353, endPoint y: 289, distance: 81.6
click at [352, 285] on li "Mobile : 919811350140" at bounding box center [283, 279] width 165 height 12
copy div "9811350140"
click at [16, 76] on span at bounding box center [20, 80] width 19 height 13
select select "service"
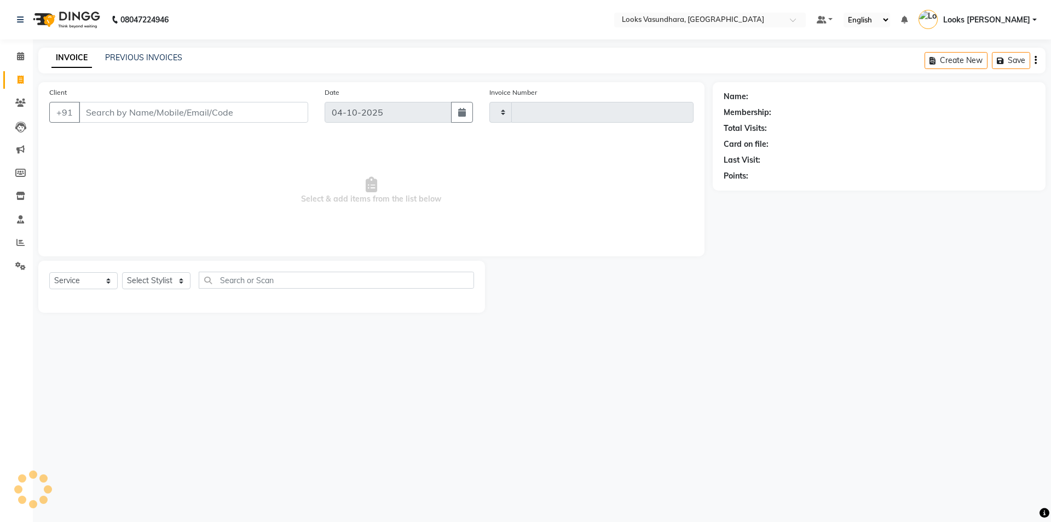
type input "6941"
select select "4370"
click at [21, 59] on icon at bounding box center [20, 56] width 7 height 8
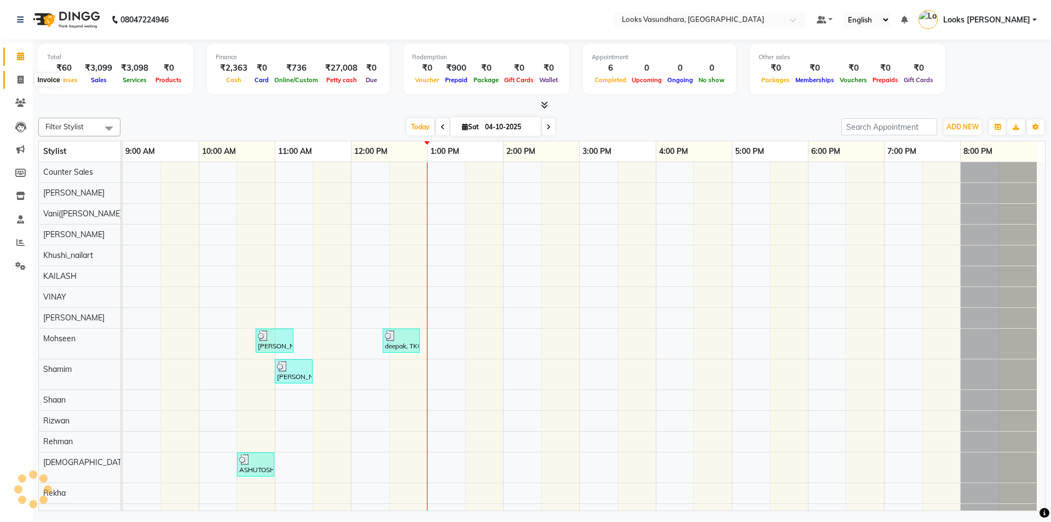
drag, startPoint x: 21, startPoint y: 78, endPoint x: 32, endPoint y: 66, distance: 16.3
click at [21, 78] on icon at bounding box center [21, 80] width 6 height 8
select select "4370"
select select "service"
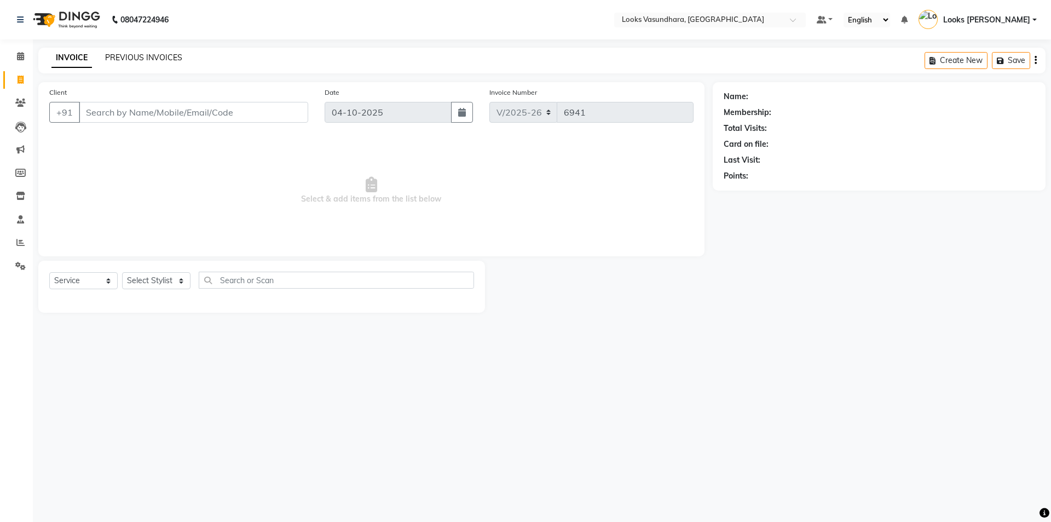
click at [155, 56] on link "PREVIOUS INVOICES" at bounding box center [143, 58] width 77 height 10
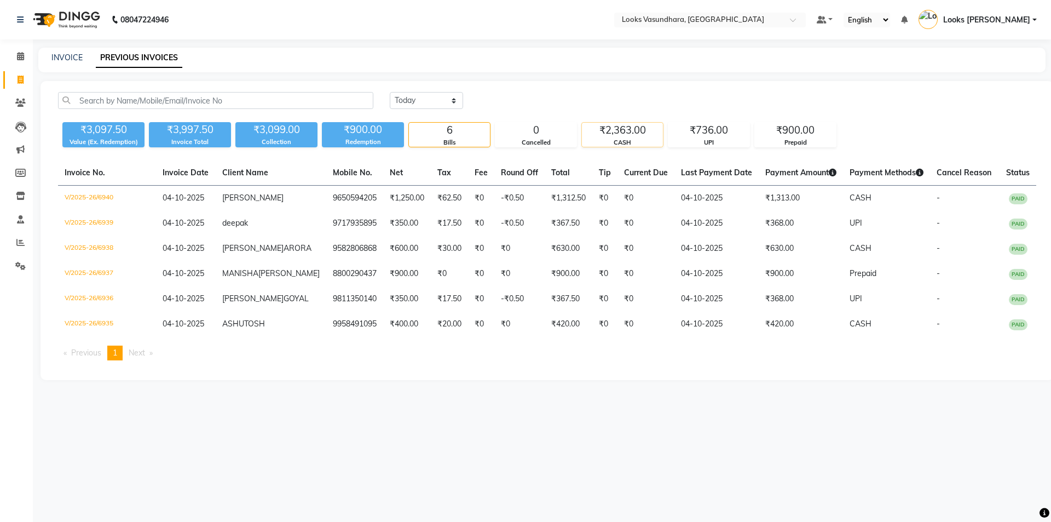
click at [635, 134] on div "₹2,363.00" at bounding box center [622, 130] width 81 height 15
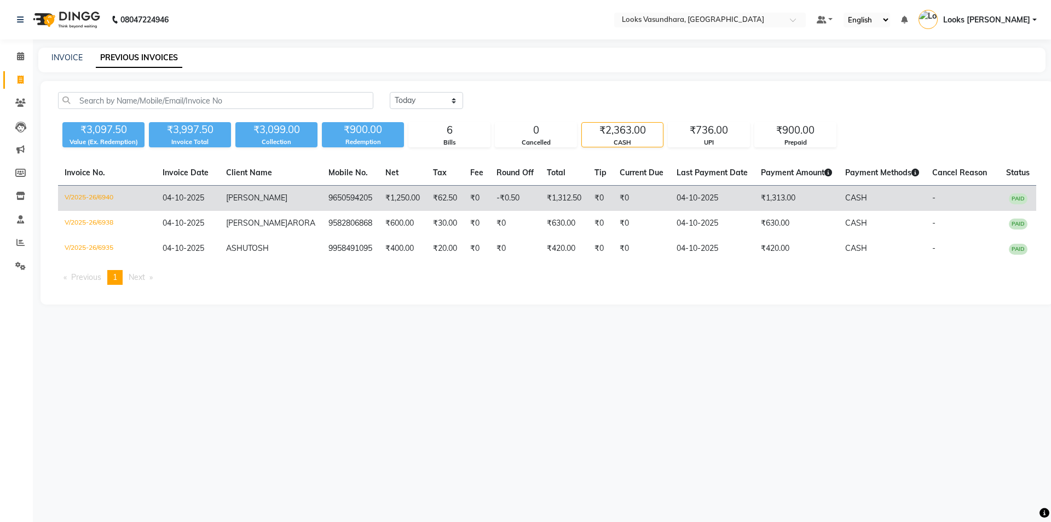
click at [588, 189] on td "₹0" at bounding box center [600, 199] width 25 height 26
click at [845, 195] on span "CASH" at bounding box center [856, 198] width 22 height 10
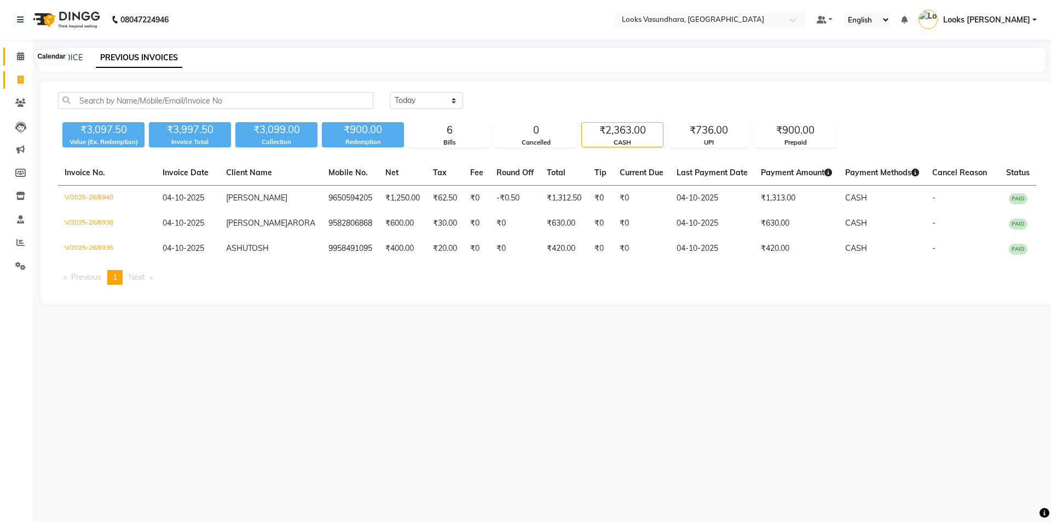
click at [11, 51] on span at bounding box center [20, 56] width 19 height 13
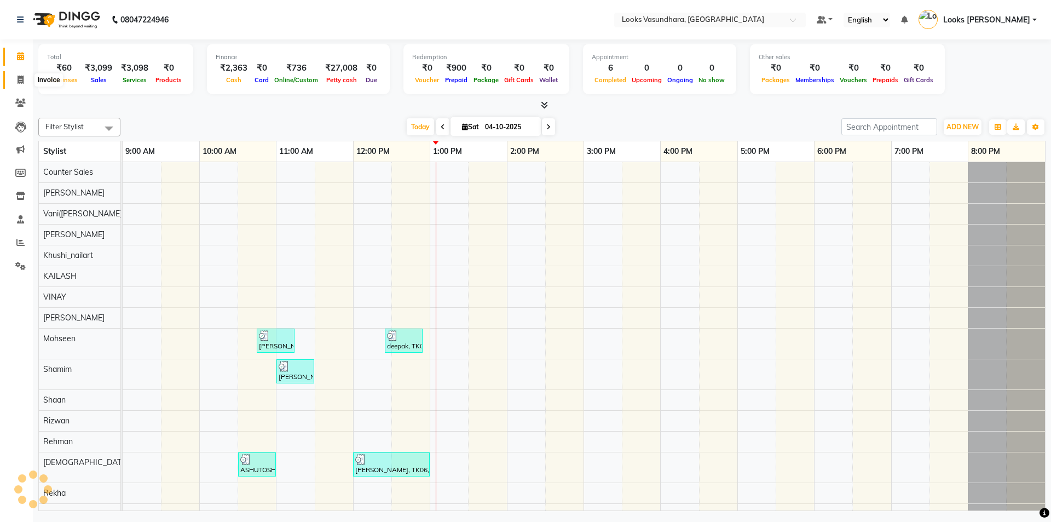
click at [16, 78] on span at bounding box center [20, 80] width 19 height 13
select select "service"
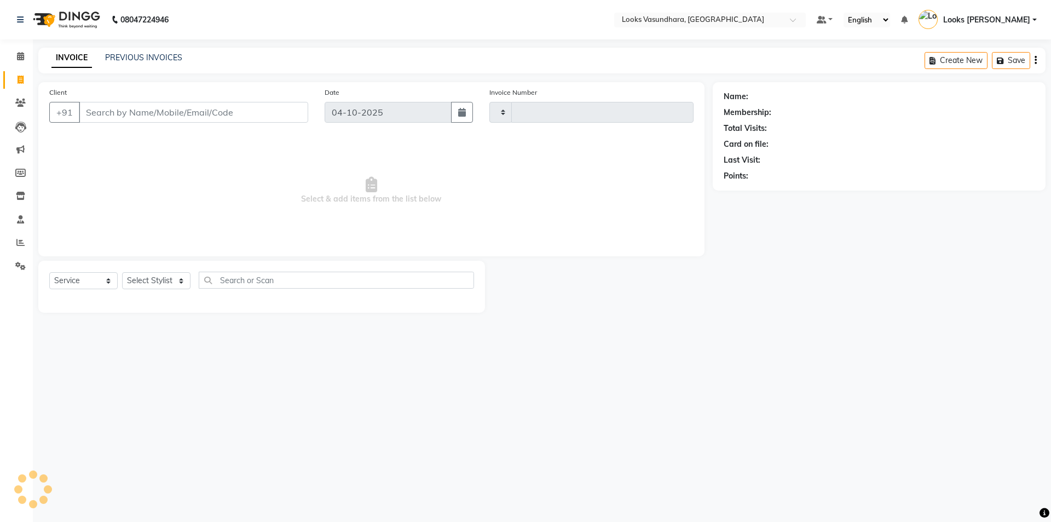
type input "6941"
select select "4370"
click at [161, 109] on input "Client" at bounding box center [193, 112] width 229 height 21
paste input "9811350140"
type input "9811350140"
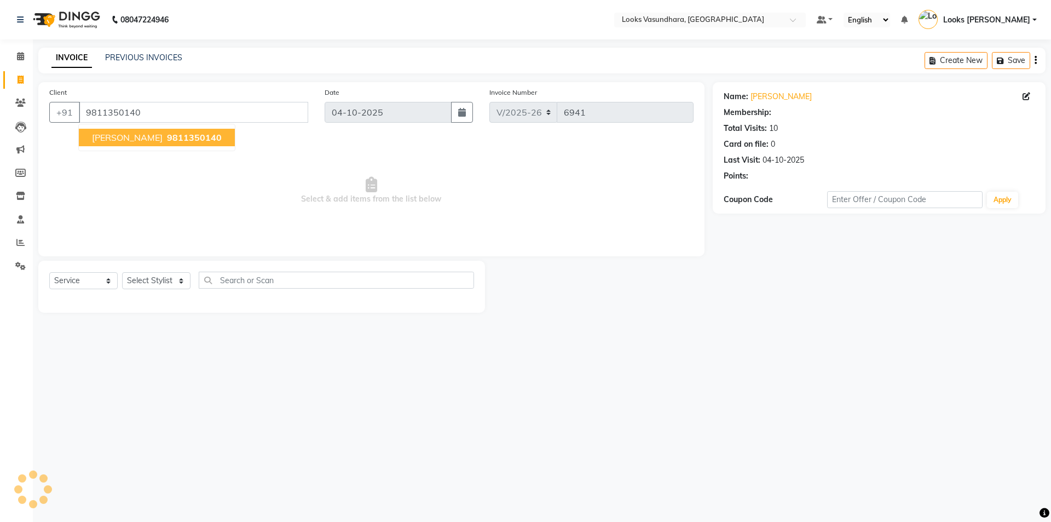
select select "1: Object"
click at [1027, 96] on icon at bounding box center [1026, 96] width 8 height 8
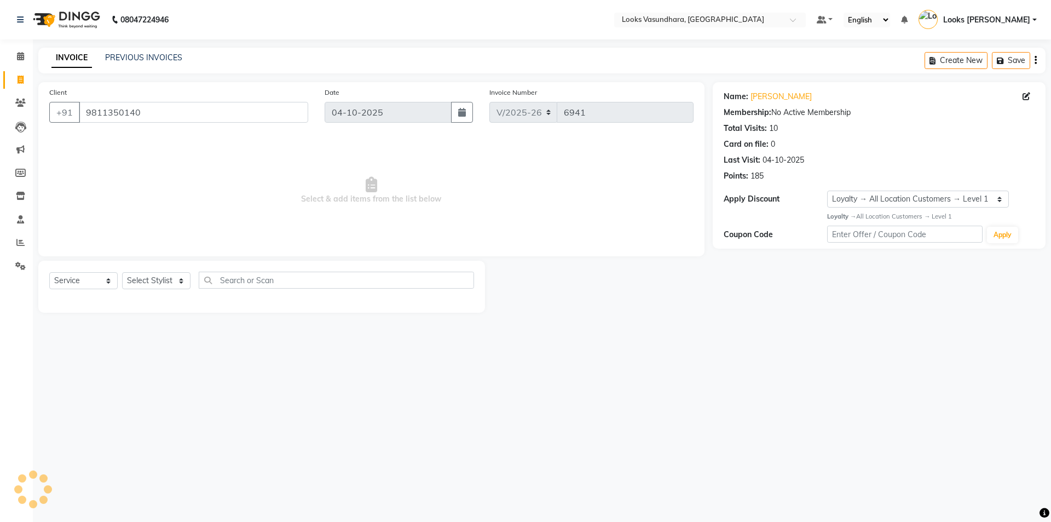
select select "male"
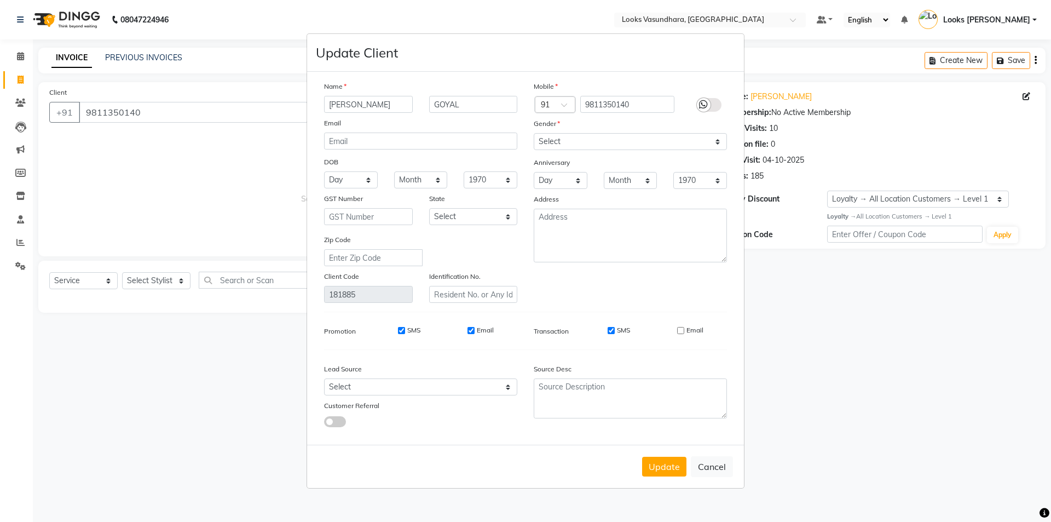
click at [913, 393] on ngb-modal-window "Update Client Name ABHINAV GOYAL Email DOB Day 01 02 03 04 05 06 07 08 09 10 11…" at bounding box center [525, 261] width 1051 height 522
click at [712, 471] on button "Cancel" at bounding box center [712, 466] width 42 height 21
select select
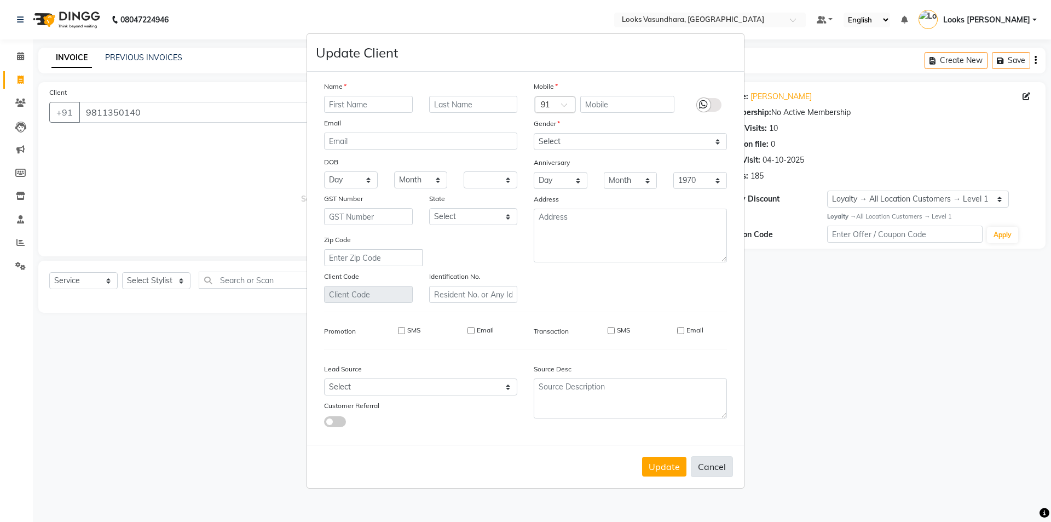
select select
checkbox input "false"
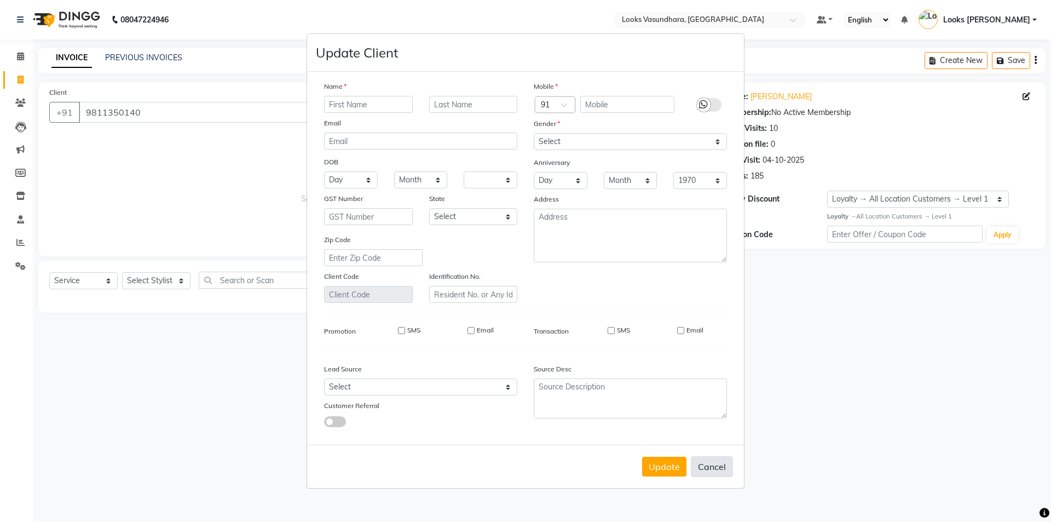
checkbox input "false"
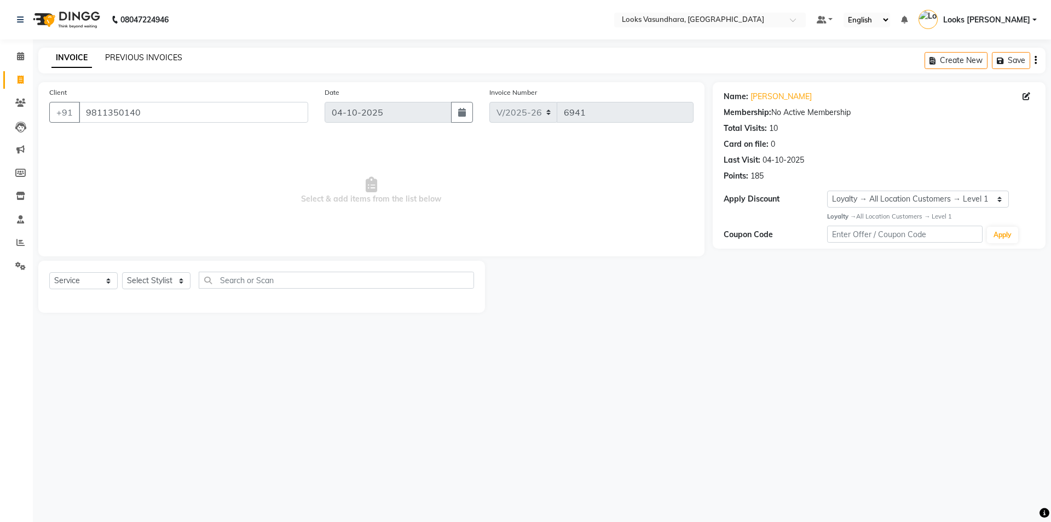
click at [133, 57] on link "PREVIOUS INVOICES" at bounding box center [143, 58] width 77 height 10
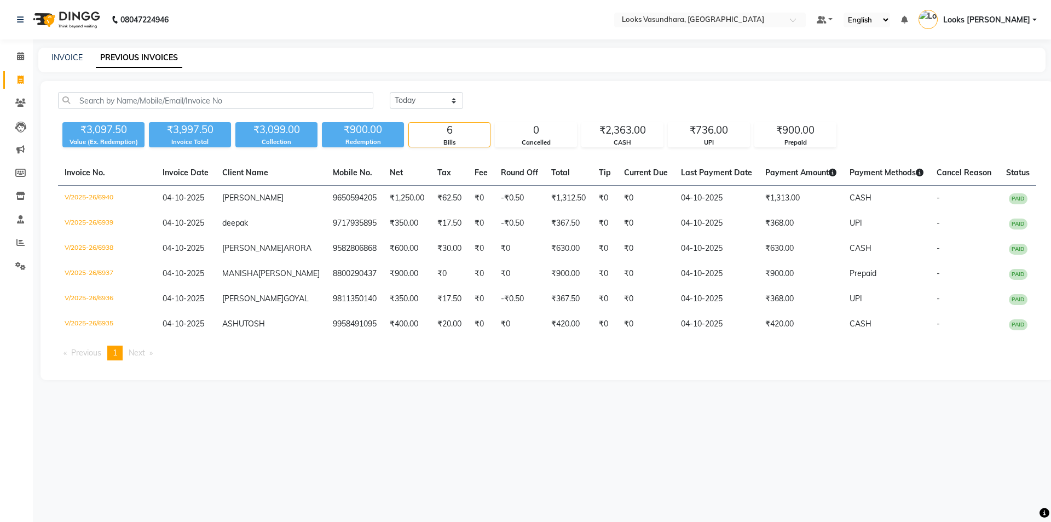
click at [141, 60] on link "PREVIOUS INVOICES" at bounding box center [139, 58] width 86 height 20
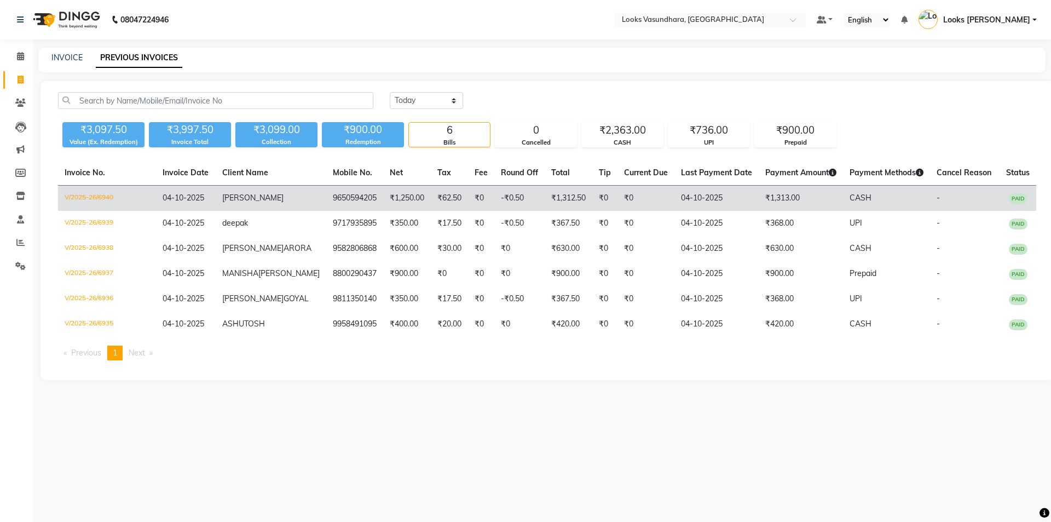
click at [510, 200] on td "-₹0.50" at bounding box center [519, 199] width 50 height 26
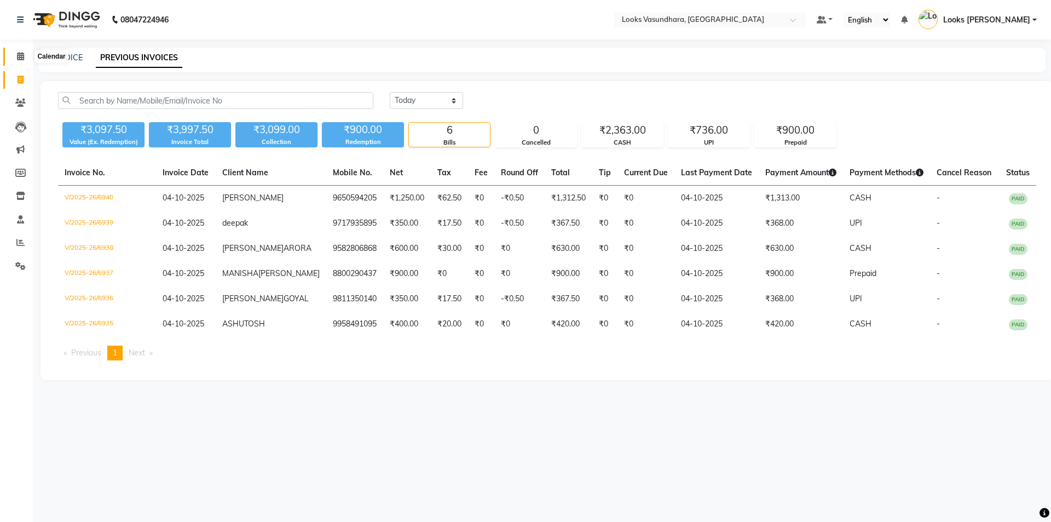
drag, startPoint x: 22, startPoint y: 59, endPoint x: 28, endPoint y: 55, distance: 7.1
click at [24, 58] on icon at bounding box center [20, 56] width 7 height 8
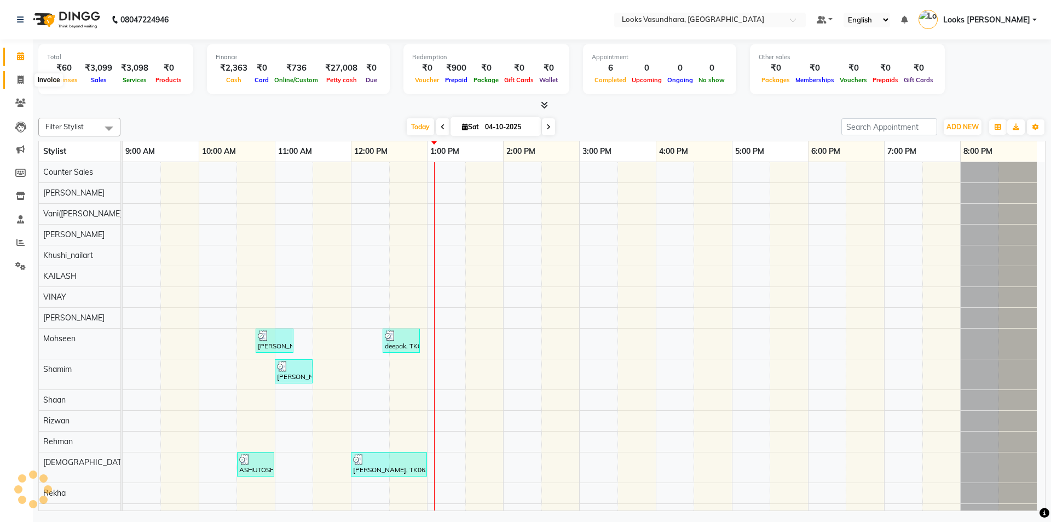
click at [24, 76] on icon at bounding box center [21, 80] width 6 height 8
select select "service"
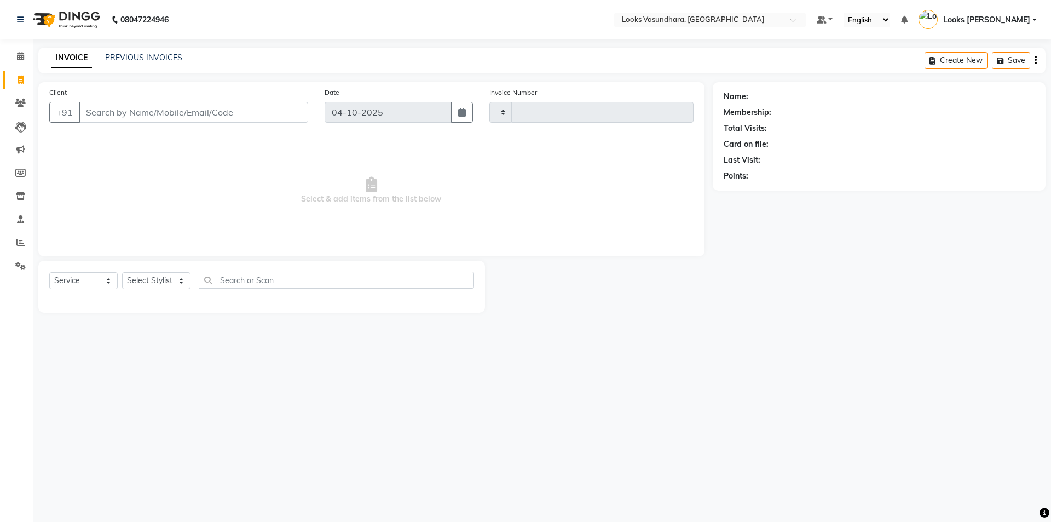
type input "6941"
select select "4370"
click at [140, 106] on input "Client" at bounding box center [193, 112] width 229 height 21
click at [142, 106] on input "Client" at bounding box center [193, 112] width 229 height 21
paste input "9650594205"
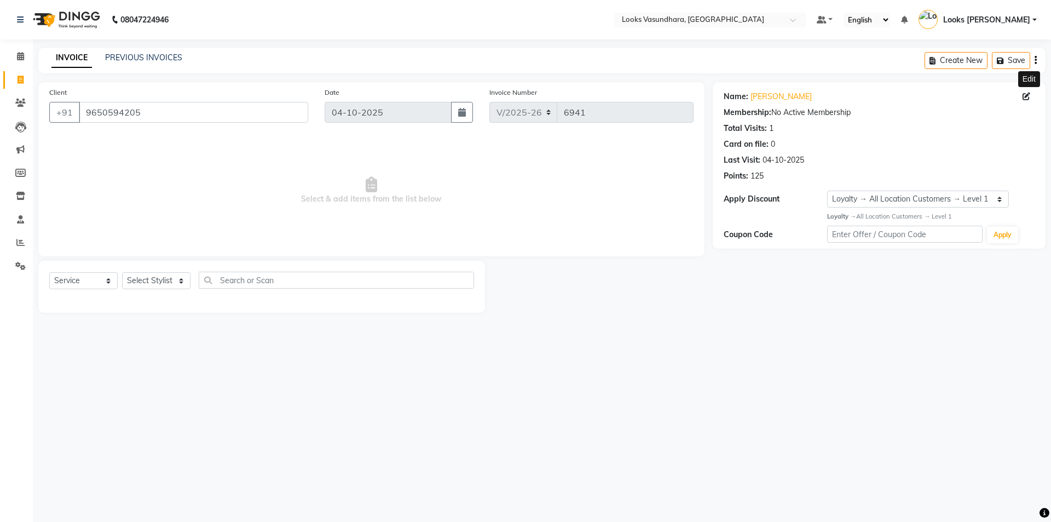
click at [1024, 97] on icon at bounding box center [1026, 96] width 8 height 8
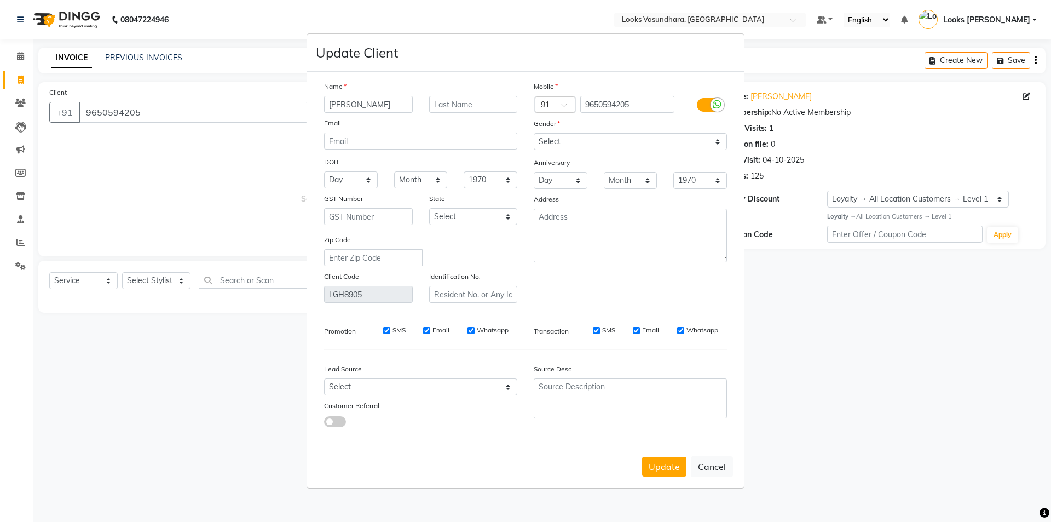
click at [387, 99] on input "VABHAV" at bounding box center [368, 104] width 89 height 17
click at [676, 465] on button "Update" at bounding box center [664, 466] width 44 height 20
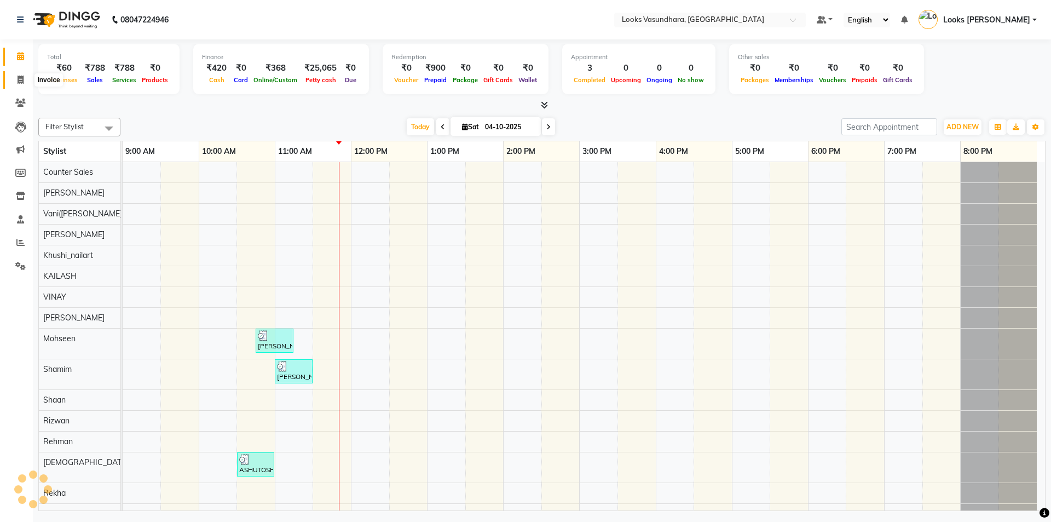
click at [17, 73] on link "Invoice" at bounding box center [16, 80] width 26 height 18
select select "service"
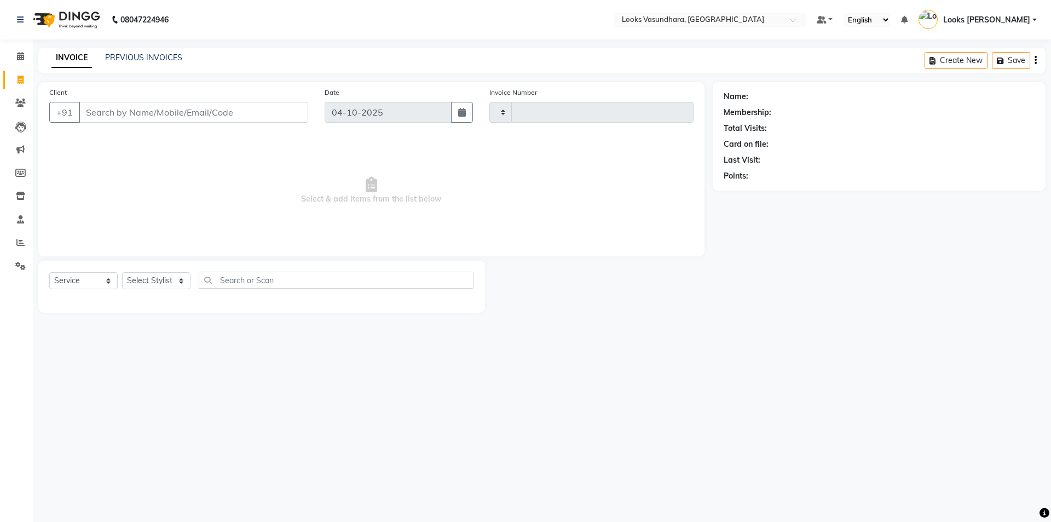
type input "6938"
select select "4370"
click at [191, 117] on input "Client" at bounding box center [193, 112] width 229 height 21
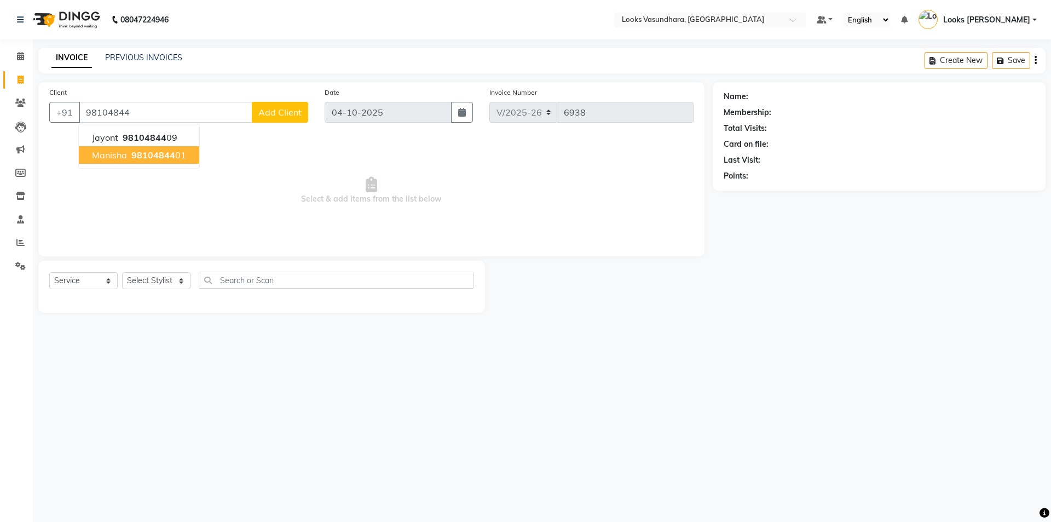
click at [153, 154] on span "98104844" at bounding box center [153, 154] width 44 height 11
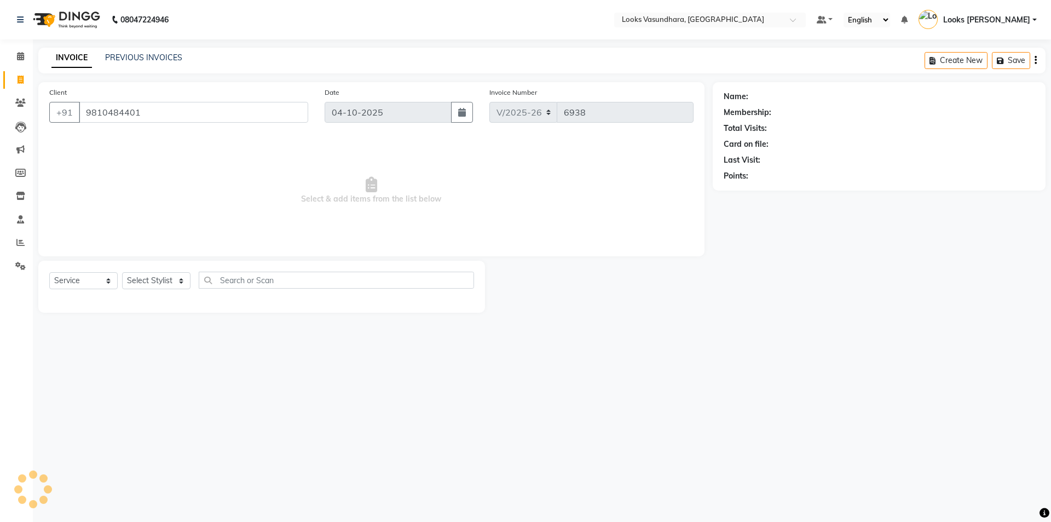
type input "9810484401"
select select "1: Object"
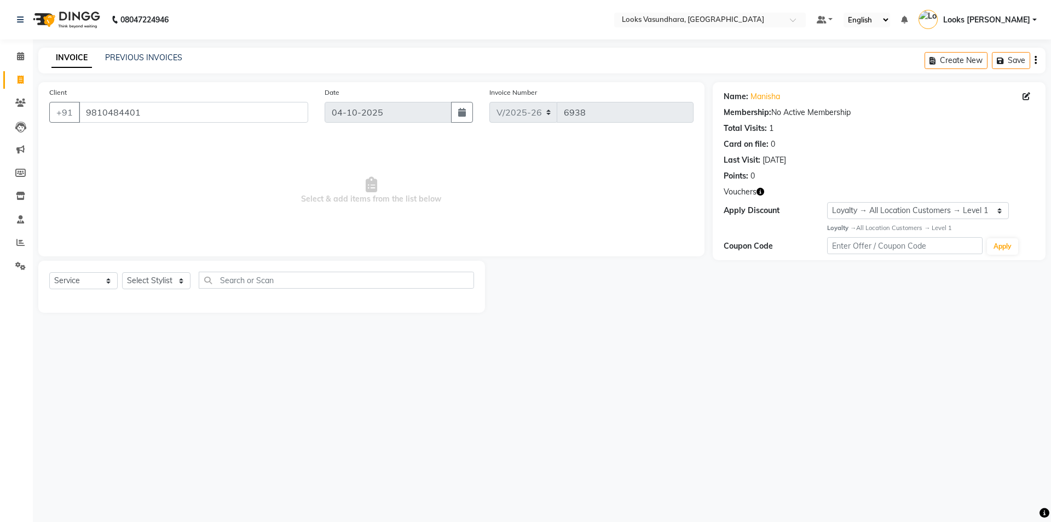
click at [759, 192] on icon "button" at bounding box center [760, 192] width 8 height 8
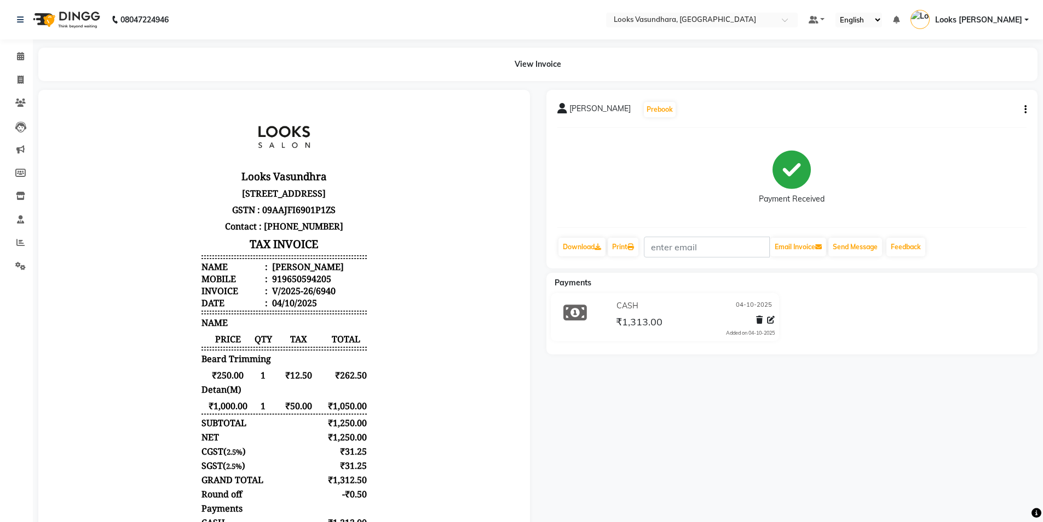
click at [1024, 110] on icon "button" at bounding box center [1025, 109] width 2 height 1
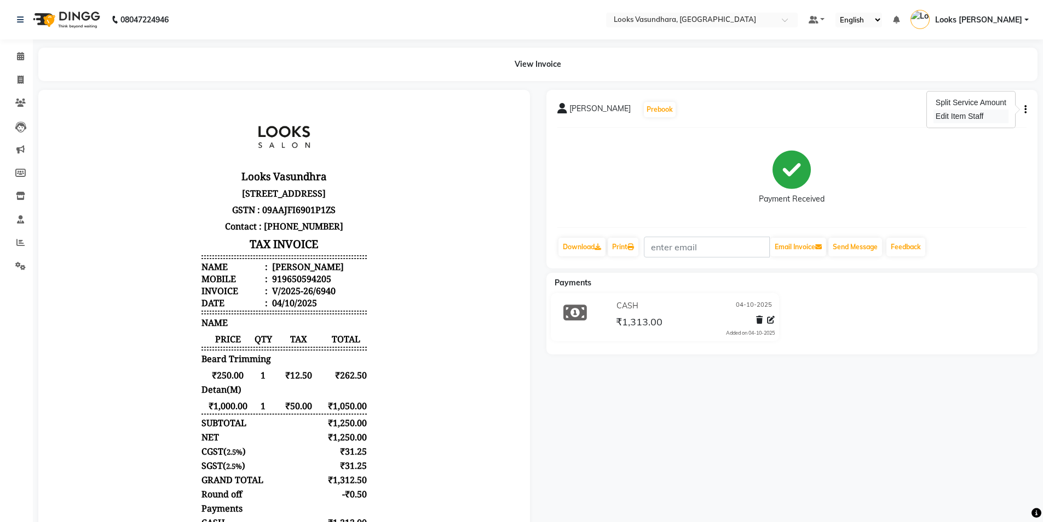
click at [983, 120] on div "Edit Item Staff" at bounding box center [970, 116] width 75 height 14
select select
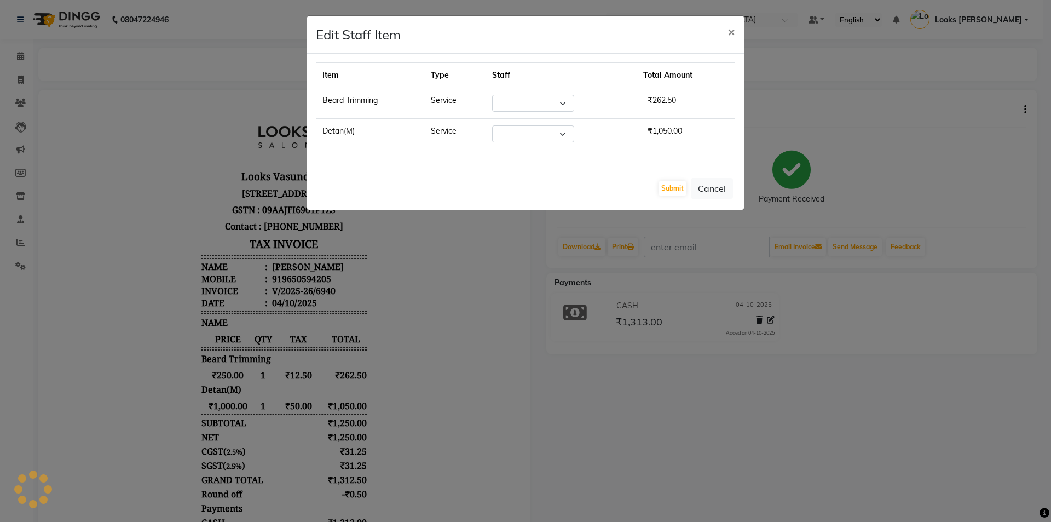
select select "70565"
click at [735, 34] on button "×" at bounding box center [731, 31] width 25 height 31
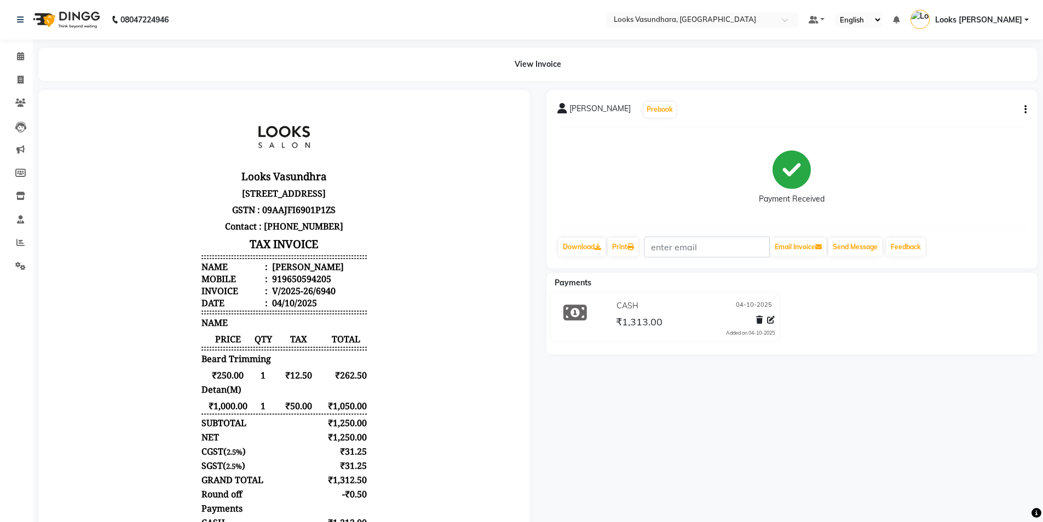
click at [1023, 111] on button "button" at bounding box center [1023, 109] width 7 height 11
click at [975, 115] on div "Edit Item Staff" at bounding box center [970, 116] width 75 height 14
select select "70565"
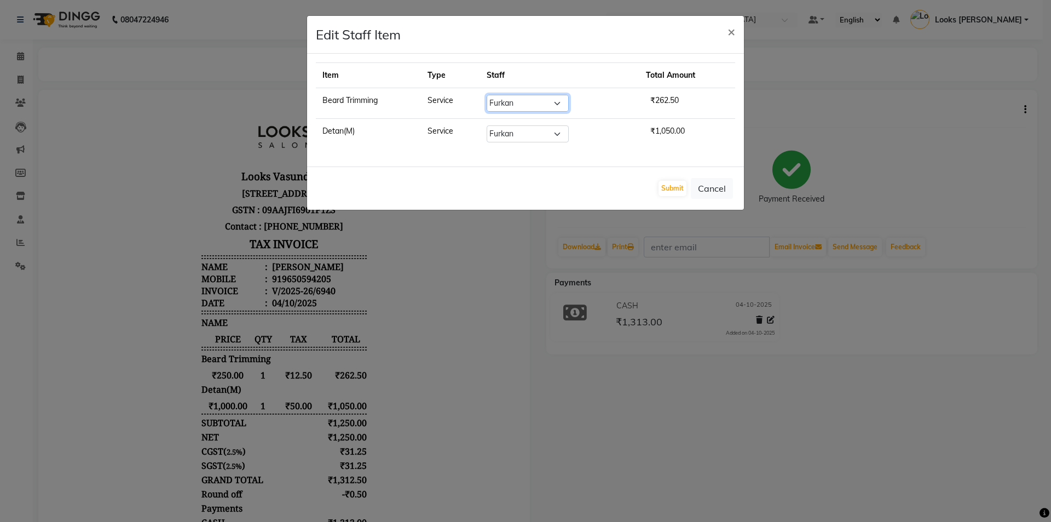
click at [536, 108] on select "Select Aditya Anchal Anjali Arnav Kumar_MSTR Counter Sales Dharmendra_pdct Furk…" at bounding box center [528, 103] width 82 height 17
select select "62390"
click at [489, 95] on select "Select Aditya Anchal Anjali Arnav Kumar_MSTR Counter Sales Dharmendra_pdct Furk…" at bounding box center [528, 103] width 82 height 17
click at [520, 134] on select "Select Aditya Anchal Anjali Arnav Kumar_MSTR Counter Sales Dharmendra_pdct Furk…" at bounding box center [528, 133] width 82 height 17
select select "62390"
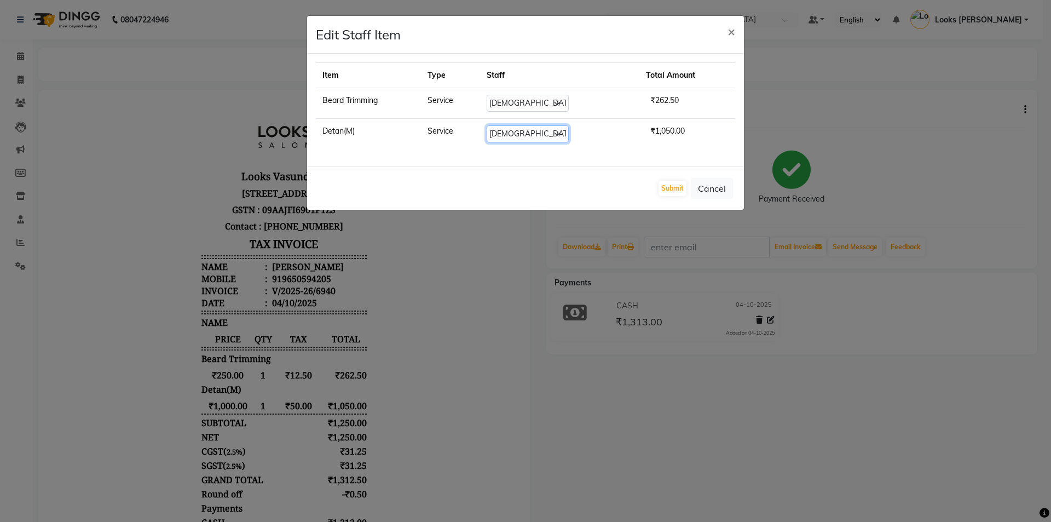
click at [489, 125] on select "Select Aditya Anchal Anjali Arnav Kumar_MSTR Counter Sales Dharmendra_pdct Furk…" at bounding box center [528, 133] width 82 height 17
click at [668, 191] on button "Submit" at bounding box center [672, 188] width 28 height 15
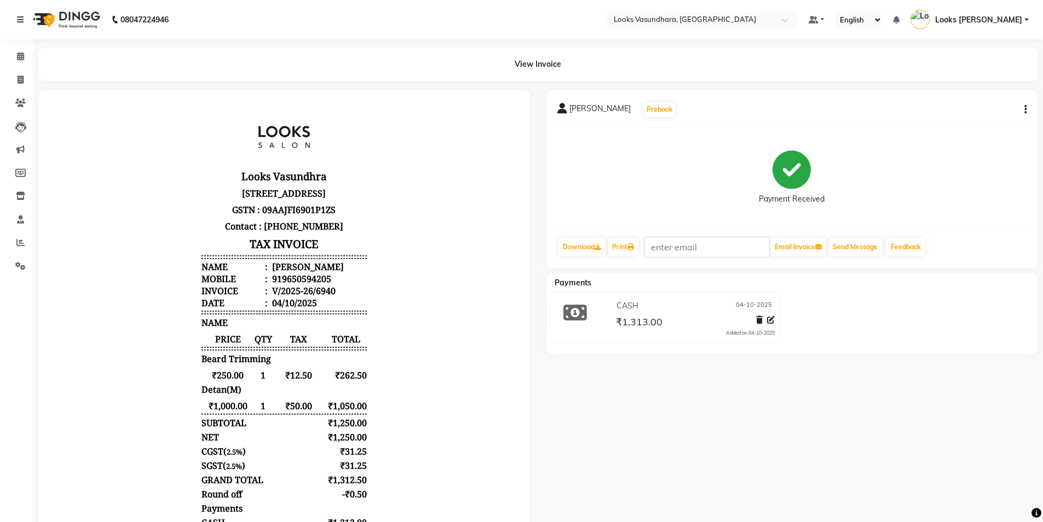
click at [1022, 110] on button "button" at bounding box center [1023, 109] width 7 height 11
click at [994, 161] on div "Payment Received" at bounding box center [792, 177] width 470 height 82
click at [20, 57] on icon at bounding box center [20, 56] width 7 height 8
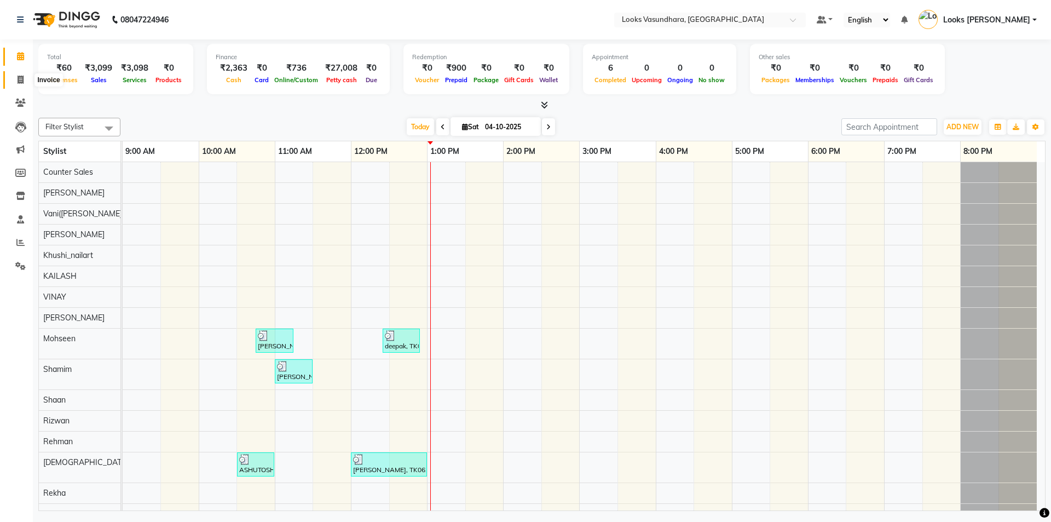
click at [20, 82] on icon at bounding box center [21, 80] width 6 height 8
select select "4370"
select select "service"
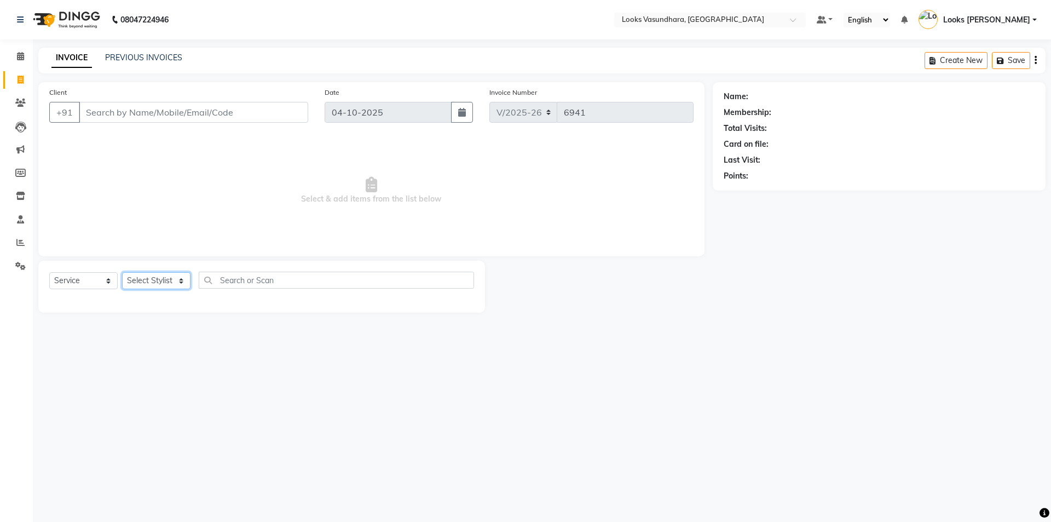
click at [157, 279] on select "Select Stylist" at bounding box center [156, 280] width 68 height 17
select select "63942"
click at [122, 272] on select "Select Stylist Aditya Anchal Anjali Arnav Kumar_MSTR Counter Sales Dharmendra_p…" at bounding box center [156, 280] width 68 height 17
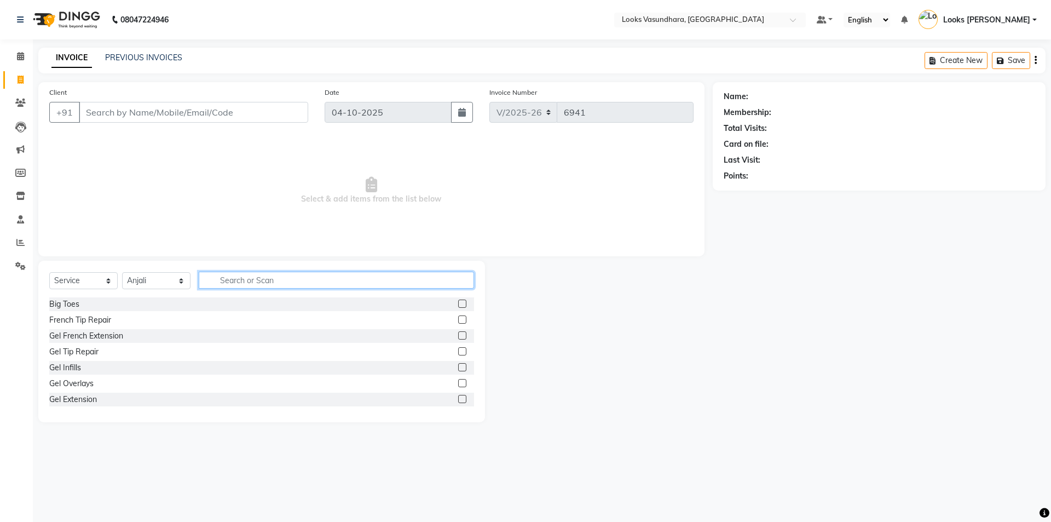
click at [255, 272] on input "text" at bounding box center [336, 279] width 275 height 17
type input "EY"
click at [458, 335] on label at bounding box center [462, 335] width 8 height 8
click at [458, 335] on input "checkbox" at bounding box center [461, 335] width 7 height 7
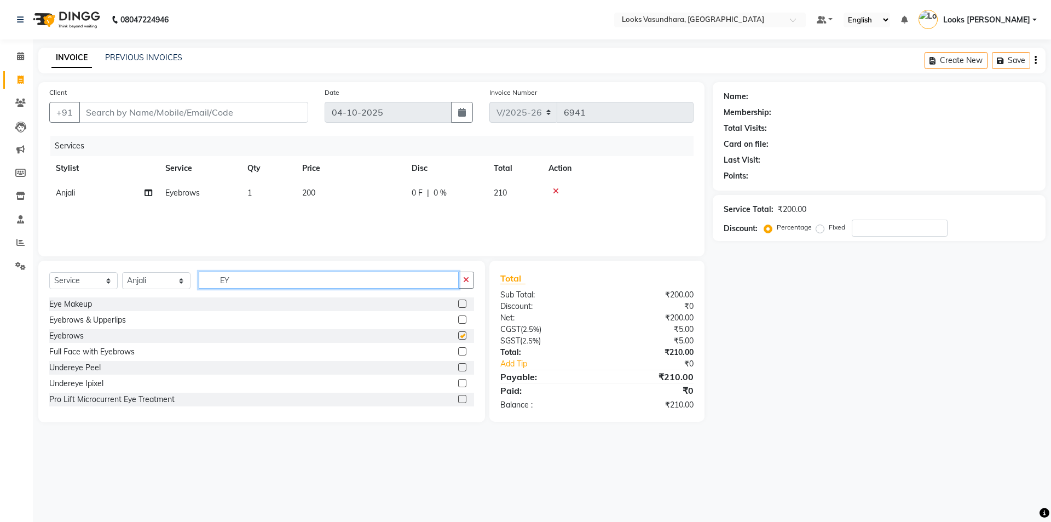
click at [245, 273] on input "EY" at bounding box center [329, 279] width 260 height 17
checkbox input "false"
type input "E"
type input "NOS"
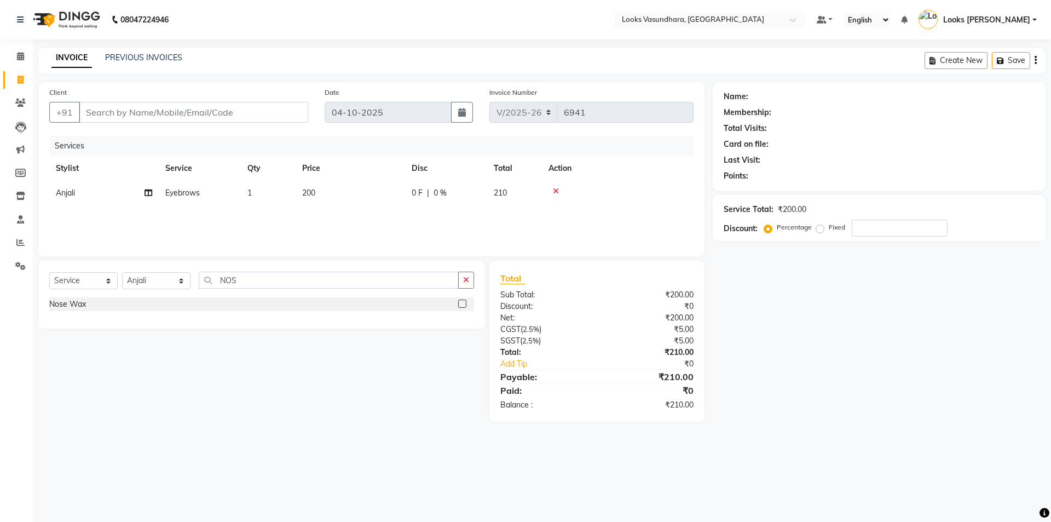
click at [463, 302] on label at bounding box center [462, 303] width 8 height 8
click at [463, 302] on input "checkbox" at bounding box center [461, 303] width 7 height 7
checkbox input "false"
click at [265, 277] on input "NOS" at bounding box center [329, 279] width 260 height 17
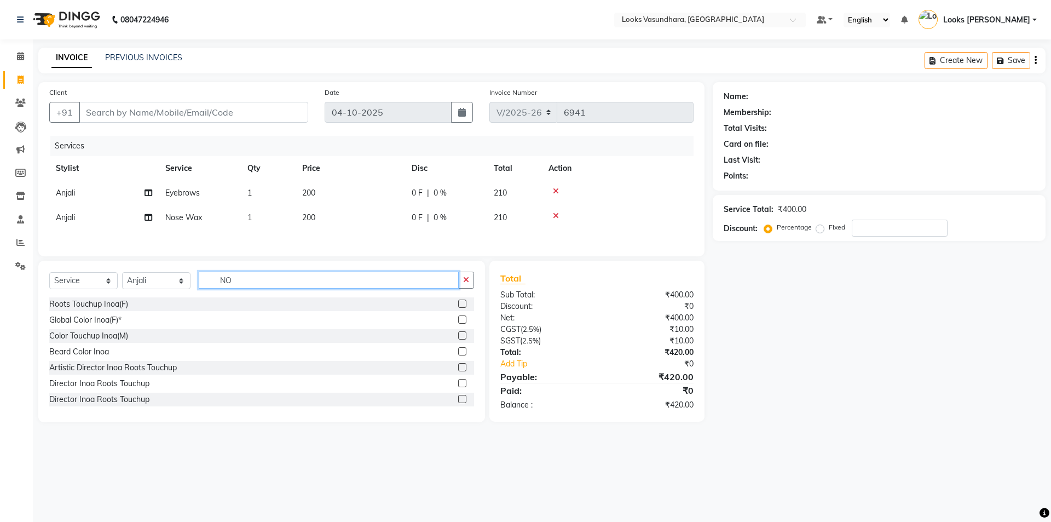
type input "N"
type input "UPP"
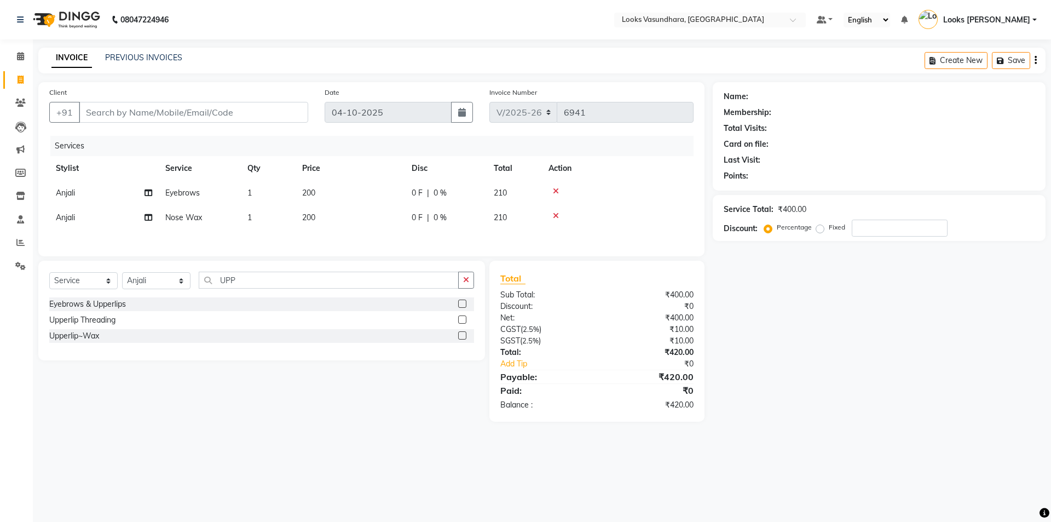
click at [460, 320] on label at bounding box center [462, 319] width 8 height 8
click at [460, 320] on input "checkbox" at bounding box center [461, 319] width 7 height 7
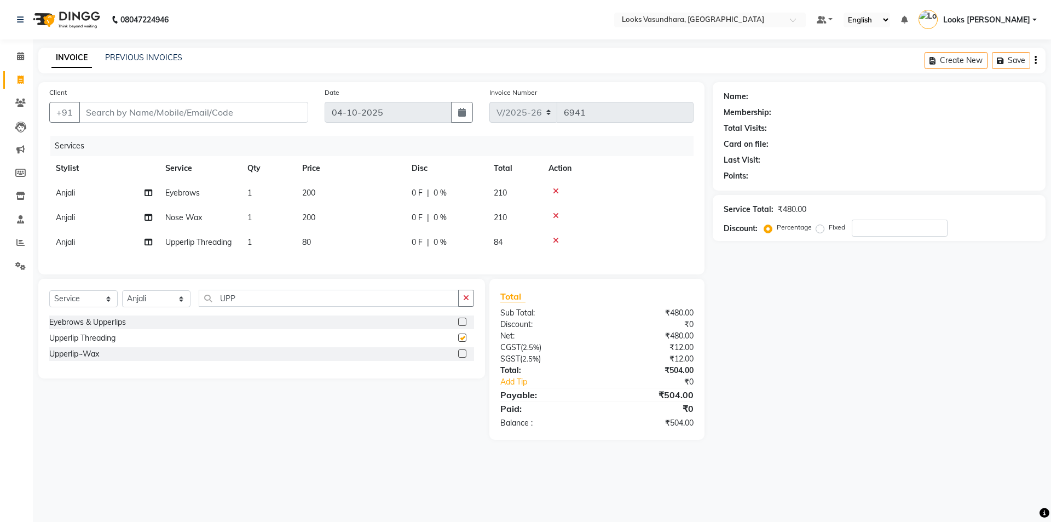
checkbox input "false"
click at [292, 306] on input "UPP" at bounding box center [329, 298] width 260 height 17
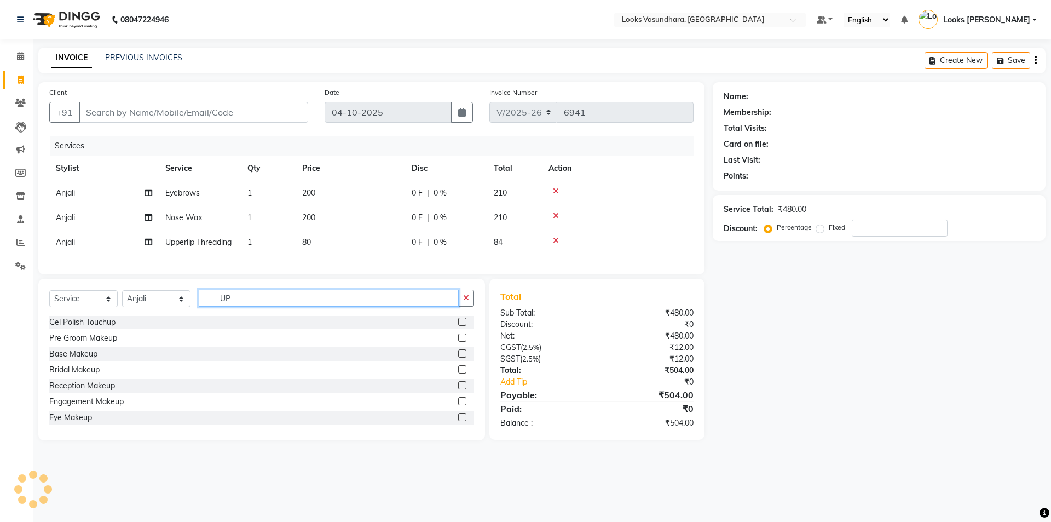
type input "U"
type input "ARM"
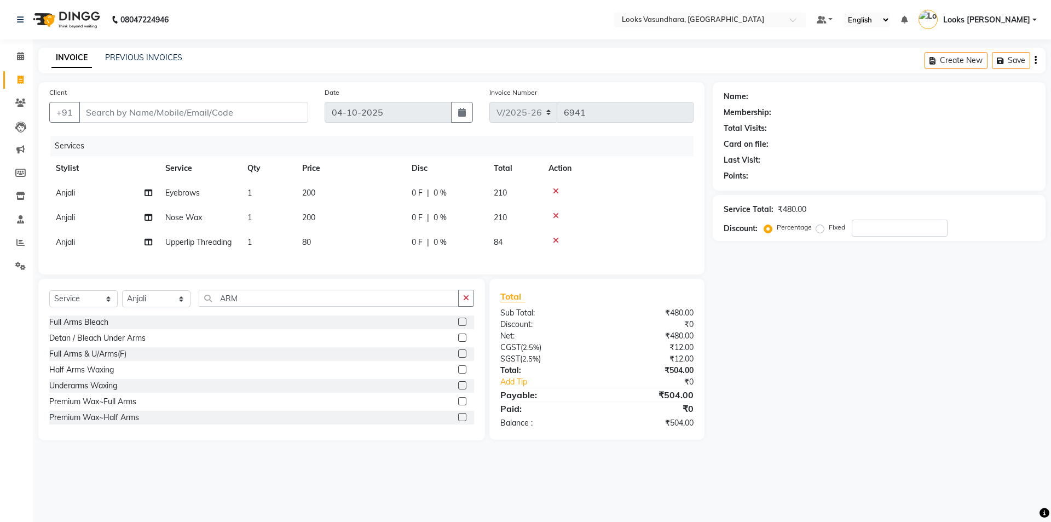
click at [458, 357] on label at bounding box center [462, 353] width 8 height 8
click at [458, 357] on input "checkbox" at bounding box center [461, 353] width 7 height 7
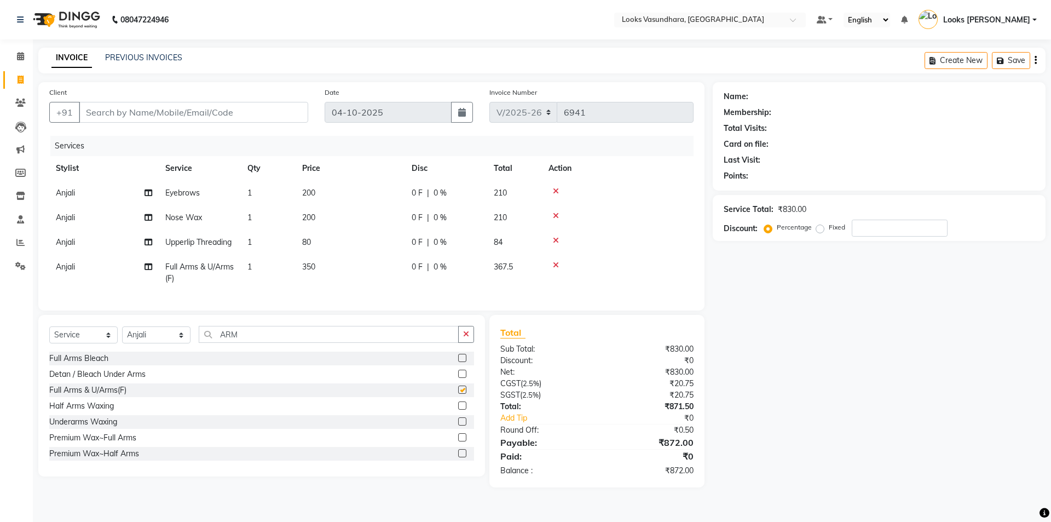
checkbox input "false"
click at [258, 343] on input "ARM" at bounding box center [329, 334] width 260 height 17
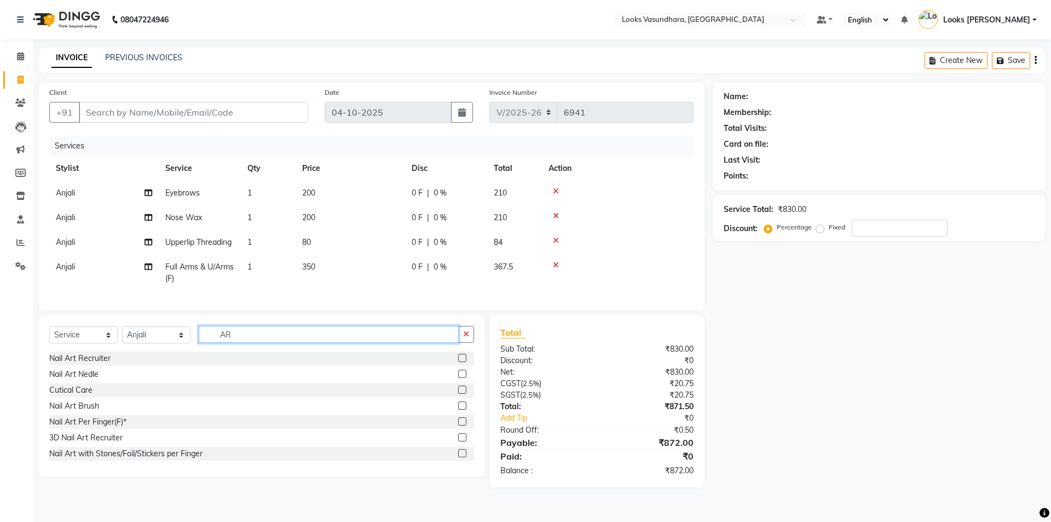
type input "A"
type input "UND"
click at [458, 378] on label at bounding box center [462, 373] width 8 height 8
click at [458, 378] on input "checkbox" at bounding box center [461, 374] width 7 height 7
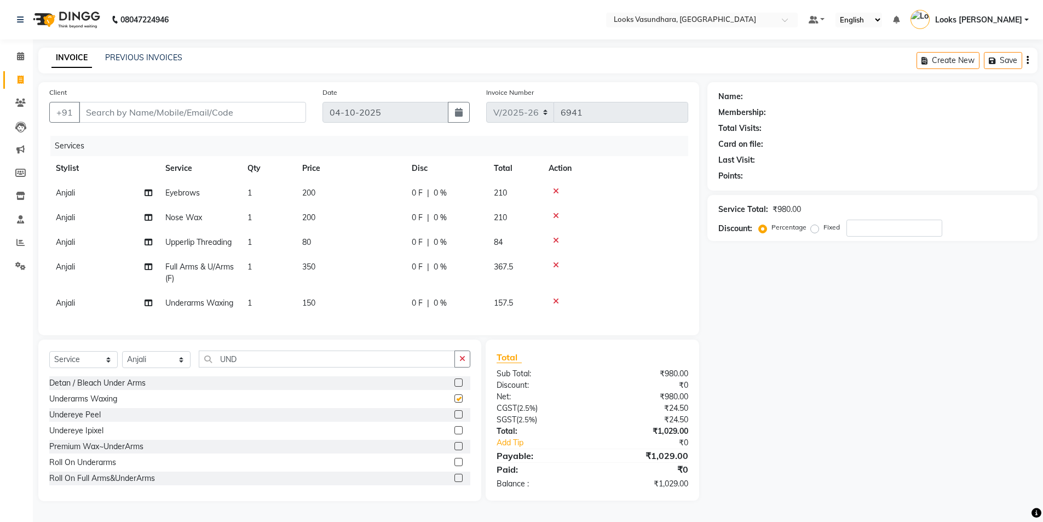
checkbox input "false"
click at [267, 367] on input "UND" at bounding box center [327, 358] width 256 height 17
type input "U"
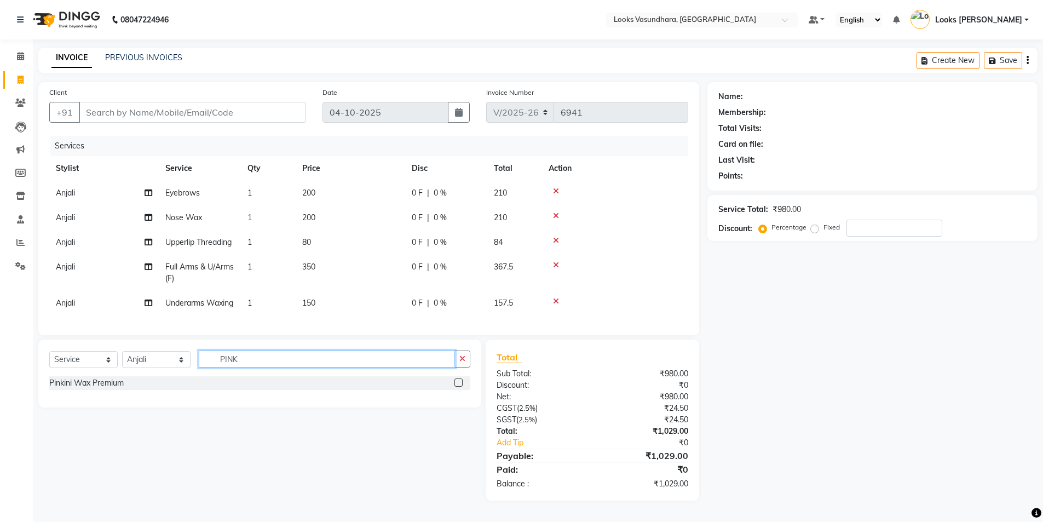
type input "PINK"
click at [459, 386] on label at bounding box center [458, 382] width 8 height 8
click at [459, 386] on input "checkbox" at bounding box center [457, 382] width 7 height 7
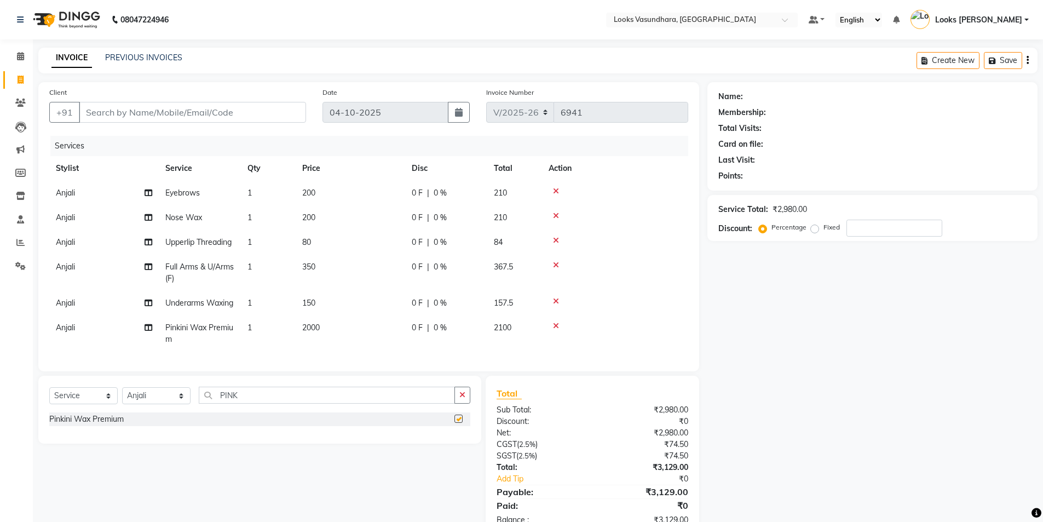
checkbox input "false"
click at [255, 403] on input "PINK" at bounding box center [327, 394] width 256 height 17
type input "P"
type input "FACE MA"
click at [459, 423] on label at bounding box center [458, 418] width 8 height 8
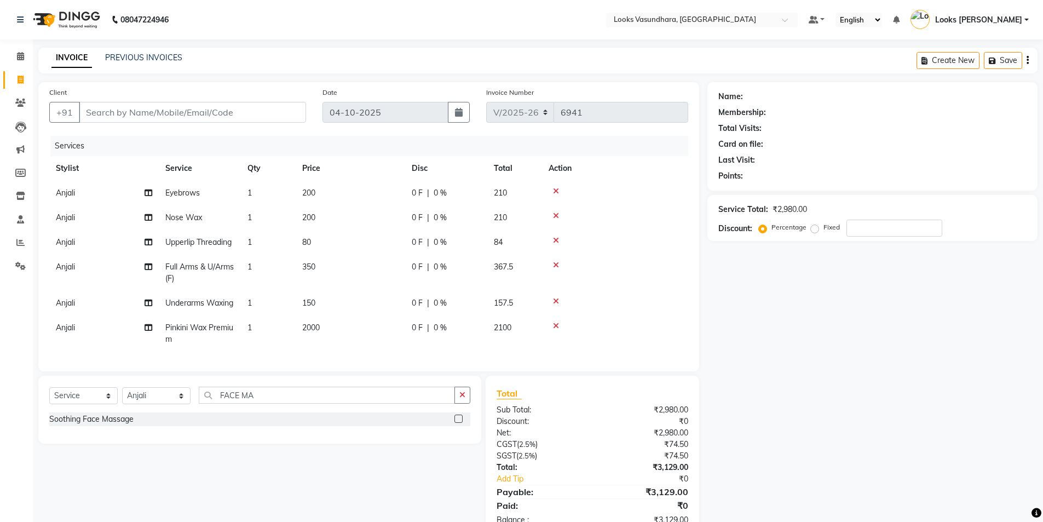
click at [459, 423] on input "checkbox" at bounding box center [457, 418] width 7 height 7
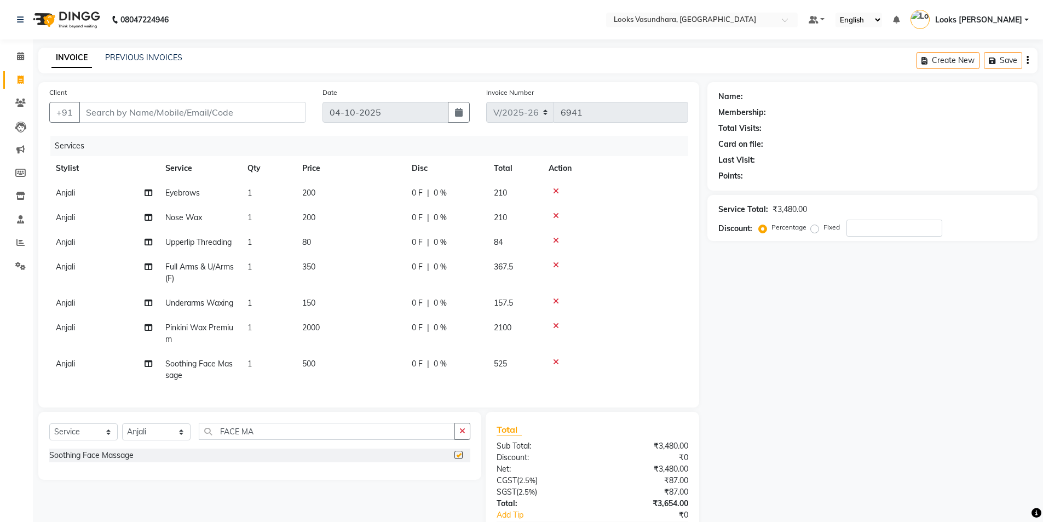
checkbox input "false"
click at [340, 196] on td "200" at bounding box center [350, 193] width 109 height 25
select select "63942"
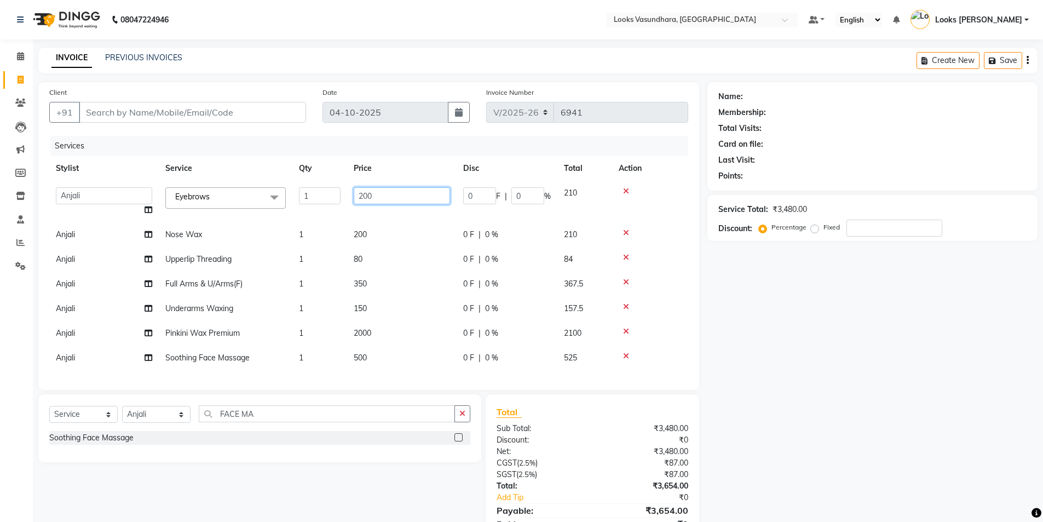
click at [387, 195] on input "200" at bounding box center [402, 195] width 96 height 17
type input "2"
type input "50"
click at [381, 263] on tbody "Aditya Anchal Anjali Arnav Kumar_MSTR Counter Sales Dharmendra_pdct Furkan KAIL…" at bounding box center [368, 275] width 639 height 189
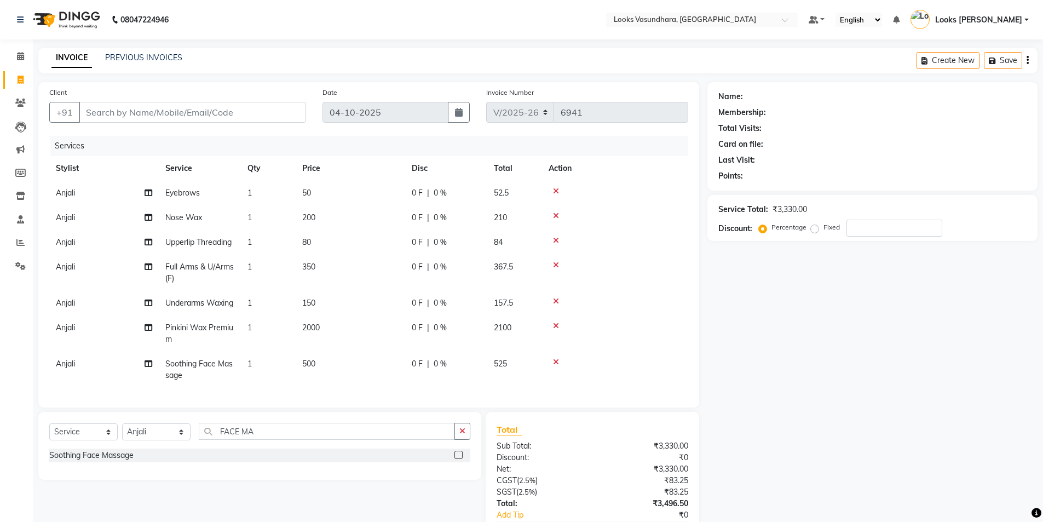
click at [391, 253] on td "80" at bounding box center [350, 242] width 109 height 25
select select "63942"
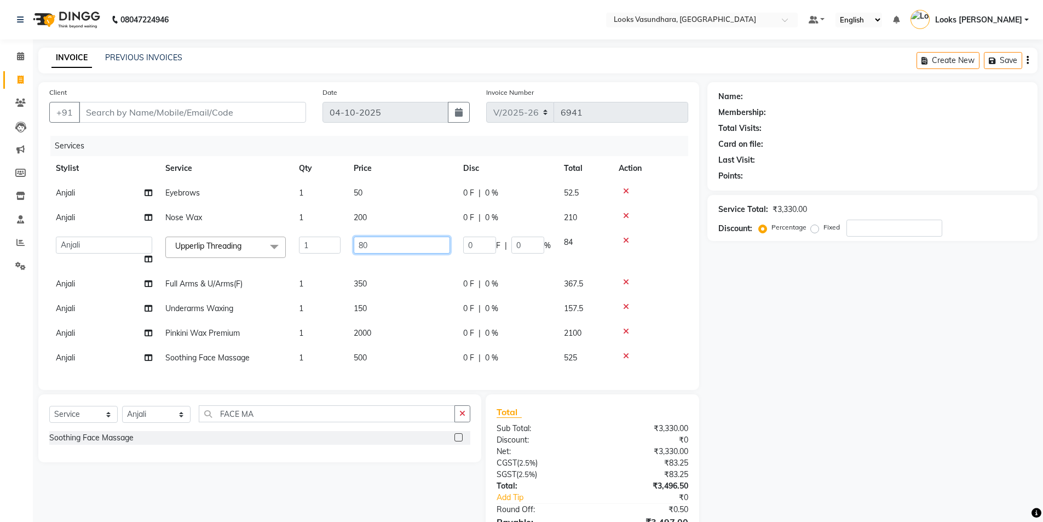
click at [390, 244] on input "80" at bounding box center [402, 244] width 96 height 17
type input "8"
type input "50"
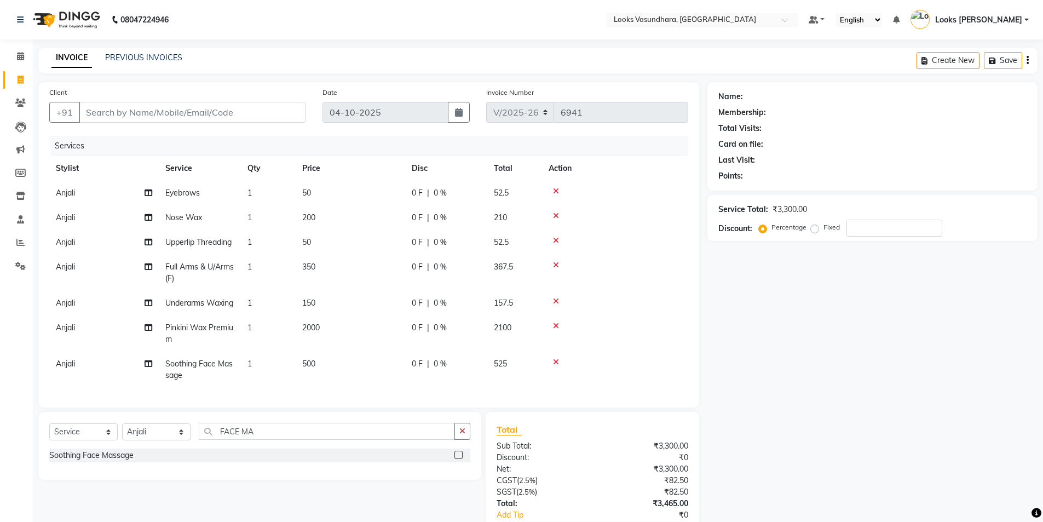
click at [416, 282] on tr "Anjali Full Arms & U/Arms(F) 1 350 0 F | 0 % 367.5" at bounding box center [368, 272] width 639 height 36
click at [359, 271] on td "350" at bounding box center [350, 272] width 109 height 36
select select "63942"
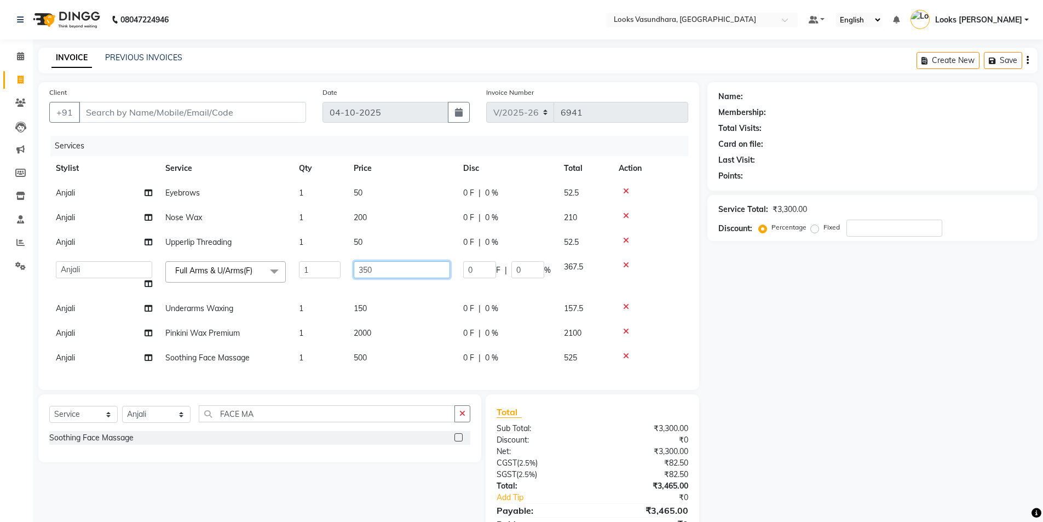
click at [395, 263] on input "350" at bounding box center [402, 269] width 96 height 17
type input "3"
type input "900"
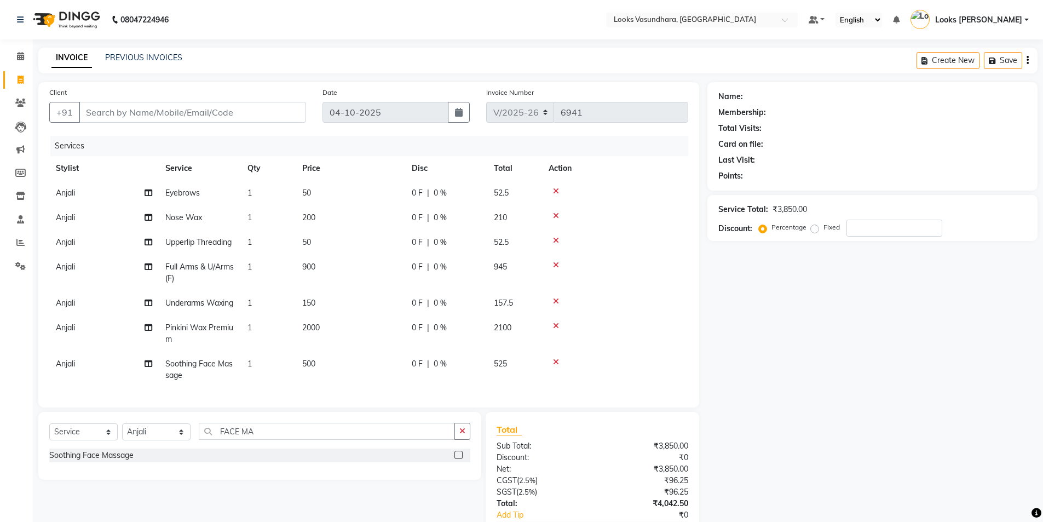
click at [384, 296] on tbody "Anjali Eyebrows 1 50 0 F | 0 % 52.5 Anjali Nose Wax 1 200 0 F | 0 % 210 Anjali …" at bounding box center [368, 284] width 639 height 207
click at [378, 298] on td "150" at bounding box center [350, 303] width 109 height 25
select select "63942"
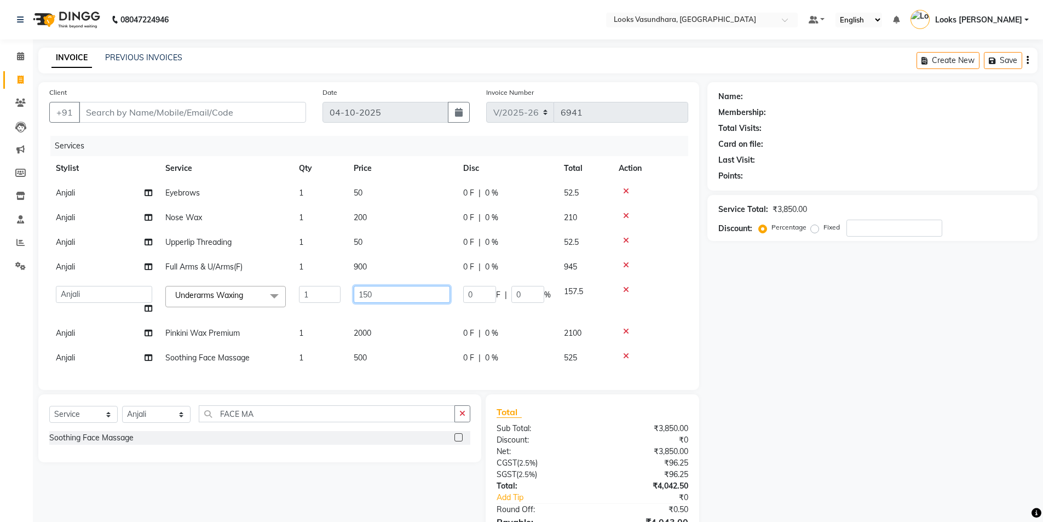
click at [391, 296] on input "150" at bounding box center [402, 294] width 96 height 17
type input "1"
type input "5"
type input "600"
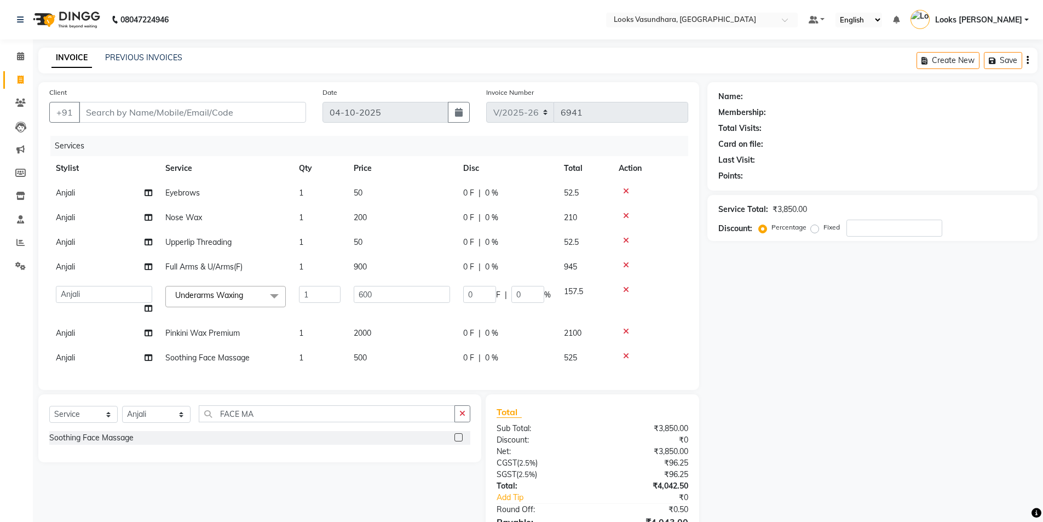
click at [403, 333] on td "2000" at bounding box center [401, 333] width 109 height 25
select select "63942"
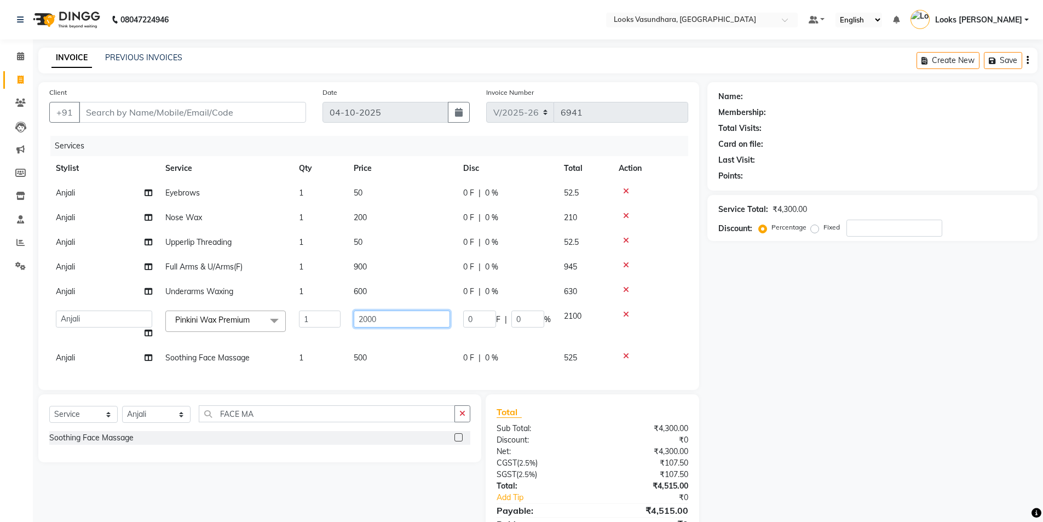
click at [427, 313] on input "2000" at bounding box center [402, 318] width 96 height 17
type input "2"
type input "2250"
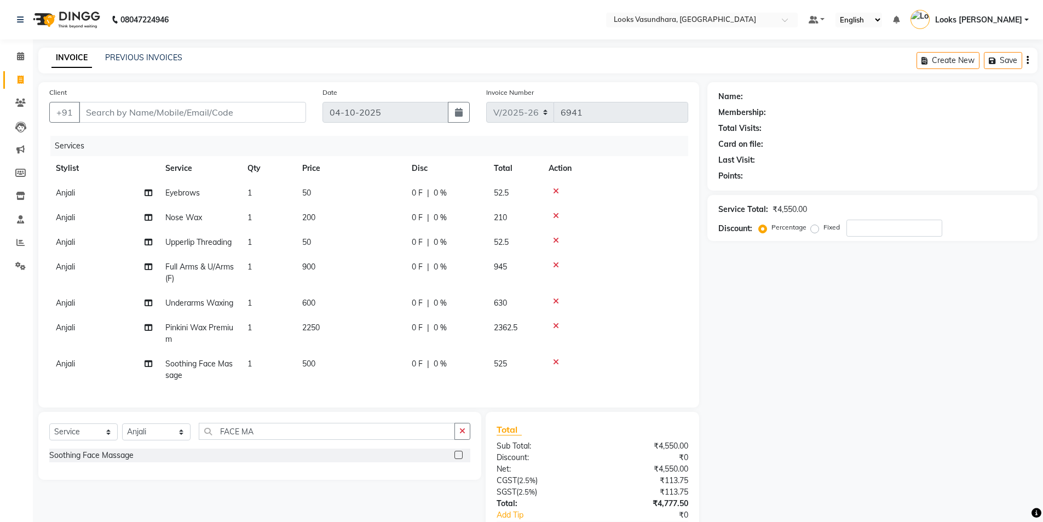
click at [400, 356] on tbody "Anjali Eyebrows 1 50 0 F | 0 % 52.5 Anjali Nose Wax 1 200 0 F | 0 % 210 Anjali …" at bounding box center [368, 284] width 639 height 207
click at [378, 351] on td "2250" at bounding box center [350, 333] width 109 height 36
select select "63942"
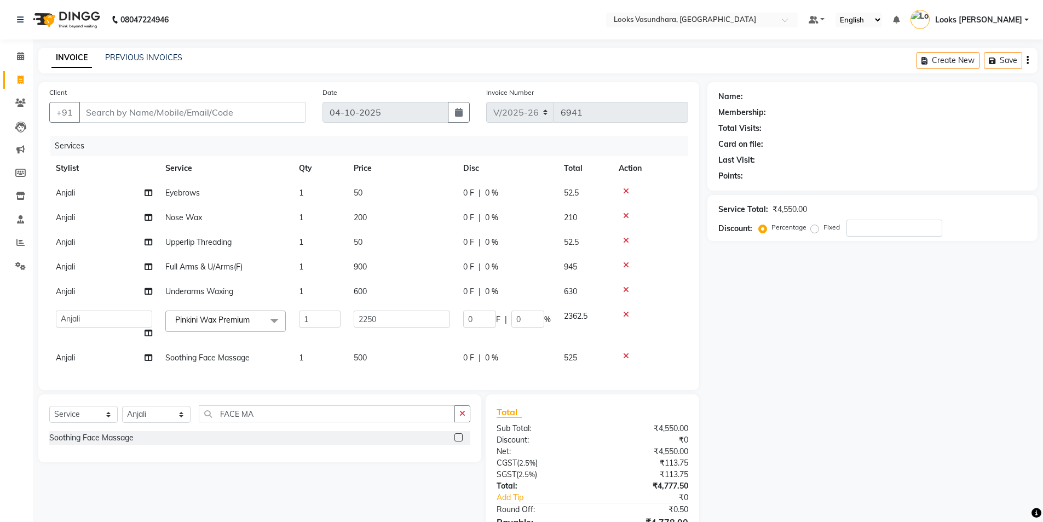
click at [393, 361] on td "500" at bounding box center [401, 357] width 109 height 25
select select "63942"
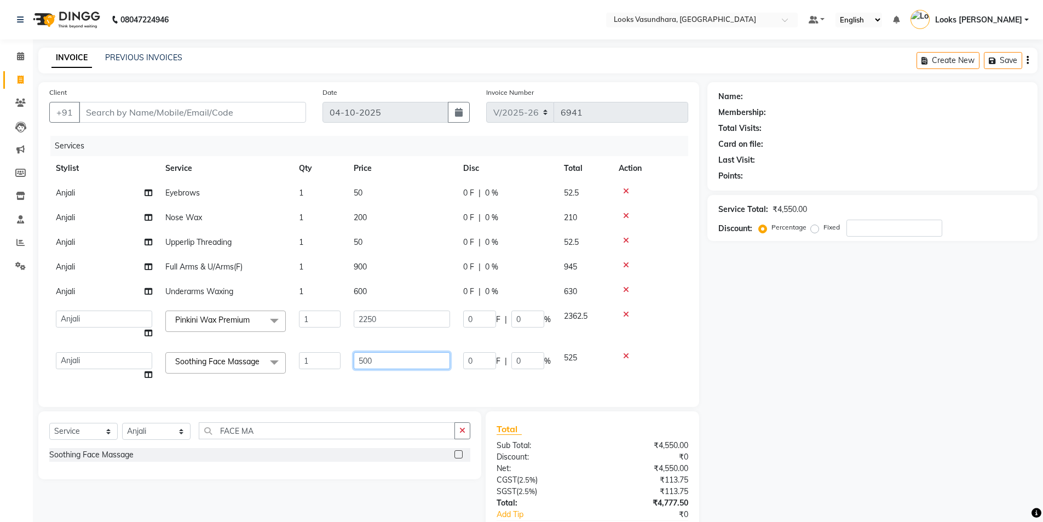
click at [394, 356] on input "500" at bounding box center [402, 360] width 96 height 17
type input "5"
type input "1750"
click at [400, 385] on div "Services Stylist Service Qty Price Disc Total Action Anjali Eyebrows 1 50 0 F |…" at bounding box center [368, 266] width 639 height 260
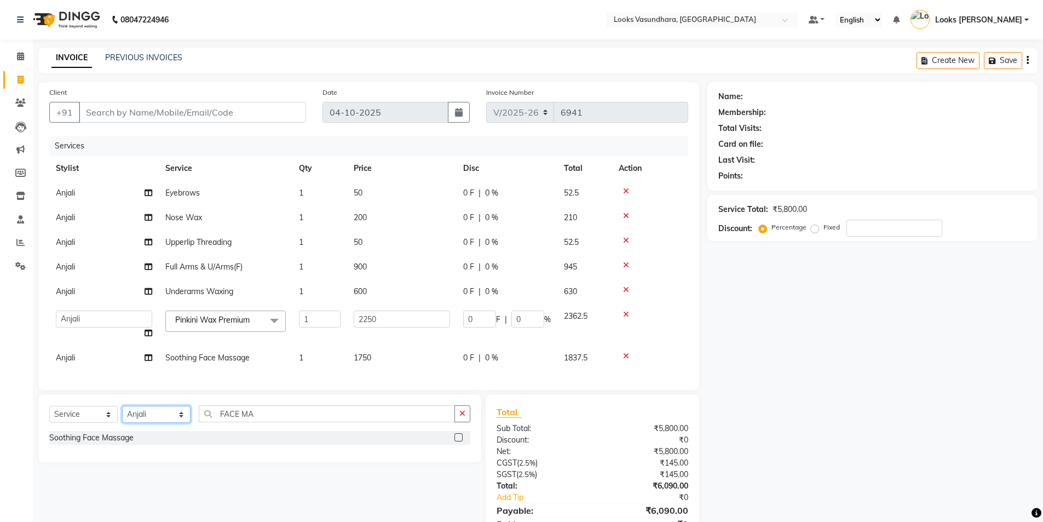
click at [151, 415] on select "Select Stylist Aditya [PERSON_NAME] Anjali [PERSON_NAME] Kumar_MSTR Counter Sal…" at bounding box center [156, 414] width 68 height 17
select select "28622"
click at [122, 414] on select "Select Stylist Aditya [PERSON_NAME] Anjali [PERSON_NAME] Kumar_MSTR Counter Sal…" at bounding box center [156, 414] width 68 height 17
click at [157, 250] on td "Anjali" at bounding box center [103, 242] width 109 height 25
select select "63942"
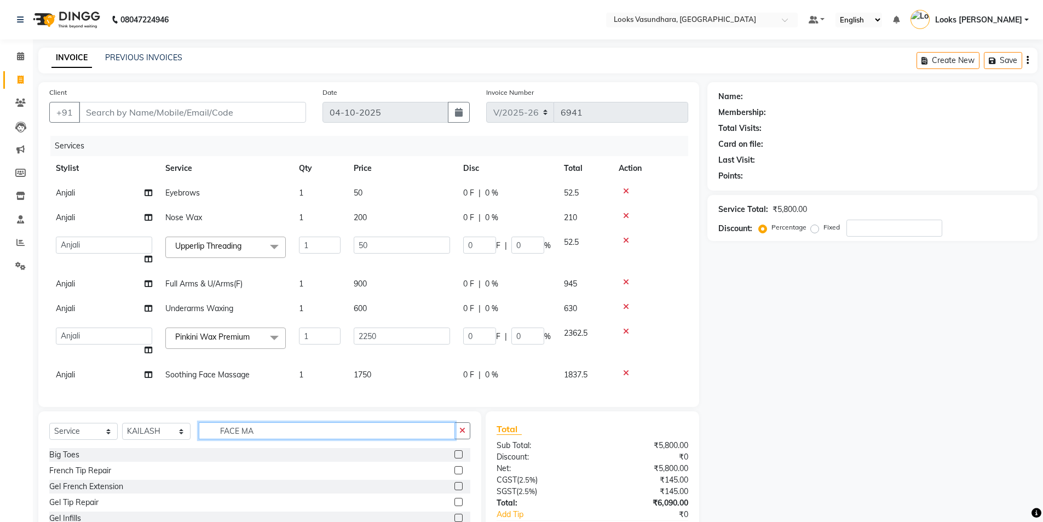
click at [253, 438] on input "FACE MA" at bounding box center [327, 430] width 256 height 17
type input "F"
type input "BIOTO"
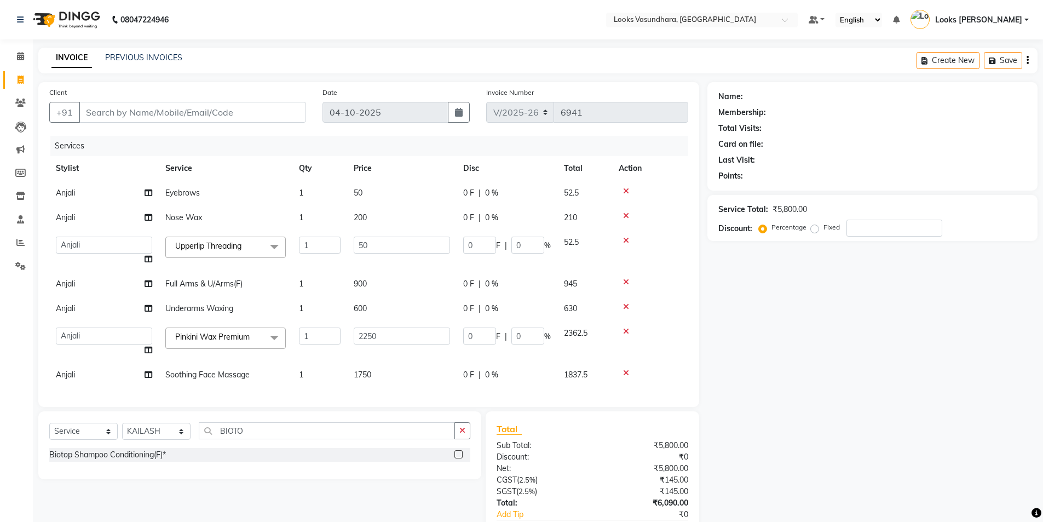
click at [459, 458] on label at bounding box center [458, 454] width 8 height 8
click at [459, 458] on input "checkbox" at bounding box center [457, 454] width 7 height 7
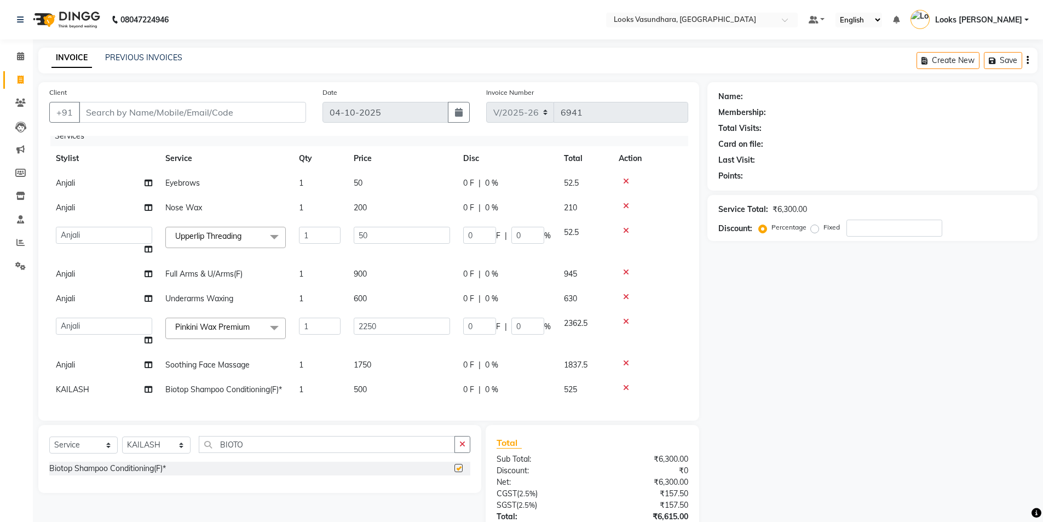
checkbox input "false"
click at [405, 376] on td "500" at bounding box center [401, 388] width 109 height 25
click at [404, 376] on td "500" at bounding box center [401, 388] width 109 height 25
select select "28622"
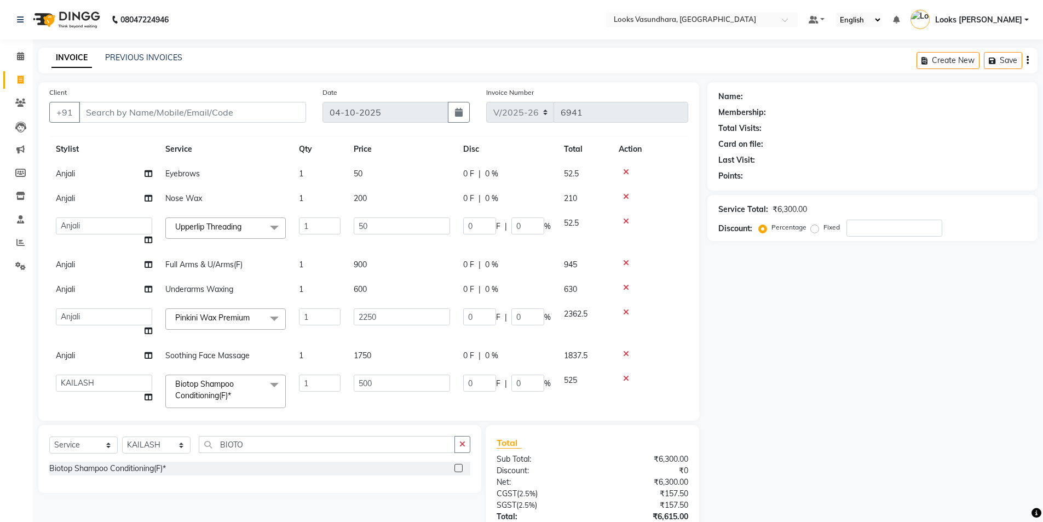
click at [404, 372] on td "500" at bounding box center [401, 391] width 109 height 47
click at [392, 383] on input "500" at bounding box center [402, 382] width 96 height 17
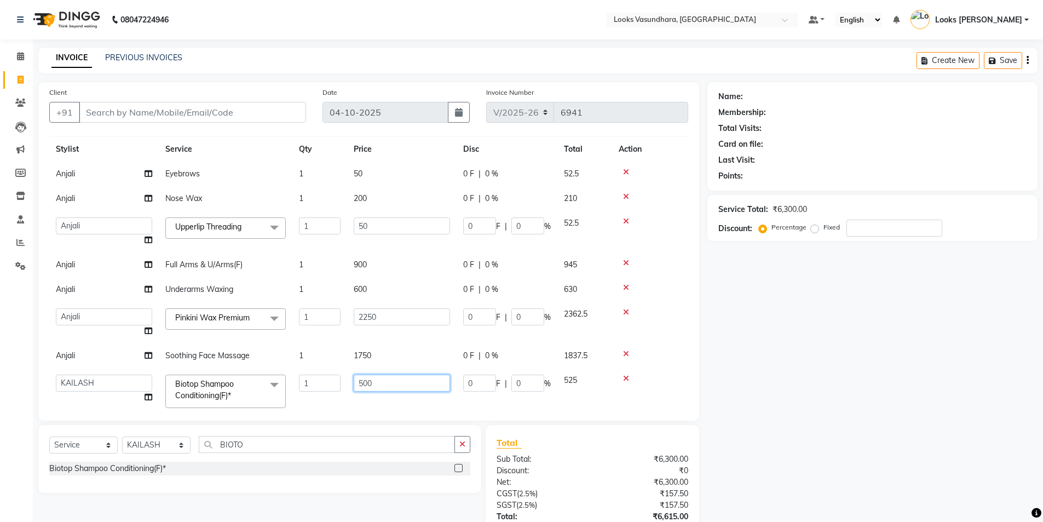
click at [392, 383] on input "500" at bounding box center [402, 382] width 96 height 17
type input "600"
click at [431, 165] on td "50" at bounding box center [401, 173] width 109 height 25
select select "63942"
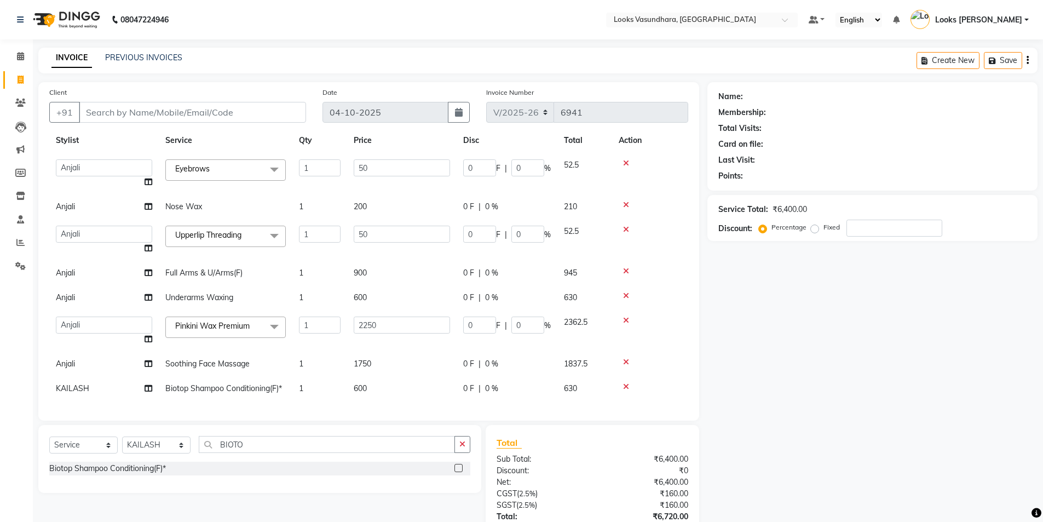
scroll to position [36, 0]
click at [155, 118] on input "Client" at bounding box center [192, 112] width 227 height 21
type input "9"
type input "0"
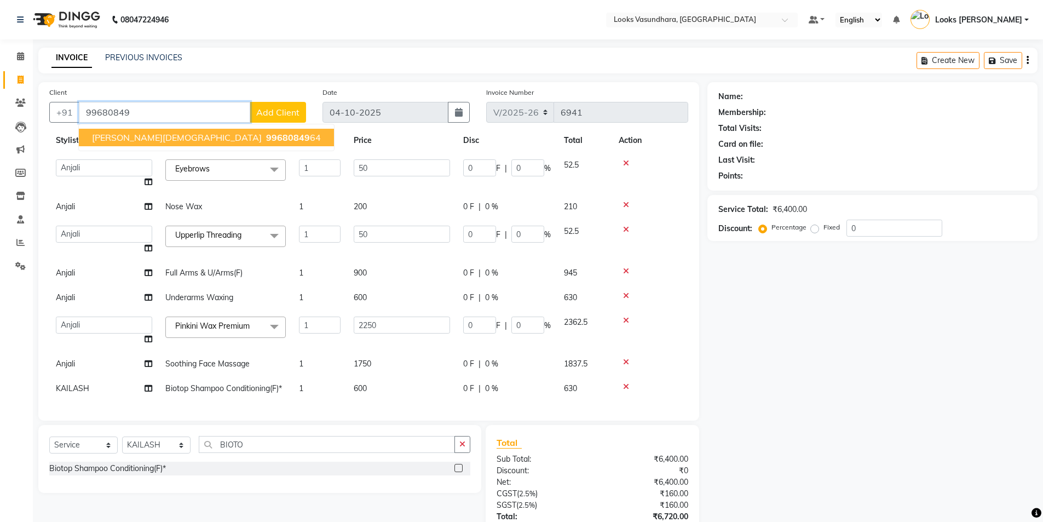
click at [266, 136] on span "99680849" at bounding box center [288, 137] width 44 height 11
type input "9968084964"
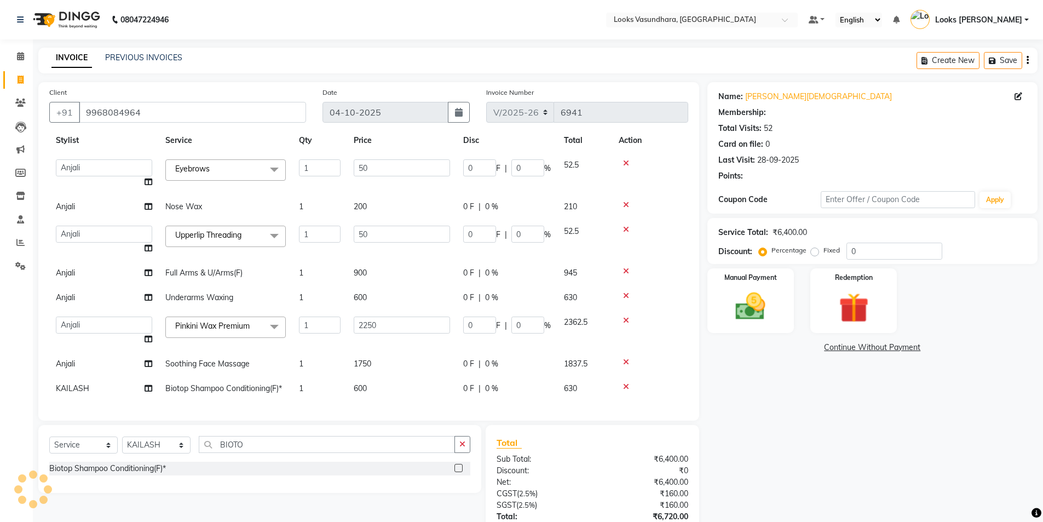
select select "1: Object"
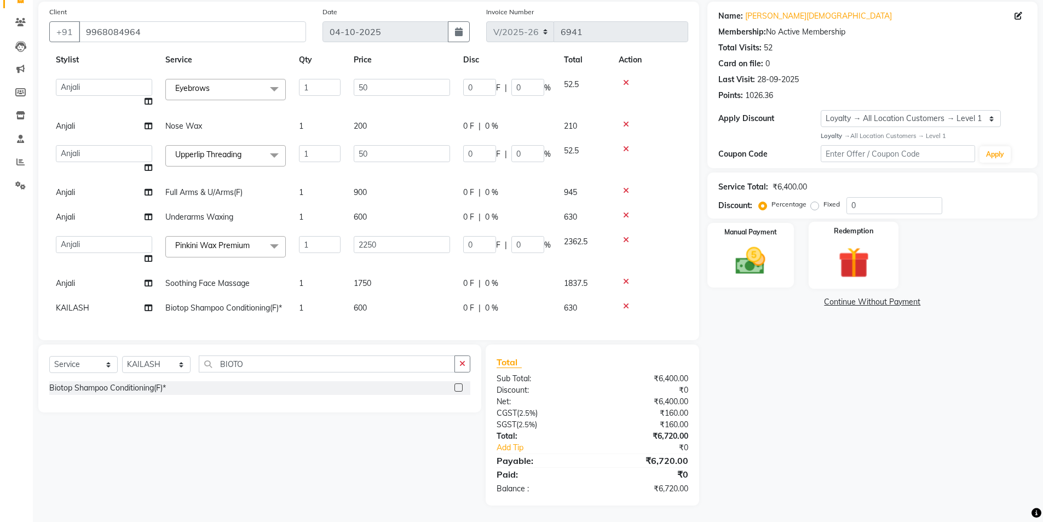
click at [846, 254] on img at bounding box center [853, 262] width 50 height 39
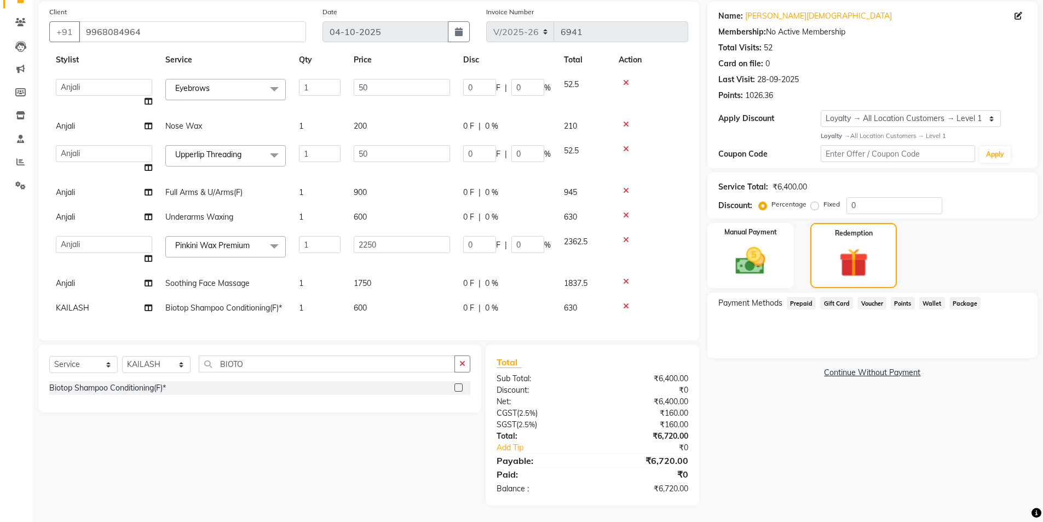
click at [902, 299] on span "Points" at bounding box center [902, 303] width 24 height 13
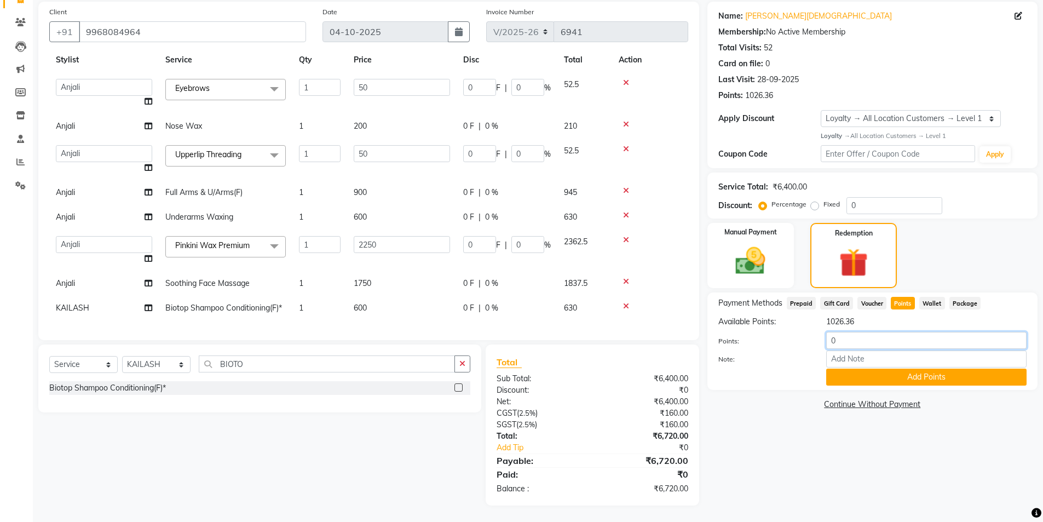
click at [847, 347] on input "0" at bounding box center [926, 340] width 200 height 17
type input "1026"
click at [895, 377] on button "Add Points" at bounding box center [926, 376] width 200 height 17
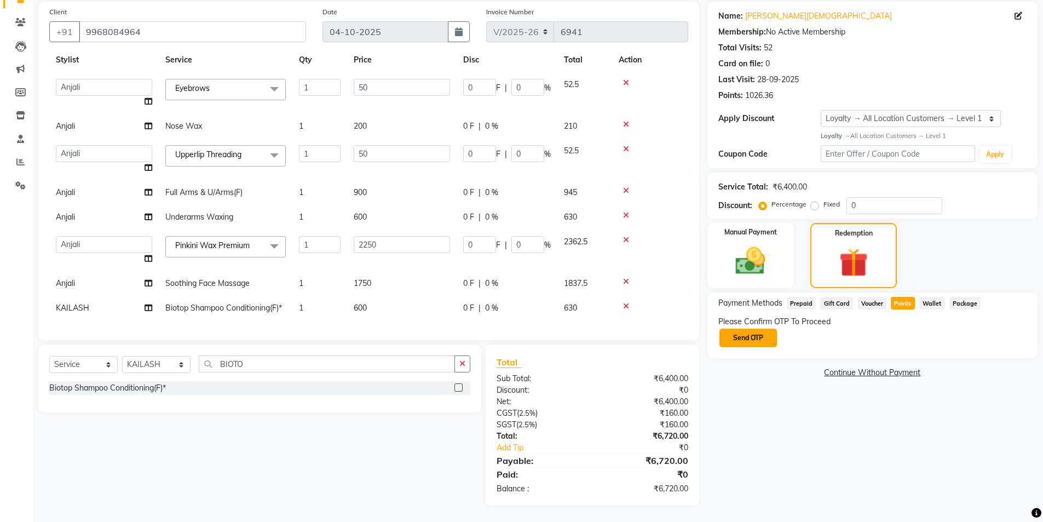
click at [753, 342] on button "Send OTP" at bounding box center [747, 337] width 57 height 19
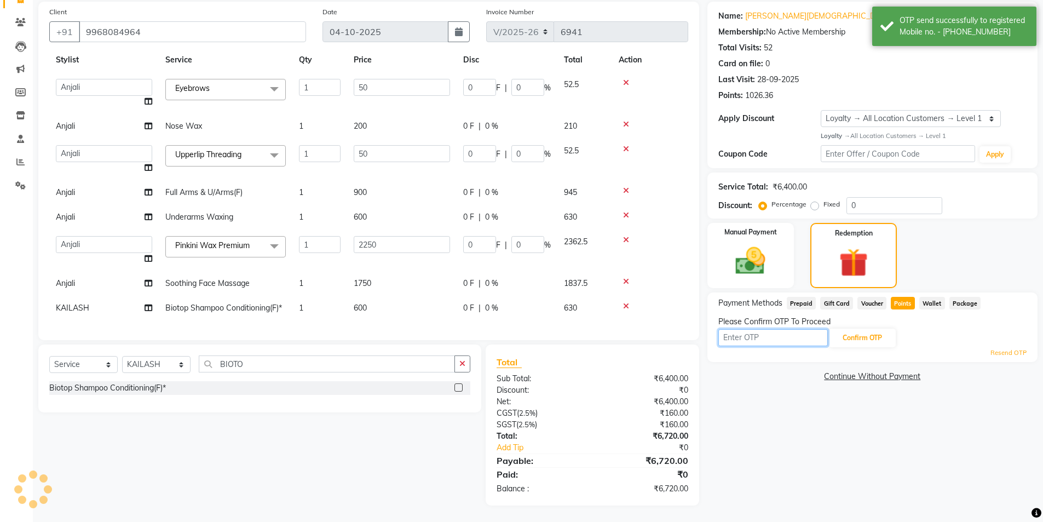
click at [753, 342] on input "text" at bounding box center [772, 337] width 109 height 17
type input "5718"
click at [850, 336] on button "Confirm OTP" at bounding box center [862, 337] width 67 height 19
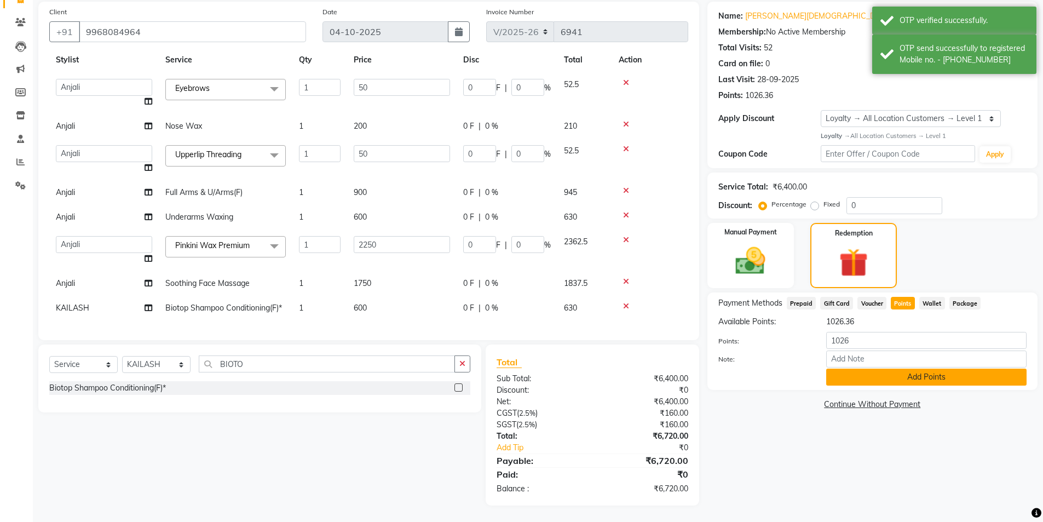
click at [953, 373] on button "Add Points" at bounding box center [926, 376] width 200 height 17
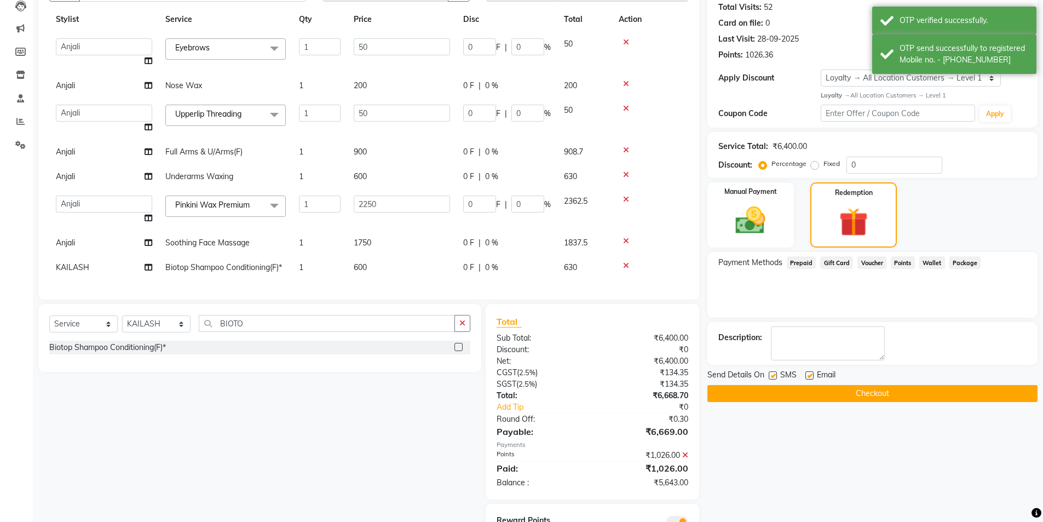
scroll to position [169, 0]
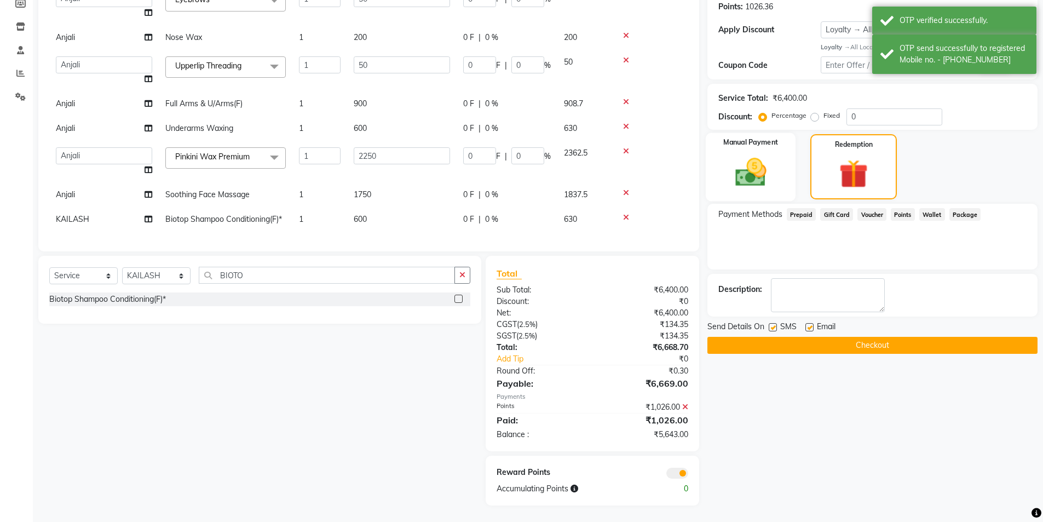
click at [758, 162] on img at bounding box center [750, 172] width 50 height 36
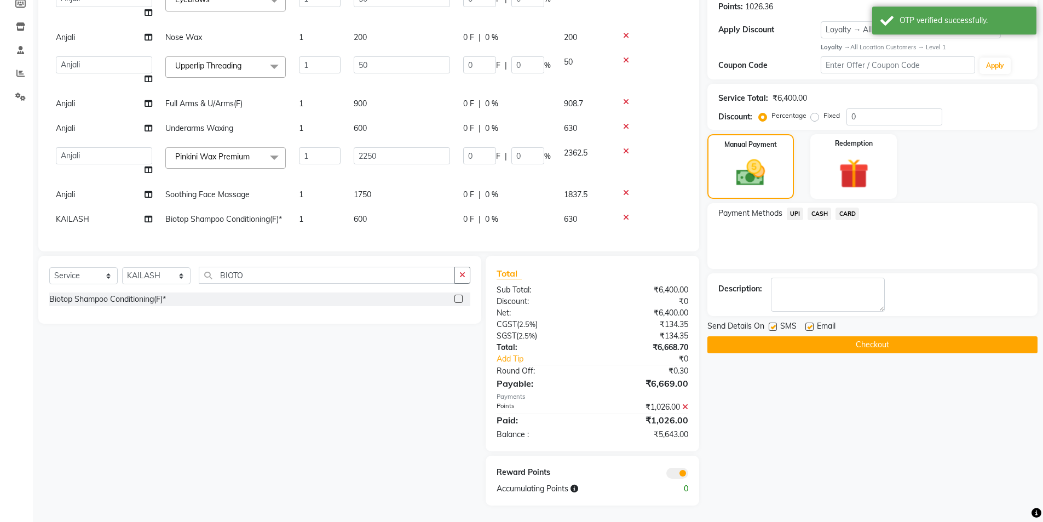
click at [795, 214] on span "UPI" at bounding box center [794, 213] width 17 height 13
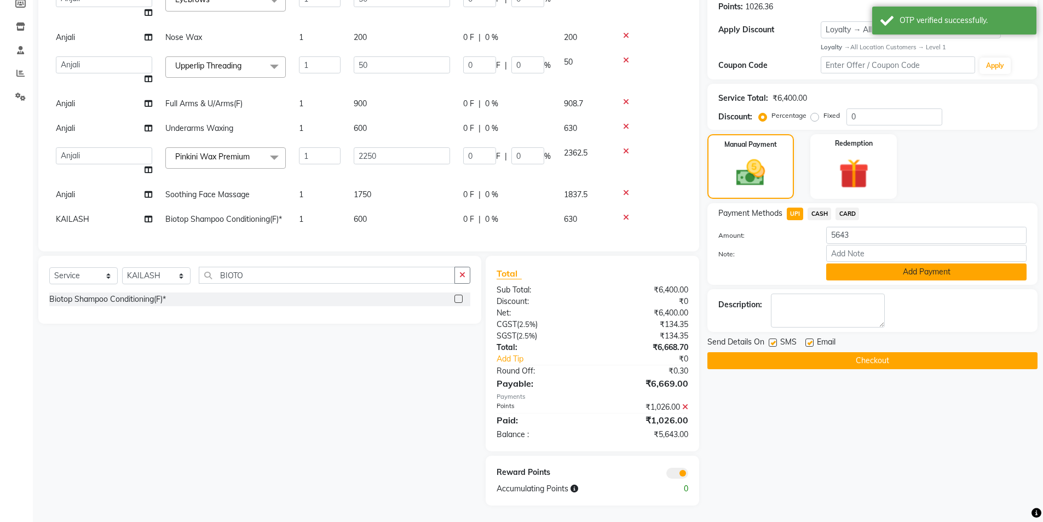
click at [883, 272] on button "Add Payment" at bounding box center [926, 271] width 200 height 17
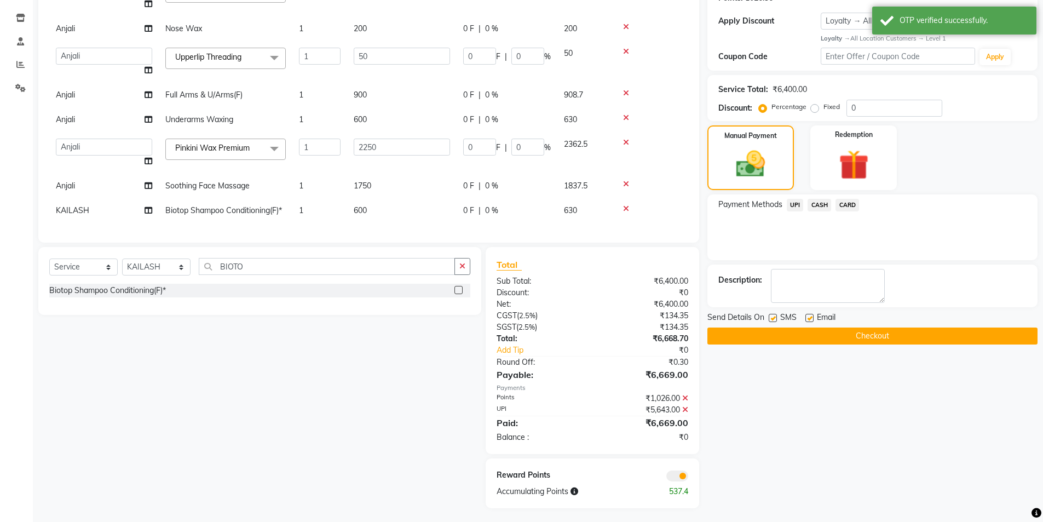
scroll to position [181, 0]
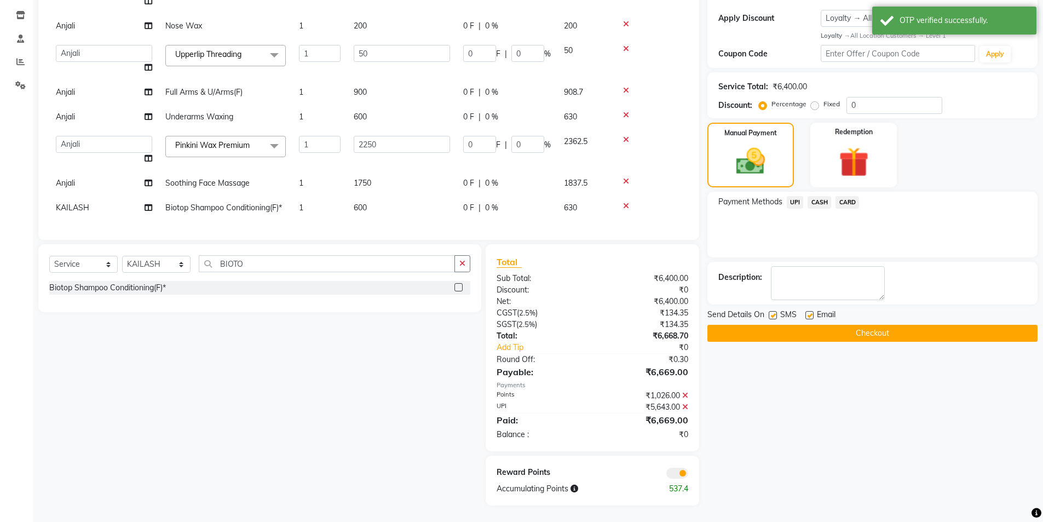
click at [807, 314] on label at bounding box center [809, 315] width 8 height 8
click at [807, 314] on input "checkbox" at bounding box center [808, 315] width 7 height 7
checkbox input "false"
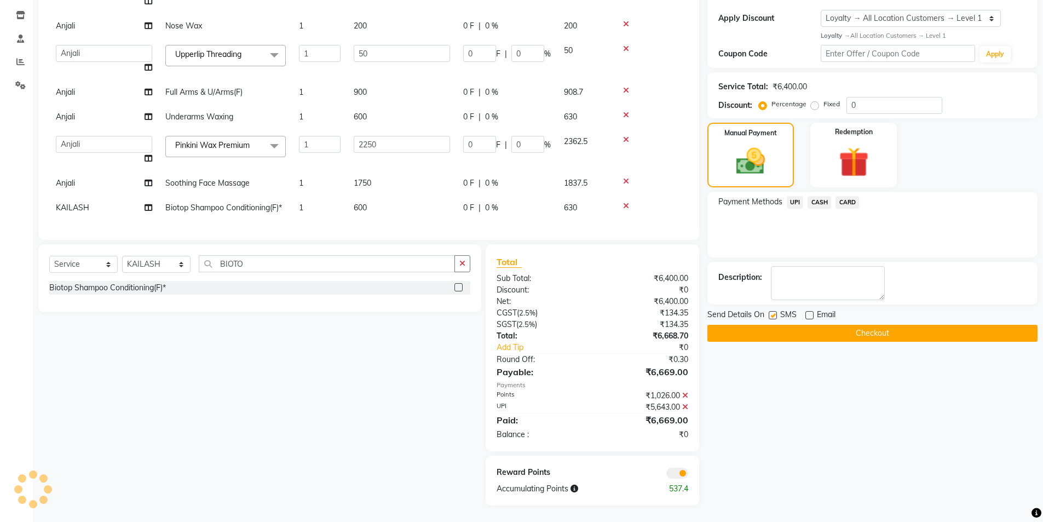
click at [809, 331] on button "Checkout" at bounding box center [872, 333] width 330 height 17
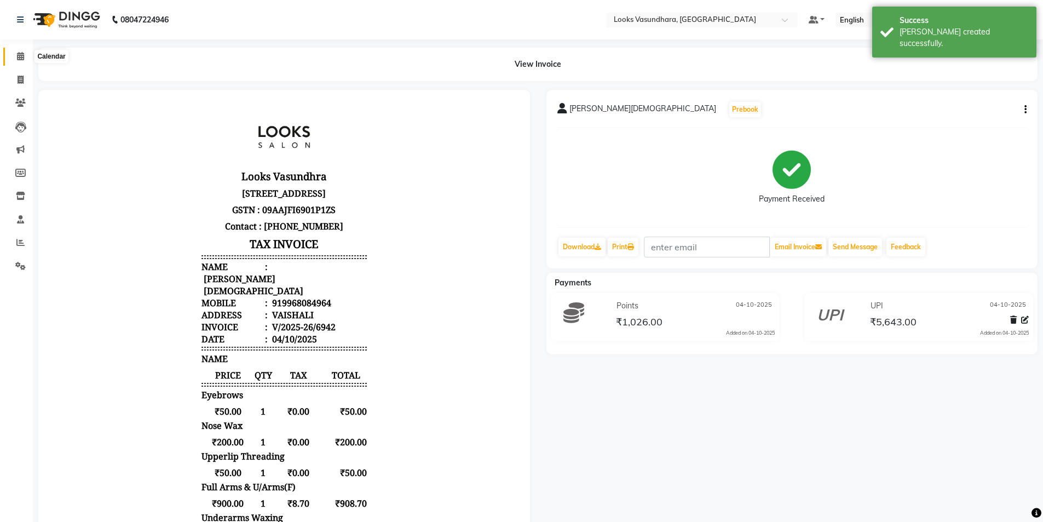
click at [21, 62] on span at bounding box center [20, 56] width 19 height 13
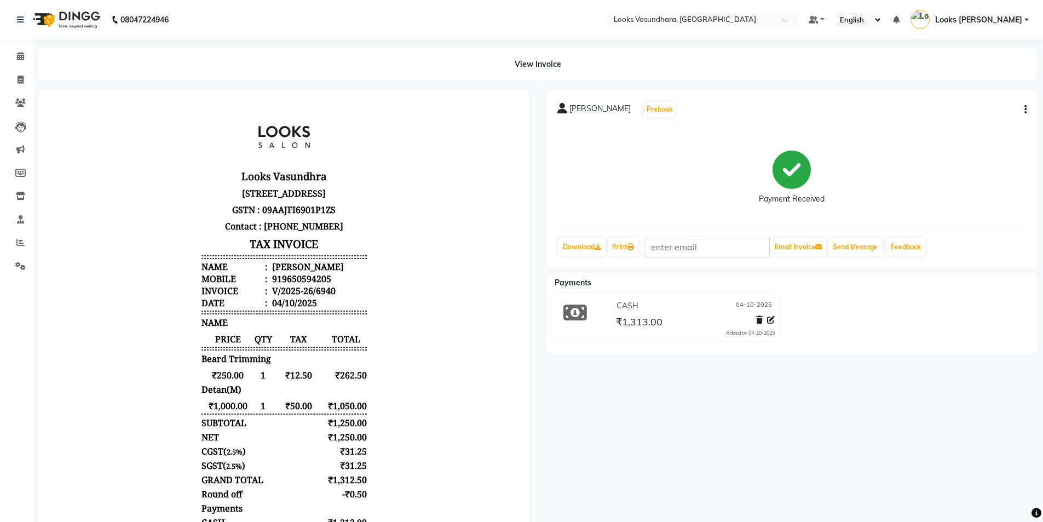
click at [559, 107] on icon at bounding box center [562, 108] width 10 height 11
click at [718, 205] on div "Payment Received" at bounding box center [792, 177] width 470 height 82
drag, startPoint x: 272, startPoint y: 291, endPoint x: 334, endPoint y: 292, distance: 61.8
click at [334, 285] on li "Mobile : 919650594205" at bounding box center [283, 279] width 165 height 12
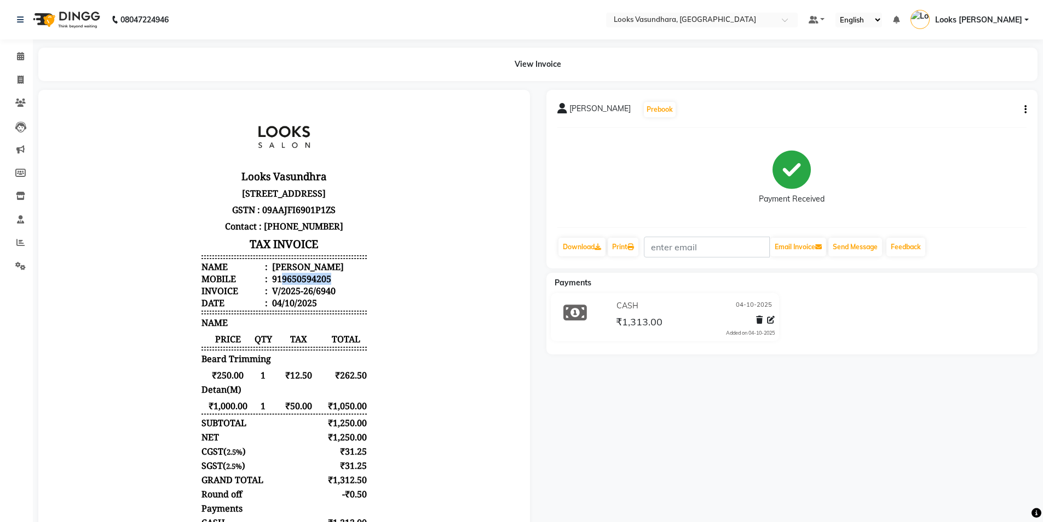
copy div "9650594205"
click at [25, 50] on link "Calendar" at bounding box center [16, 57] width 26 height 18
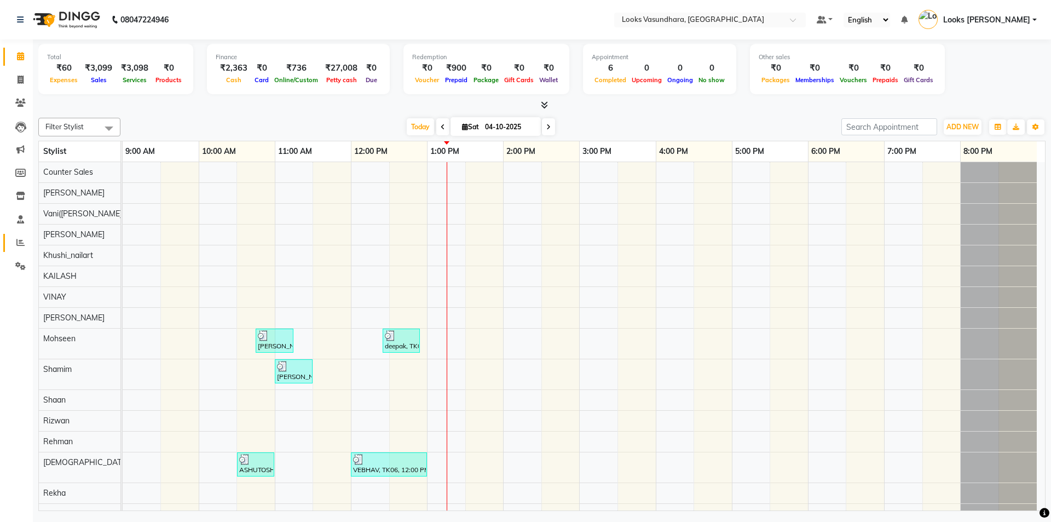
click at [14, 236] on span at bounding box center [20, 242] width 19 height 13
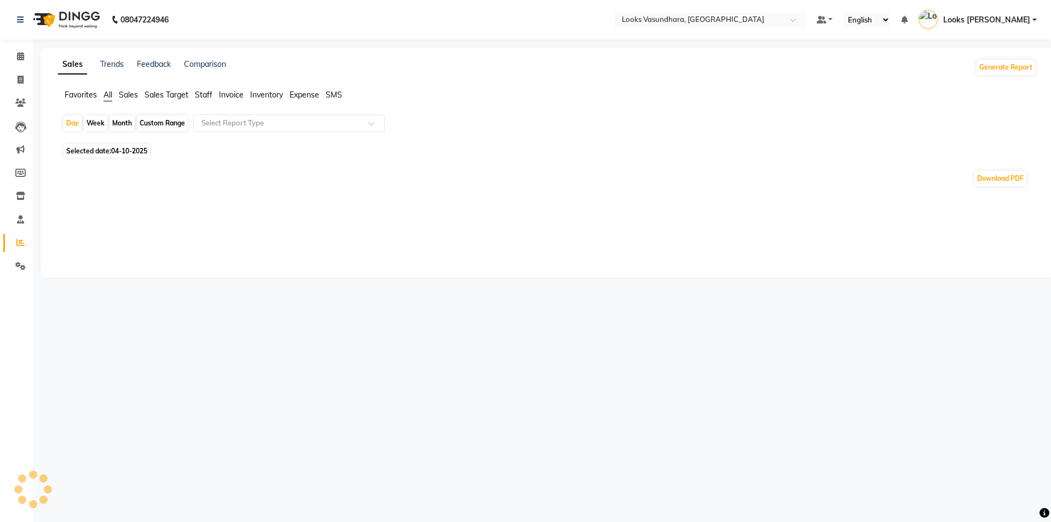
click at [206, 94] on span "Staff" at bounding box center [204, 95] width 18 height 10
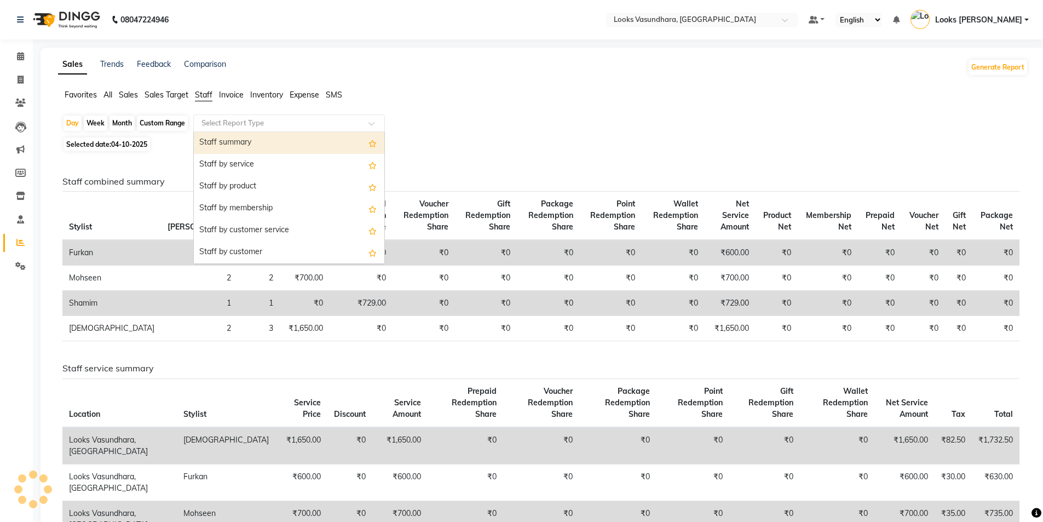
click at [265, 124] on input "text" at bounding box center [278, 123] width 158 height 11
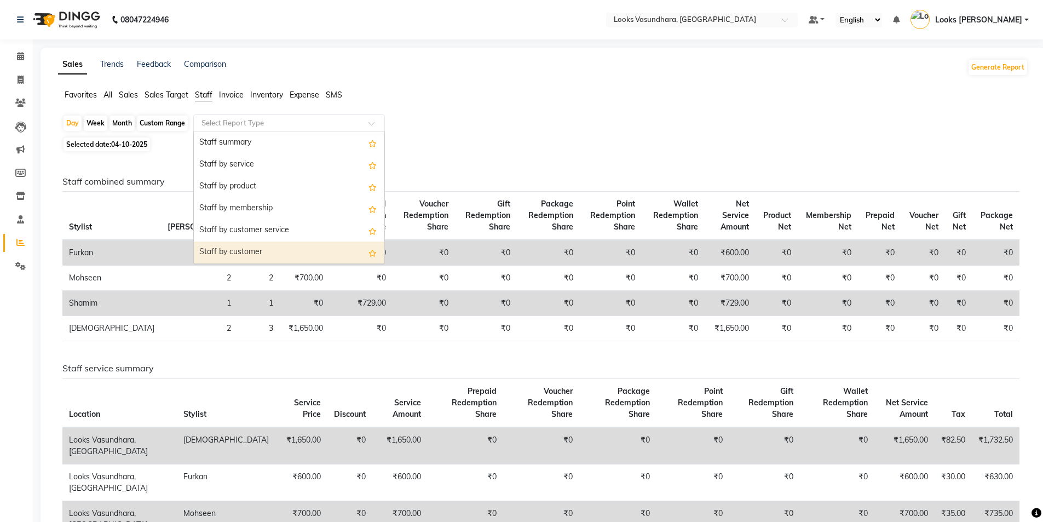
click at [254, 246] on div "Staff by customer" at bounding box center [289, 252] width 190 height 22
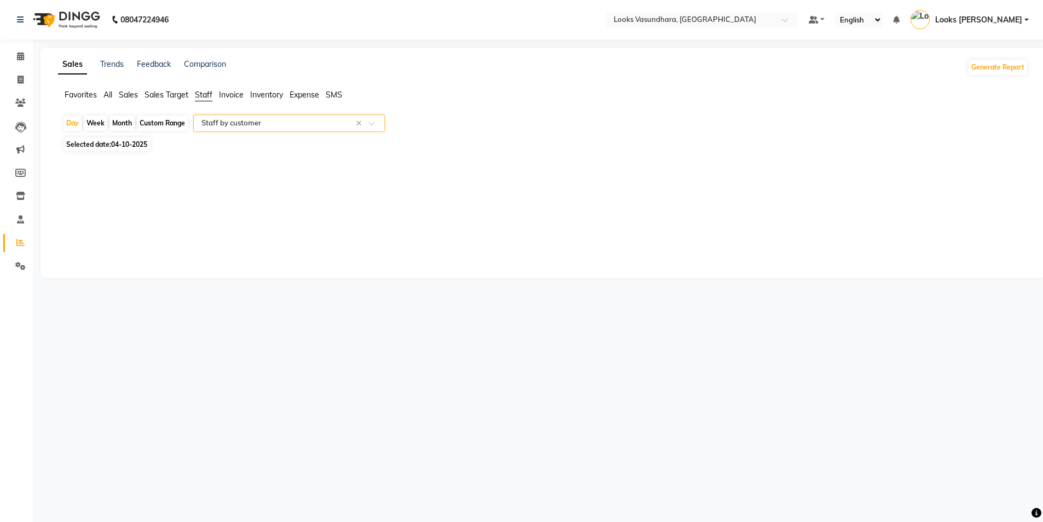
select select "full_report"
select select "pdf"
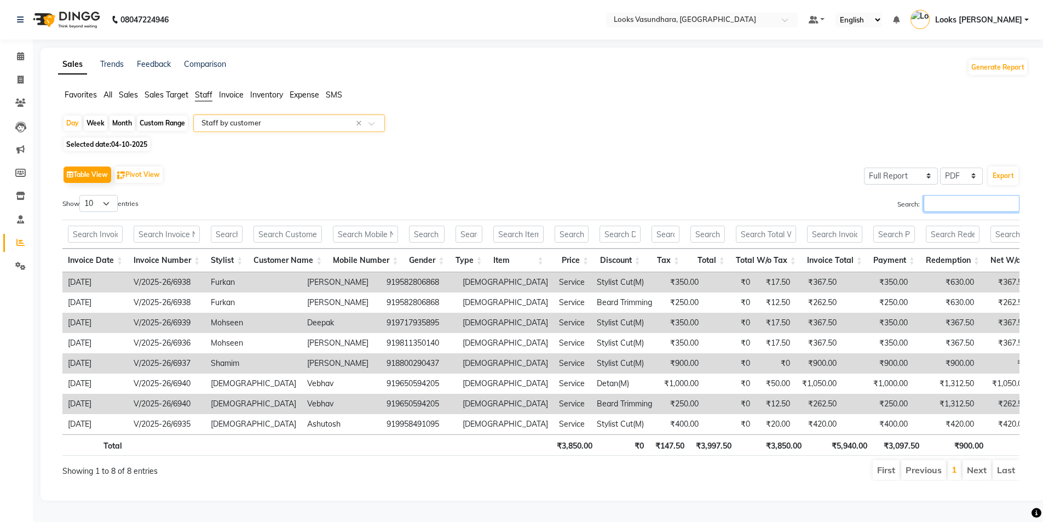
click at [930, 201] on input "Search:" at bounding box center [971, 203] width 96 height 17
type input "V"
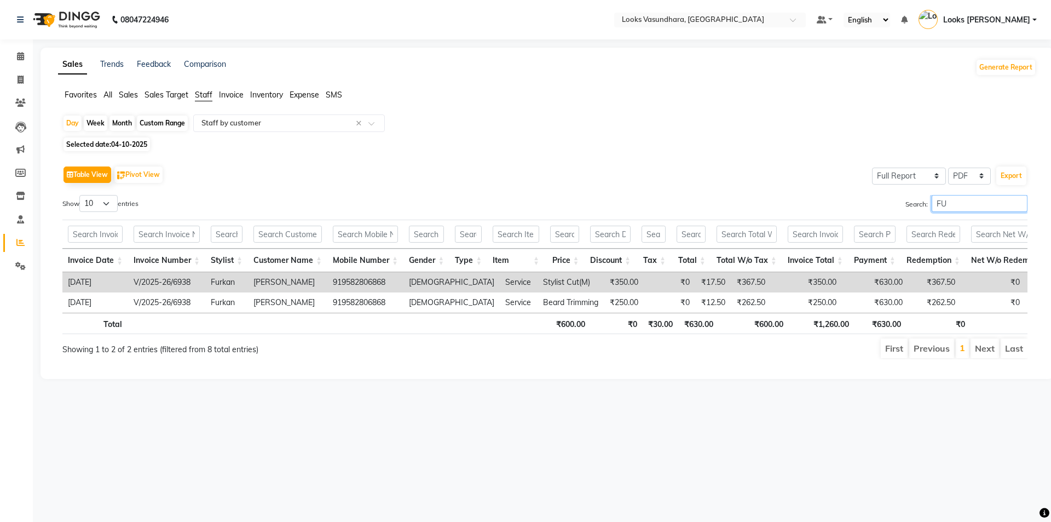
type input "F"
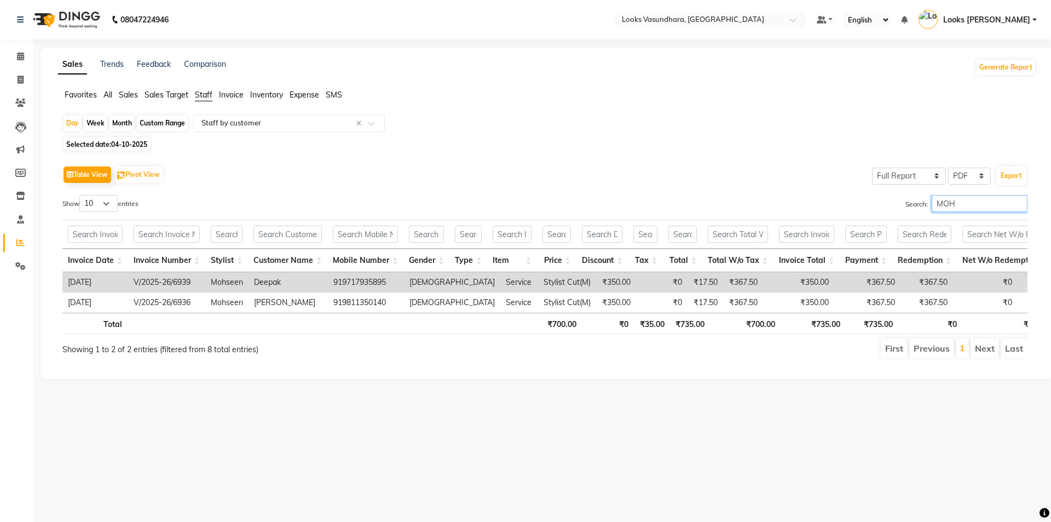
type input "MOH"
click at [1006, 67] on button "Generate Report" at bounding box center [1005, 67] width 59 height 15
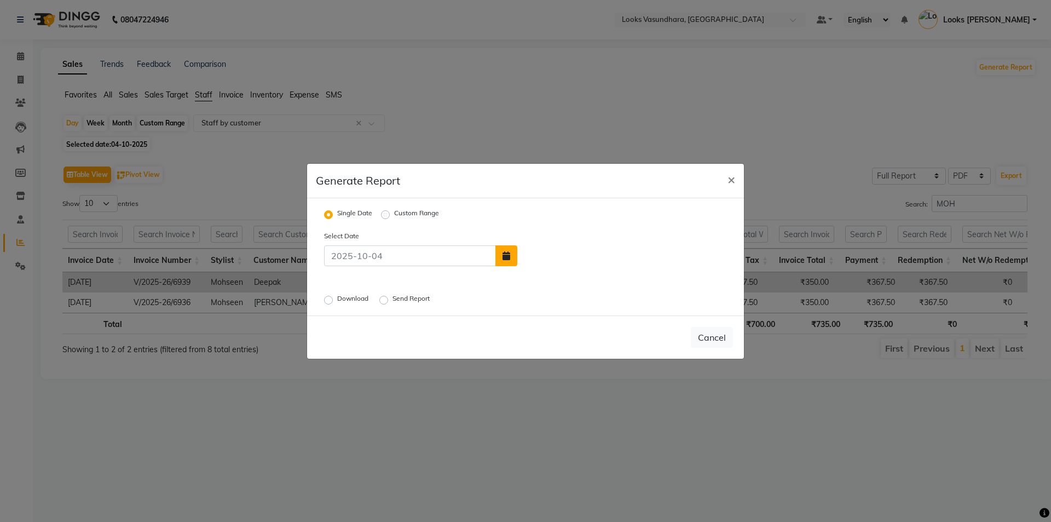
click at [507, 254] on icon "button" at bounding box center [506, 255] width 8 height 9
select select "10"
click at [564, 230] on div "1" at bounding box center [565, 230] width 18 height 18
type input "01-10-2025"
click at [333, 296] on div "Download" at bounding box center [347, 299] width 47 height 13
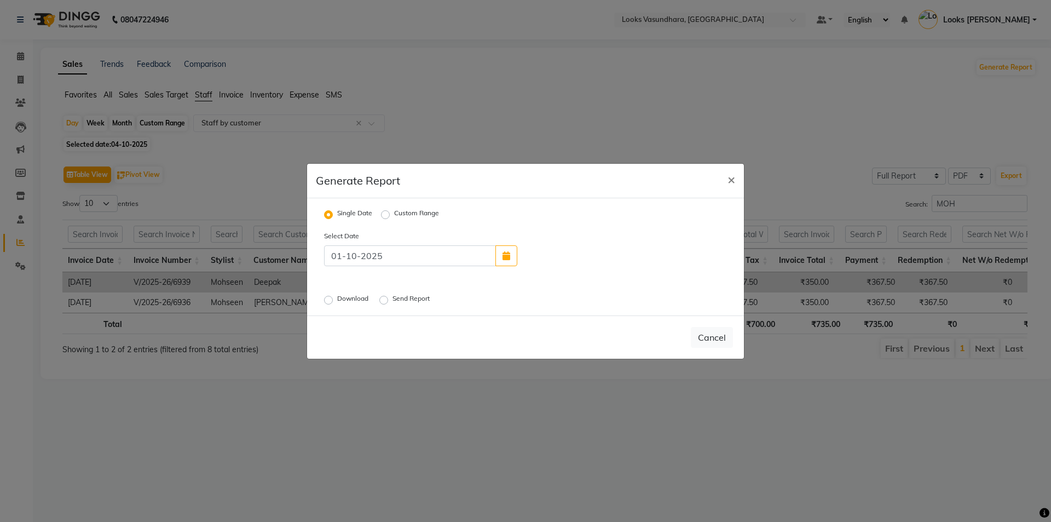
click at [333, 296] on div "Download" at bounding box center [347, 299] width 47 height 13
click at [337, 296] on label "Download" at bounding box center [353, 299] width 33 height 13
click at [331, 296] on input "Download" at bounding box center [330, 300] width 8 height 8
radio input "true"
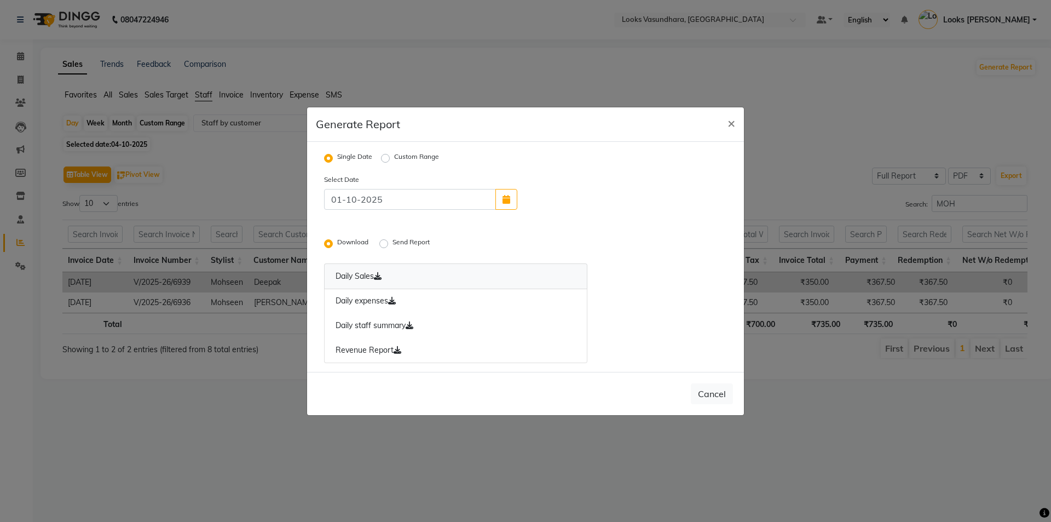
click at [352, 274] on link "Daily Sales" at bounding box center [455, 276] width 263 height 26
click at [361, 302] on link "Daily expenses" at bounding box center [455, 300] width 263 height 25
click at [372, 326] on link "Daily staff summary" at bounding box center [455, 325] width 263 height 25
click at [371, 352] on link "Revenue Report" at bounding box center [455, 350] width 263 height 25
click at [730, 122] on span "×" at bounding box center [731, 122] width 8 height 16
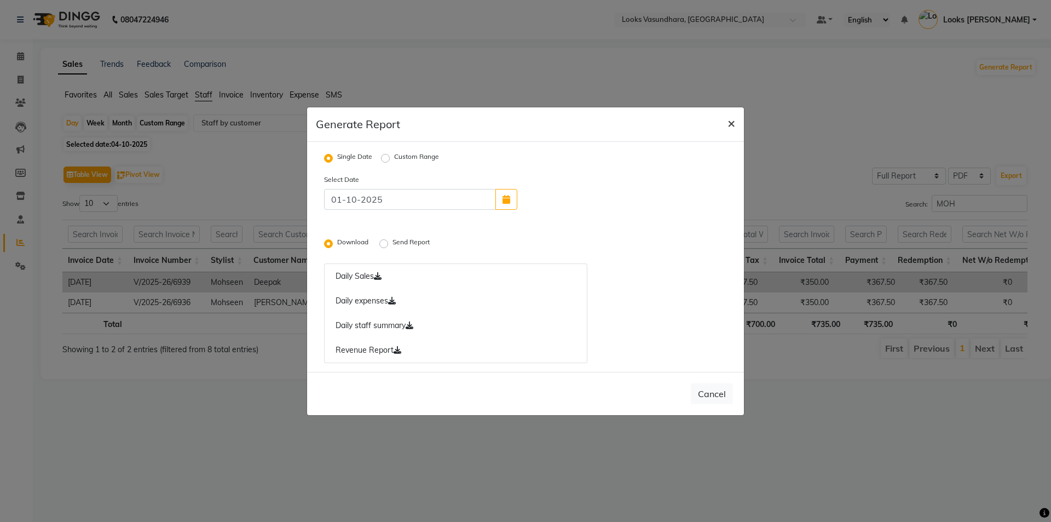
radio input "false"
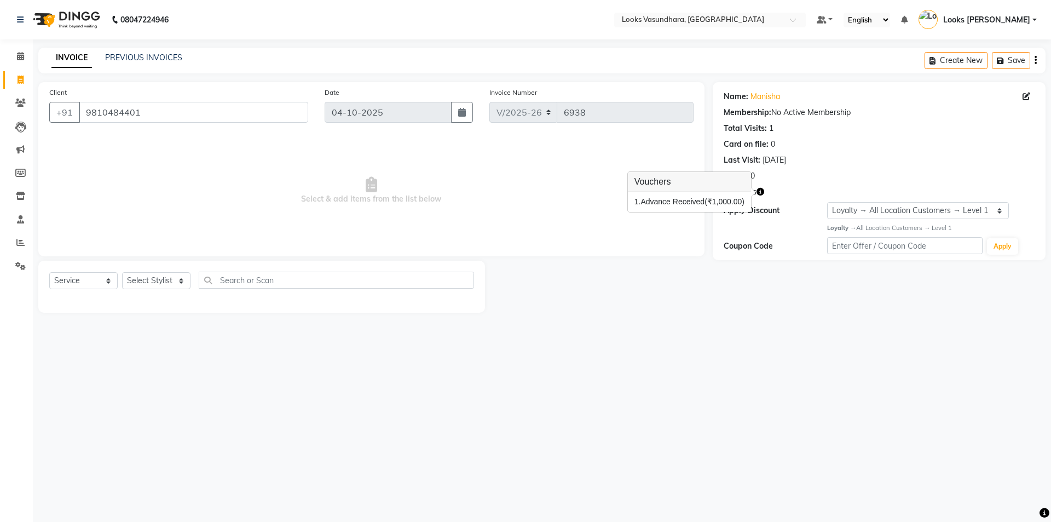
select select "4370"
select select "service"
select select "1: Object"
click at [11, 53] on span at bounding box center [20, 56] width 19 height 13
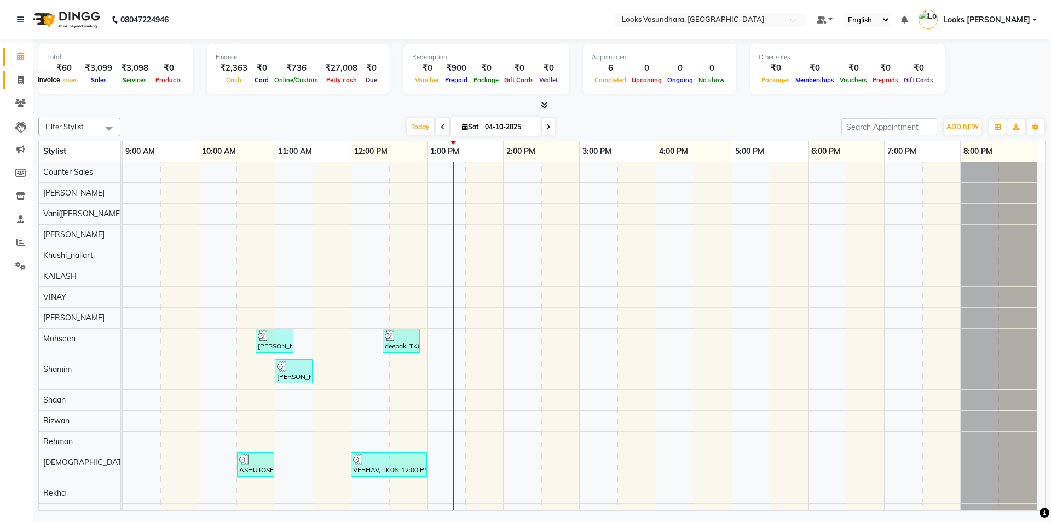
click at [23, 79] on icon at bounding box center [21, 80] width 6 height 8
select select "4370"
select select "service"
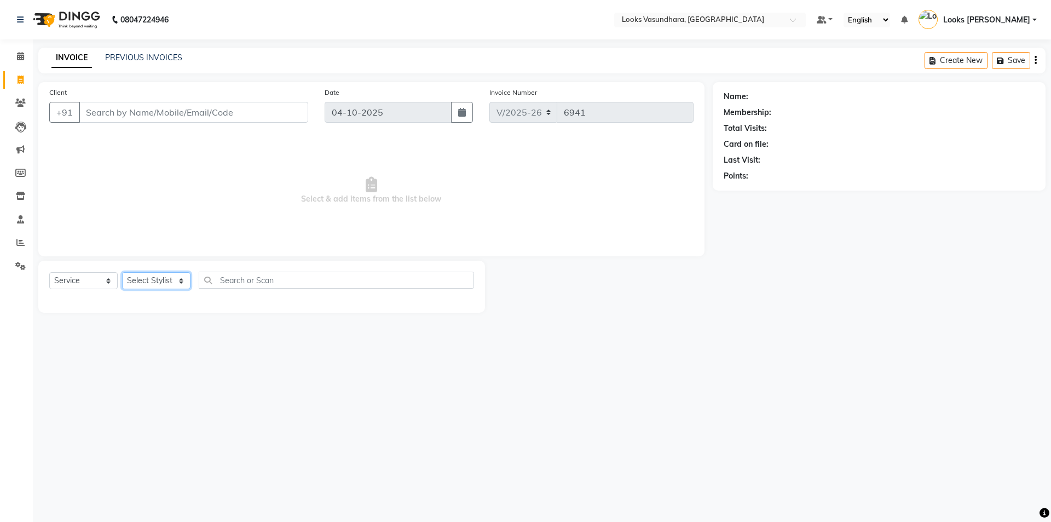
click at [148, 282] on select "Select Stylist" at bounding box center [156, 280] width 68 height 17
click at [149, 280] on select "Select Stylist" at bounding box center [156, 280] width 68 height 17
click at [149, 280] on select "Select Stylist Aditya [PERSON_NAME] Anjali [PERSON_NAME] Kumar_MSTR Counter Sal…" at bounding box center [156, 280] width 68 height 17
select select "70565"
click at [122, 272] on select "Select Stylist Aditya [PERSON_NAME] Anjali [PERSON_NAME] Kumar_MSTR Counter Sal…" at bounding box center [156, 280] width 68 height 17
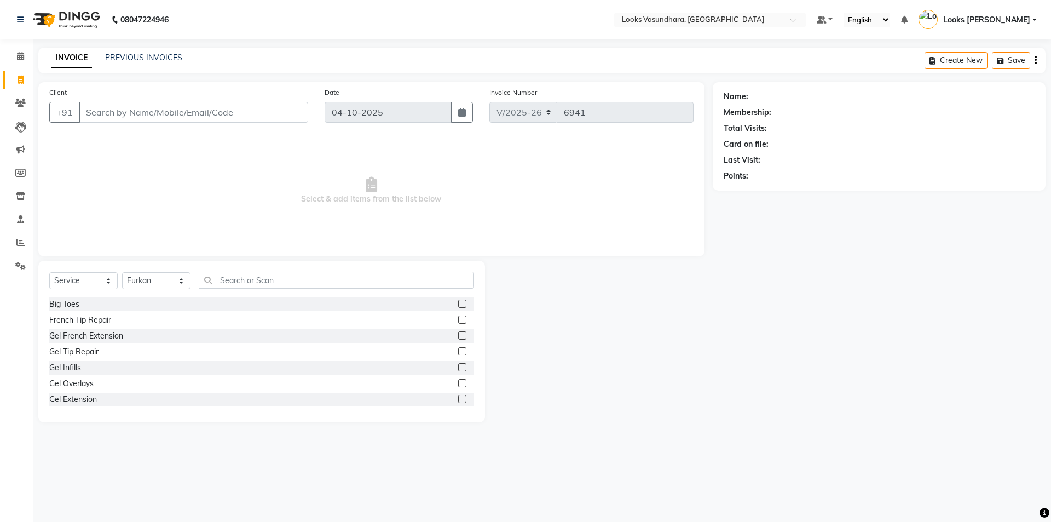
click at [252, 294] on div "Select Service Product Membership Package Voucher Prepaid Gift Card Select Styl…" at bounding box center [261, 284] width 425 height 26
click at [254, 280] on input "text" at bounding box center [336, 279] width 275 height 17
type input "CUT"
click at [458, 319] on label at bounding box center [462, 319] width 8 height 8
click at [458, 319] on input "checkbox" at bounding box center [461, 319] width 7 height 7
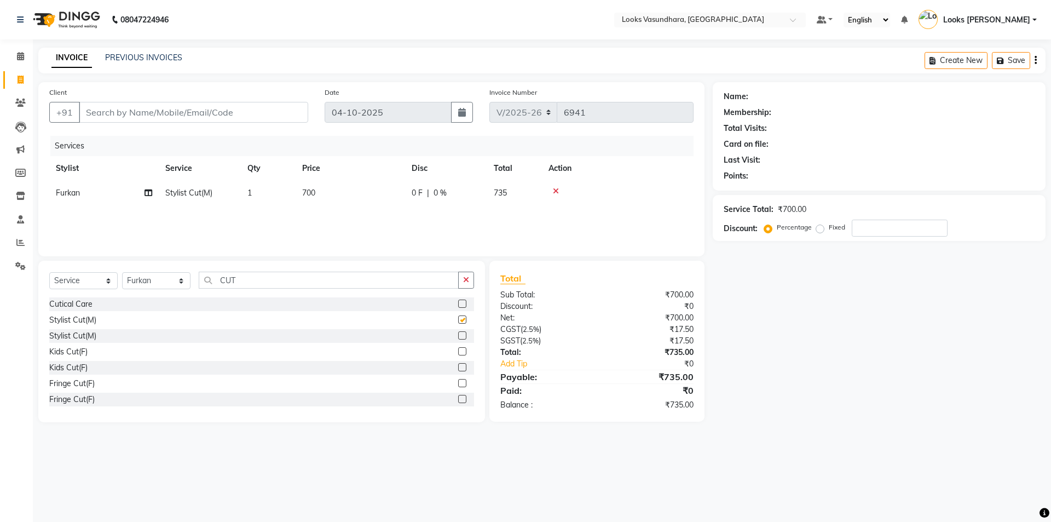
click at [371, 180] on th "Price" at bounding box center [350, 168] width 109 height 25
checkbox input "false"
click at [367, 190] on td "700" at bounding box center [350, 193] width 109 height 25
select select "70565"
click at [367, 190] on input "700" at bounding box center [402, 195] width 96 height 17
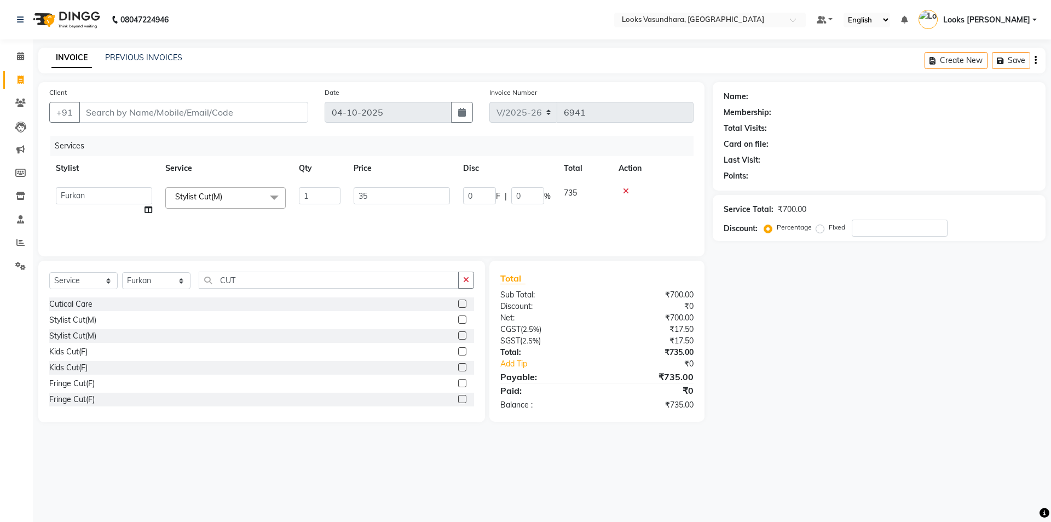
type input "350"
click at [250, 280] on input "CUT" at bounding box center [329, 279] width 260 height 17
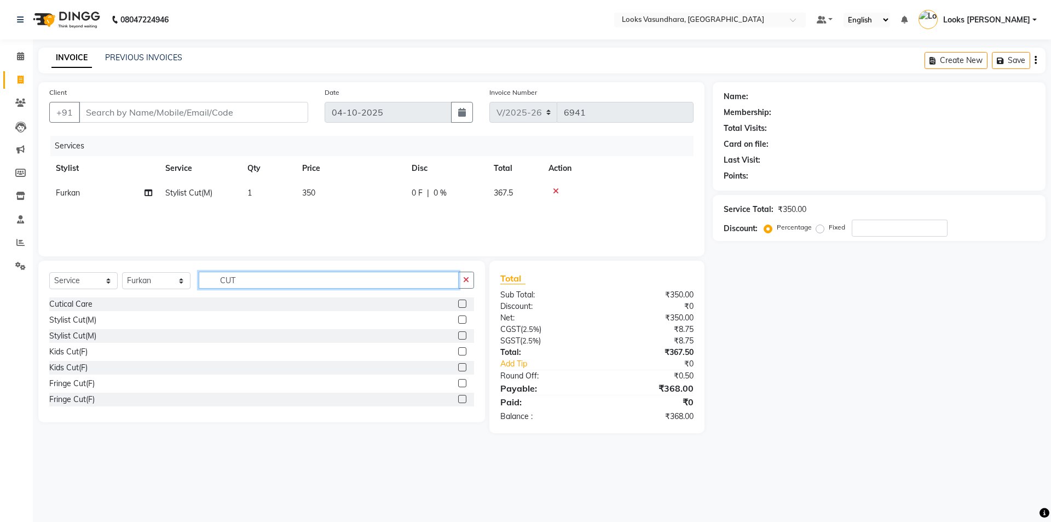
click at [250, 280] on input "CUT" at bounding box center [329, 279] width 260 height 17
type input "BEARD"
click at [458, 333] on label at bounding box center [462, 335] width 8 height 8
click at [458, 333] on input "checkbox" at bounding box center [461, 335] width 7 height 7
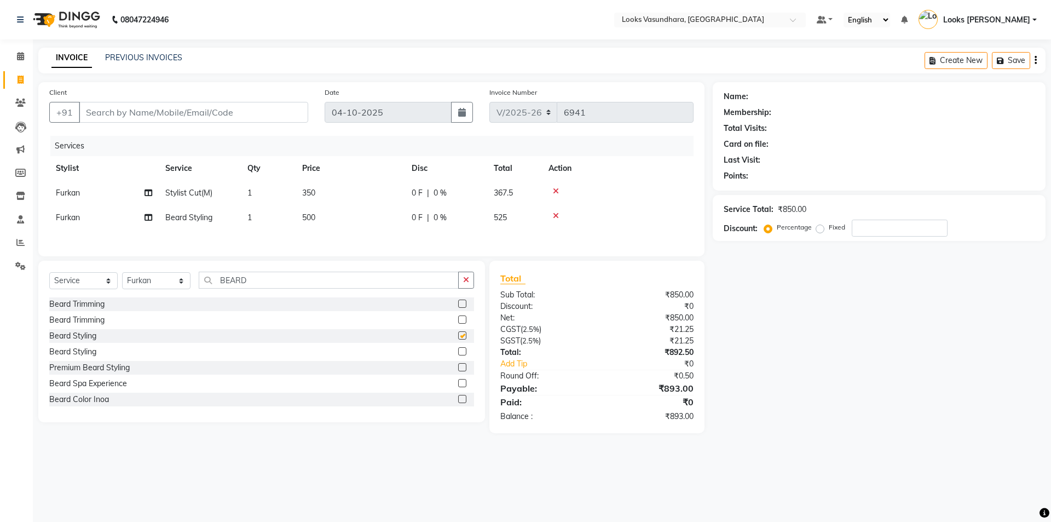
click at [364, 212] on td "500" at bounding box center [350, 217] width 109 height 25
checkbox input "false"
select select "70565"
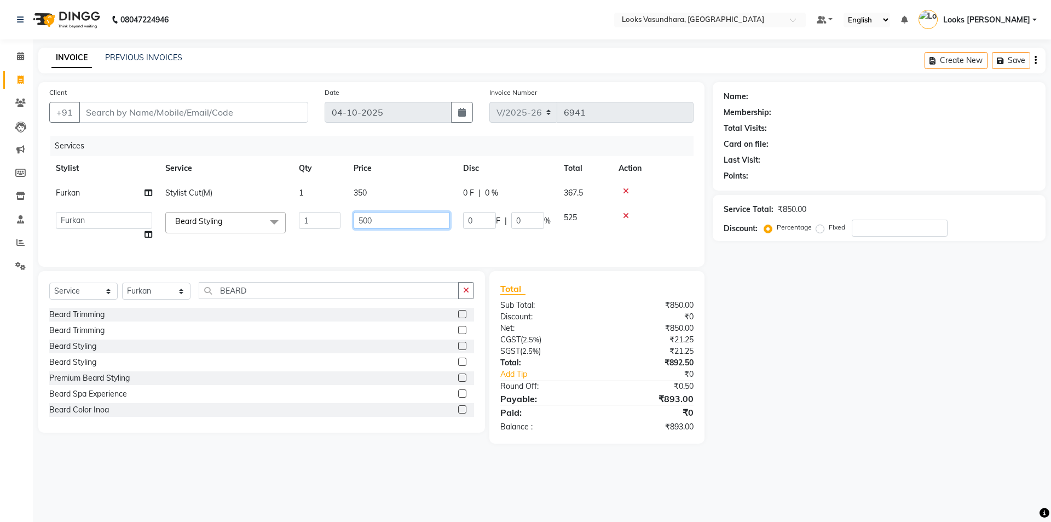
click at [364, 212] on input "500" at bounding box center [402, 220] width 96 height 17
type input "250"
click at [200, 113] on input "Client" at bounding box center [193, 112] width 229 height 21
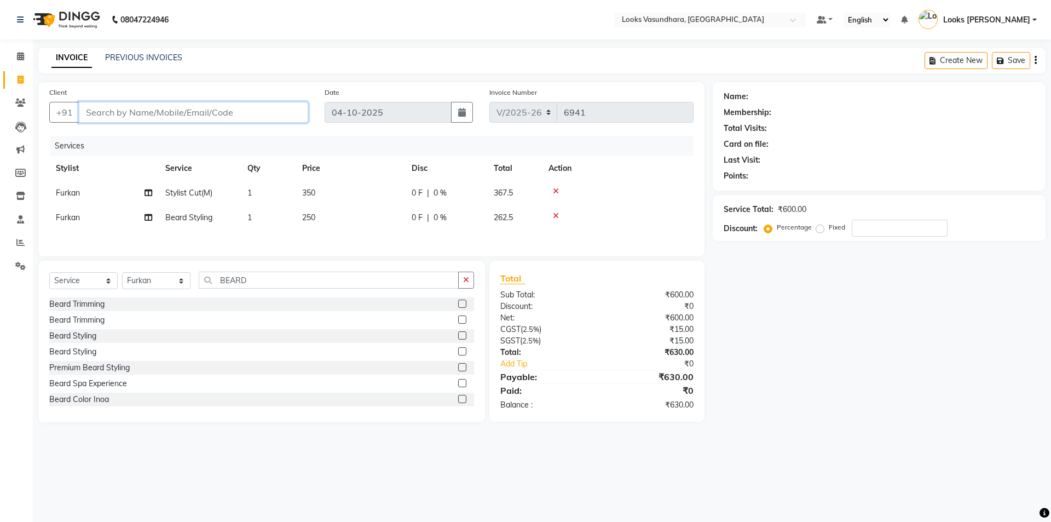
click at [200, 113] on input "Client" at bounding box center [193, 112] width 229 height 21
type input "9"
type input "0"
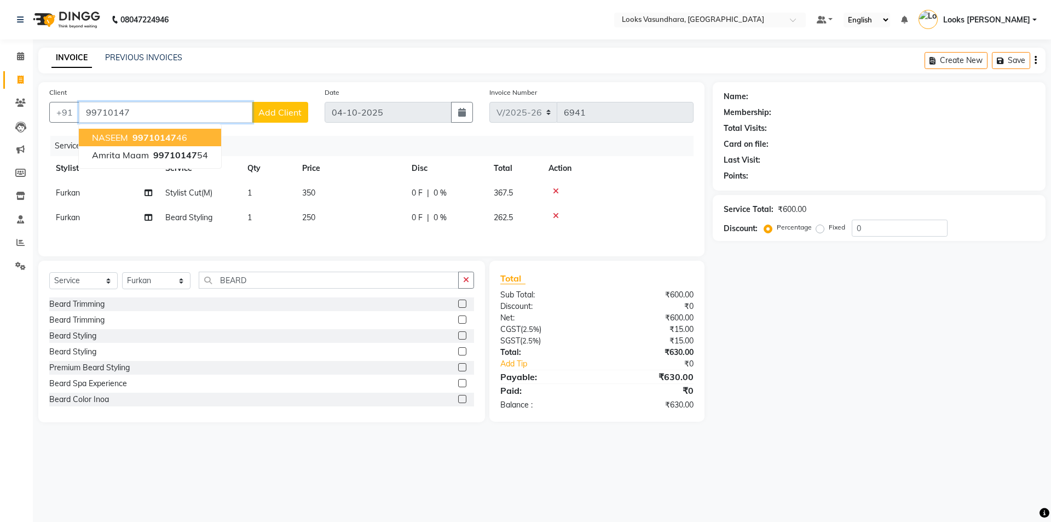
click at [176, 137] on ngb-highlight "99710147 46" at bounding box center [158, 137] width 57 height 11
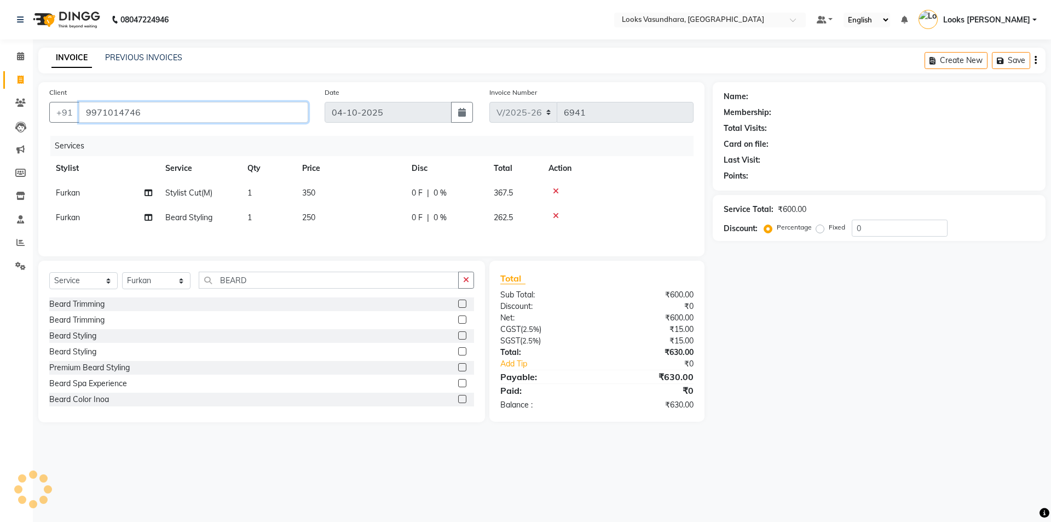
type input "9971014746"
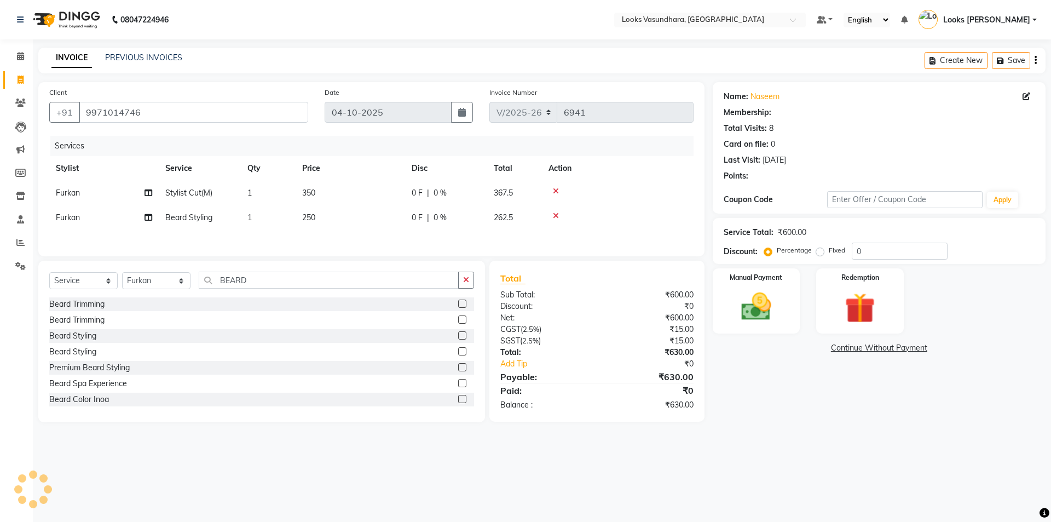
select select "1: Object"
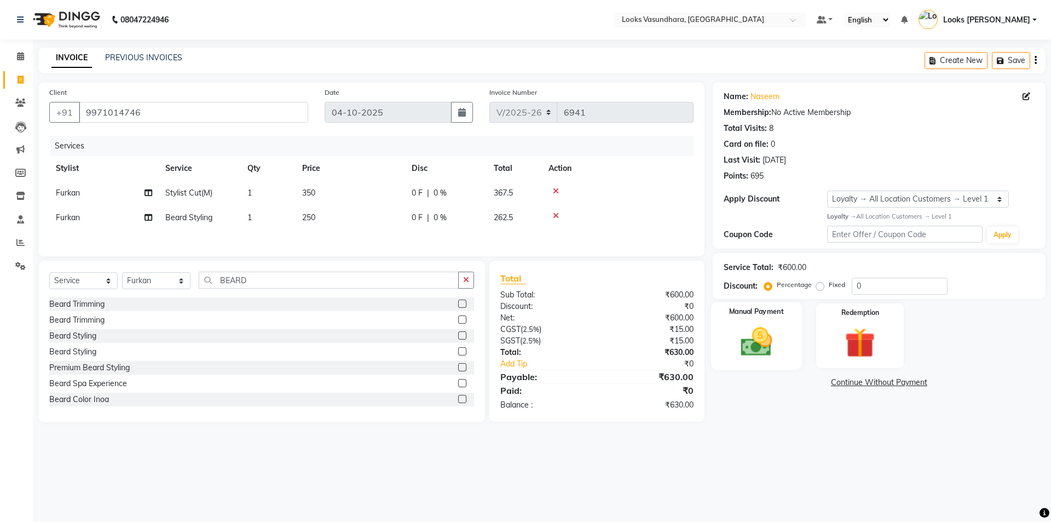
click at [778, 328] on img at bounding box center [756, 341] width 51 height 36
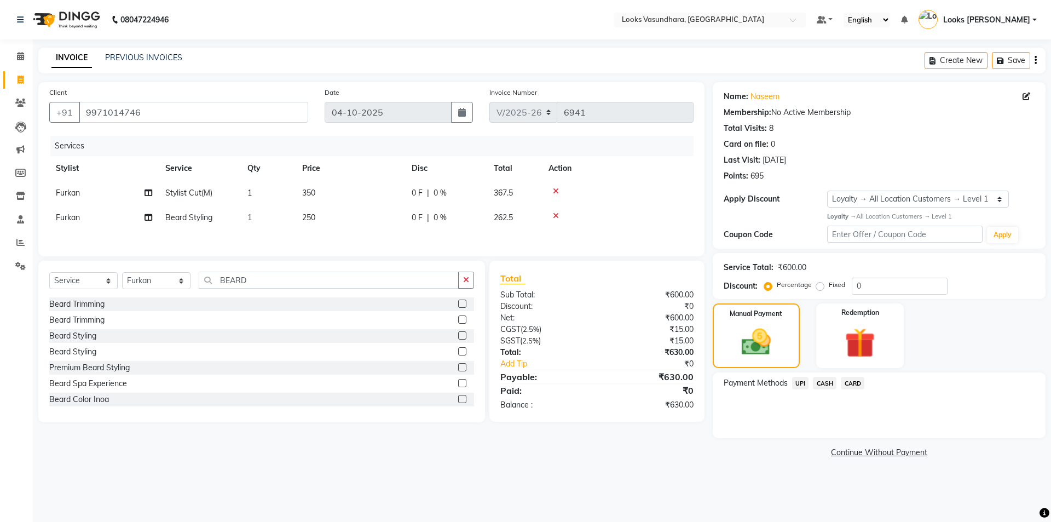
click at [802, 387] on span "UPI" at bounding box center [800, 383] width 17 height 13
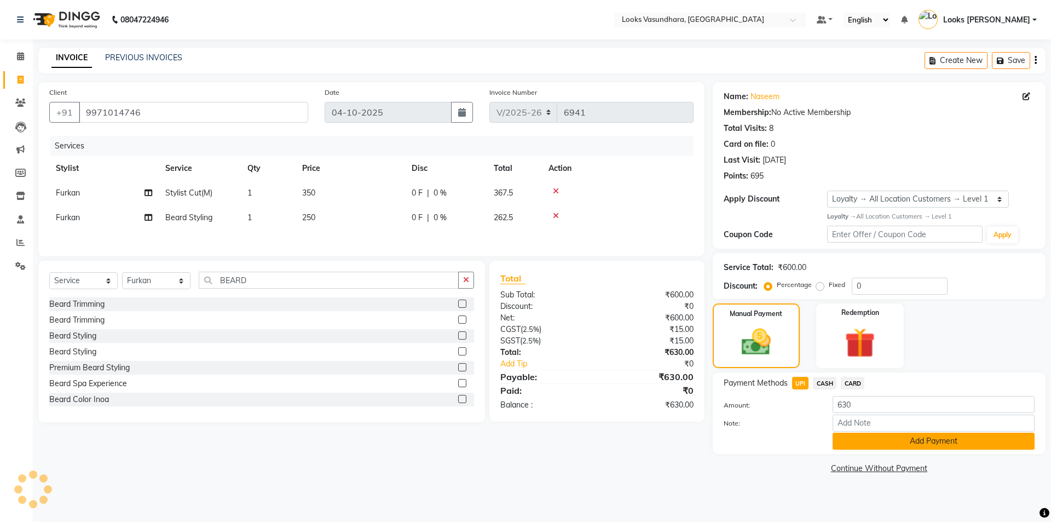
click at [863, 443] on button "Add Payment" at bounding box center [933, 440] width 202 height 17
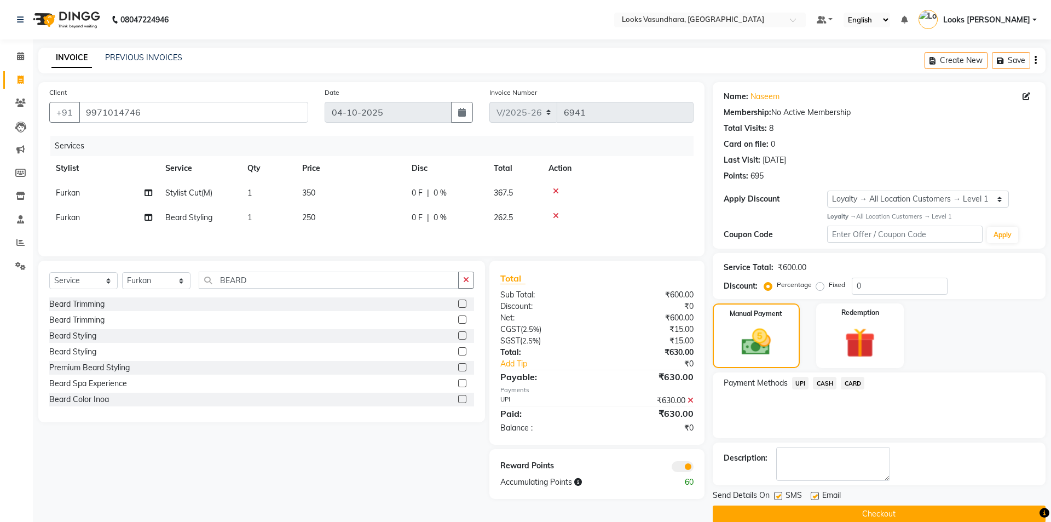
click at [863, 443] on div "Description:" at bounding box center [879, 463] width 333 height 43
click at [807, 497] on label at bounding box center [809, 495] width 8 height 8
click at [807, 497] on input "checkbox" at bounding box center [808, 496] width 7 height 7
click at [807, 497] on label at bounding box center [809, 495] width 8 height 8
click at [807, 497] on input "checkbox" at bounding box center [808, 496] width 7 height 7
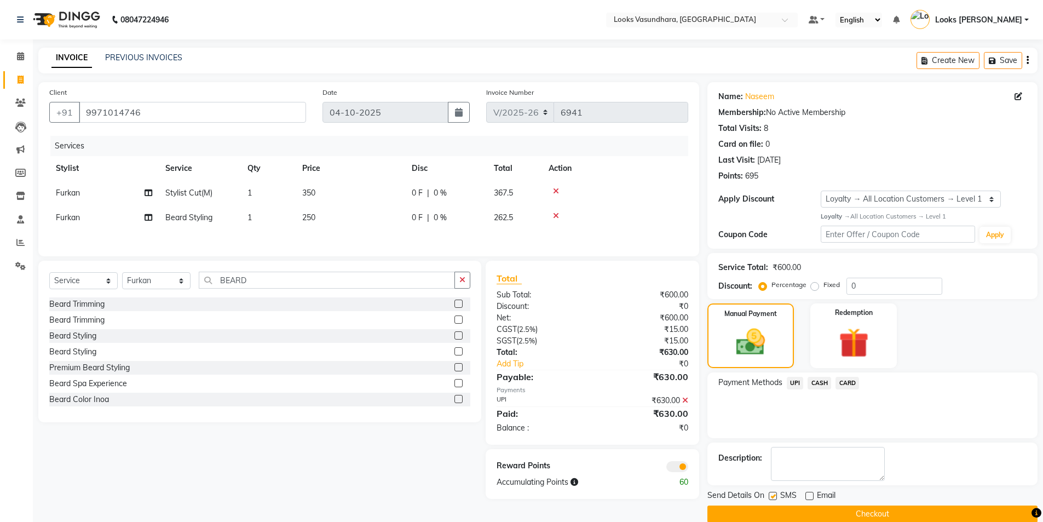
checkbox input "true"
click at [794, 512] on button "Checkout" at bounding box center [872, 513] width 330 height 17
click at [794, 512] on div "Checkout" at bounding box center [872, 513] width 330 height 17
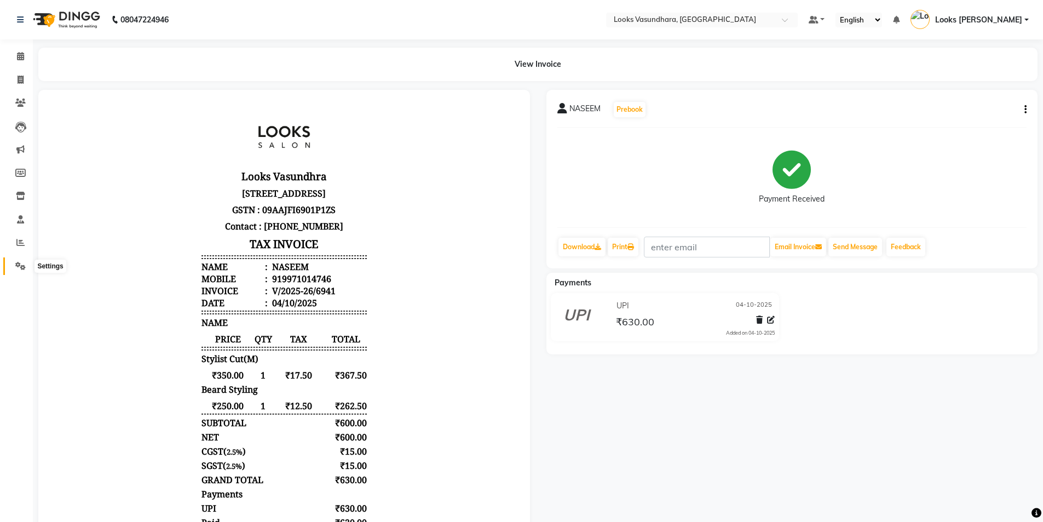
click at [19, 267] on icon at bounding box center [20, 266] width 10 height 8
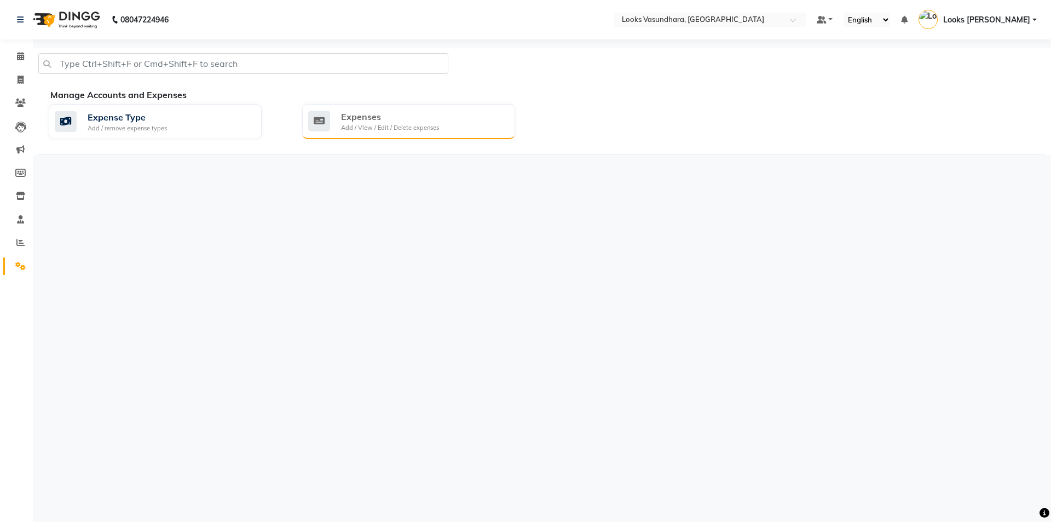
click at [431, 126] on div "Add / View / Edit / Delete expenses" at bounding box center [390, 127] width 98 height 9
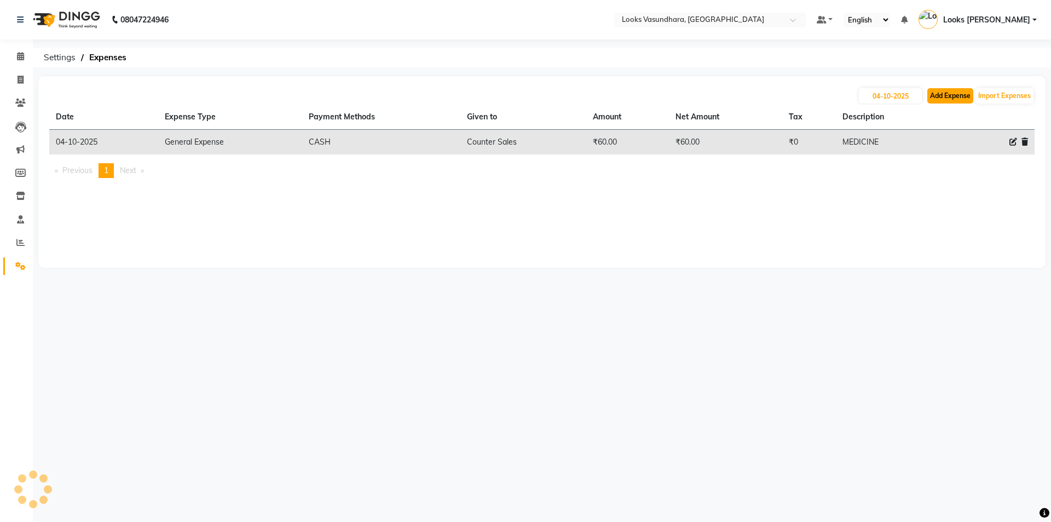
click at [953, 100] on button "Add Expense" at bounding box center [950, 95] width 46 height 15
select select "1"
select select "3176"
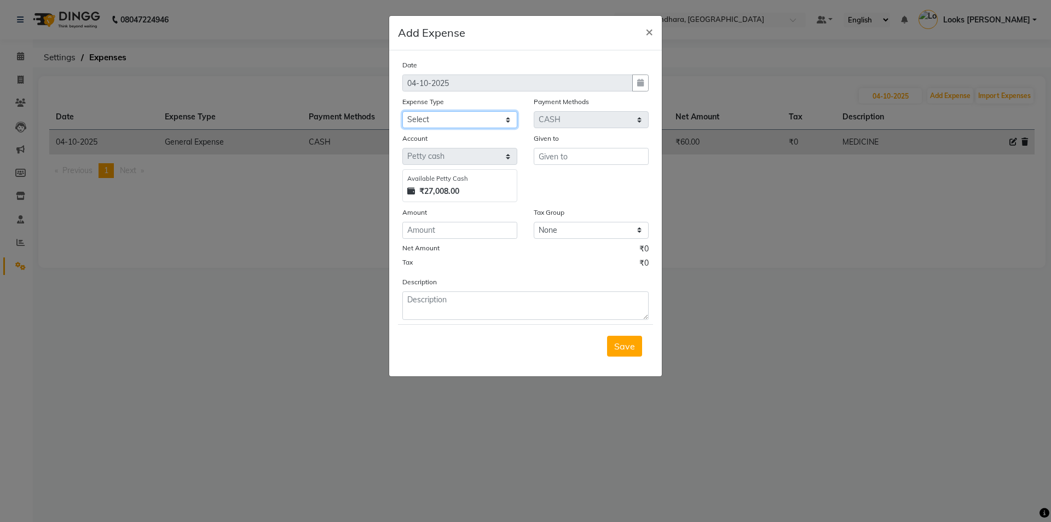
click at [463, 115] on select "Select Accommodation Aesthetics Bank Deposit BLINKIT Cash Handover Client Refun…" at bounding box center [459, 119] width 115 height 17
select select "24890"
click at [402, 111] on select "Select Accommodation Aesthetics Bank Deposit BLINKIT Cash Handover Client Refun…" at bounding box center [459, 119] width 115 height 17
click at [424, 340] on div "Save" at bounding box center [525, 345] width 255 height 43
click at [566, 159] on input "text" at bounding box center [591, 156] width 115 height 17
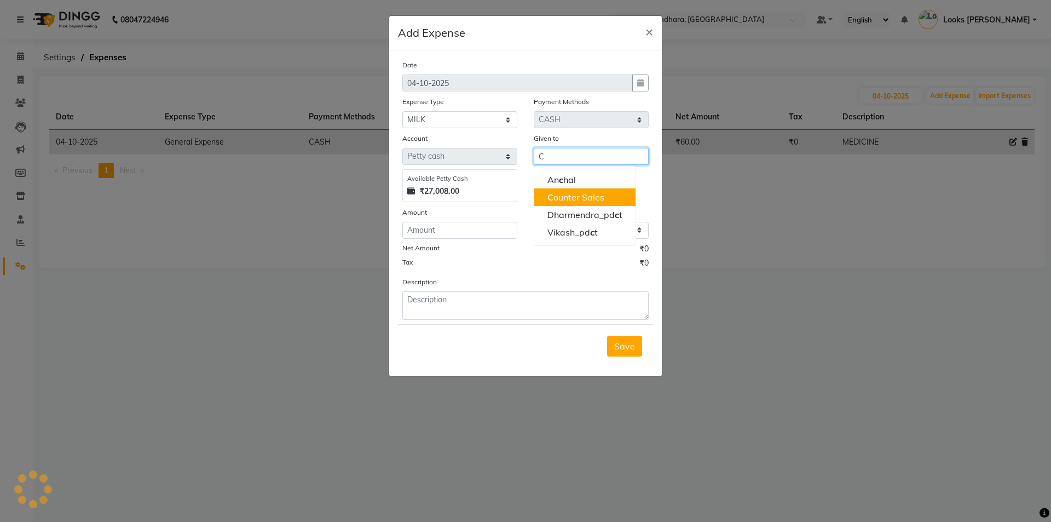
click at [571, 192] on ngb-highlight "C ounter Sales" at bounding box center [575, 197] width 57 height 11
type input "Counter Sales"
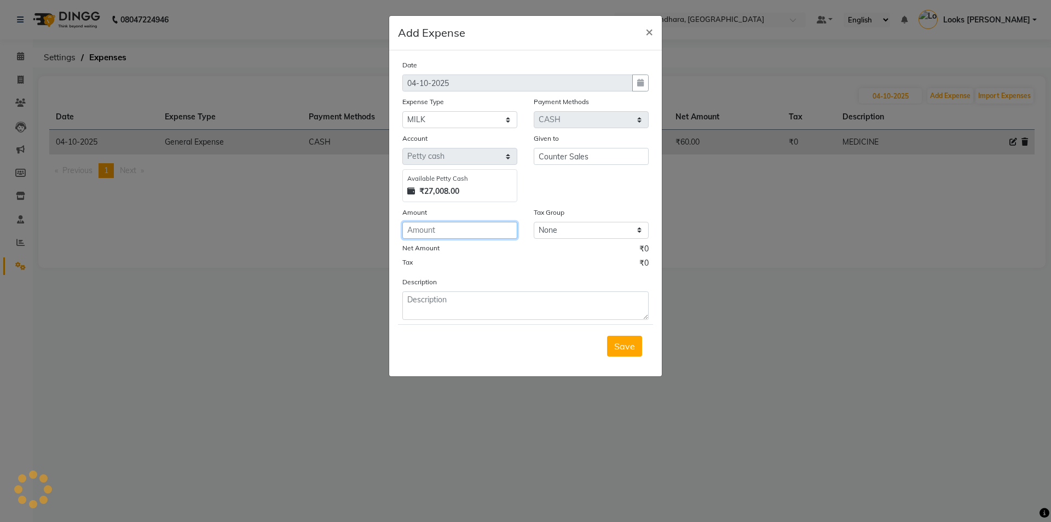
click at [456, 222] on input "number" at bounding box center [459, 230] width 115 height 17
type input "170"
click at [445, 302] on textarea at bounding box center [525, 305] width 246 height 28
type textarea "I"
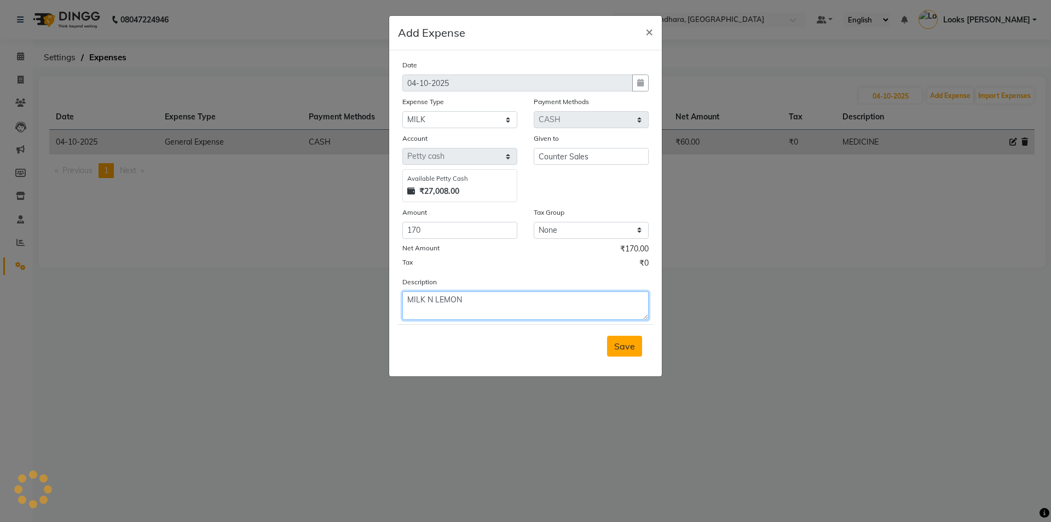
type textarea "MILK N LEMON"
click at [622, 343] on span "Save" at bounding box center [624, 345] width 21 height 11
click at [622, 343] on div "Save" at bounding box center [525, 345] width 255 height 43
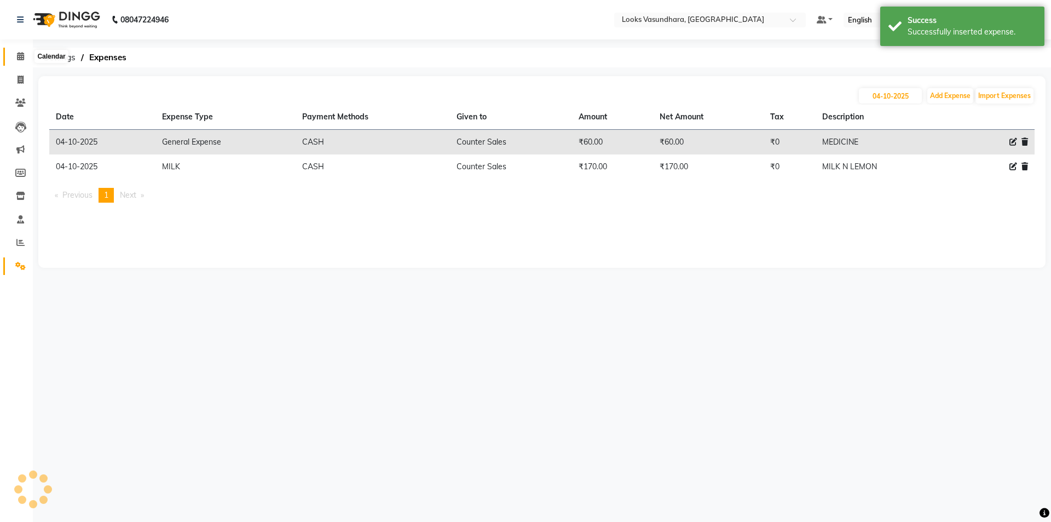
click at [17, 59] on icon at bounding box center [20, 56] width 7 height 8
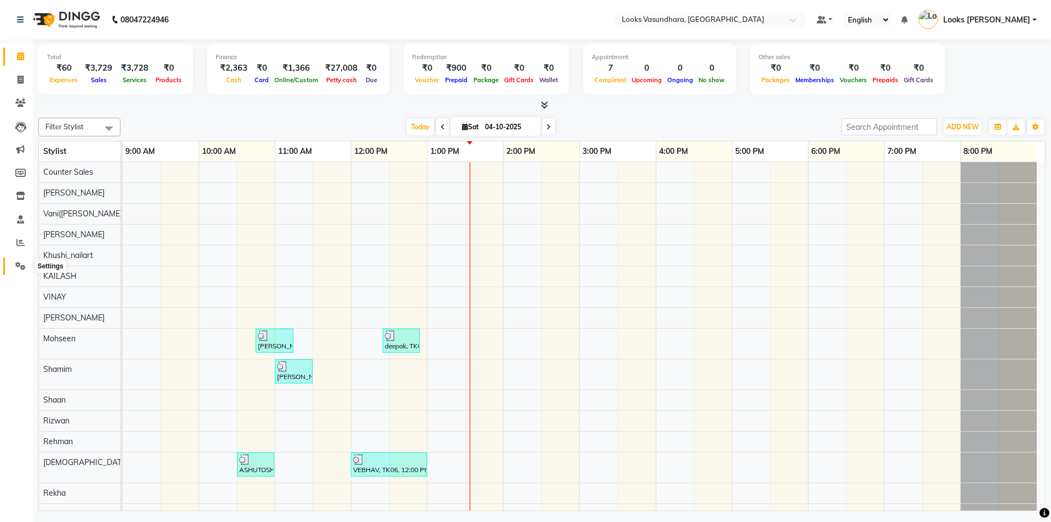
click at [14, 260] on span at bounding box center [20, 266] width 19 height 13
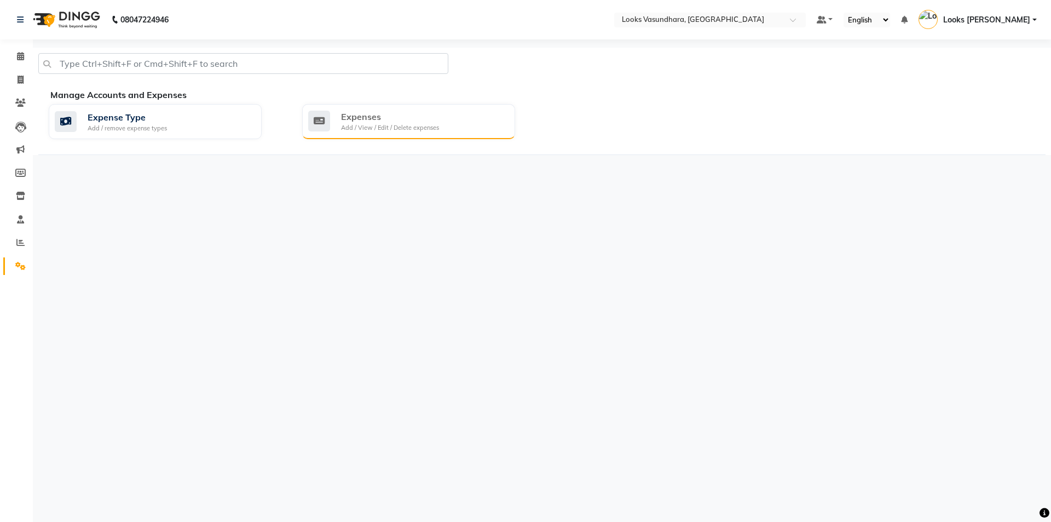
click at [413, 126] on div "Add / View / Edit / Delete expenses" at bounding box center [390, 127] width 98 height 9
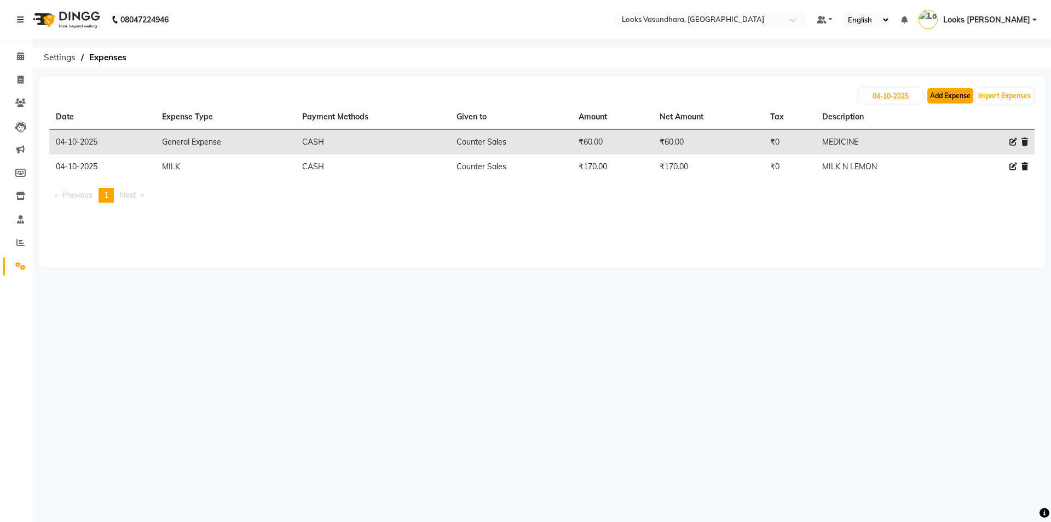
click at [942, 97] on button "Add Expense" at bounding box center [950, 95] width 46 height 15
select select "1"
select select "3176"
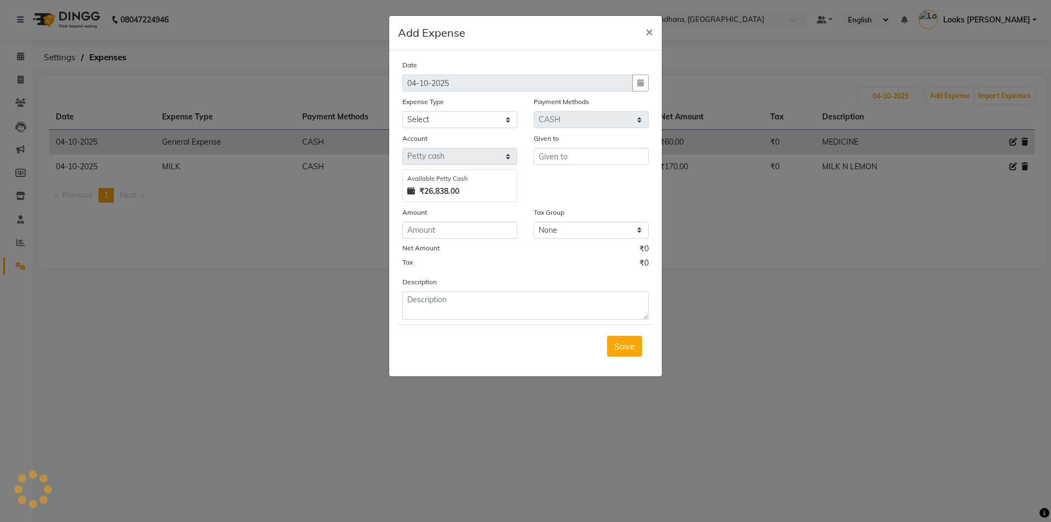
click at [461, 108] on div "Expense Type" at bounding box center [459, 103] width 115 height 15
click at [461, 120] on select "Select Accommodation Aesthetics Bank Deposit BLINKIT Cash Handover Client Refun…" at bounding box center [459, 119] width 115 height 17
select select "24070"
click at [402, 111] on select "Select Accommodation Aesthetics Bank Deposit BLINKIT Cash Handover Client Refun…" at bounding box center [459, 119] width 115 height 17
click at [449, 344] on div "Save" at bounding box center [525, 345] width 255 height 43
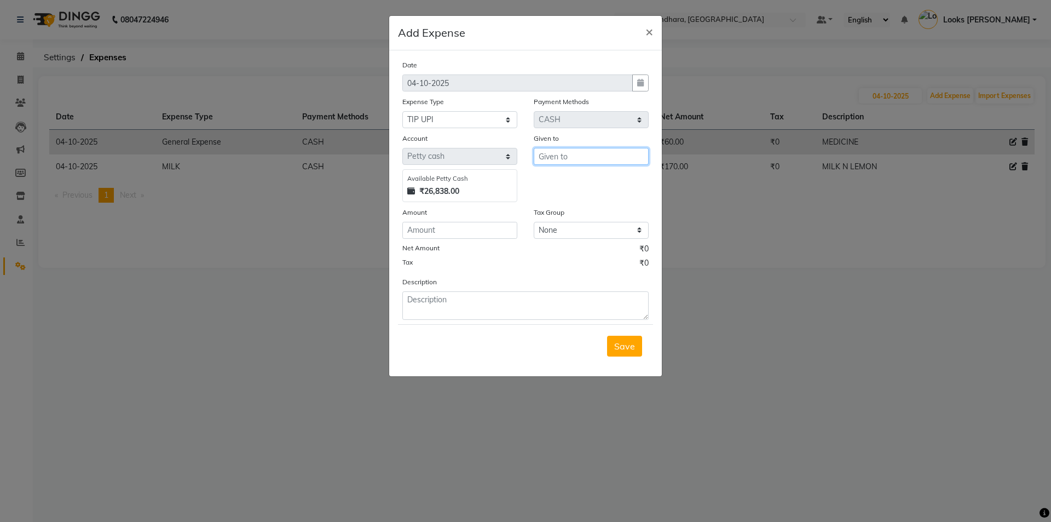
click at [571, 158] on input "text" at bounding box center [591, 156] width 115 height 17
click at [581, 204] on button "C ounter Sales" at bounding box center [584, 197] width 101 height 18
type input "Counter Sales"
click at [462, 230] on input "number" at bounding box center [459, 230] width 115 height 17
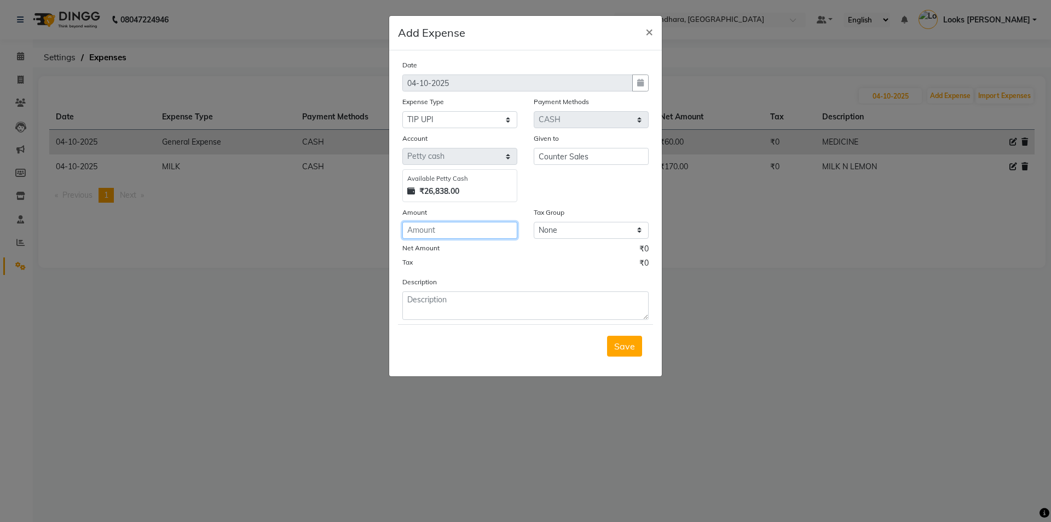
click at [462, 230] on input "number" at bounding box center [459, 230] width 115 height 17
type input "100"
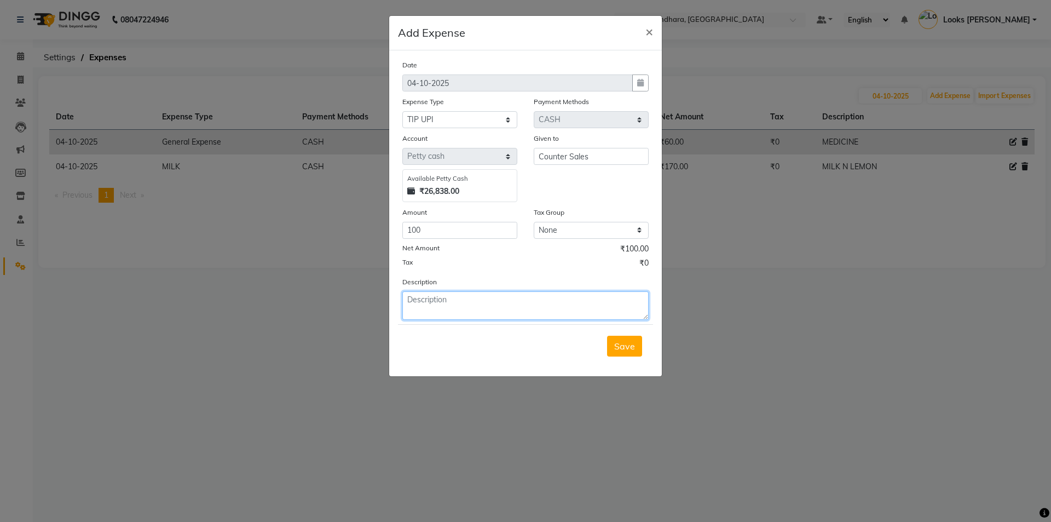
click at [459, 306] on textarea at bounding box center [525, 305] width 246 height 28
type textarea "FURKAN UPI TIP"
click at [621, 351] on button "Save" at bounding box center [624, 345] width 35 height 21
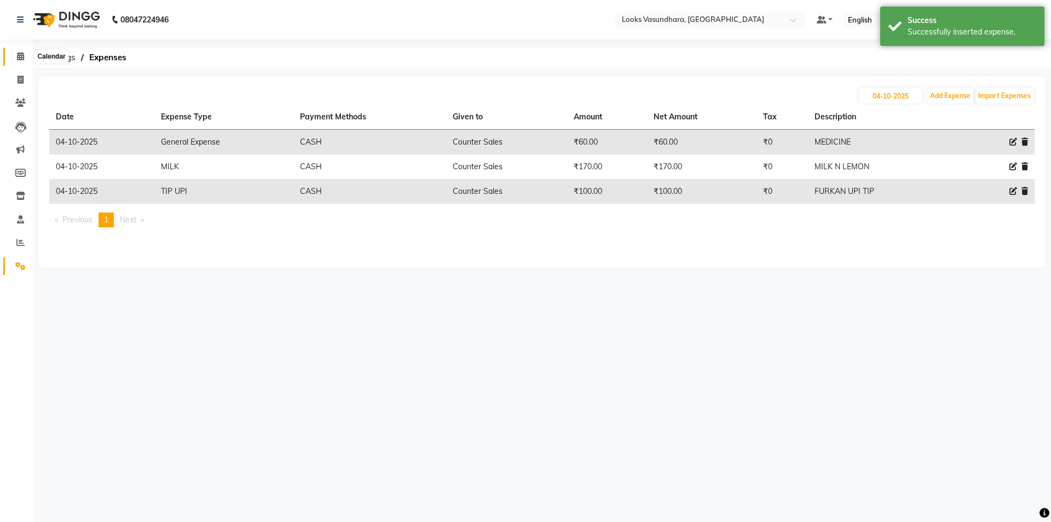
click at [24, 51] on span at bounding box center [20, 56] width 19 height 13
